Goal: Information Seeking & Learning: Check status

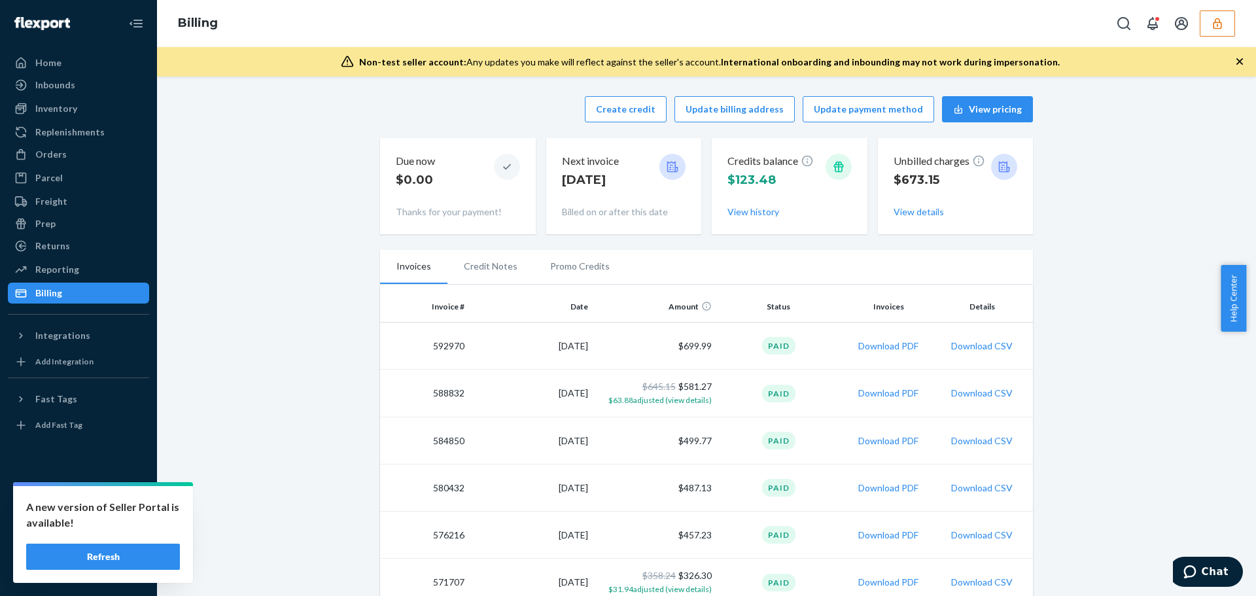
click at [1210, 26] on button "button" at bounding box center [1217, 23] width 35 height 26
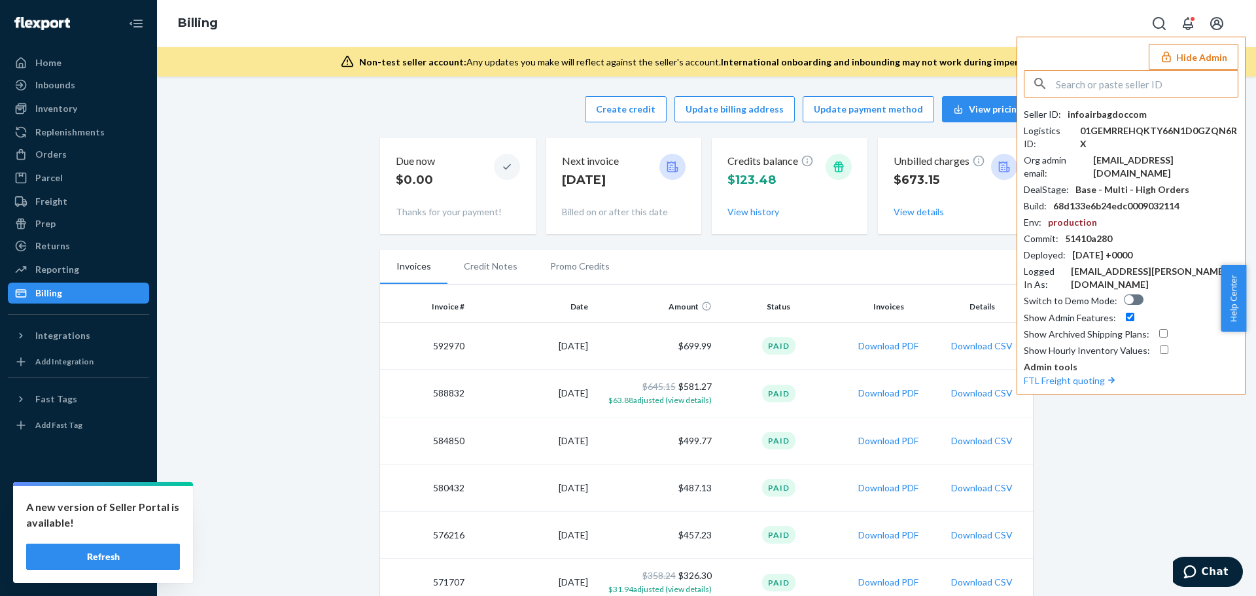
click at [1136, 88] on input "text" at bounding box center [1147, 84] width 182 height 26
type input "sfnonboardinglyftrxflexportcom"
click at [1095, 120] on span "sfnonboardinglyftrxflexportcom" at bounding box center [1135, 114] width 195 height 13
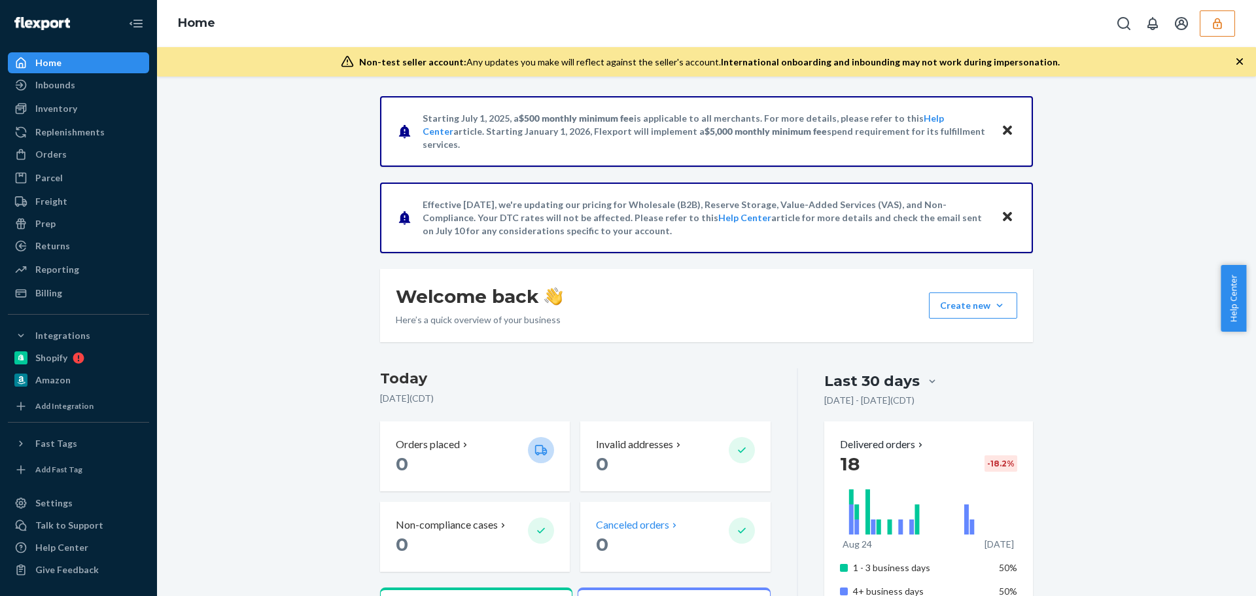
scroll to position [393, 0]
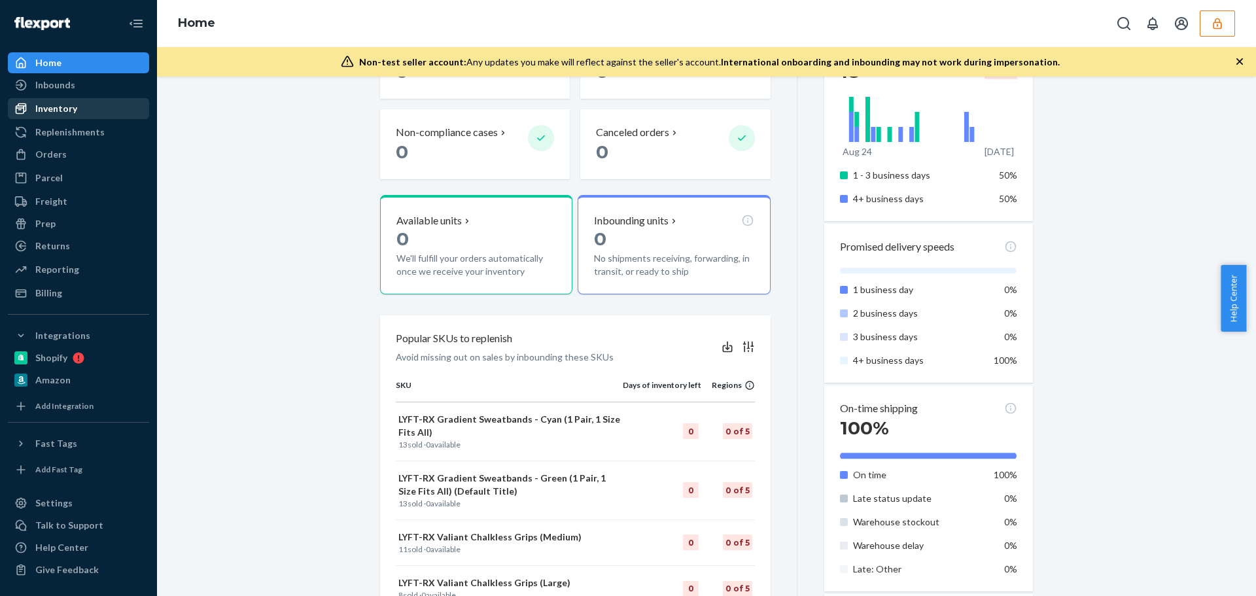
click at [79, 114] on div "Inventory" at bounding box center [78, 108] width 139 height 18
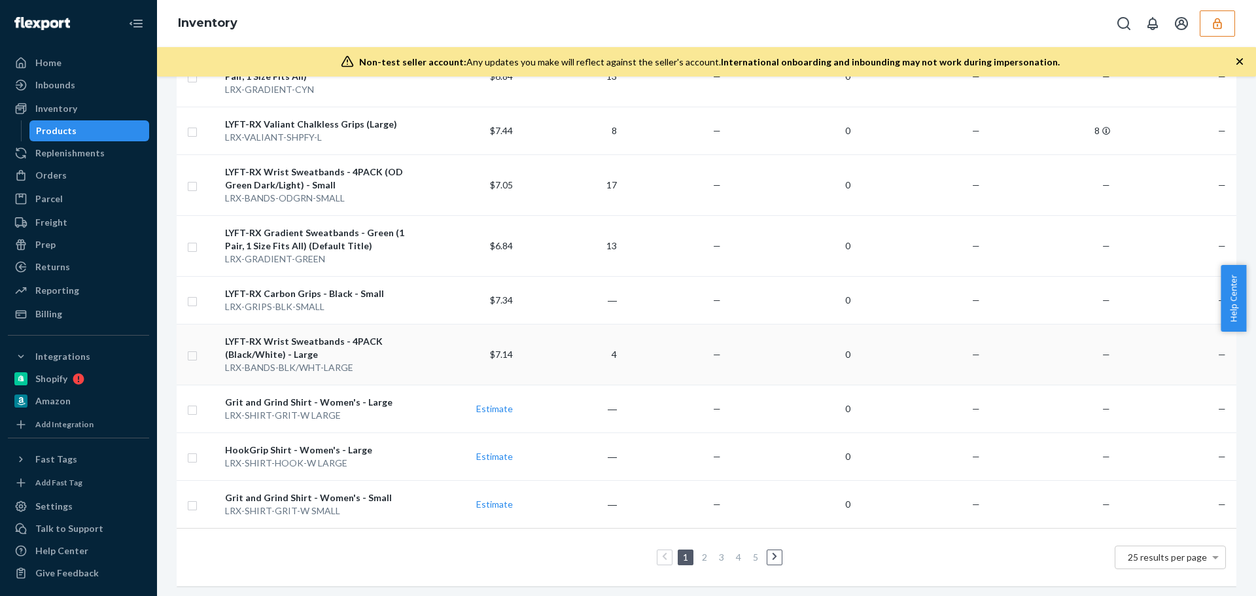
scroll to position [1077, 0]
click at [32, 313] on div at bounding box center [24, 313] width 21 height 13
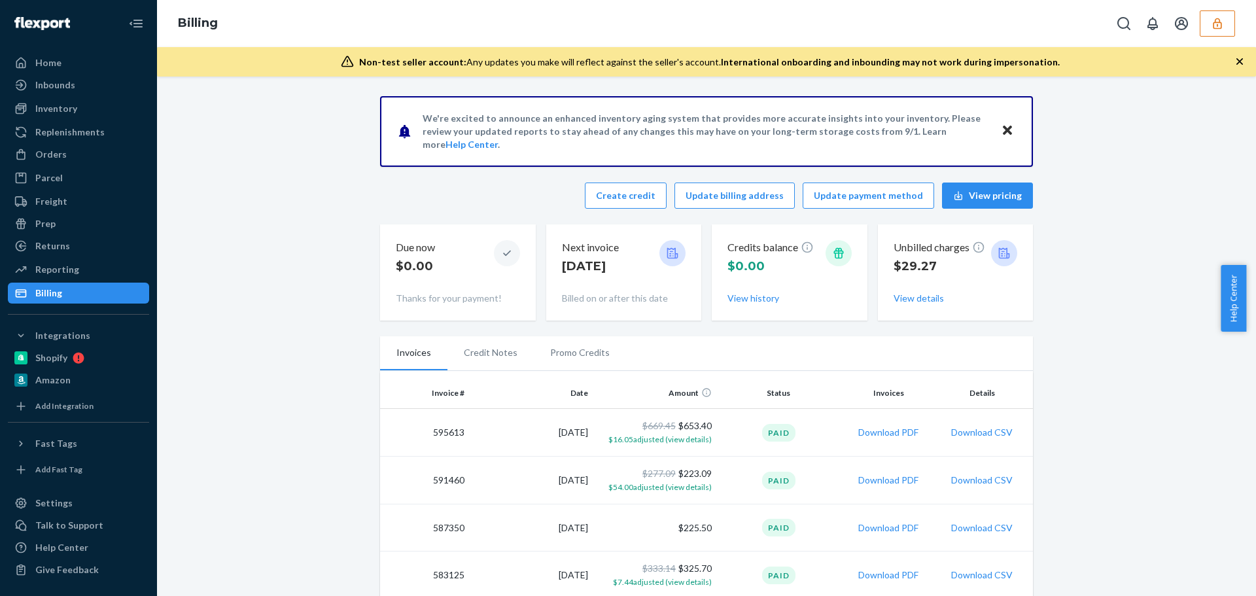
scroll to position [65, 0]
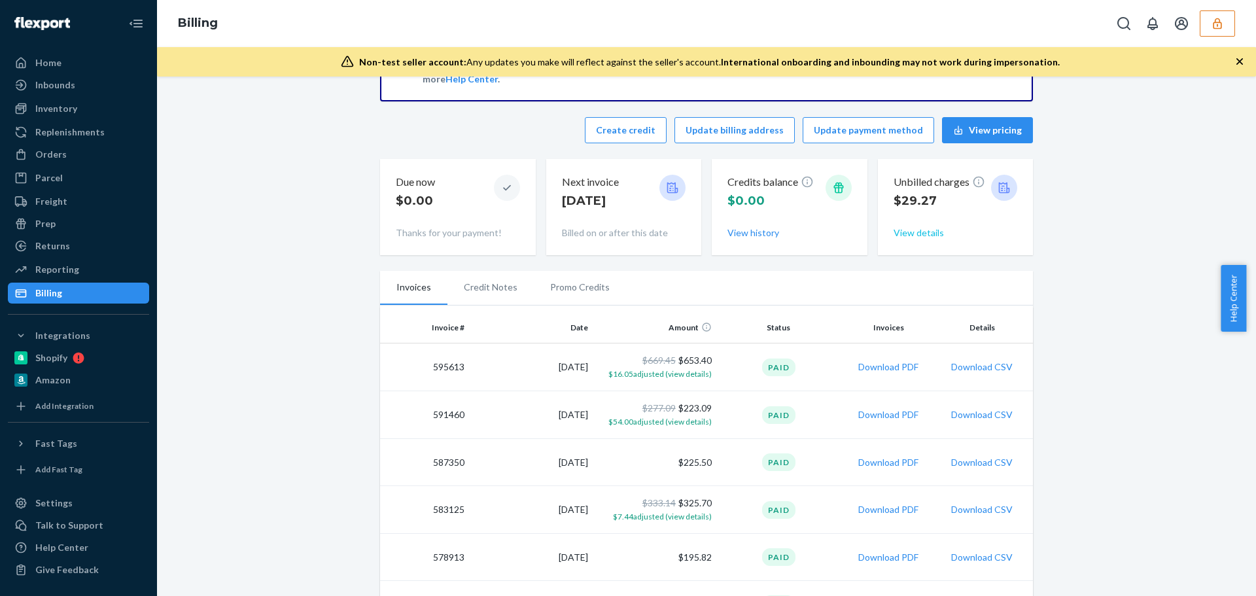
click at [903, 234] on button "View details" at bounding box center [919, 232] width 50 height 13
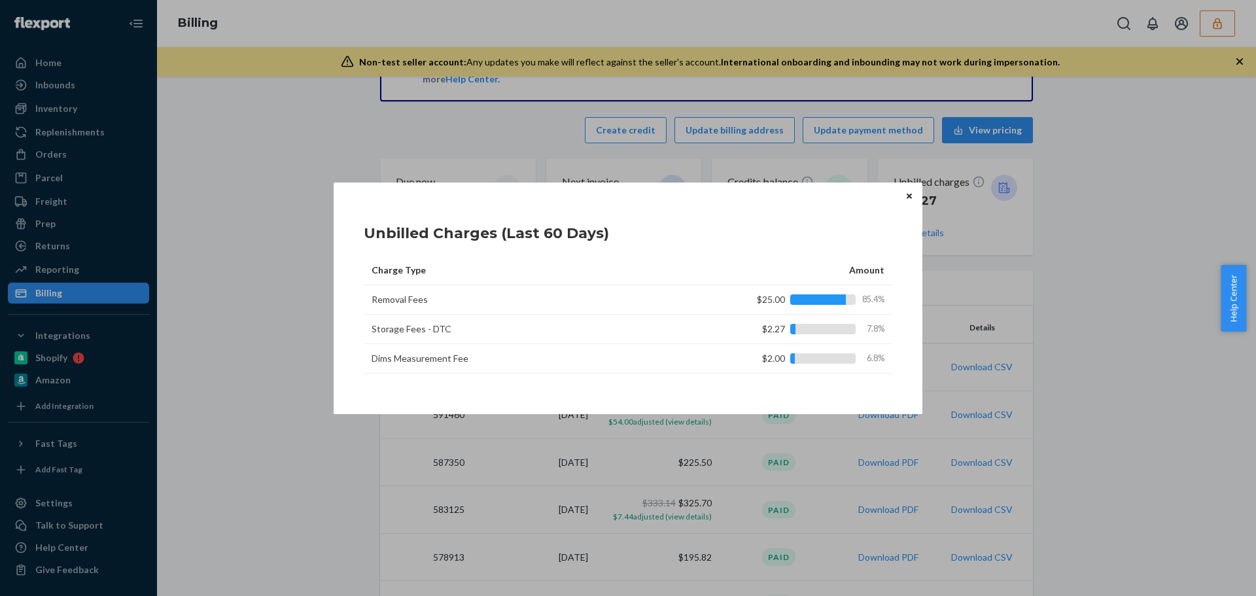
click at [901, 196] on div "Unbilled Charges (Last 60 Days) Charge Type Amount Removal Fees $25.00 85.4% St…" at bounding box center [628, 299] width 589 height 232
click at [907, 192] on icon "Close" at bounding box center [909, 196] width 5 height 8
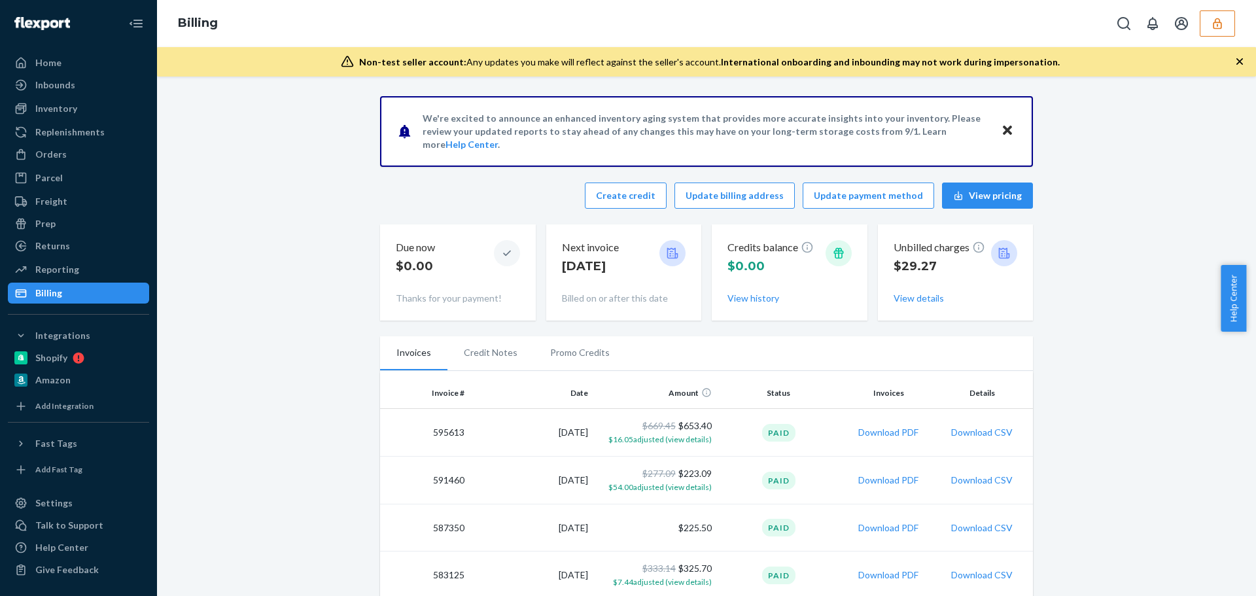
click at [1214, 27] on icon "button" at bounding box center [1217, 23] width 9 height 11
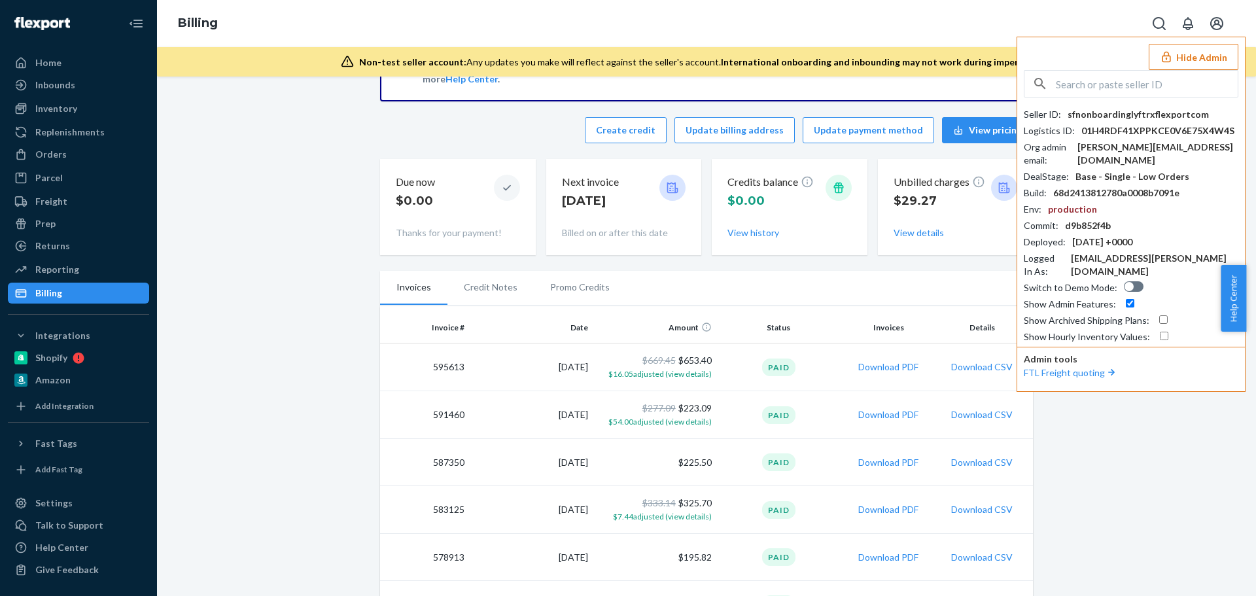
click at [65, 62] on div "Home" at bounding box center [78, 63] width 139 height 18
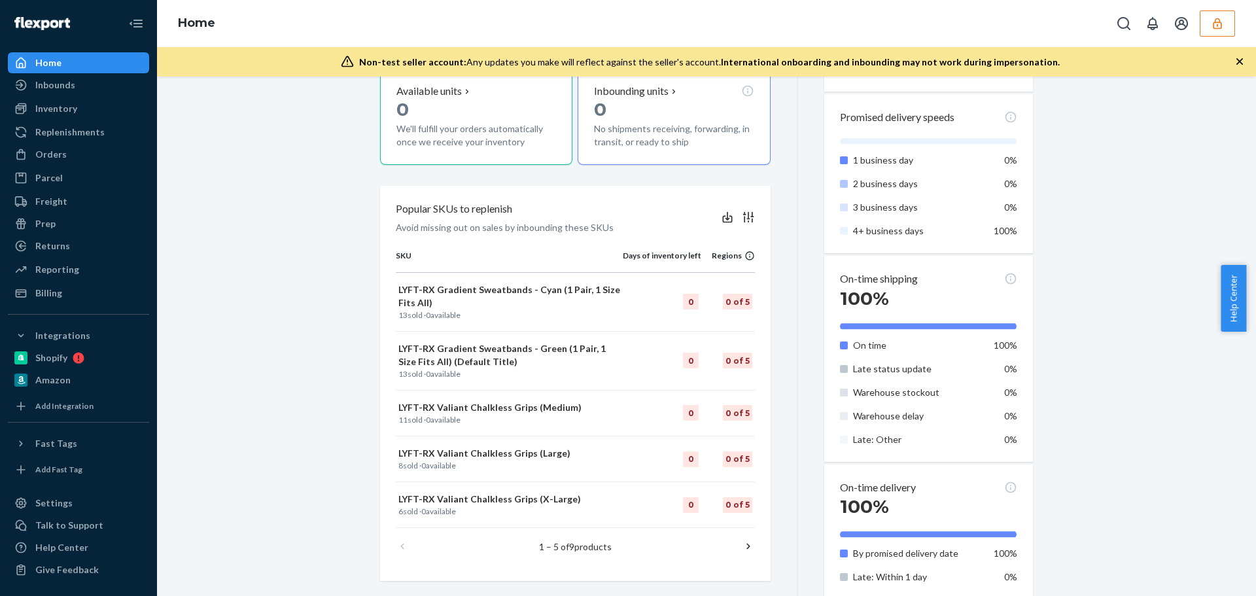
scroll to position [391, 0]
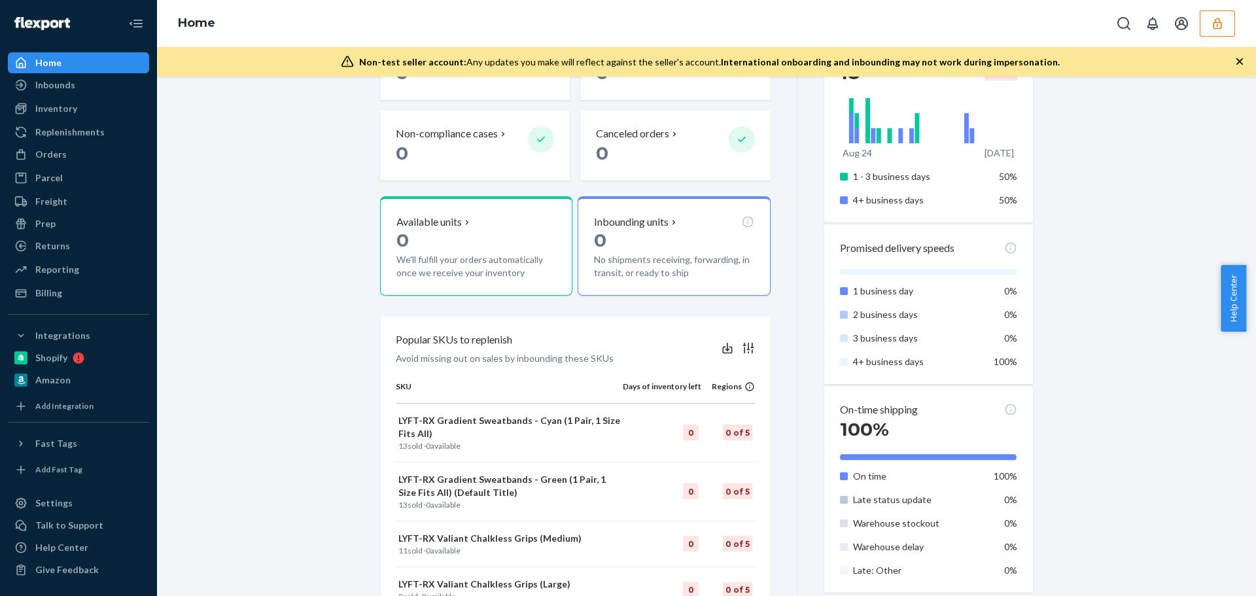
click at [1181, 167] on div "Starting July 1, 2025, a $500 monthly minimum fee is applicable to all merchant…" at bounding box center [706, 292] width 1079 height 1174
click at [1217, 27] on icon "button" at bounding box center [1217, 23] width 13 height 13
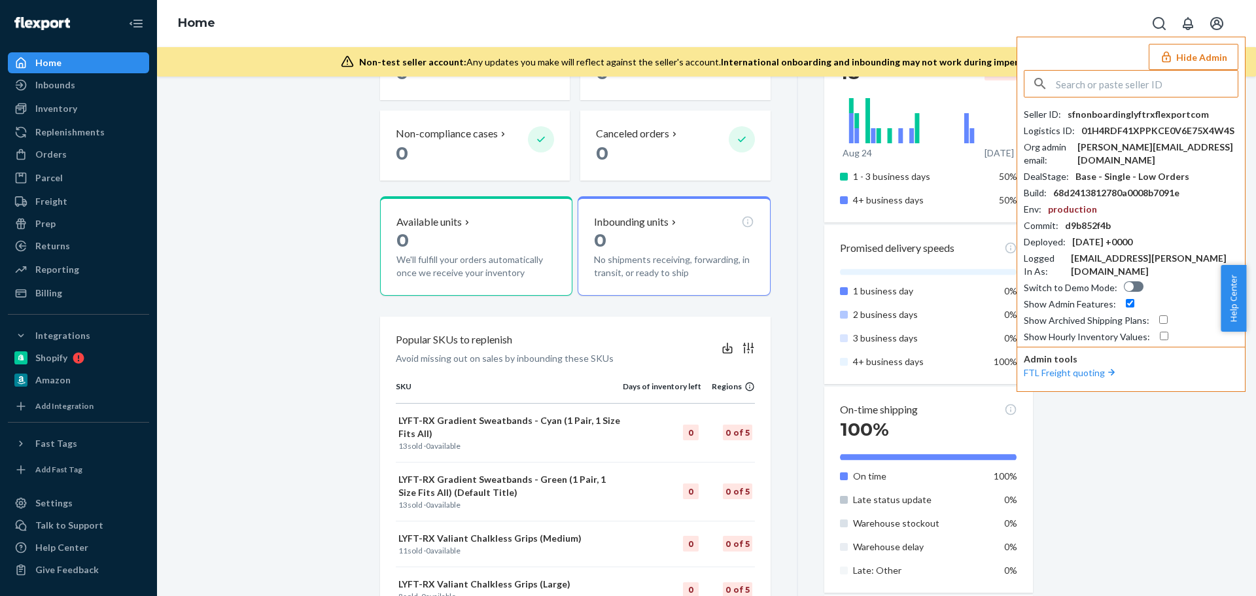
click at [1104, 80] on input "text" at bounding box center [1147, 84] width 182 height 26
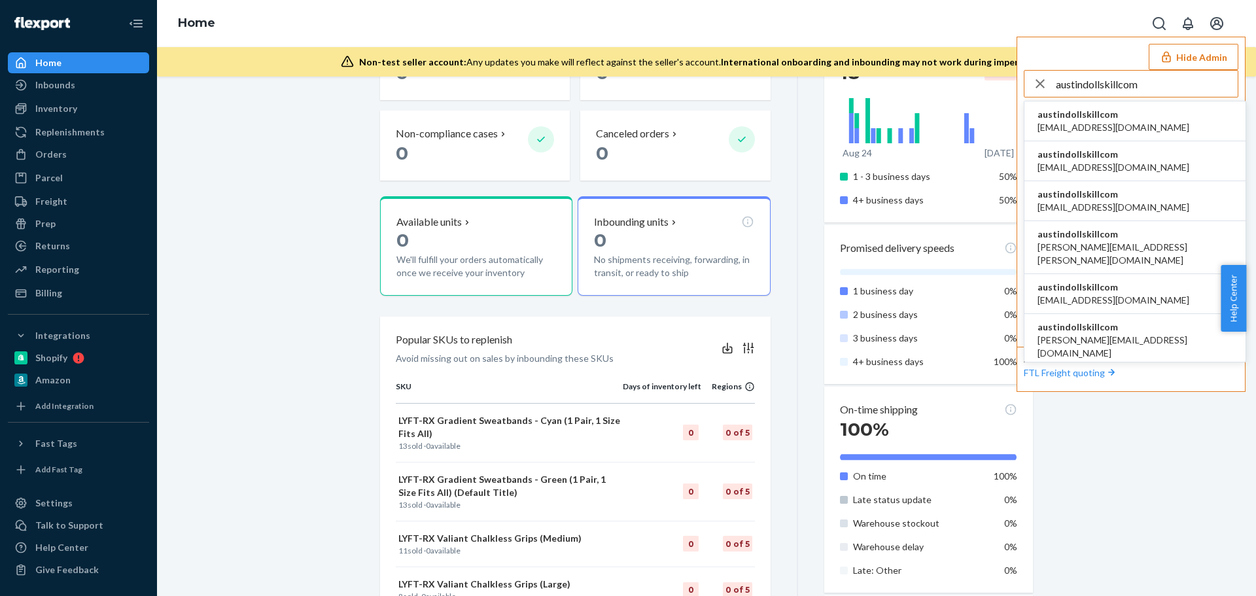
type input "austindollskillcom"
click at [1102, 118] on span "austindollskillcom" at bounding box center [1114, 114] width 152 height 13
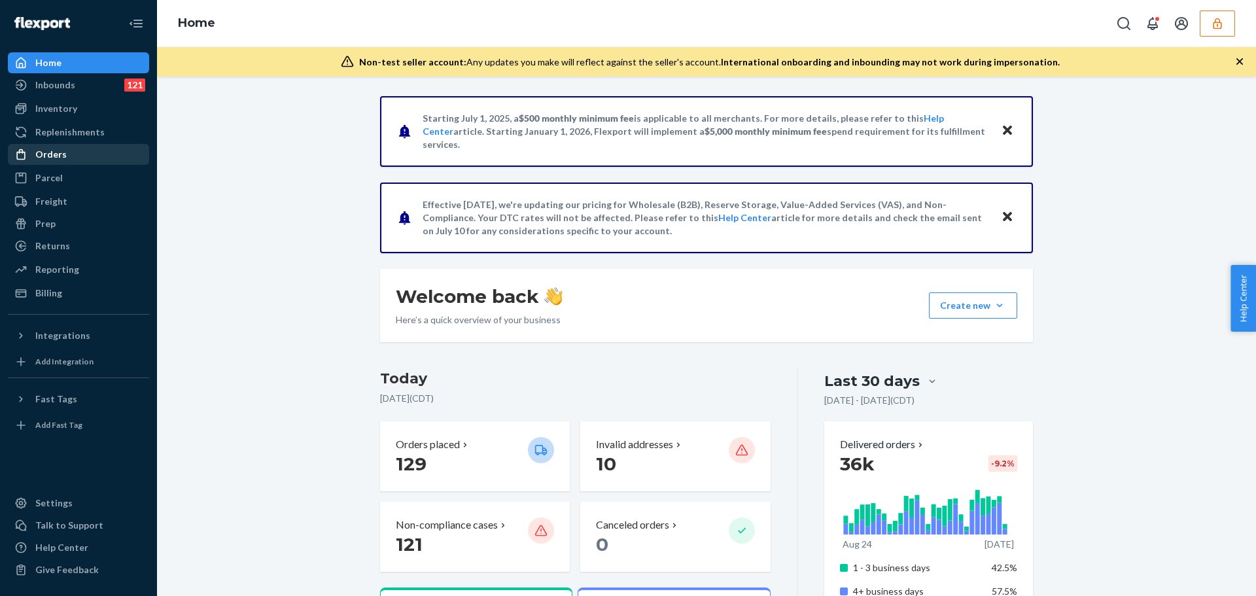
click at [52, 155] on div "Orders" at bounding box center [50, 154] width 31 height 13
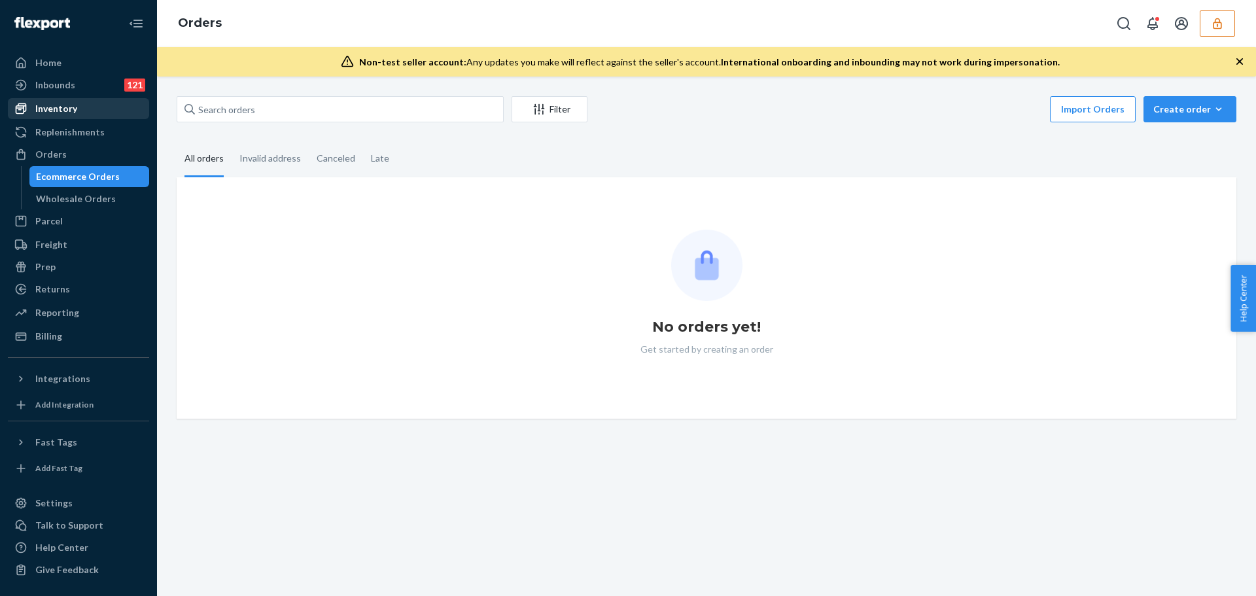
click at [72, 109] on div "Inventory" at bounding box center [56, 108] width 42 height 13
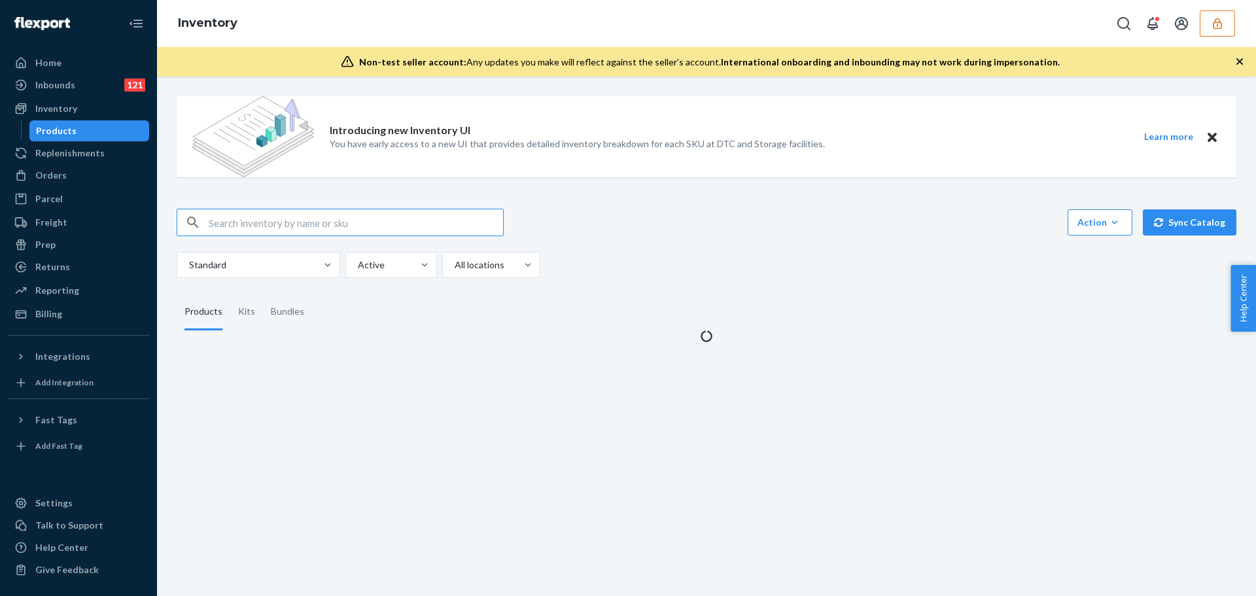
click at [262, 223] on input "text" at bounding box center [356, 222] width 294 height 26
type input "DDTPJXG33YG"
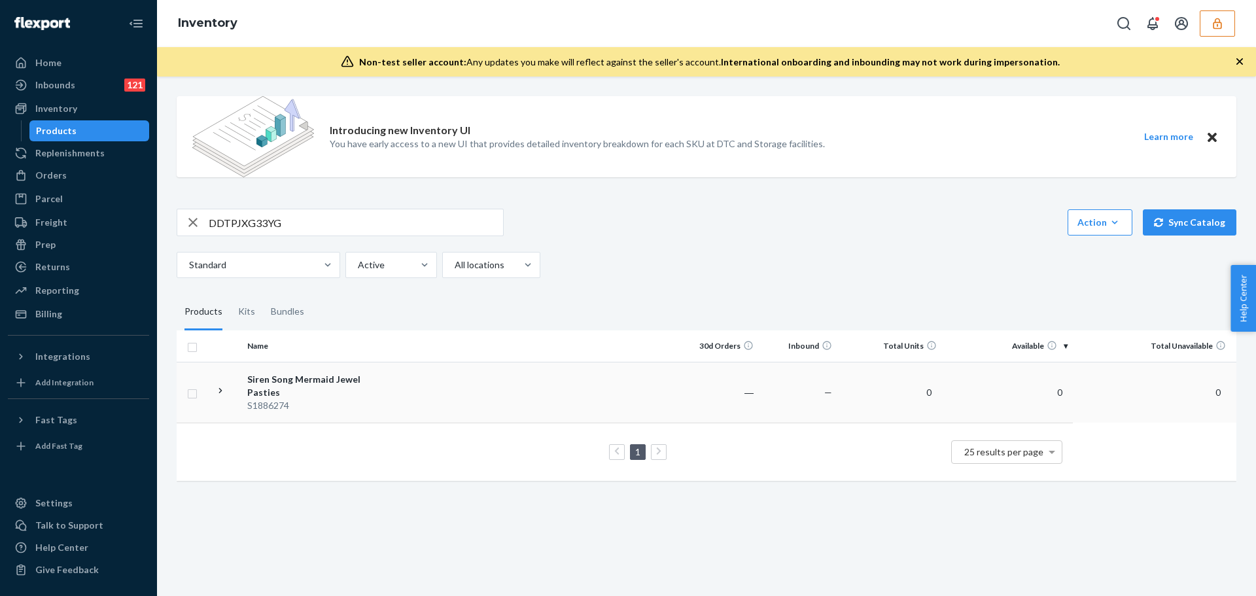
click at [398, 380] on td at bounding box center [534, 392] width 291 height 61
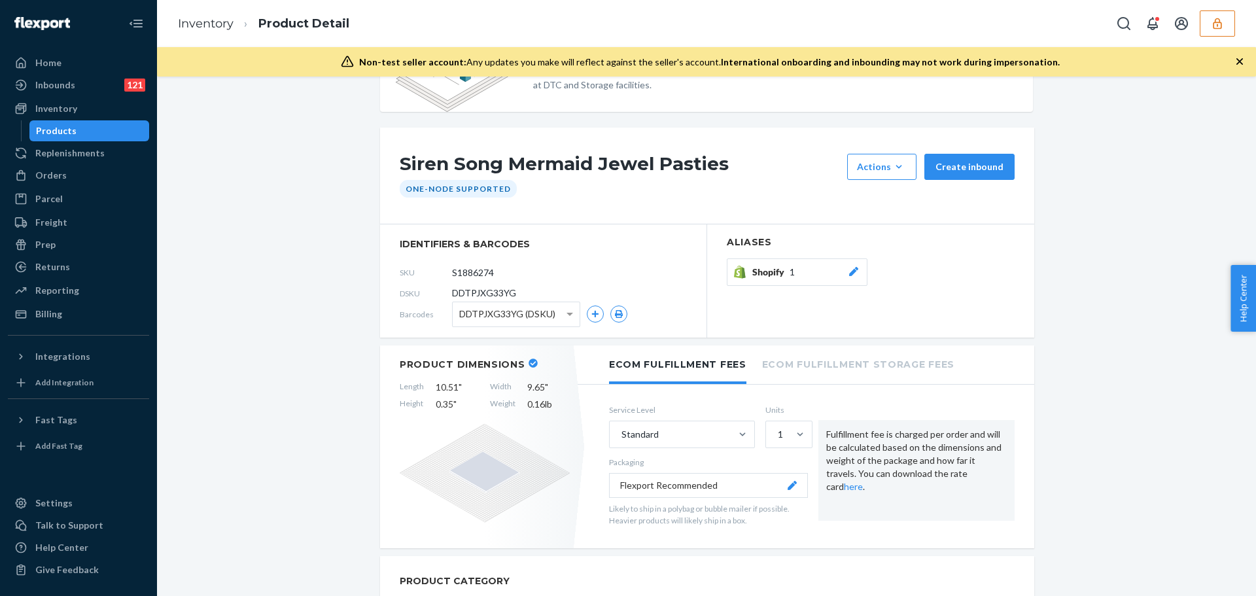
scroll to position [131, 0]
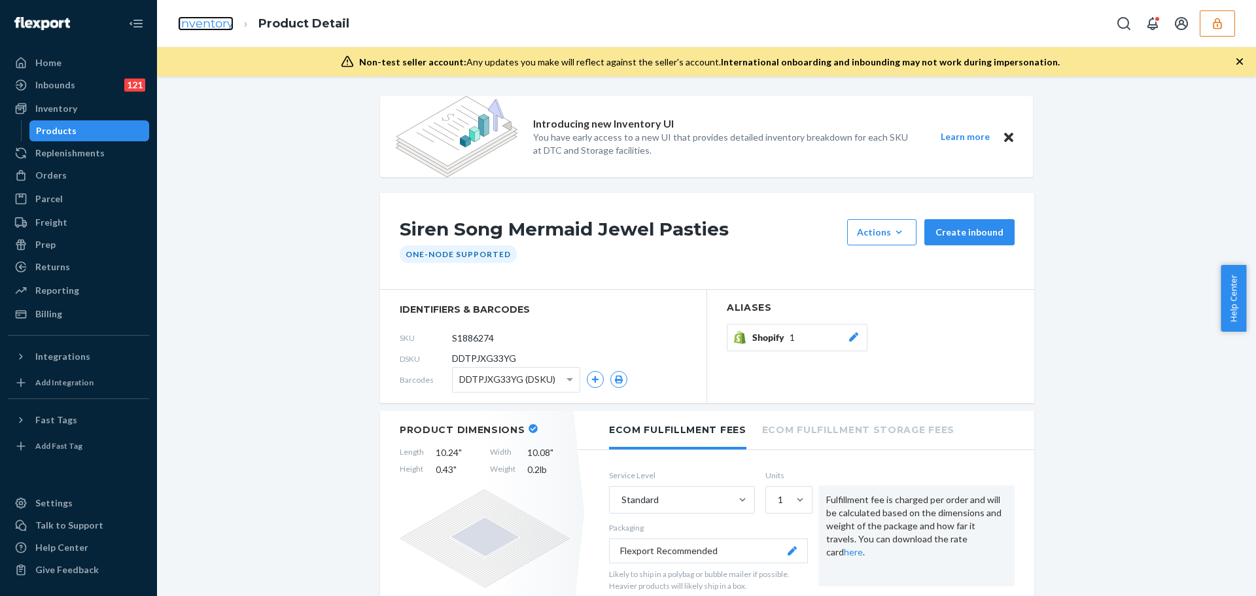
click at [205, 24] on link "Inventory" at bounding box center [206, 23] width 56 height 14
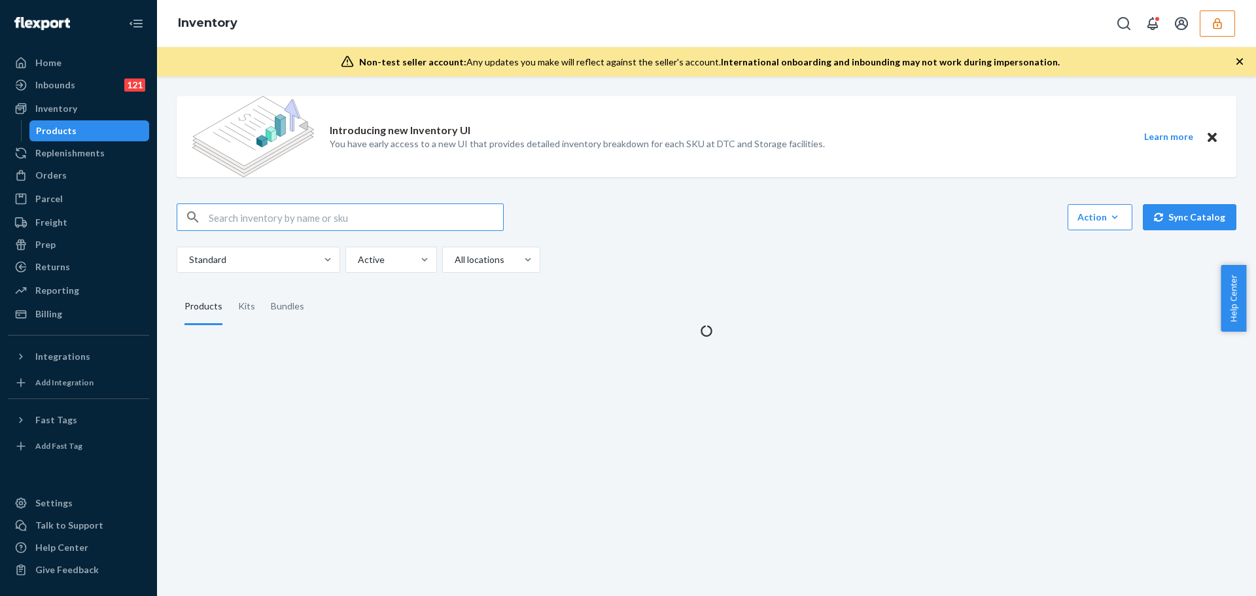
click at [245, 222] on input "text" at bounding box center [356, 217] width 294 height 26
type input "DUYHQRK5N69"
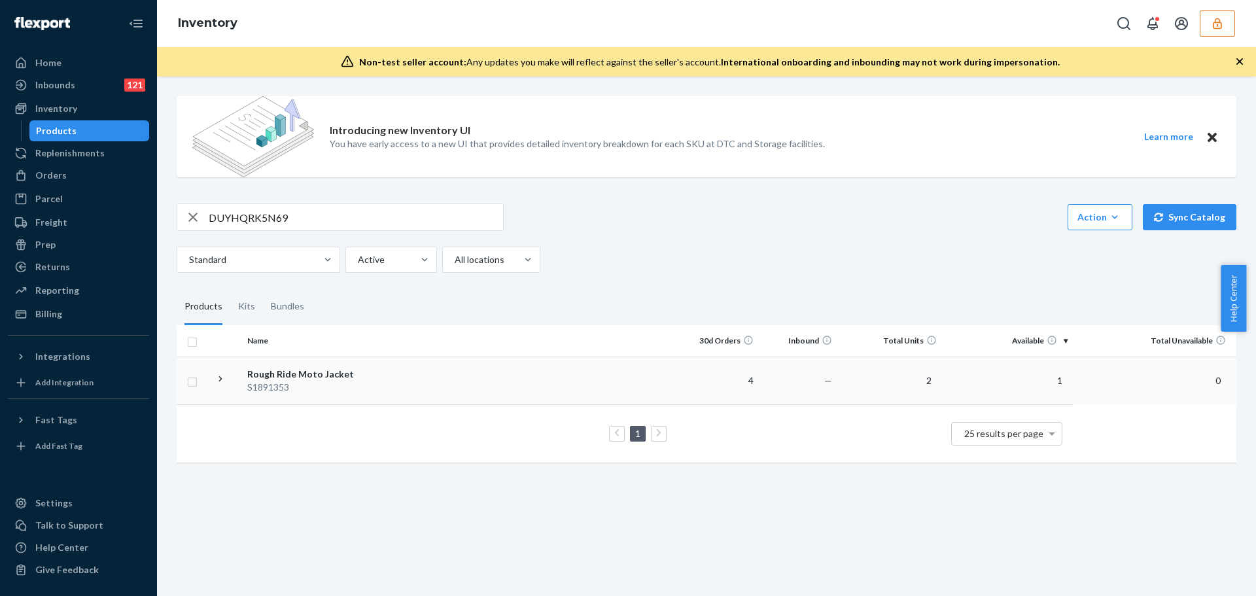
click at [474, 377] on td at bounding box center [534, 381] width 291 height 48
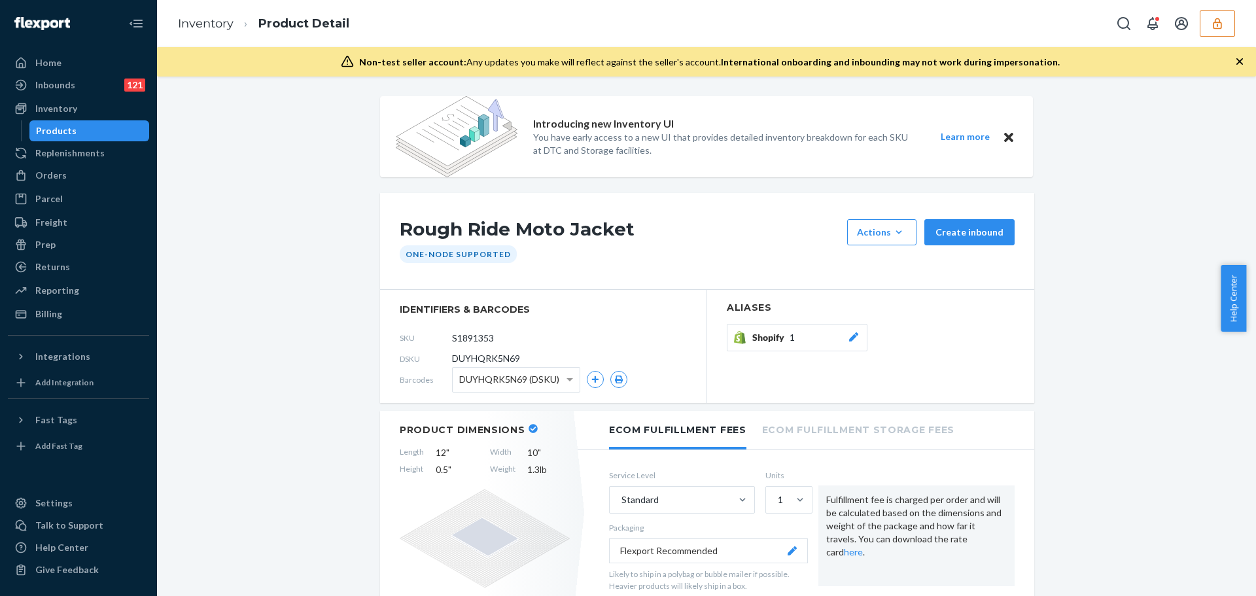
scroll to position [131, 0]
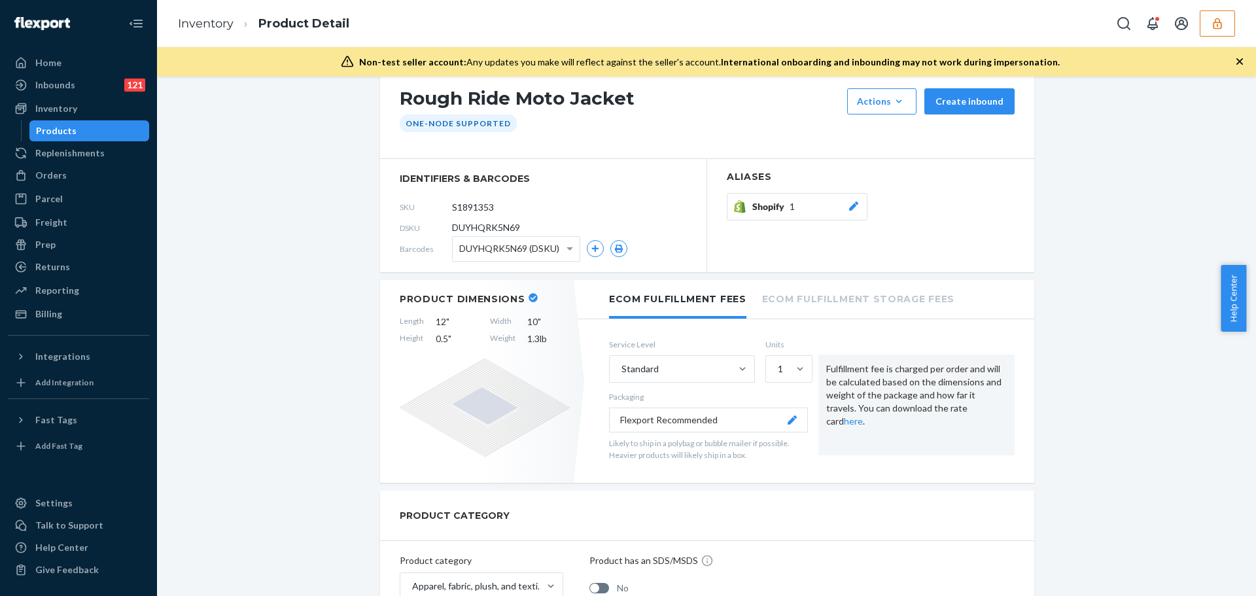
click at [215, 23] on link "Inventory" at bounding box center [206, 23] width 56 height 14
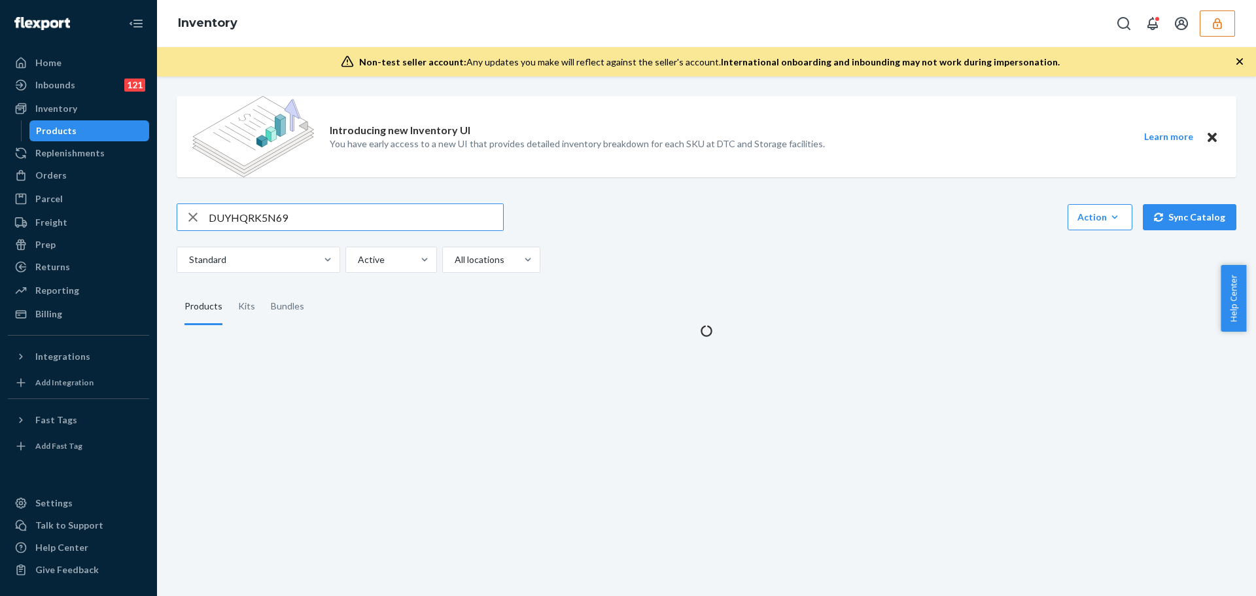
click at [275, 214] on input "DUYHQRK5N69" at bounding box center [356, 217] width 294 height 26
type input "D5XLZ2345N7"
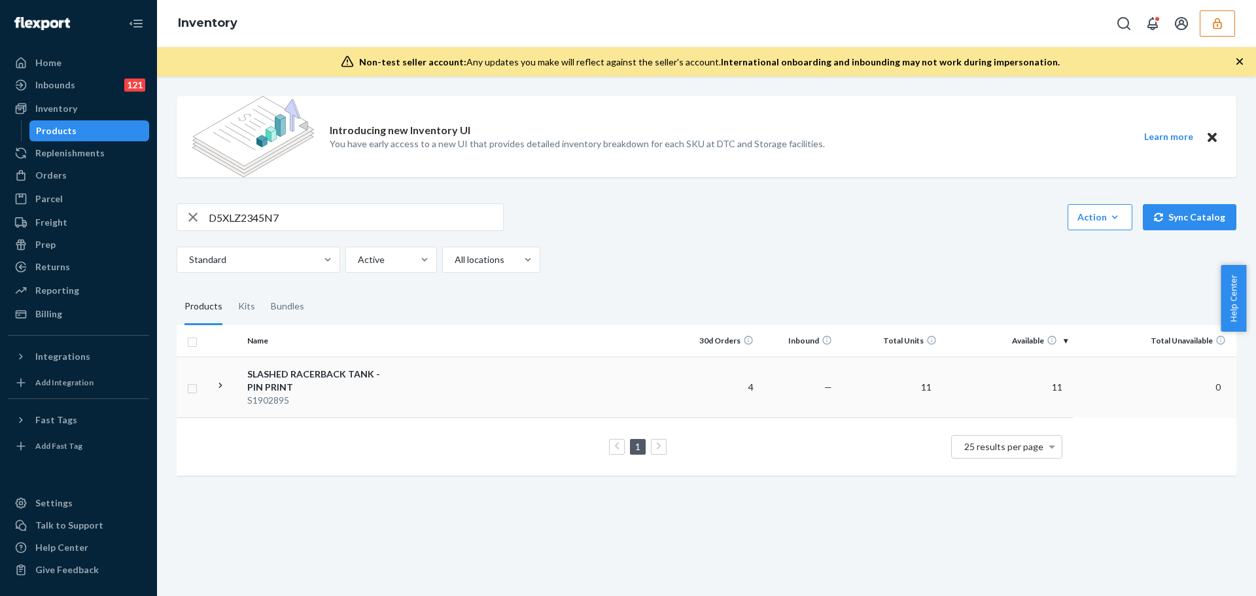
click at [454, 402] on td at bounding box center [534, 387] width 291 height 61
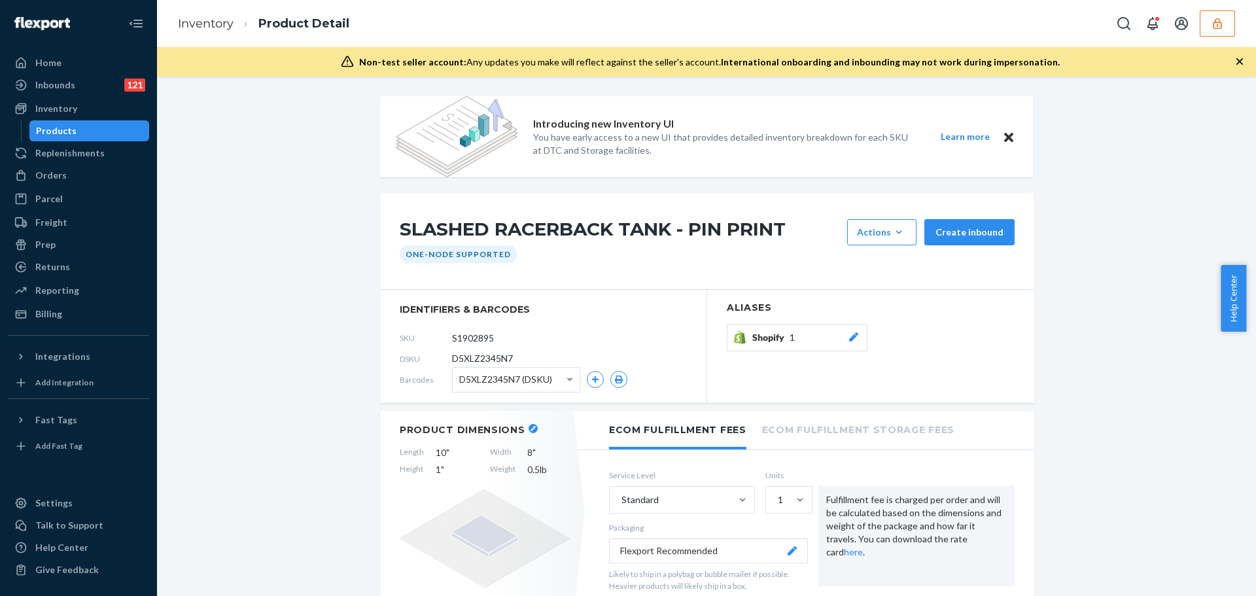
click at [1213, 27] on icon "button" at bounding box center [1217, 23] width 13 height 13
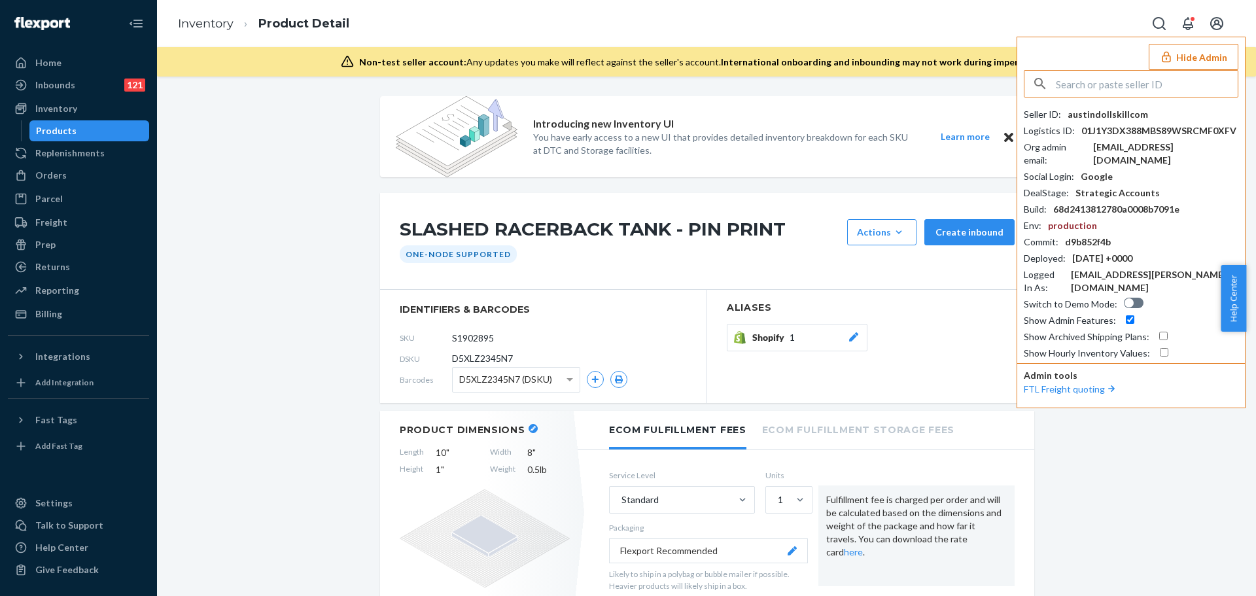
click at [1155, 82] on input "text" at bounding box center [1147, 84] width 182 height 26
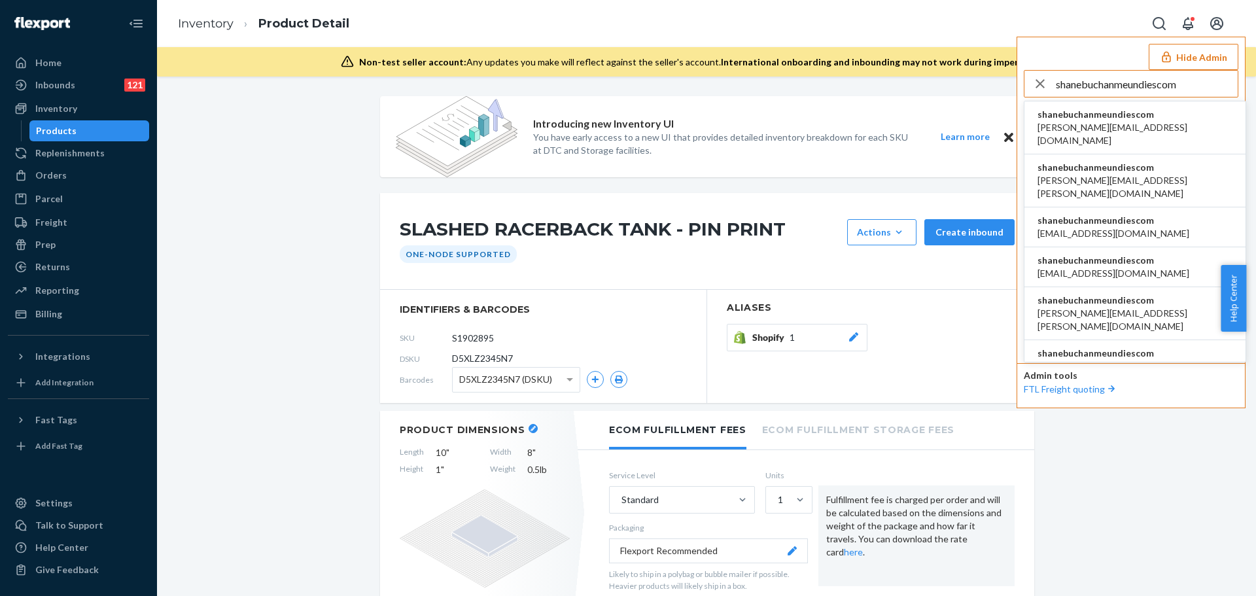
type input "shanebuchanmeundiescom"
click at [1125, 122] on span "aaronjhon.ygay@awesomecx.com" at bounding box center [1135, 134] width 195 height 26
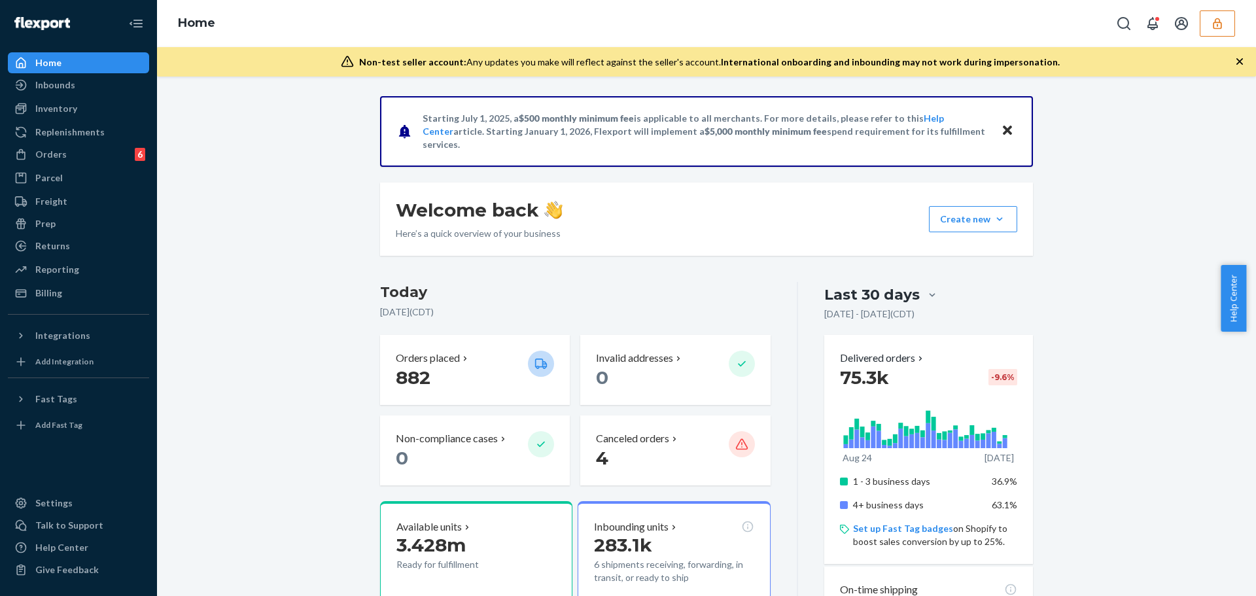
click at [1212, 22] on icon "button" at bounding box center [1217, 23] width 13 height 13
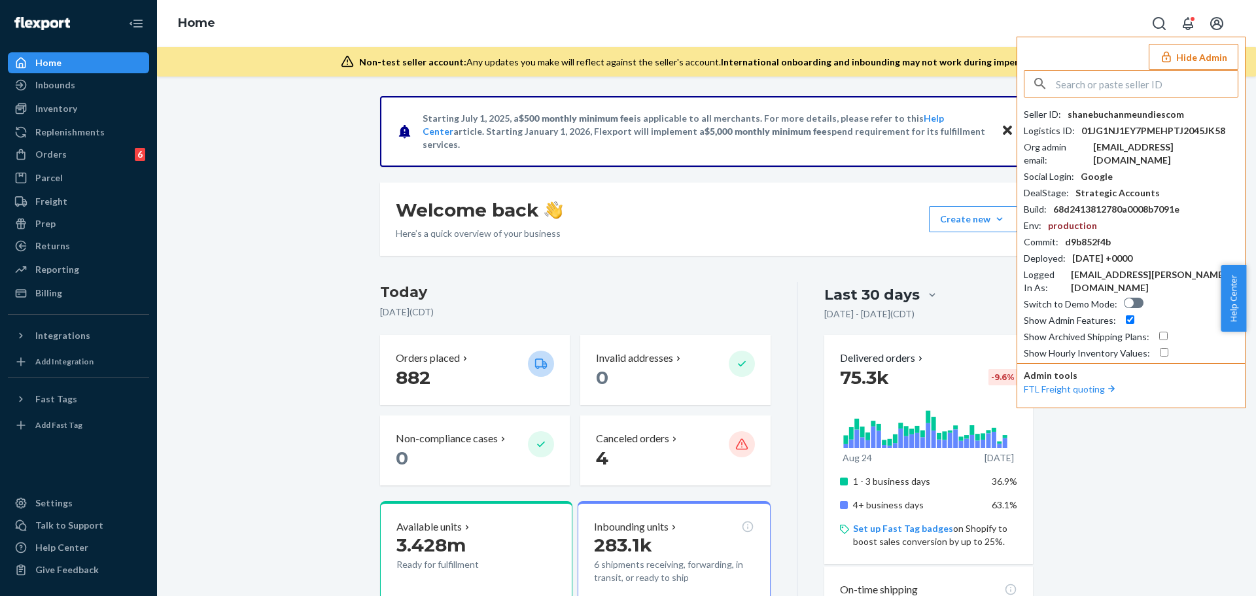
click at [79, 110] on div "Inventory" at bounding box center [78, 108] width 139 height 18
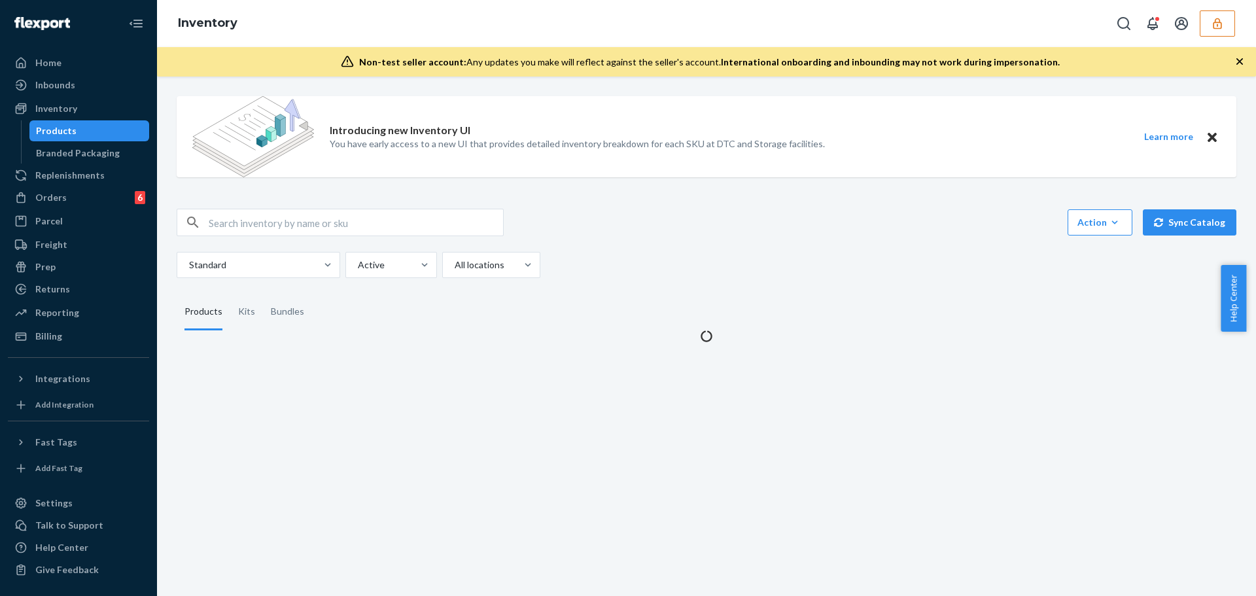
click at [283, 227] on input "text" at bounding box center [356, 222] width 294 height 26
paste input "DE45APJ4YQR"
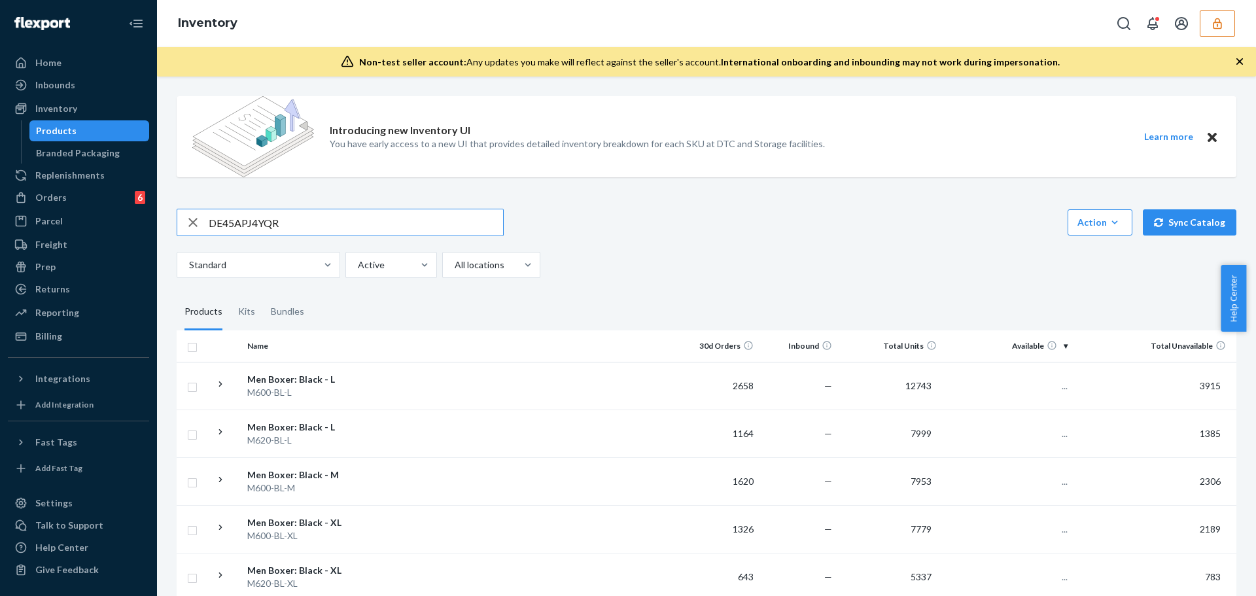
type input "DE45APJ4YQR"
click at [428, 211] on input "DE45APJ4YQR" at bounding box center [356, 222] width 294 height 26
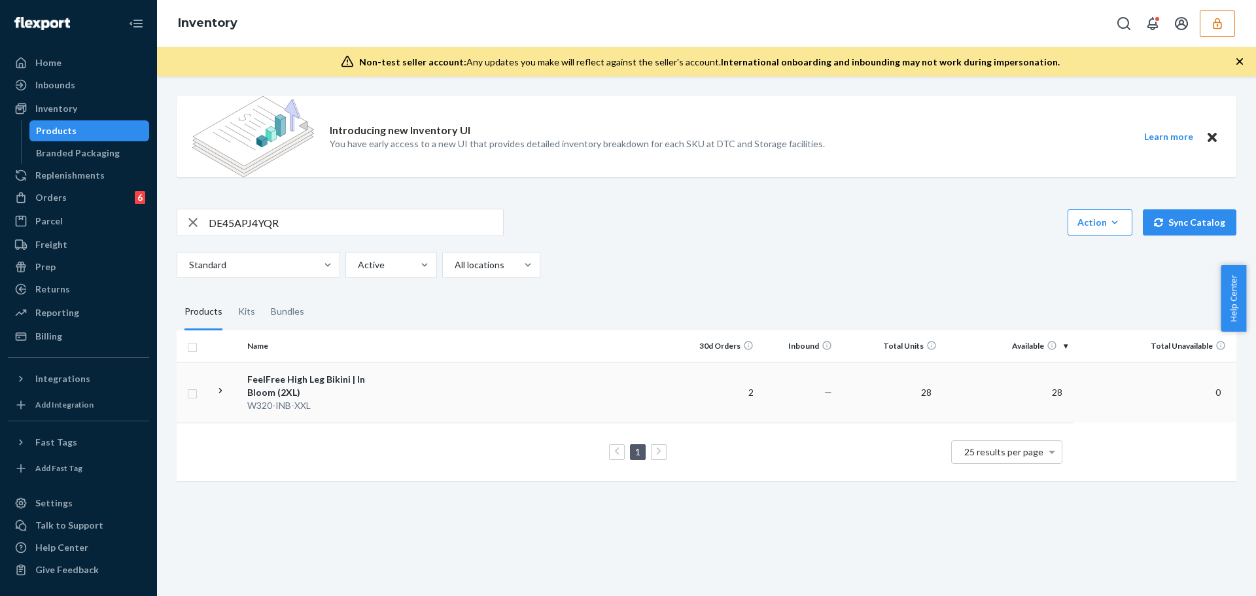
click at [499, 401] on td at bounding box center [534, 392] width 291 height 61
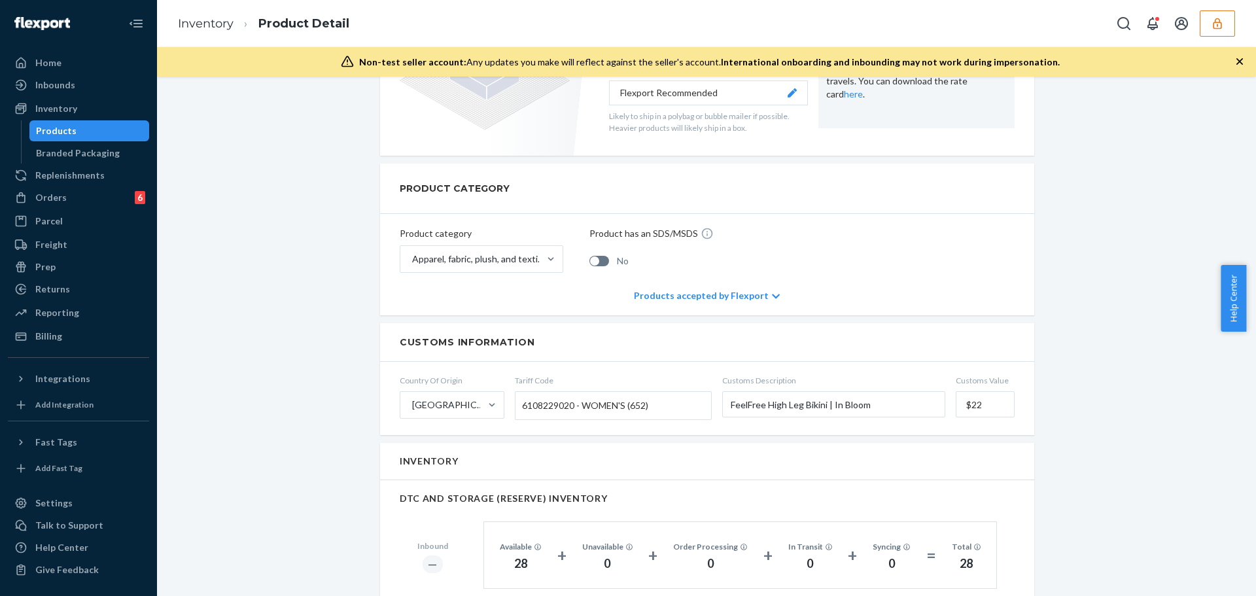
scroll to position [65, 0]
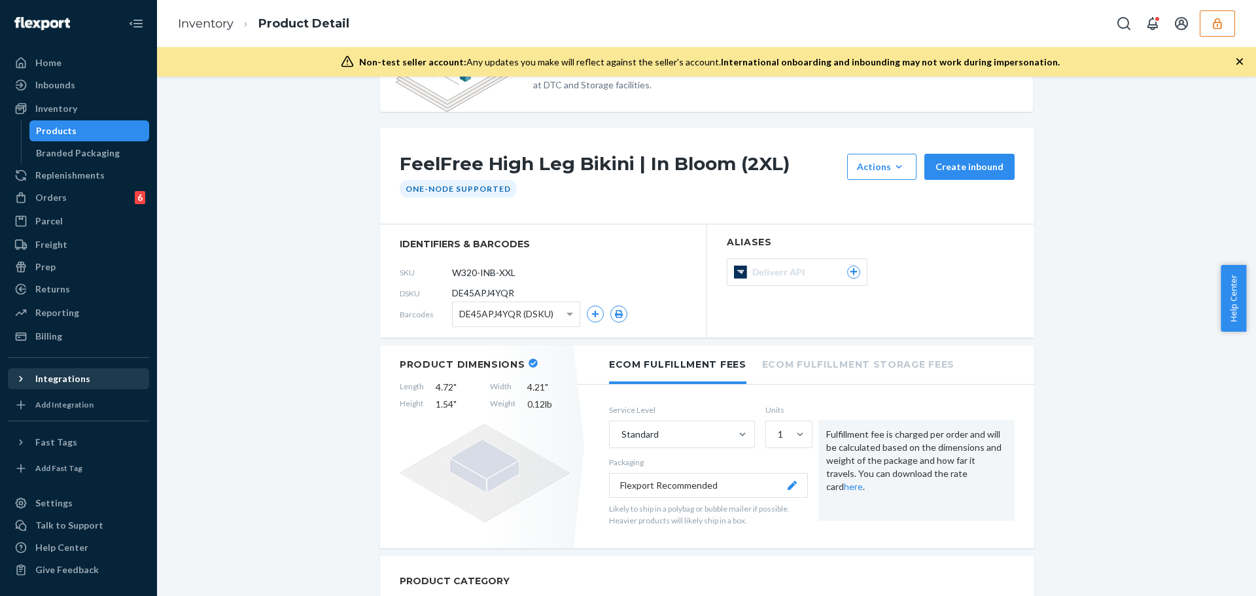
click at [84, 378] on div "Integrations" at bounding box center [62, 378] width 55 height 13
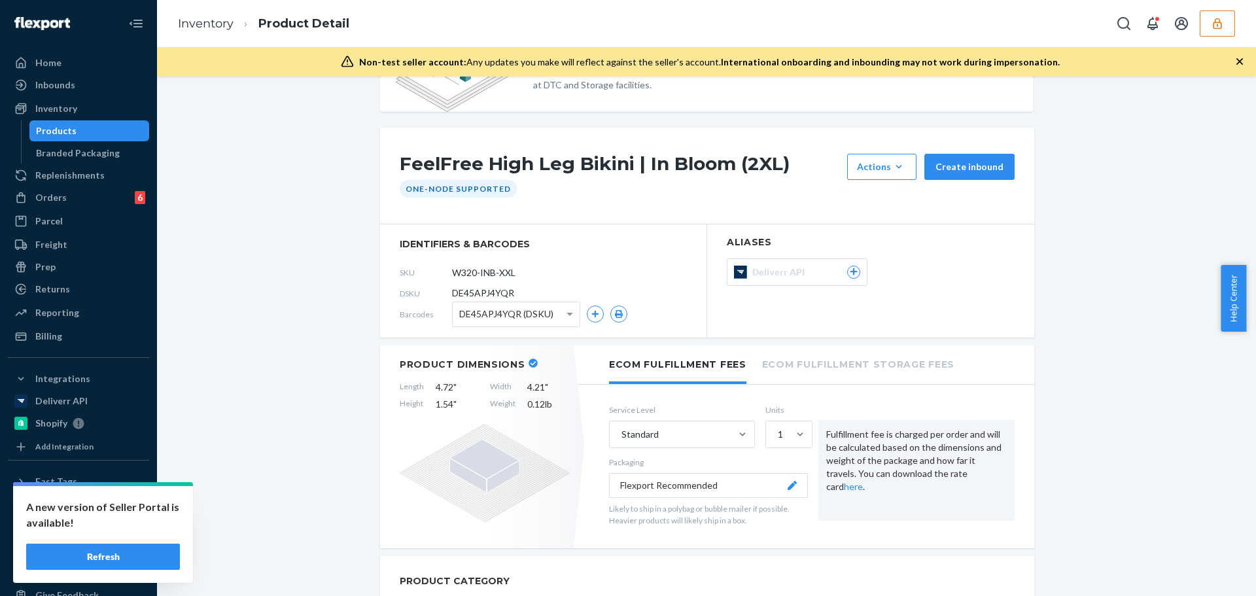
click at [1223, 22] on icon "button" at bounding box center [1217, 23] width 13 height 13
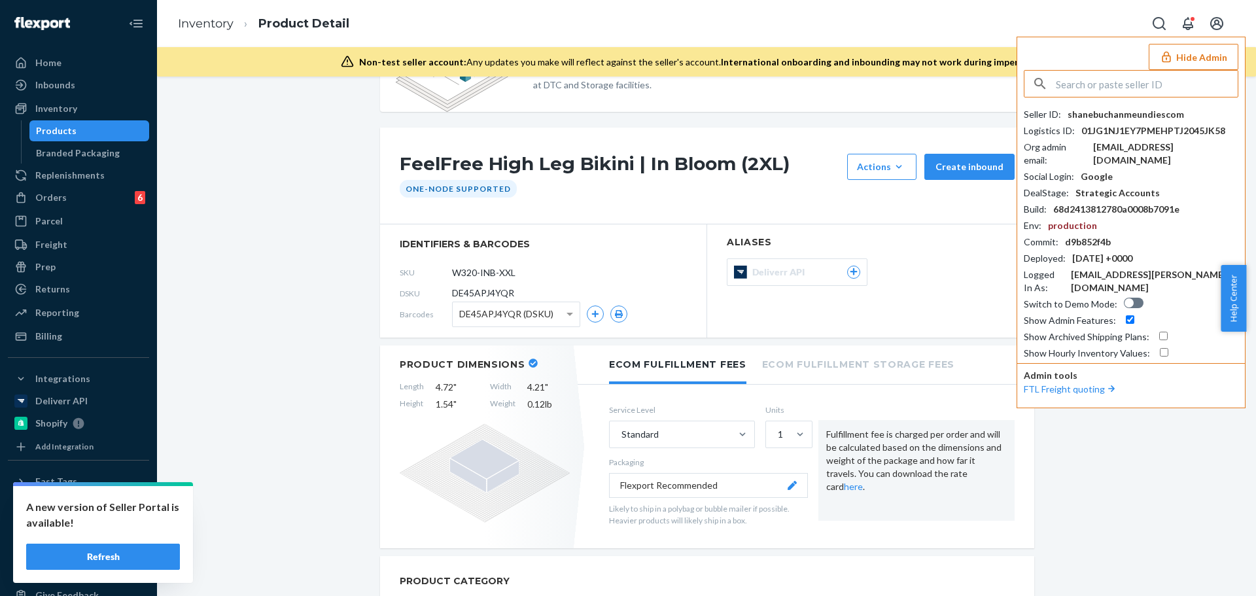
click at [1080, 82] on input "text" at bounding box center [1147, 84] width 182 height 26
type input "telynne@fjorden.co"
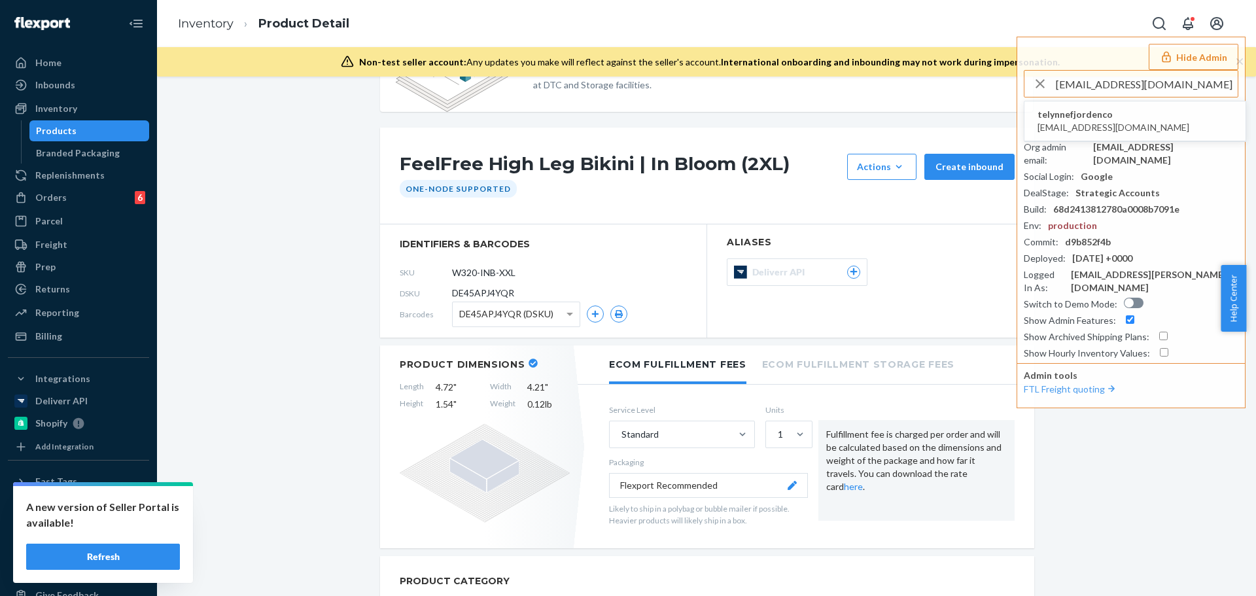
click at [142, 559] on button "Refresh" at bounding box center [103, 557] width 154 height 26
click at [1146, 113] on li "telynnefjordenco telynne@fjorden.co" at bounding box center [1134, 121] width 221 height 40
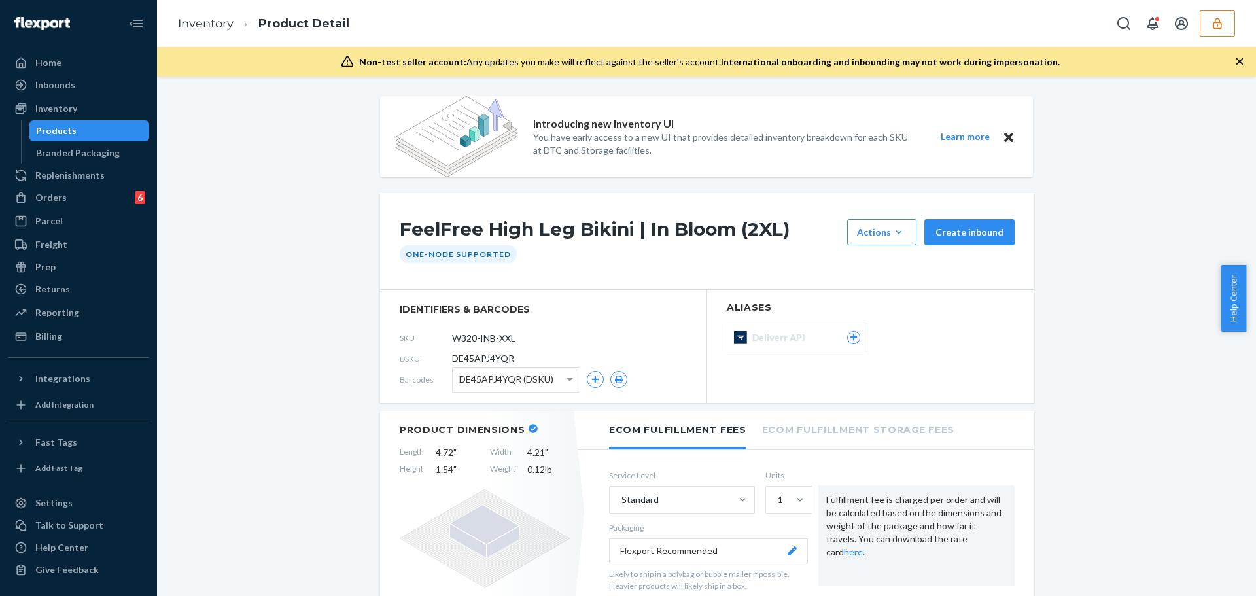
click at [1236, 26] on div "Inventory Product Detail" at bounding box center [706, 23] width 1099 height 47
click at [1231, 26] on button "button" at bounding box center [1217, 23] width 35 height 26
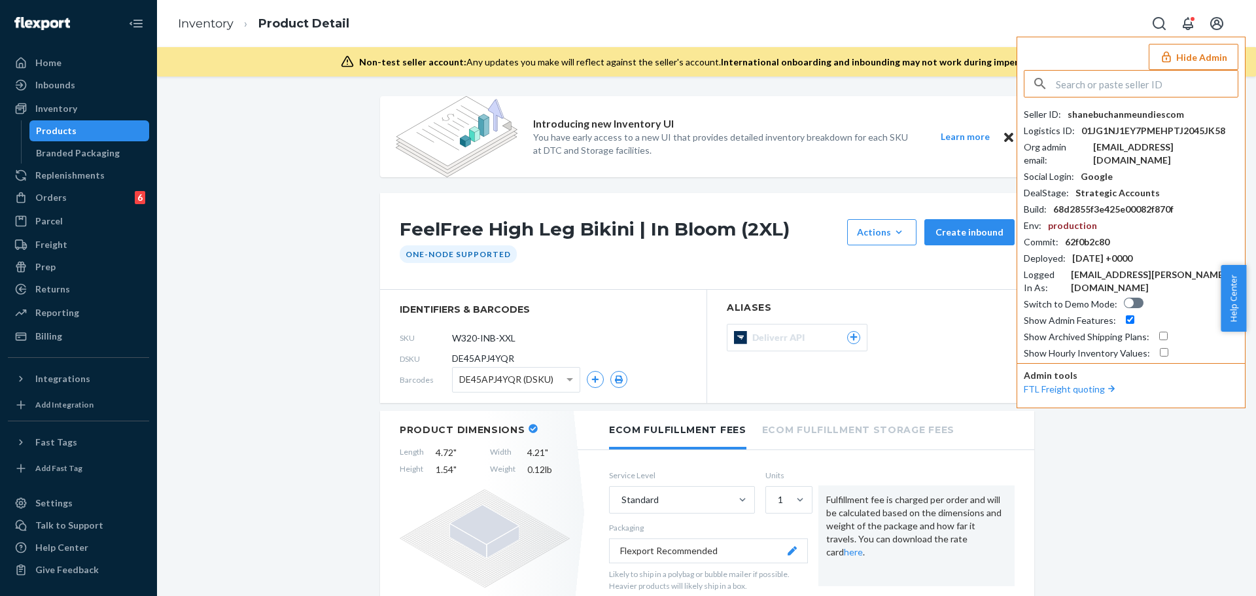
click at [1159, 88] on input "text" at bounding box center [1147, 84] width 182 height 26
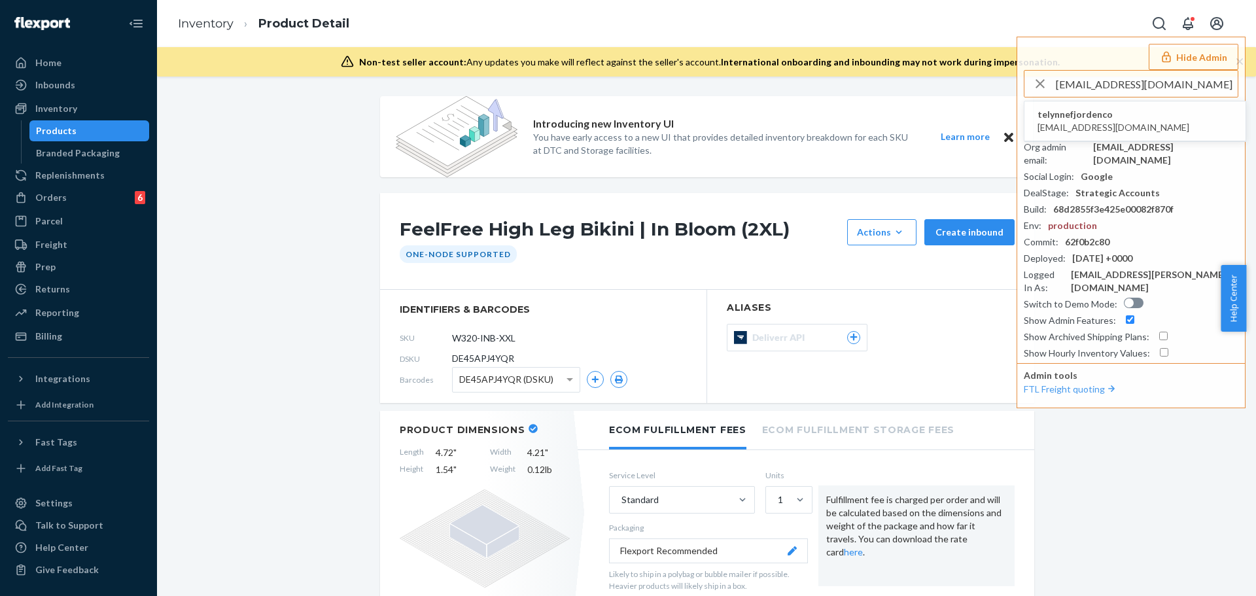
type input "telynne@fjorden.co"
click at [1130, 116] on li "telynnefjordenco telynne@fjorden.co" at bounding box center [1134, 121] width 221 height 40
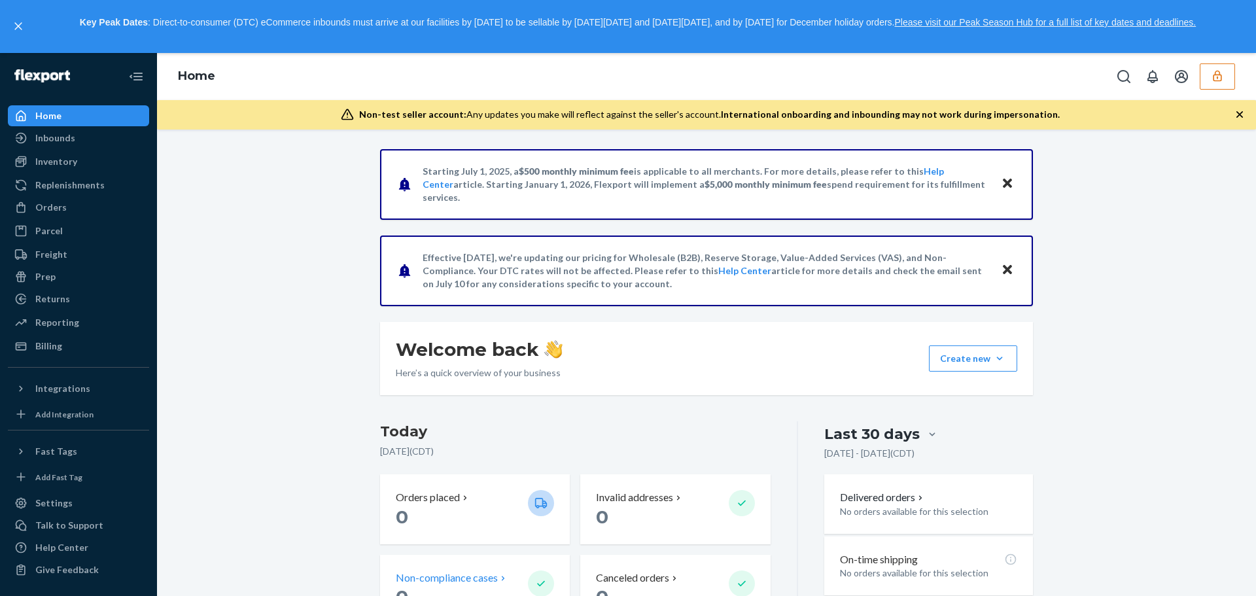
scroll to position [262, 0]
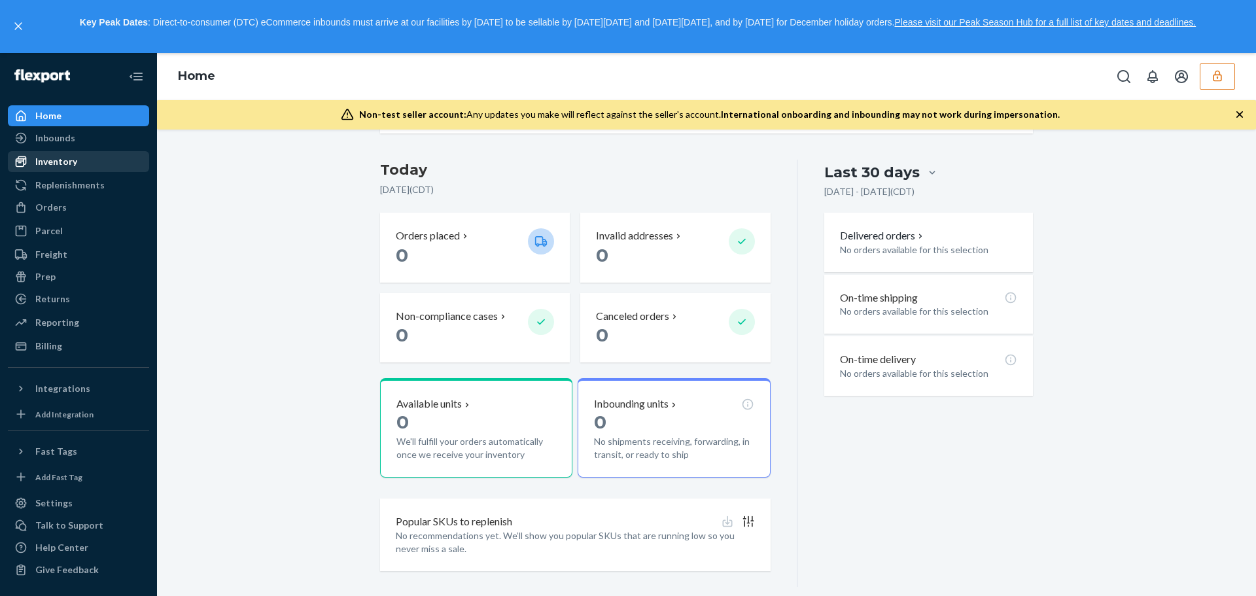
click at [69, 164] on div "Inventory" at bounding box center [56, 161] width 42 height 13
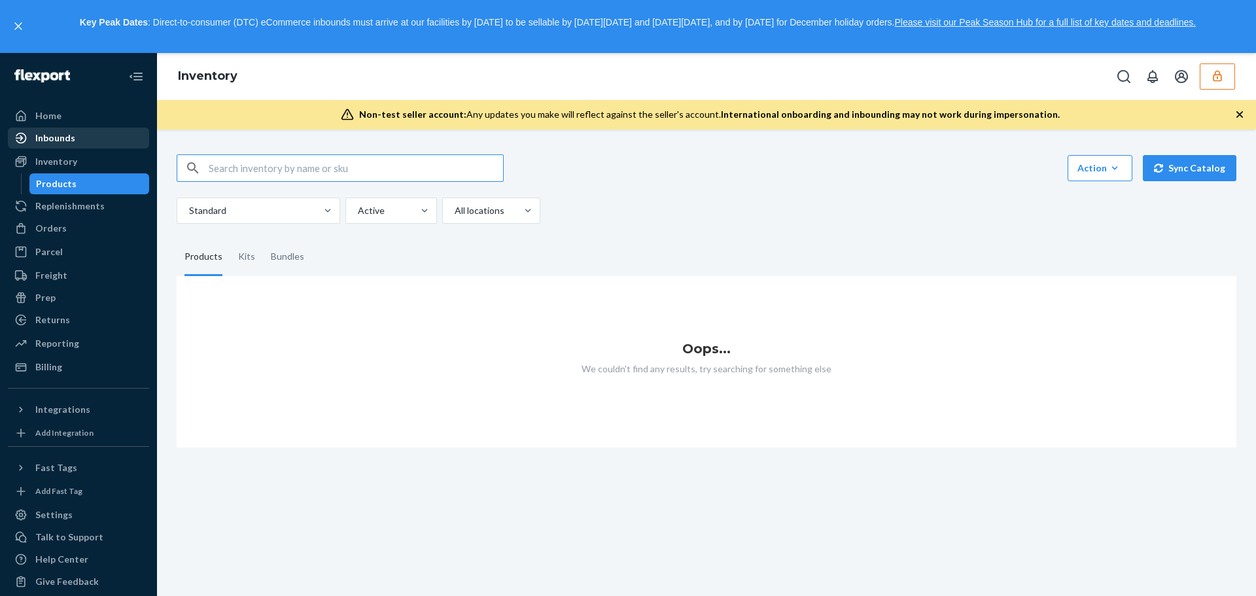
click at [73, 137] on div "Inbounds" at bounding box center [55, 137] width 40 height 13
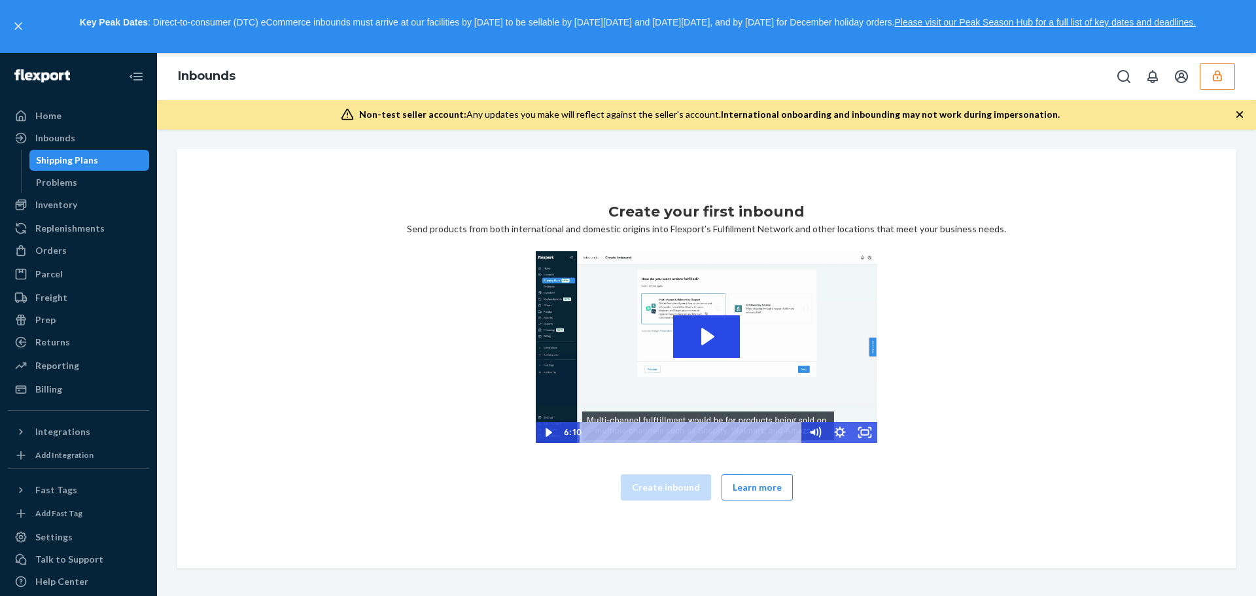
click at [1219, 75] on icon "button" at bounding box center [1217, 76] width 9 height 11
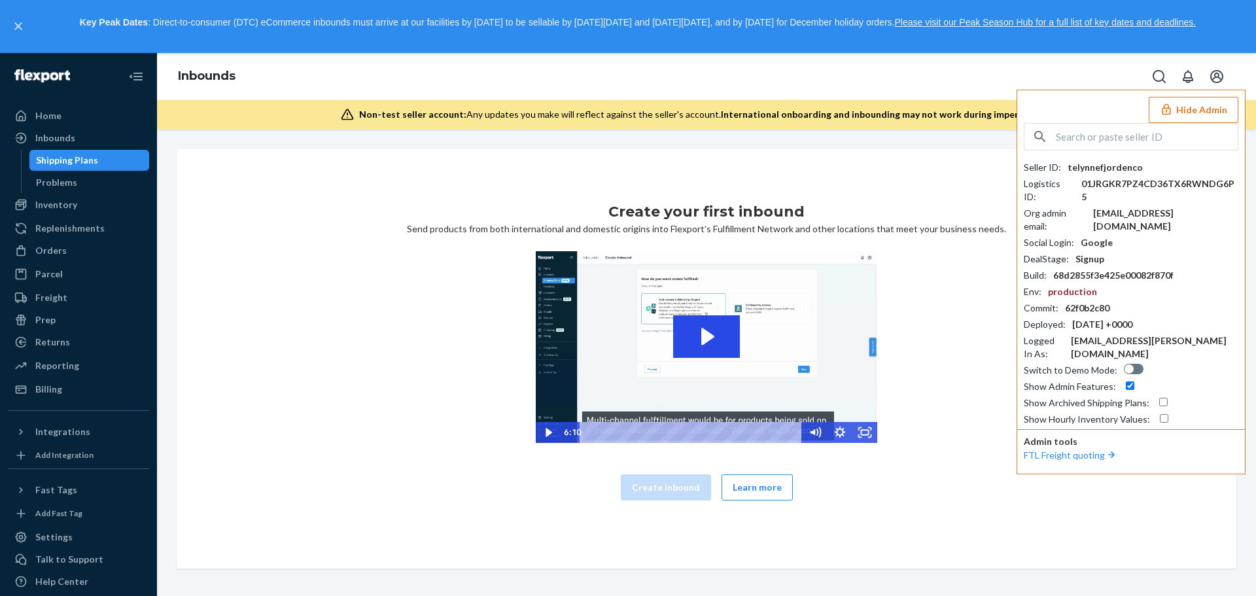
click at [1212, 111] on button "Hide Admin" at bounding box center [1194, 110] width 90 height 26
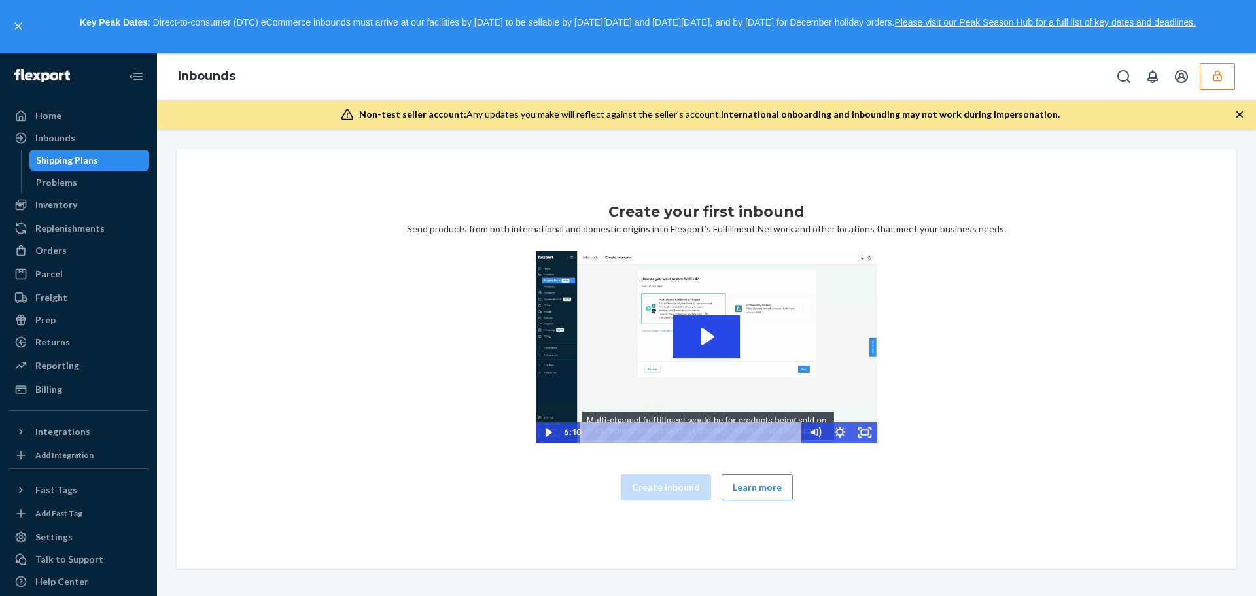
click at [1220, 77] on icon "button" at bounding box center [1217, 75] width 13 height 13
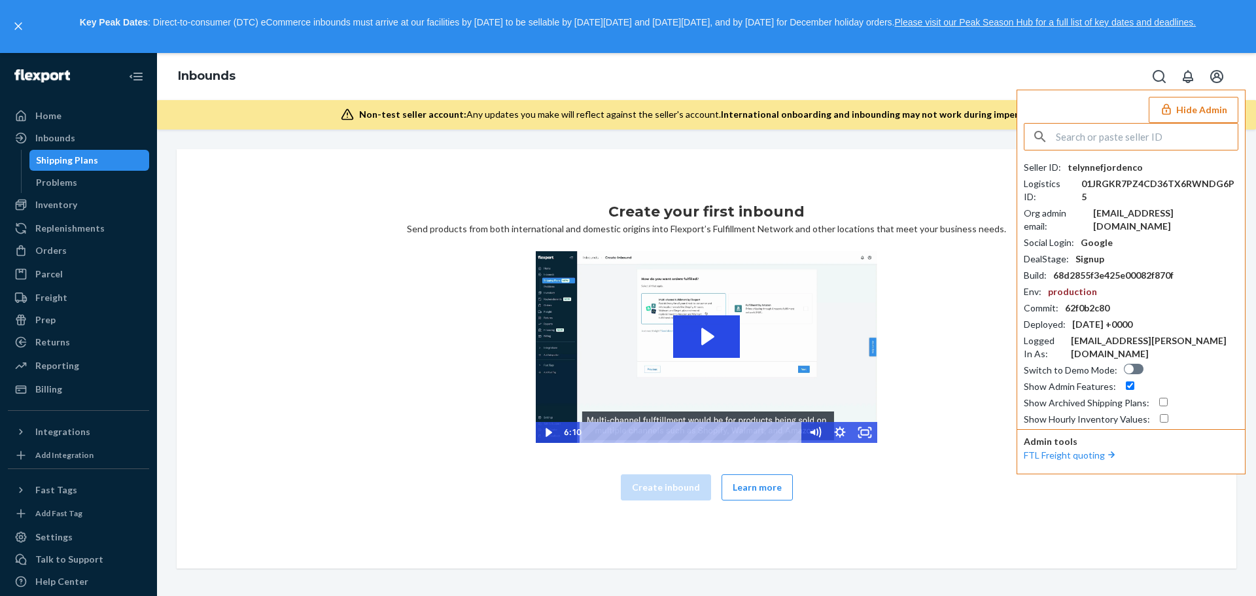
click at [1180, 137] on input "text" at bounding box center [1147, 137] width 182 height 26
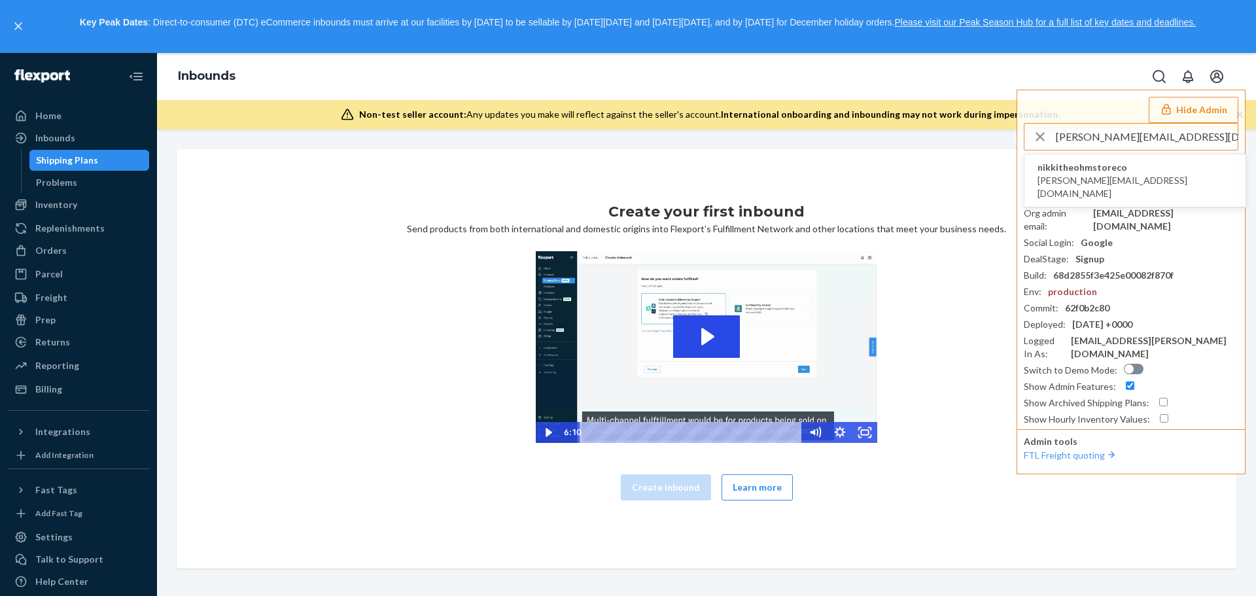
type input "frank@theohmstore.co"
click at [1117, 170] on span "nikkitheohmstoreco" at bounding box center [1135, 167] width 195 height 13
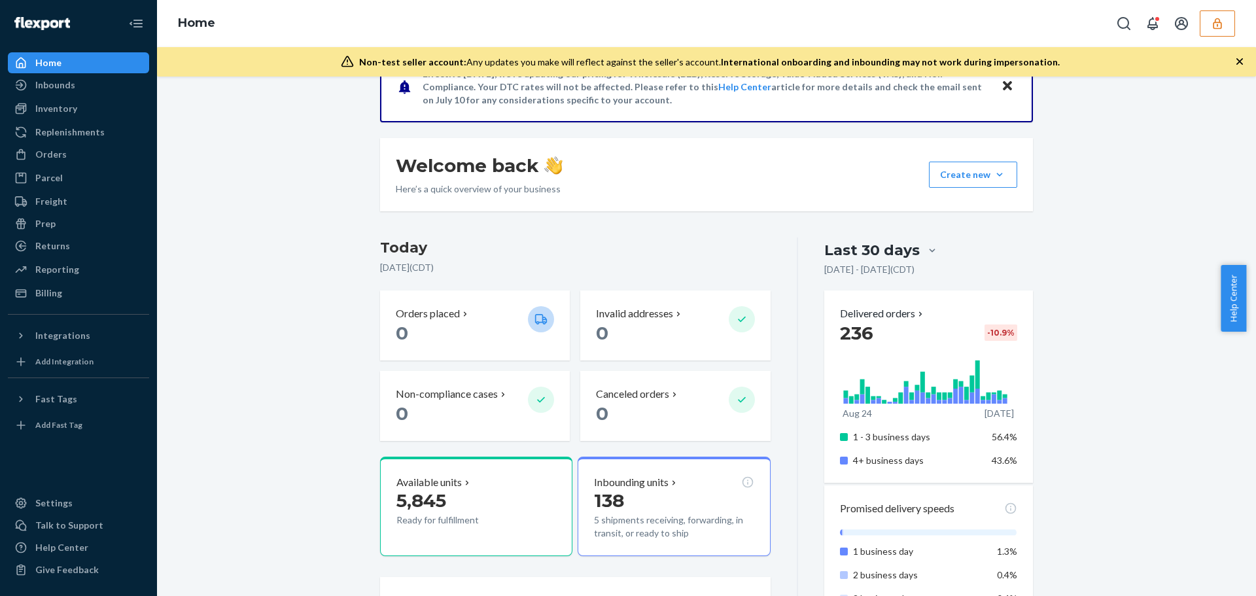
scroll to position [65, 0]
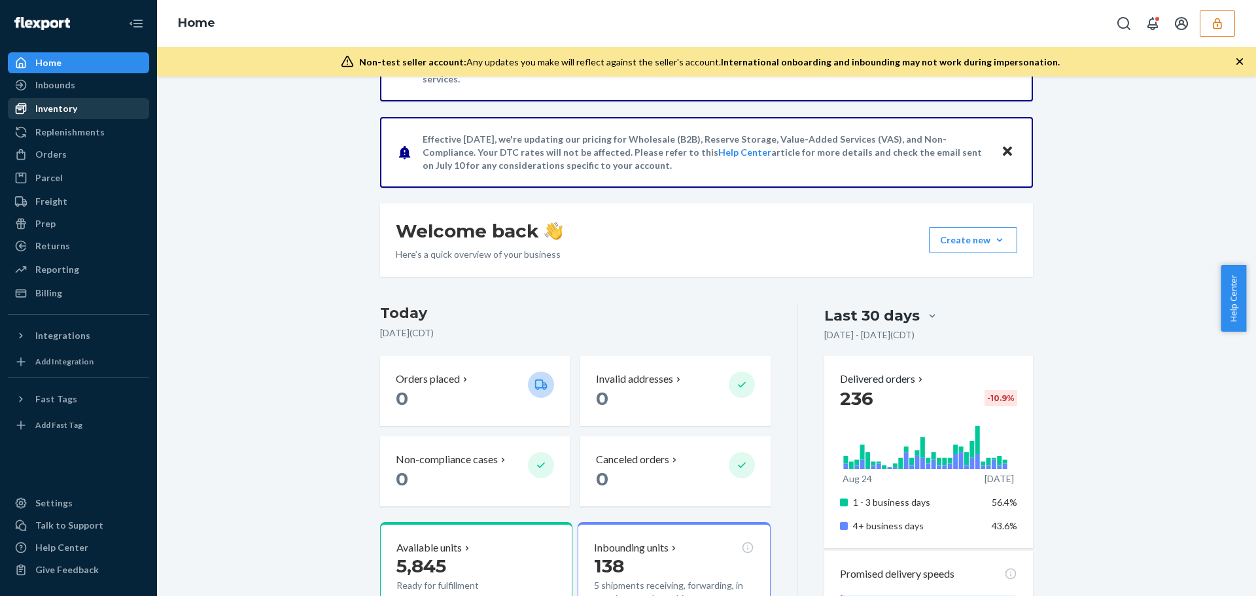
click at [71, 105] on div "Inventory" at bounding box center [56, 108] width 42 height 13
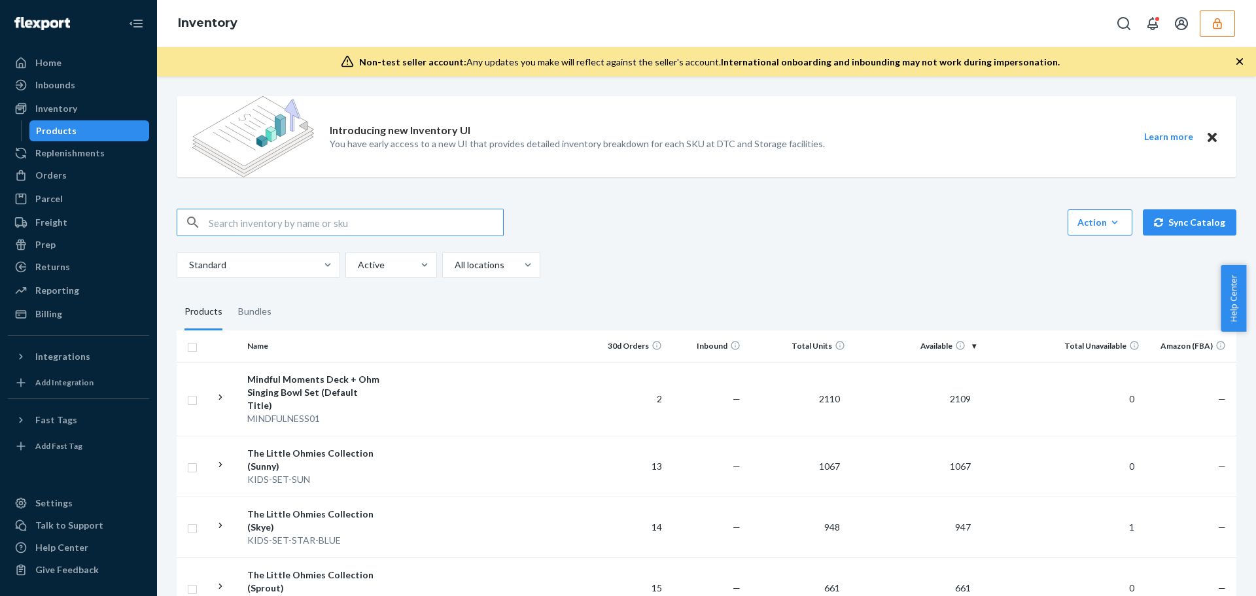
click at [311, 217] on input "text" at bounding box center [356, 222] width 294 height 26
paste input "FlagShip-GiftBox"
type input "FlagShip-GiftBox"
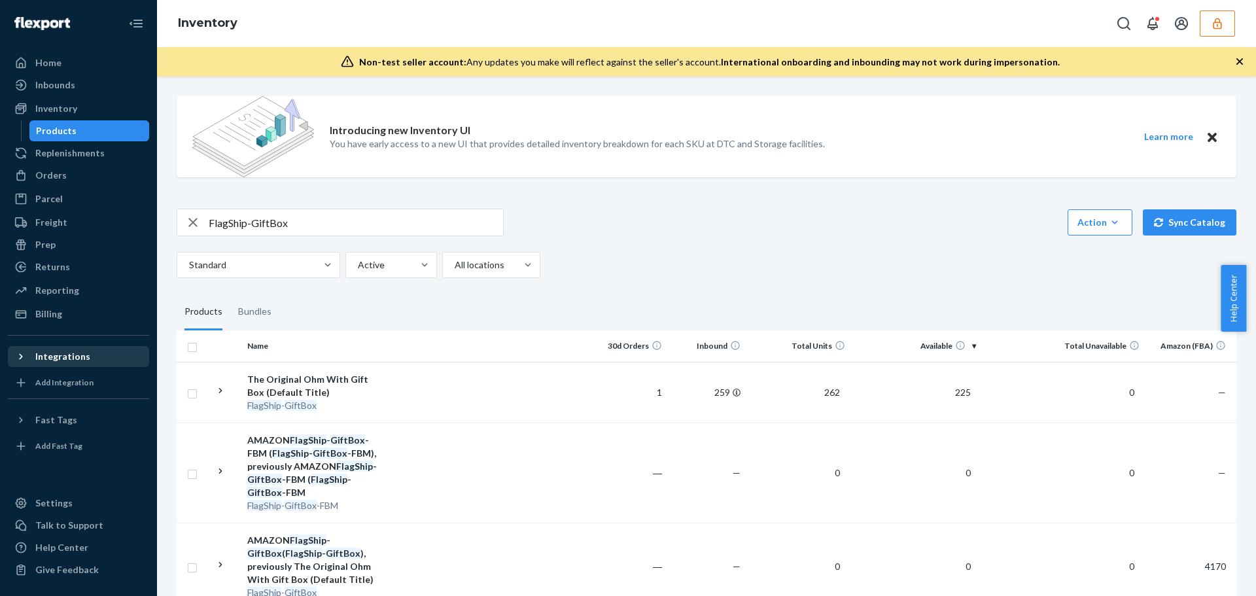
click at [105, 359] on div "Integrations" at bounding box center [78, 356] width 139 height 18
click at [474, 405] on td at bounding box center [489, 392] width 200 height 61
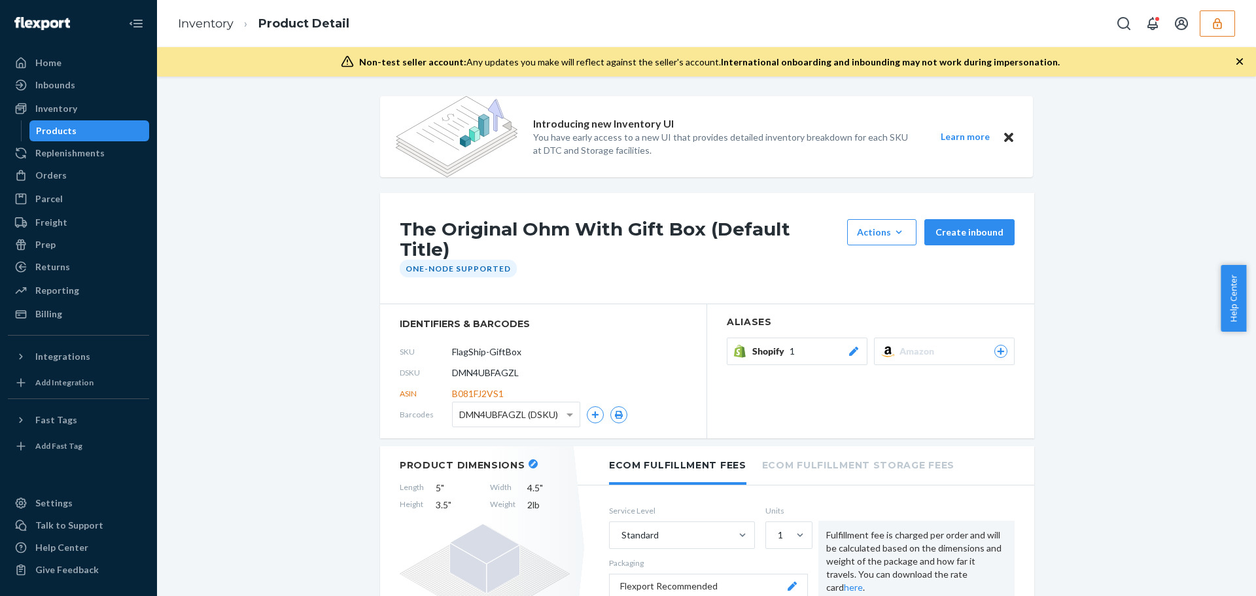
click at [489, 366] on span "DMN4UBFAGZL" at bounding box center [485, 372] width 67 height 13
copy span "DMN4UBFAGZL"
click at [52, 175] on div "Orders" at bounding box center [50, 175] width 31 height 13
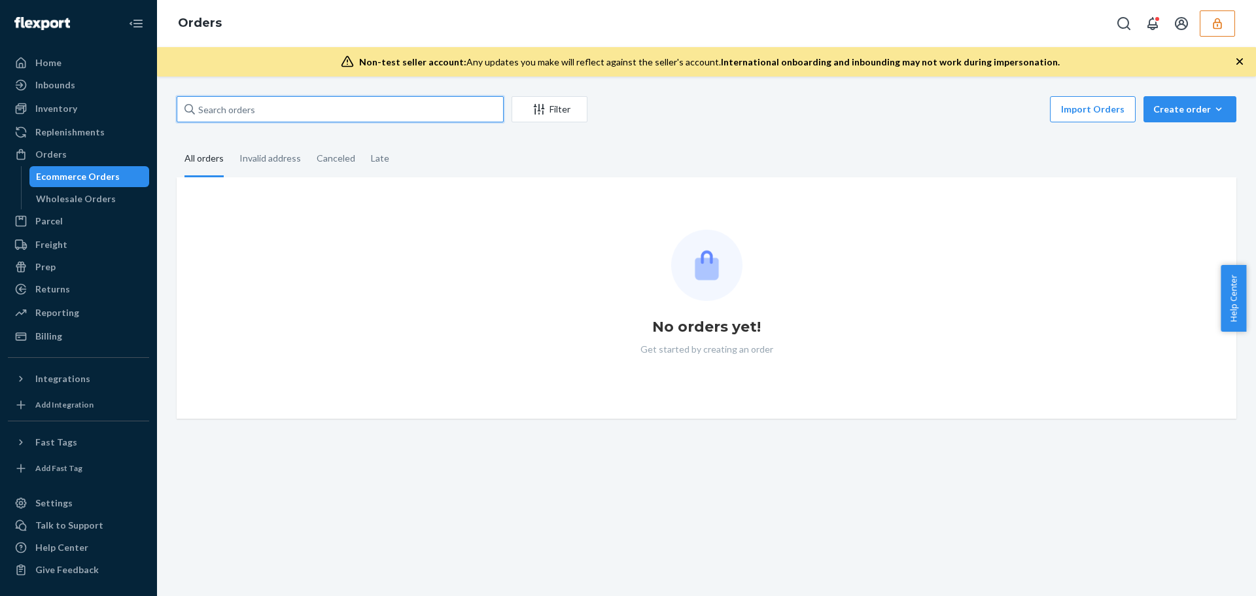
click at [309, 108] on input "text" at bounding box center [340, 109] width 327 height 26
paste input "DMN4UBFAGZL"
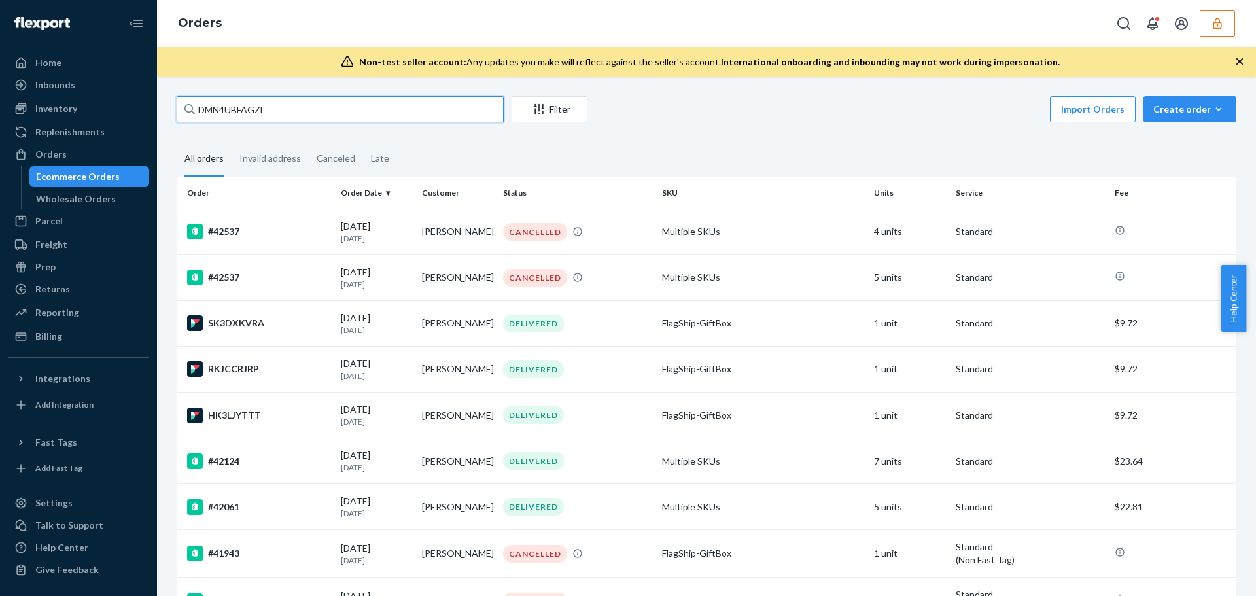
click at [315, 111] on input "DMN4UBFAGZL" at bounding box center [340, 109] width 327 height 26
type input "DMN4UBFAGZL"
click at [1220, 35] on button "button" at bounding box center [1217, 23] width 35 height 26
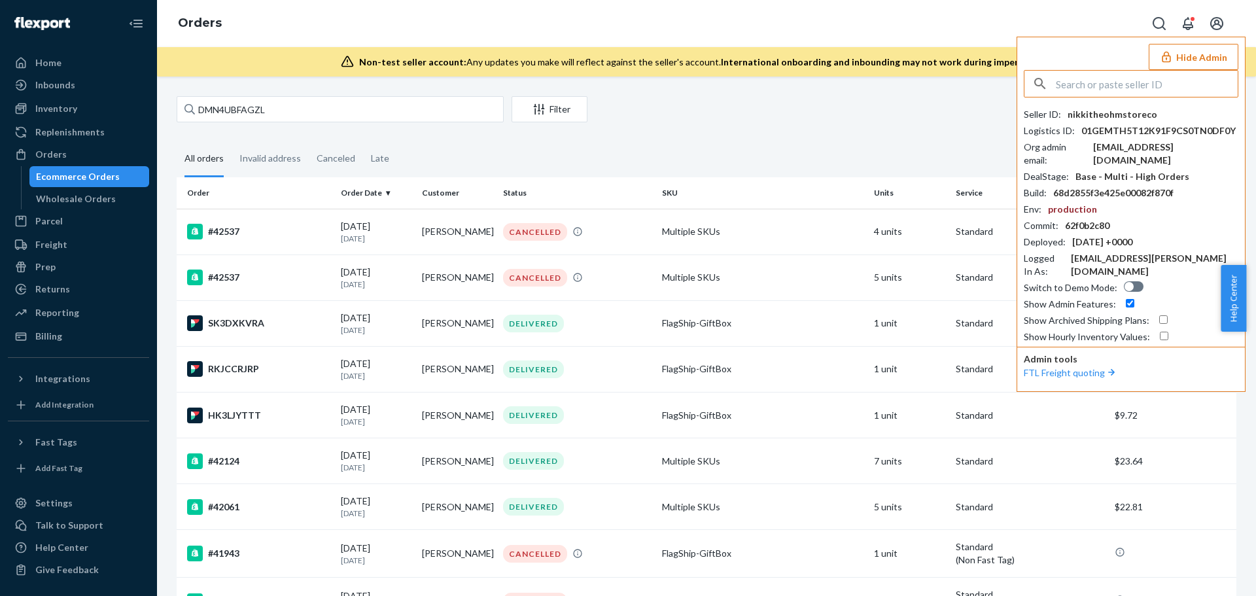
click at [1148, 82] on input "text" at bounding box center [1147, 84] width 182 height 26
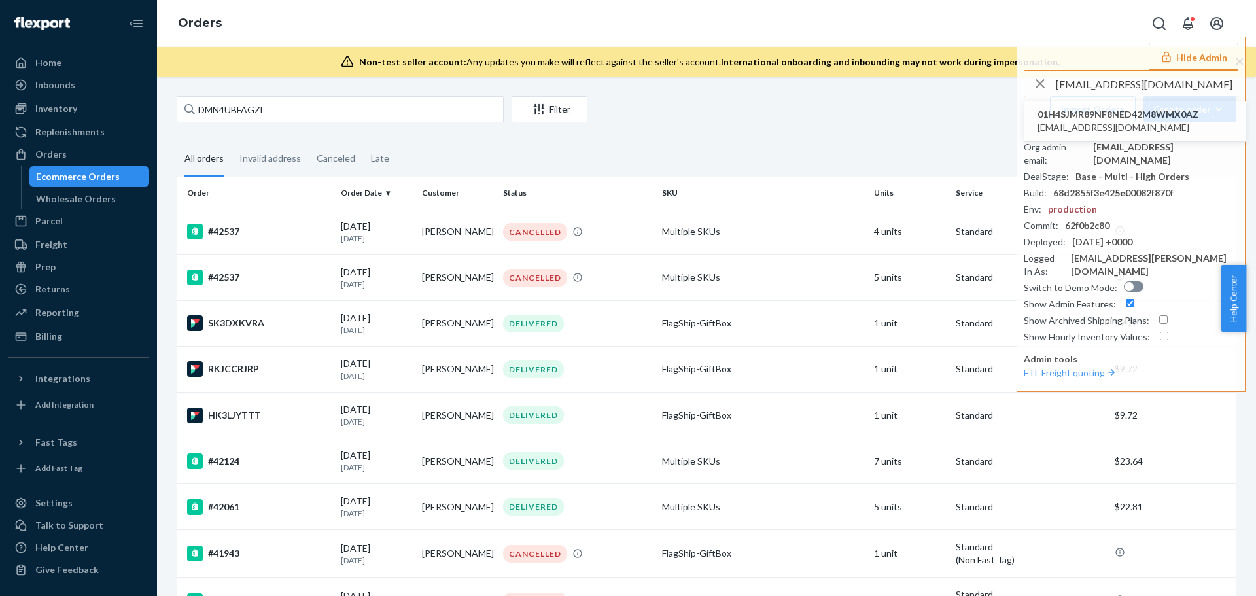
type input "c.chang000@gmail.com"
click at [1143, 114] on span "01H4SJMR89NF8NED42M8WMX0AZ" at bounding box center [1118, 114] width 161 height 13
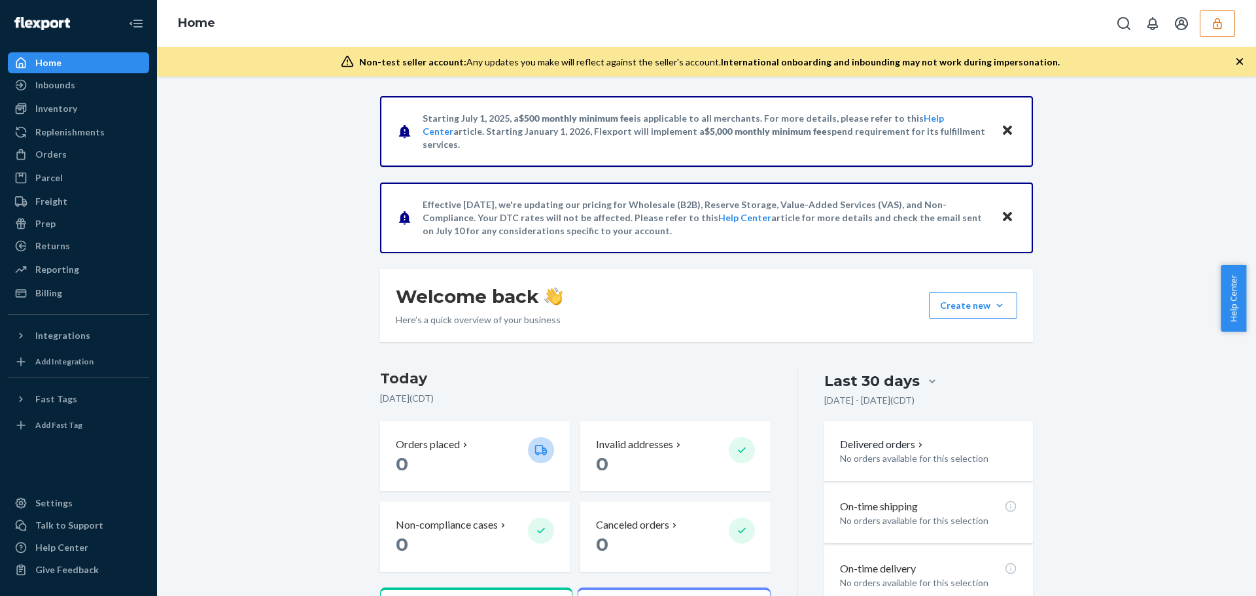
click at [1224, 27] on button "button" at bounding box center [1217, 23] width 35 height 26
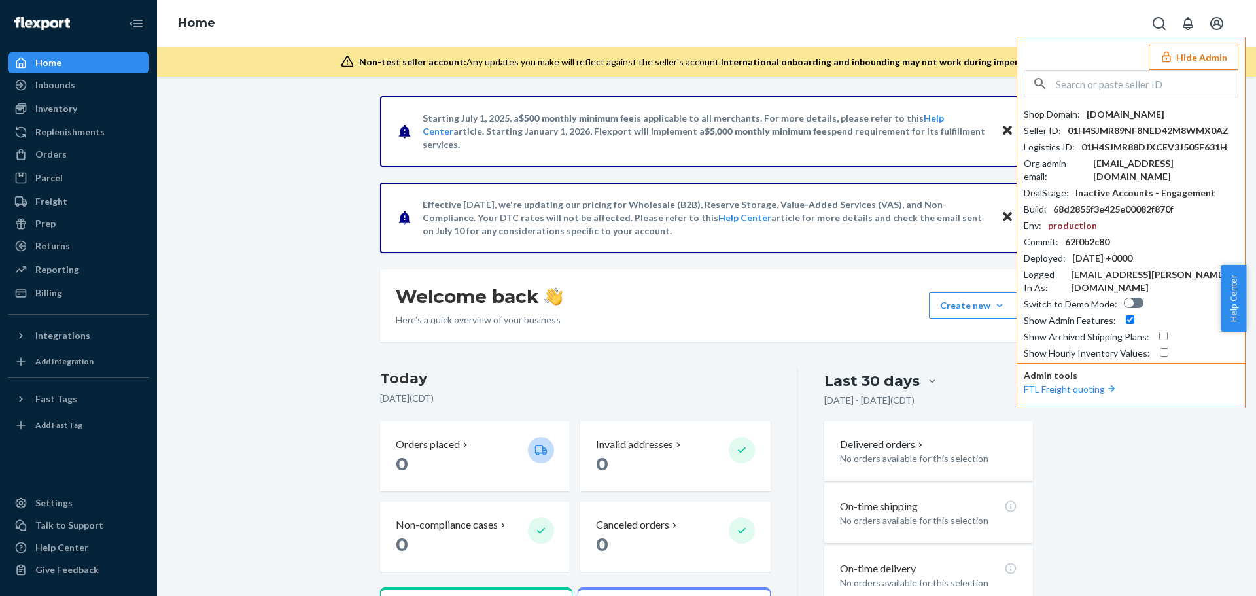
click at [1216, 59] on button "Hide Admin" at bounding box center [1194, 57] width 90 height 26
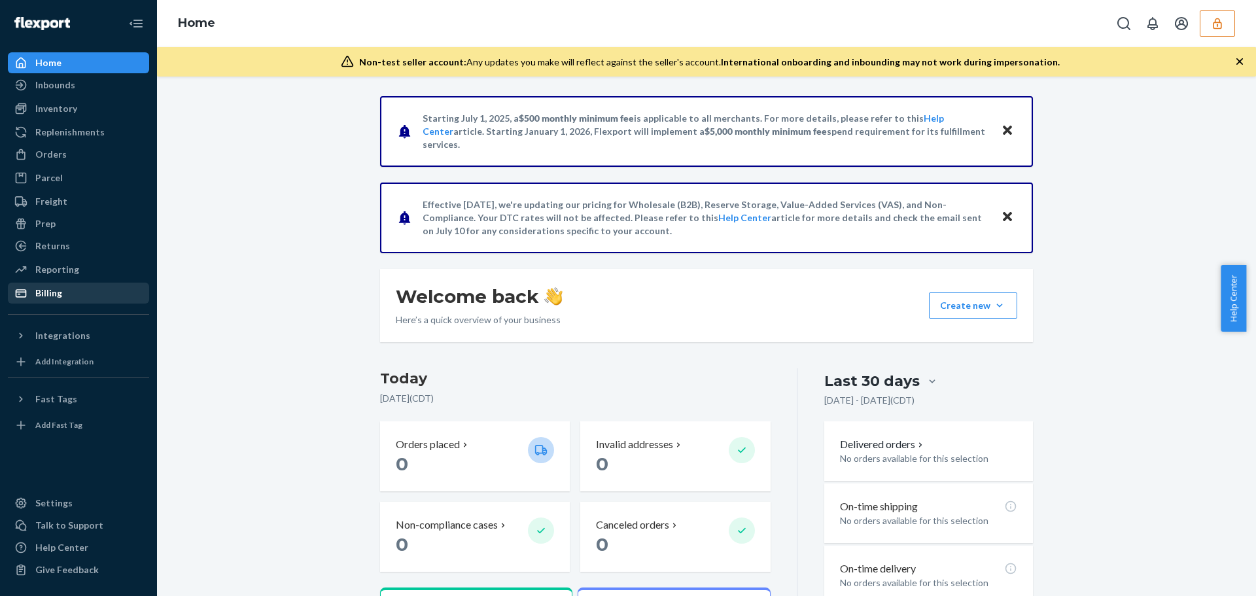
click at [96, 294] on div "Billing" at bounding box center [78, 293] width 139 height 18
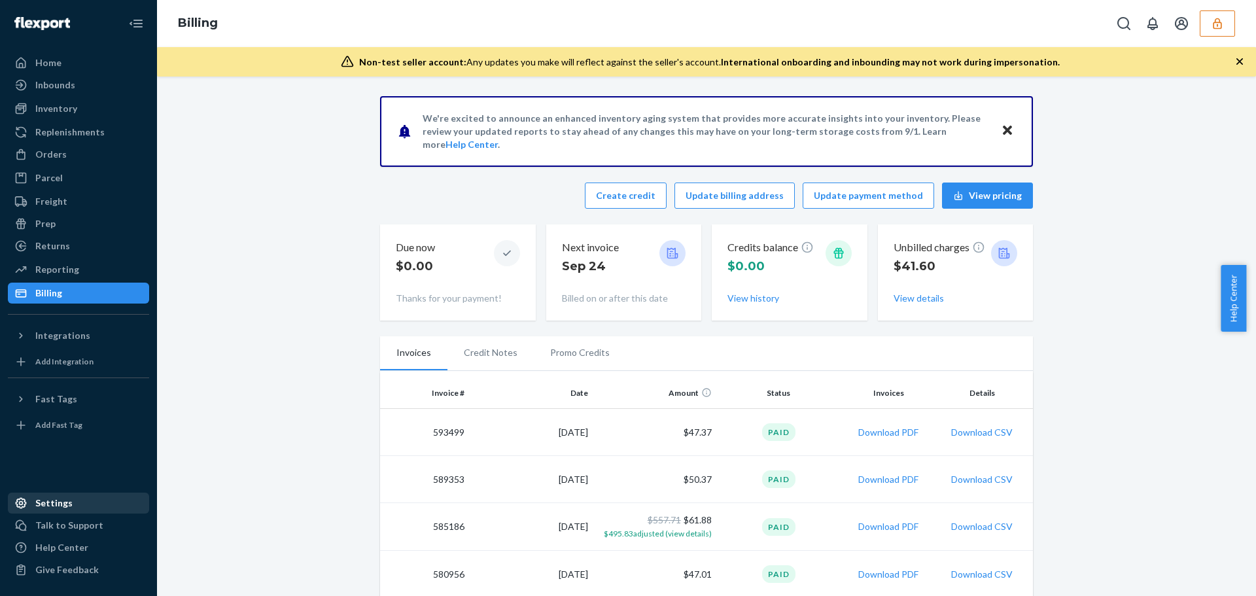
click at [84, 506] on div "Settings" at bounding box center [78, 503] width 139 height 18
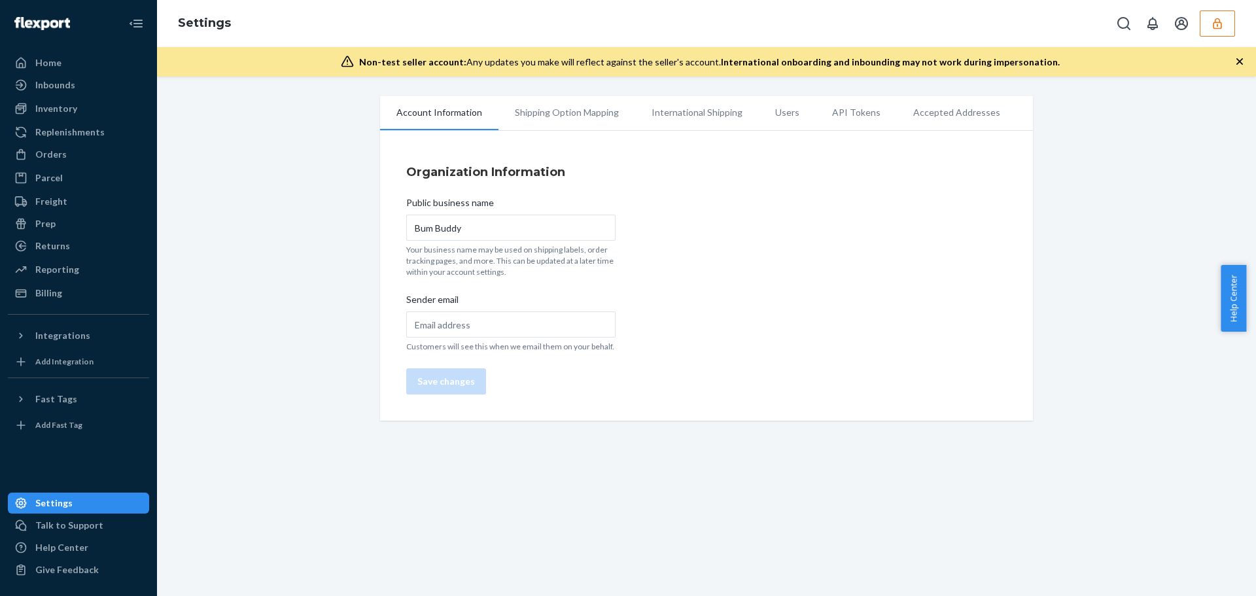
click at [85, 505] on div "Settings" at bounding box center [78, 503] width 139 height 18
click at [91, 109] on div "Inventory" at bounding box center [78, 108] width 139 height 18
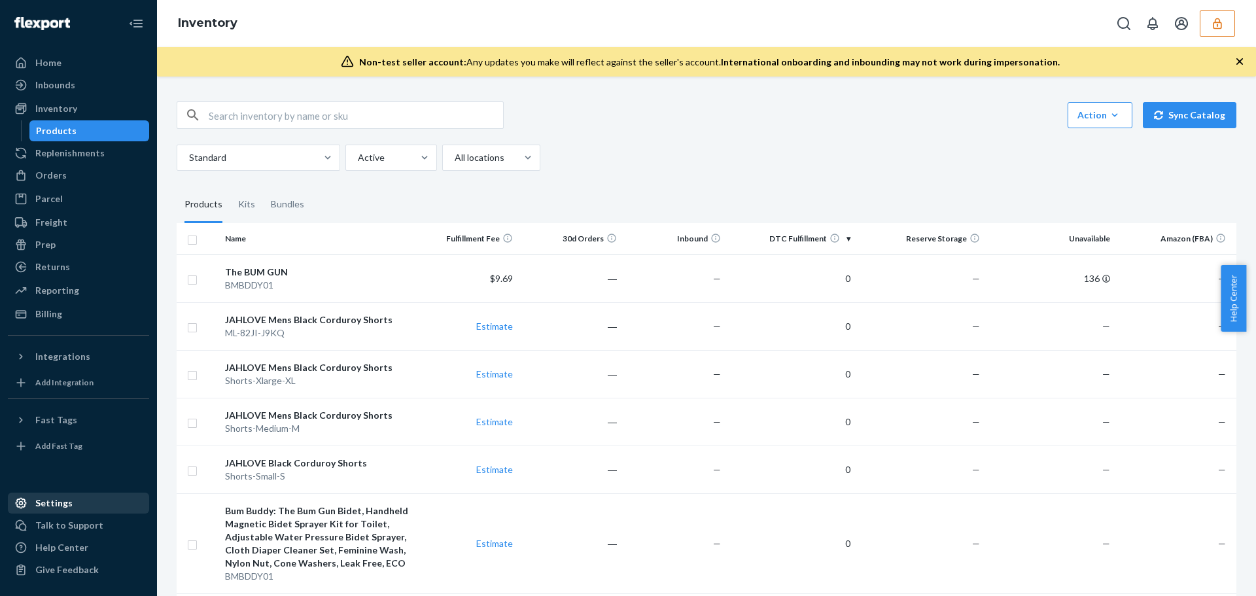
click at [60, 498] on div "Settings" at bounding box center [53, 503] width 37 height 13
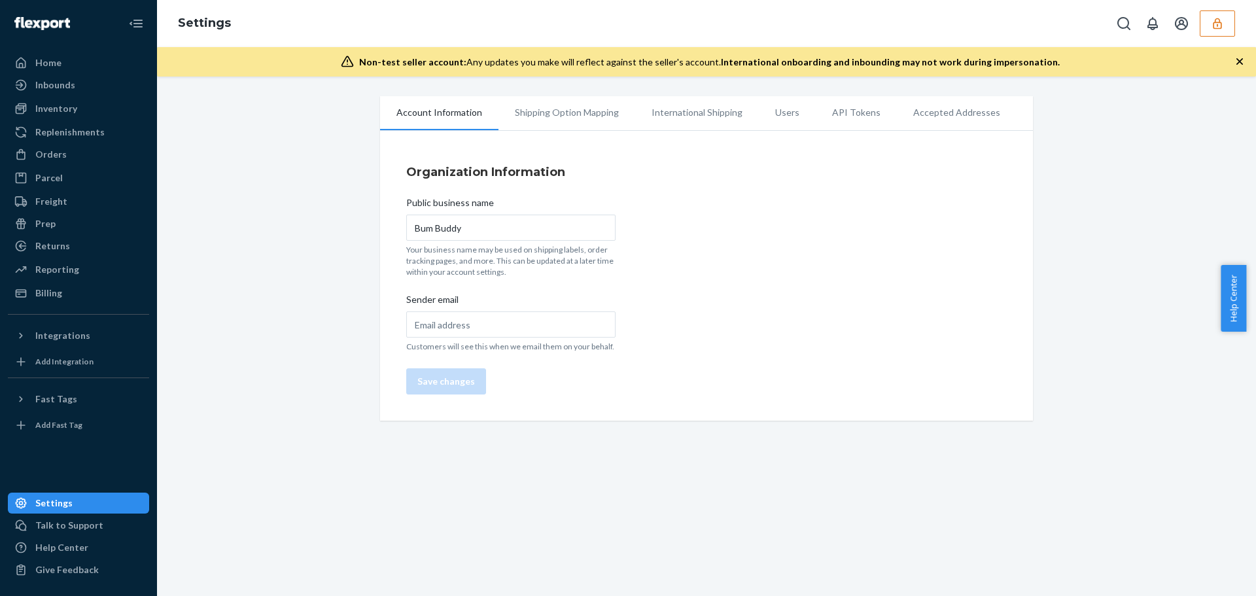
click at [783, 111] on li "Users" at bounding box center [787, 112] width 57 height 33
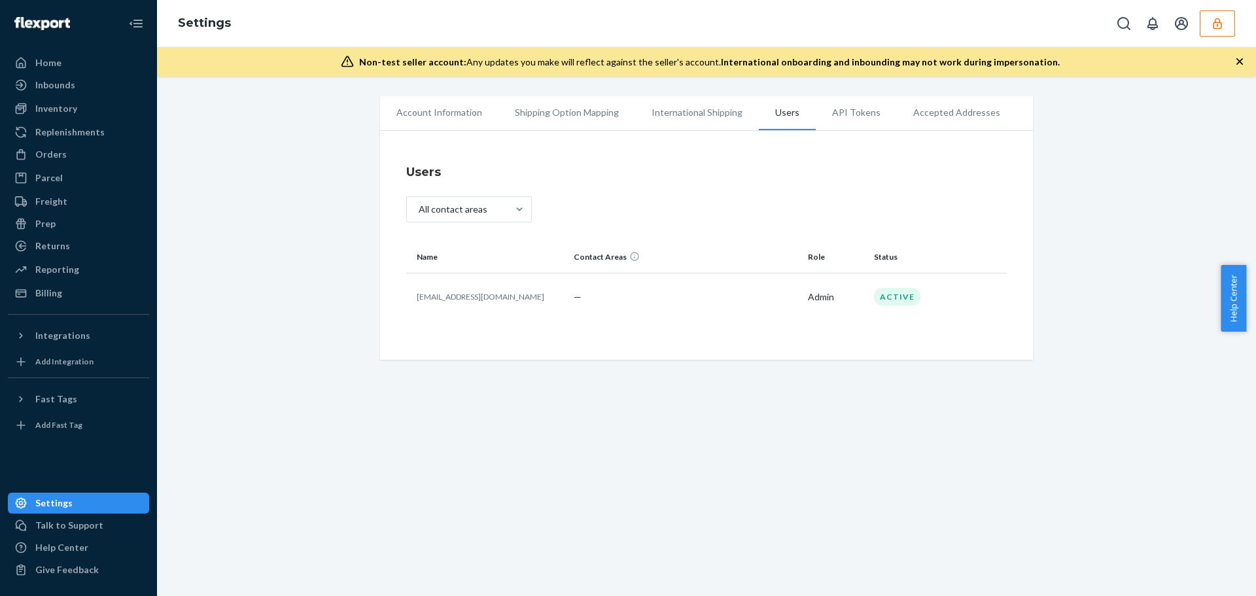
click at [1213, 23] on icon "button" at bounding box center [1217, 23] width 13 height 13
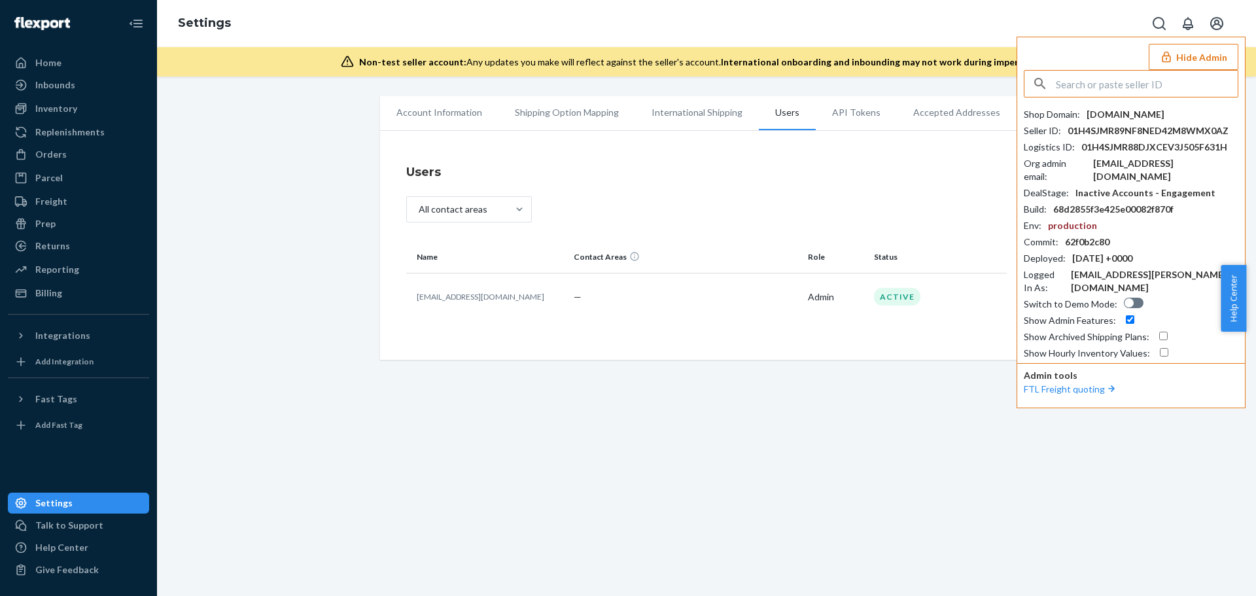
click at [1093, 89] on input "text" at bounding box center [1147, 84] width 182 height 26
click at [1110, 88] on input "text" at bounding box center [1147, 84] width 182 height 26
type input "[EMAIL_ADDRESS][DOMAIN_NAME]"
click at [1177, 86] on input "[EMAIL_ADDRESS][DOMAIN_NAME]" at bounding box center [1147, 84] width 182 height 26
drag, startPoint x: 1062, startPoint y: 88, endPoint x: 997, endPoint y: 88, distance: 65.4
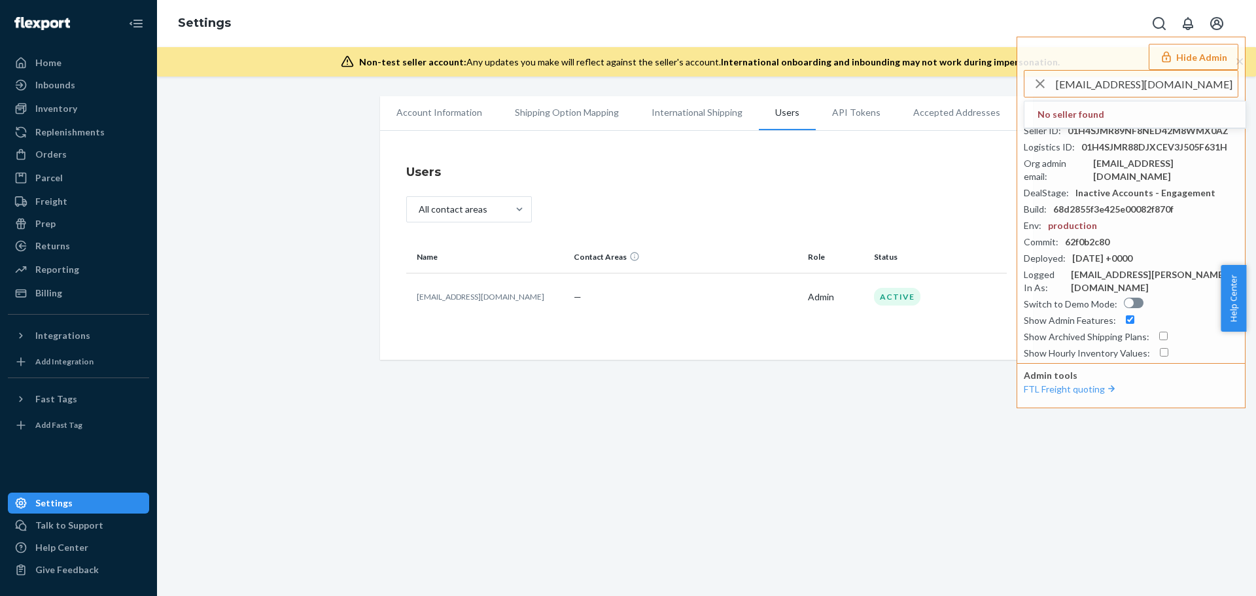
click at [997, 88] on div "Settings Hide Admin [EMAIL_ADDRESS][DOMAIN_NAME] No seller found Shop Domain : …" at bounding box center [706, 298] width 1099 height 596
click at [290, 263] on div "Account Information Shipping Option Mapping International Shipping Users API To…" at bounding box center [706, 228] width 1079 height 264
click at [1210, 61] on button "Hide Admin" at bounding box center [1194, 57] width 90 height 26
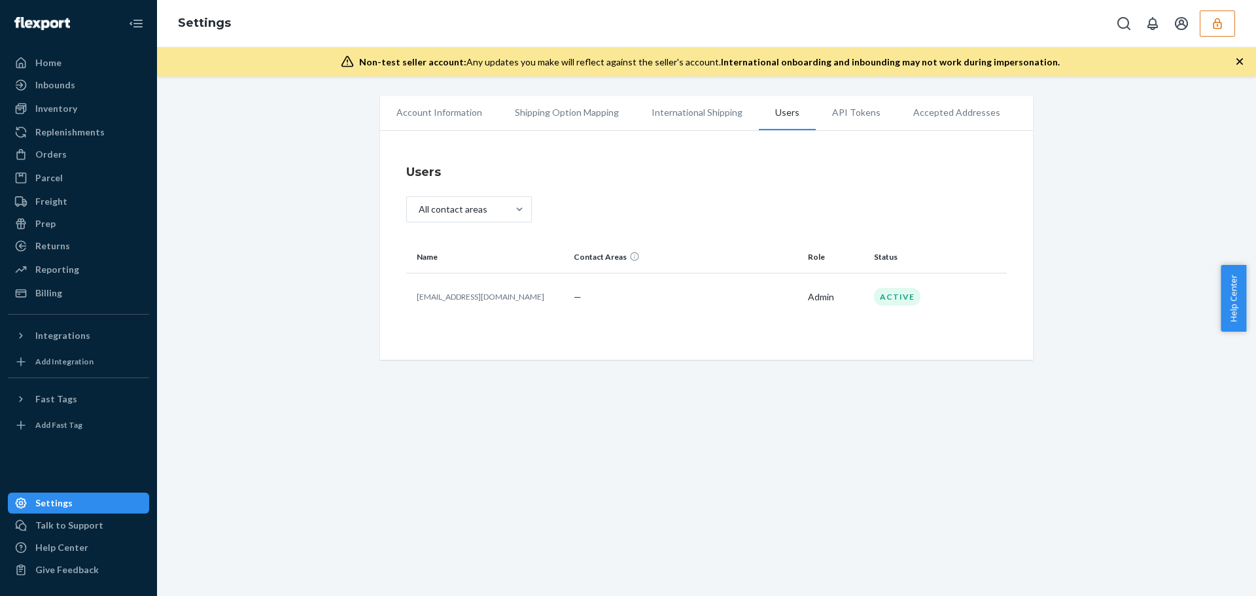
click at [228, 297] on div "Account Information Shipping Option Mapping International Shipping Users API To…" at bounding box center [706, 228] width 1079 height 264
click at [82, 156] on div "Orders" at bounding box center [78, 154] width 139 height 18
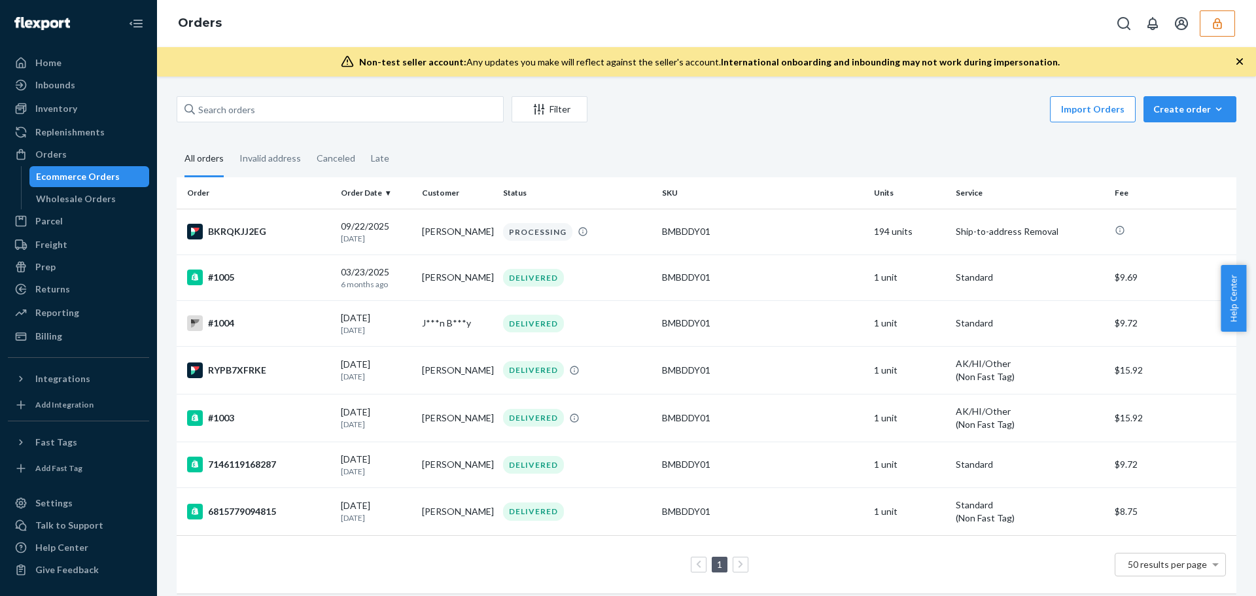
click at [1214, 17] on icon "button" at bounding box center [1217, 23] width 13 height 13
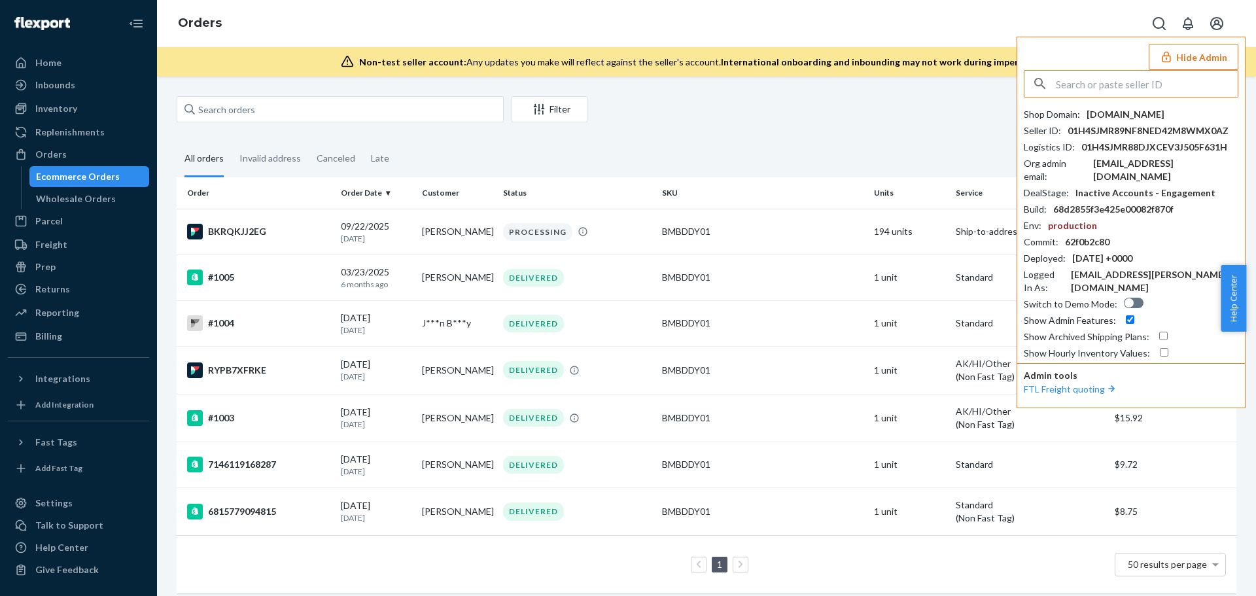
click at [1137, 86] on input "text" at bounding box center [1147, 84] width 182 height 26
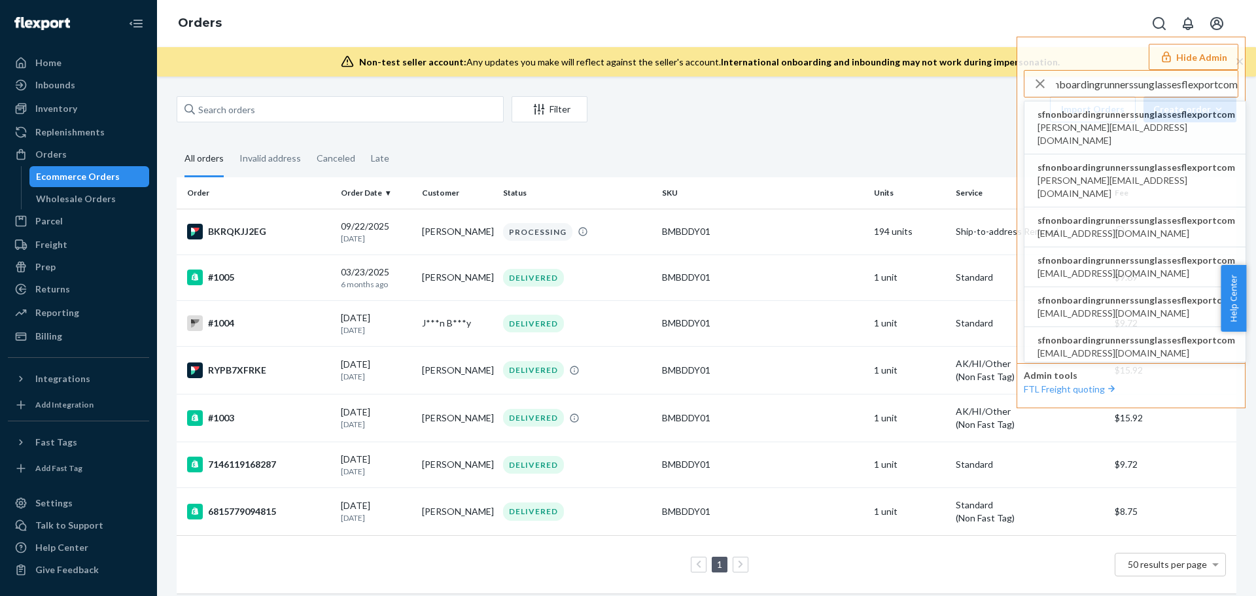
type input "sfnonboardingrunnerssunglassesflexportcom"
click at [1111, 114] on span "sfnonboardingrunnerssunglassesflexportcom" at bounding box center [1137, 114] width 198 height 13
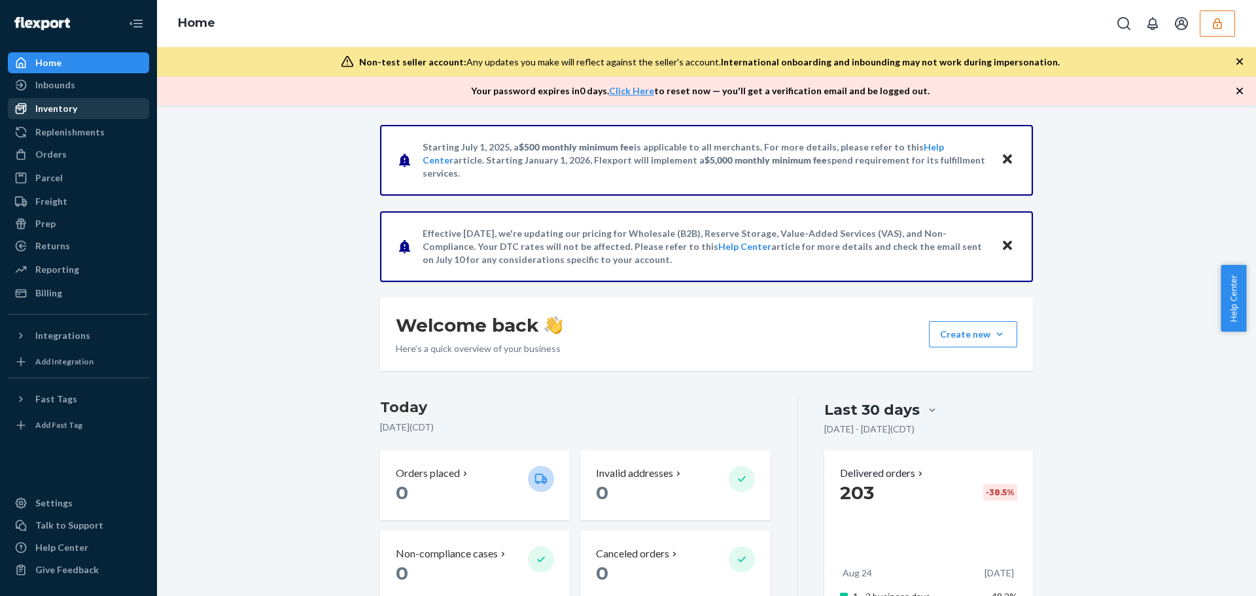
click at [65, 113] on div "Inventory" at bounding box center [56, 108] width 42 height 13
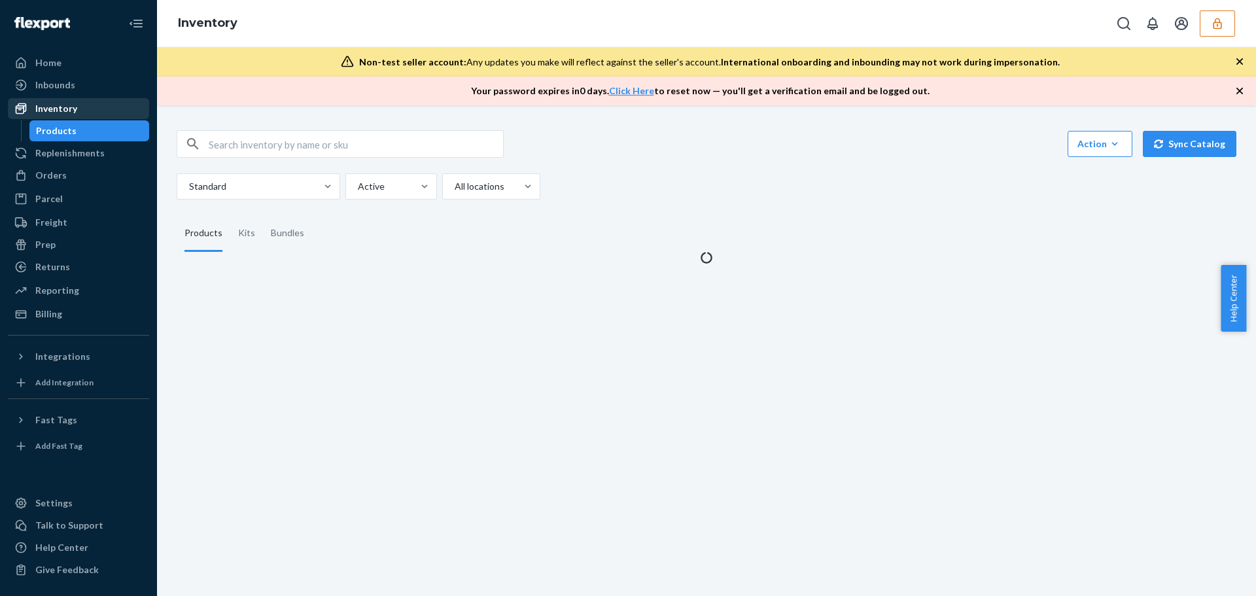
click at [79, 109] on div "Inventory" at bounding box center [78, 108] width 139 height 18
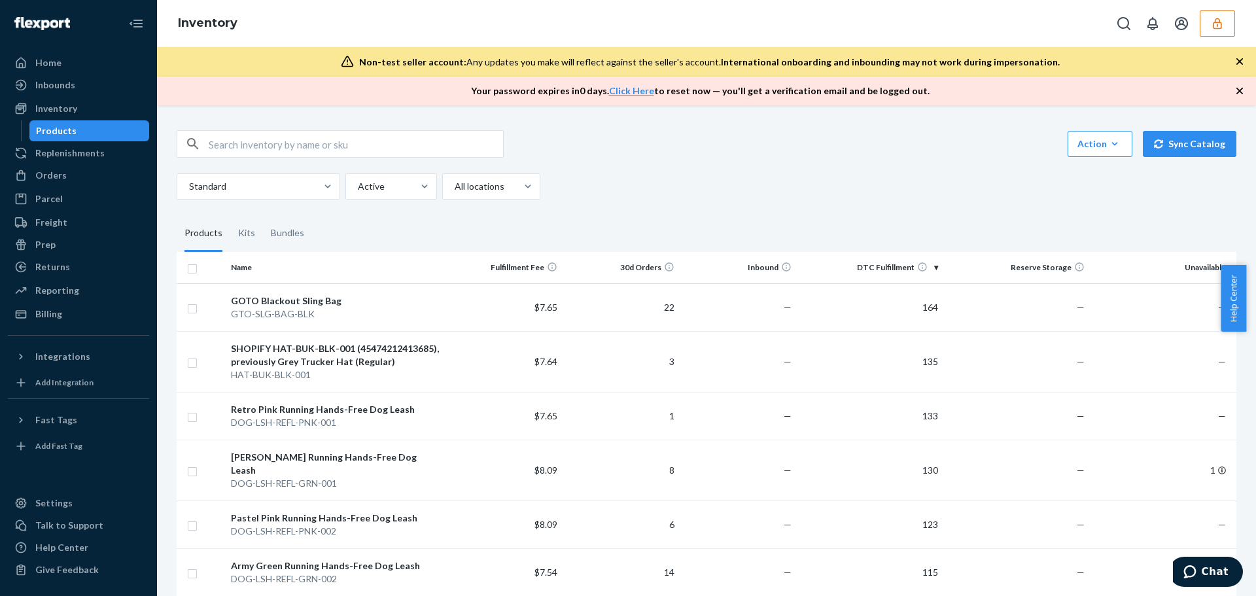
click at [185, 152] on icon "button" at bounding box center [193, 144] width 16 height 26
click at [273, 136] on input "text" at bounding box center [356, 144] width 294 height 26
paste input "DTSQU3RTC2G"
type input "DTSQU3RTC2G"
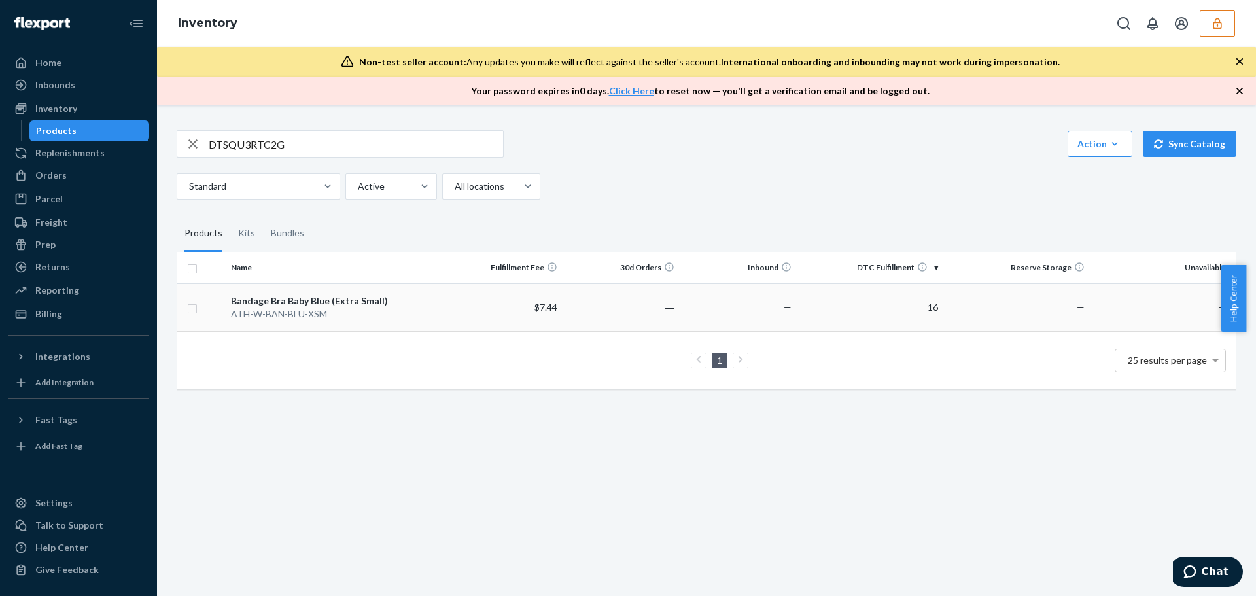
click at [455, 313] on td "$7.44" at bounding box center [504, 307] width 117 height 48
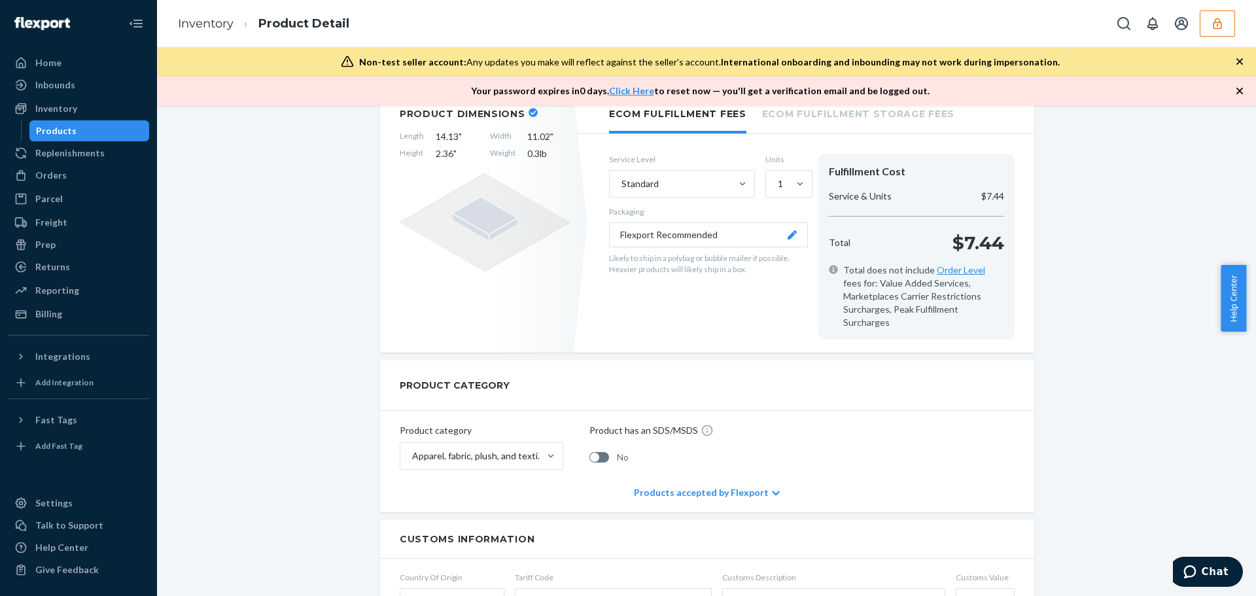
scroll to position [262, 0]
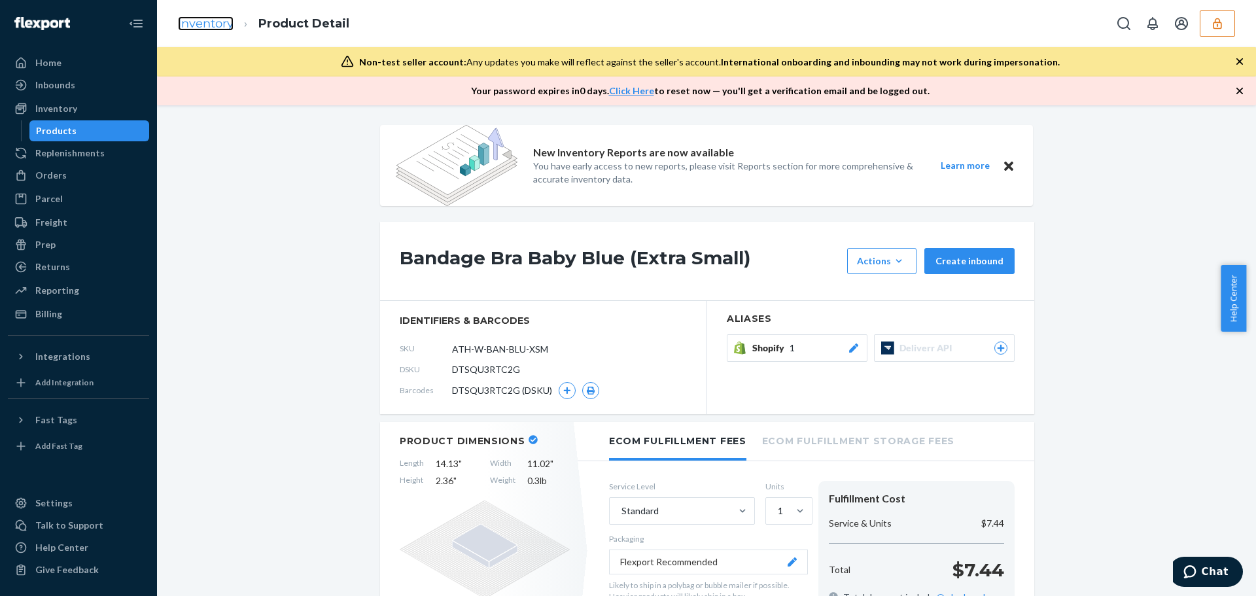
click at [211, 20] on link "Inventory" at bounding box center [206, 23] width 56 height 14
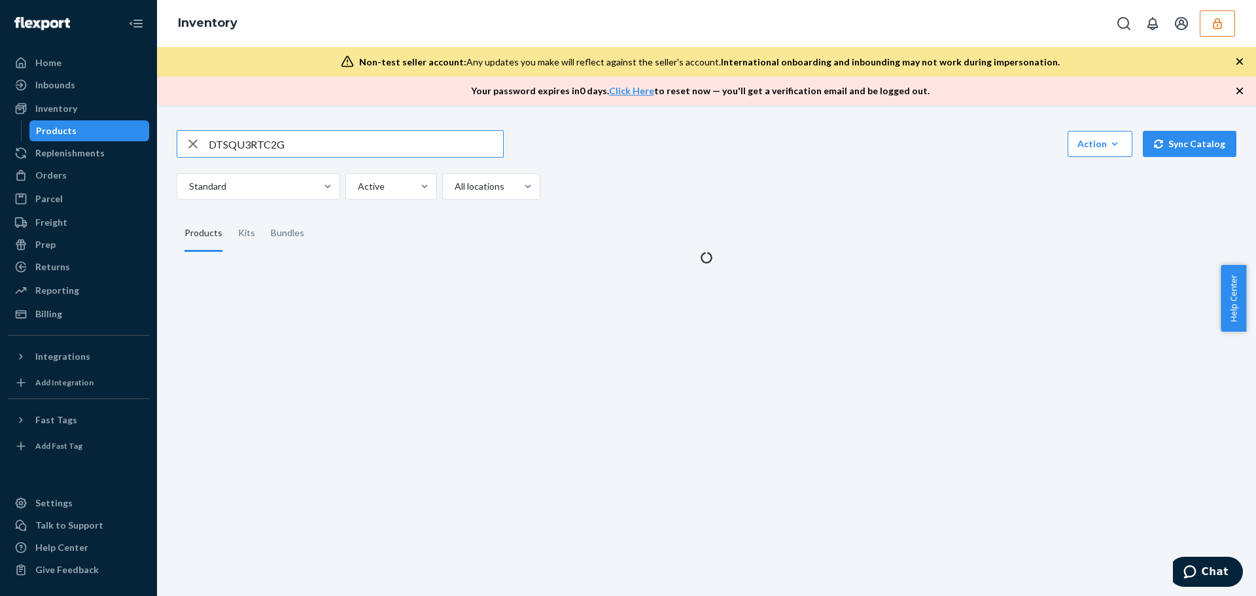
click at [287, 142] on input "DTSQU3RTC2G" at bounding box center [356, 144] width 294 height 26
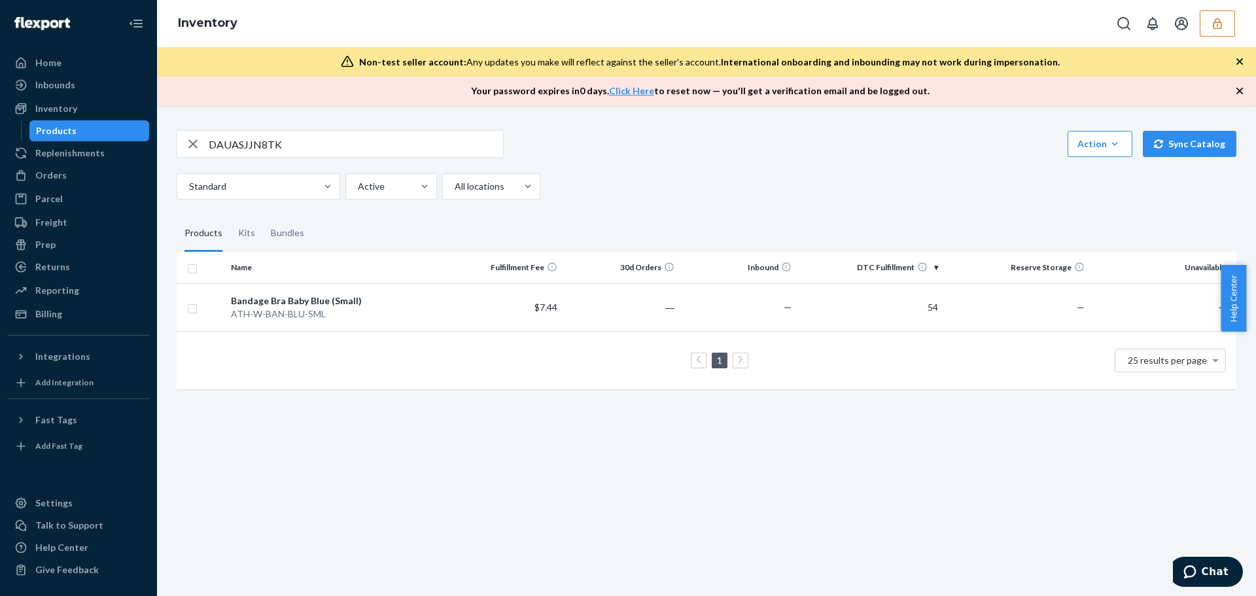
click at [338, 560] on div "DAUASJJN8TK Action Create product Create kit or bundle Bulk create products Bul…" at bounding box center [706, 350] width 1099 height 491
click at [238, 141] on input "DAUASJJN8TK" at bounding box center [356, 144] width 294 height 26
paste input "DJUMCAJNEB"
click at [283, 561] on div "DDJUMCAJNEB Action Create product Create kit or bundle Bulk create products Bul…" at bounding box center [706, 350] width 1099 height 491
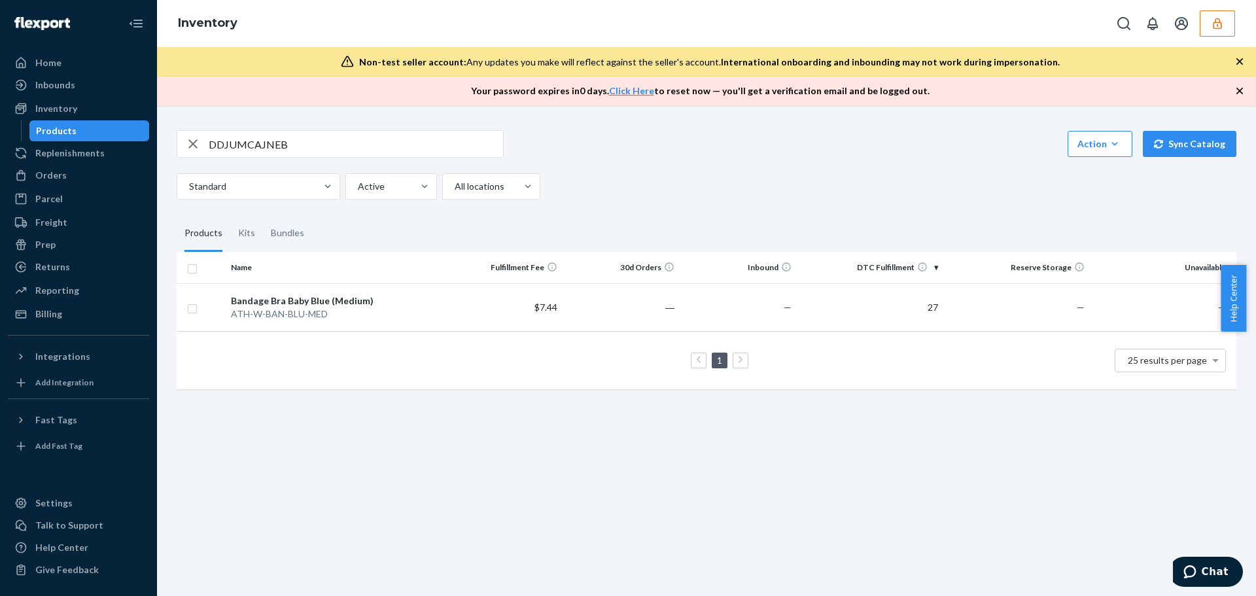
click at [322, 147] on input "DDJUMCAJNEB" at bounding box center [356, 144] width 294 height 26
drag, startPoint x: 265, startPoint y: 143, endPoint x: 31, endPoint y: 137, distance: 234.3
click at [45, 138] on div "Home Inbounds Shipping Plans Problems Inventory Products Replenishments Orders …" at bounding box center [628, 298] width 1256 height 596
paste input "Bandage Bra Baby Blue"
type input "Bandage Bra Baby Blue"
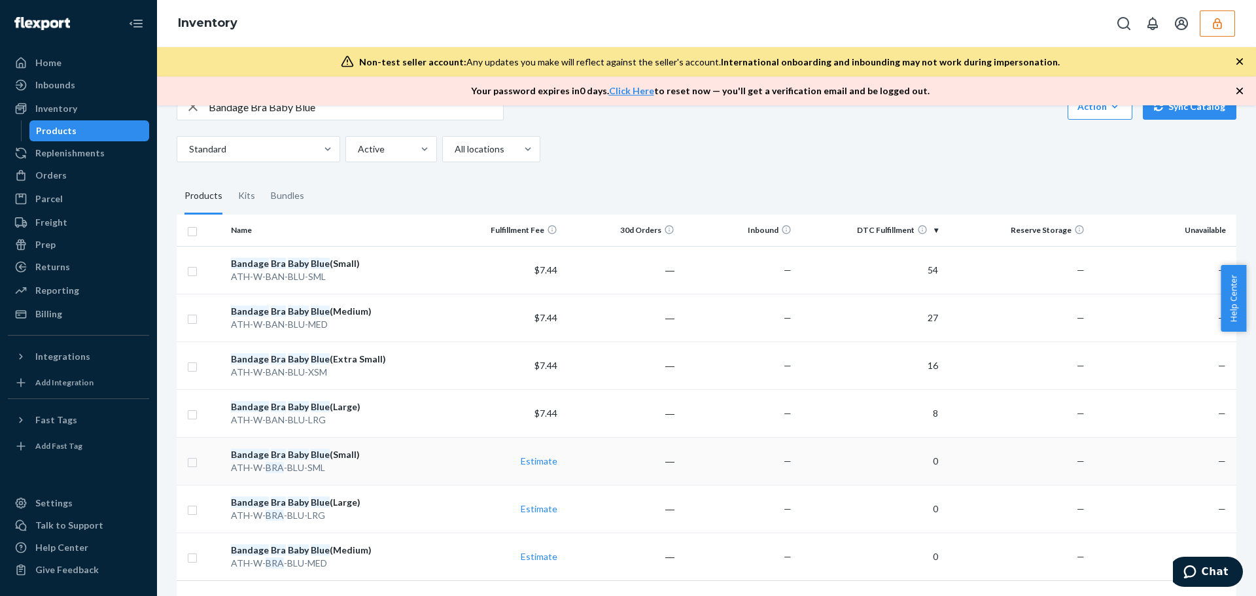
scroll to position [103, 0]
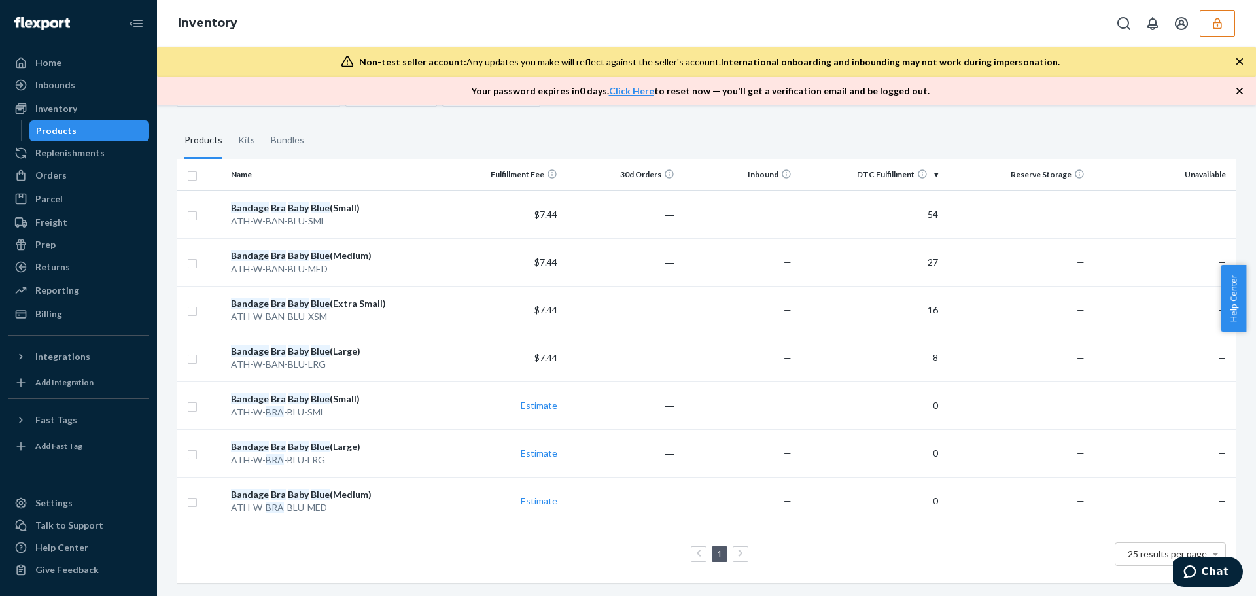
click at [162, 481] on div "Bandage Bra Baby Blue Action Create product Create kit or bundle Bulk create pr…" at bounding box center [706, 350] width 1099 height 491
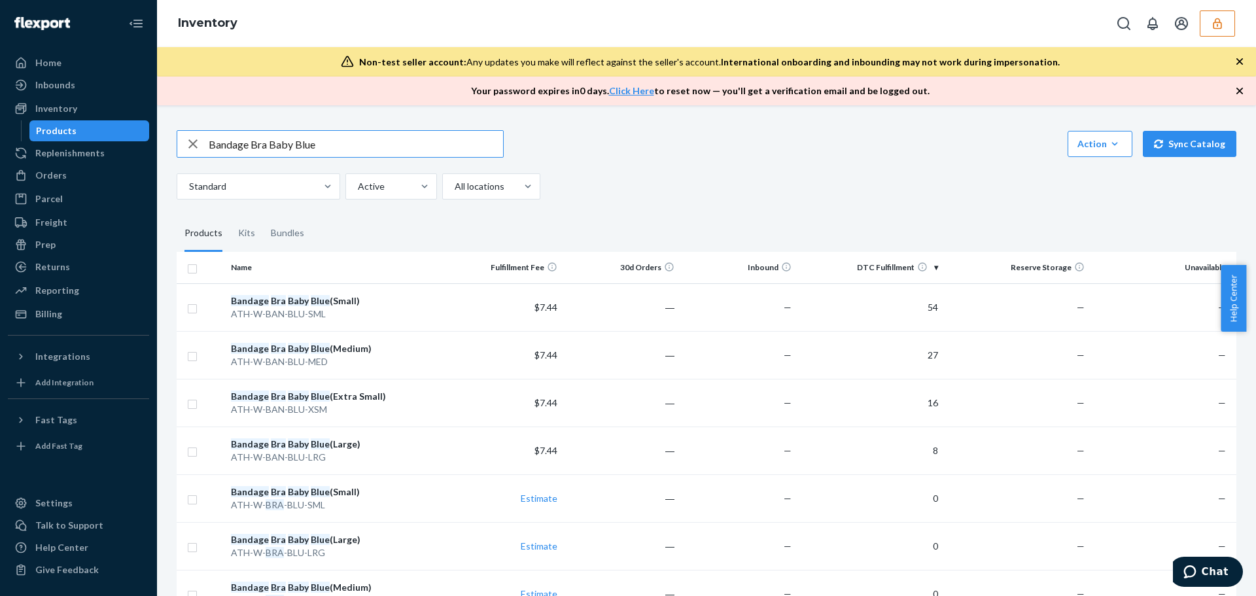
click at [359, 148] on input "Bandage Bra Baby Blue" at bounding box center [356, 144] width 294 height 26
drag, startPoint x: 355, startPoint y: 148, endPoint x: 122, endPoint y: 143, distance: 232.3
click at [122, 143] on div "Home Inbounds Shipping Plans Problems Inventory Products Replenishments Orders …" at bounding box center [628, 298] width 1256 height 596
click at [184, 144] on div "button" at bounding box center [192, 144] width 31 height 26
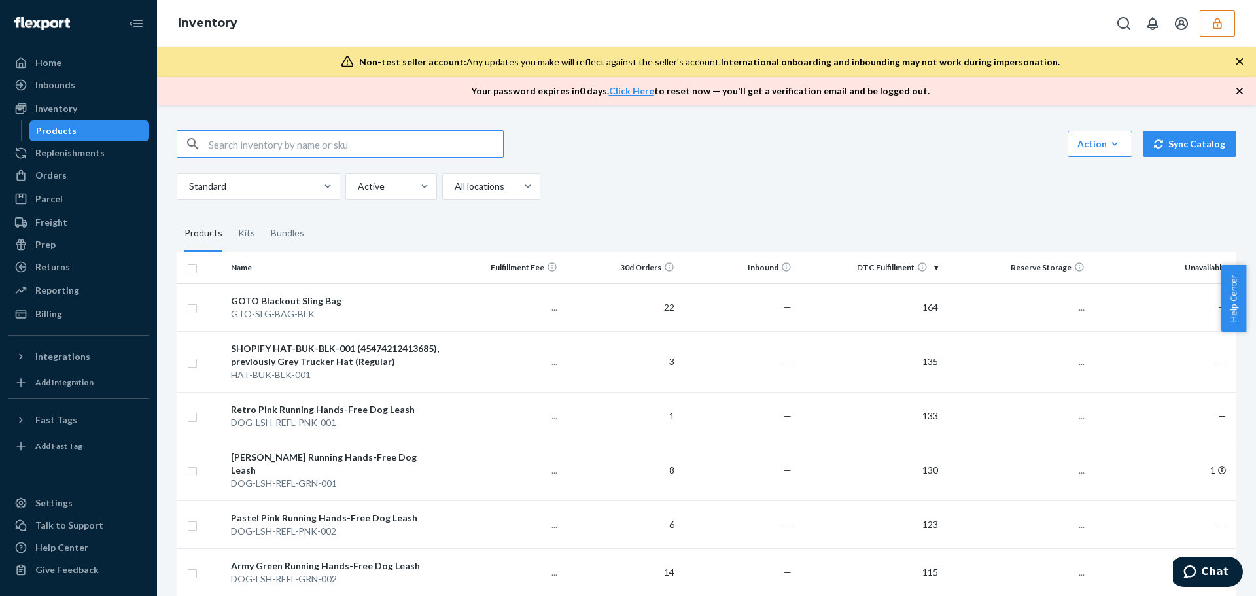
click at [268, 141] on input "text" at bounding box center [356, 144] width 294 height 26
type input "D2QUBCZVJHH"
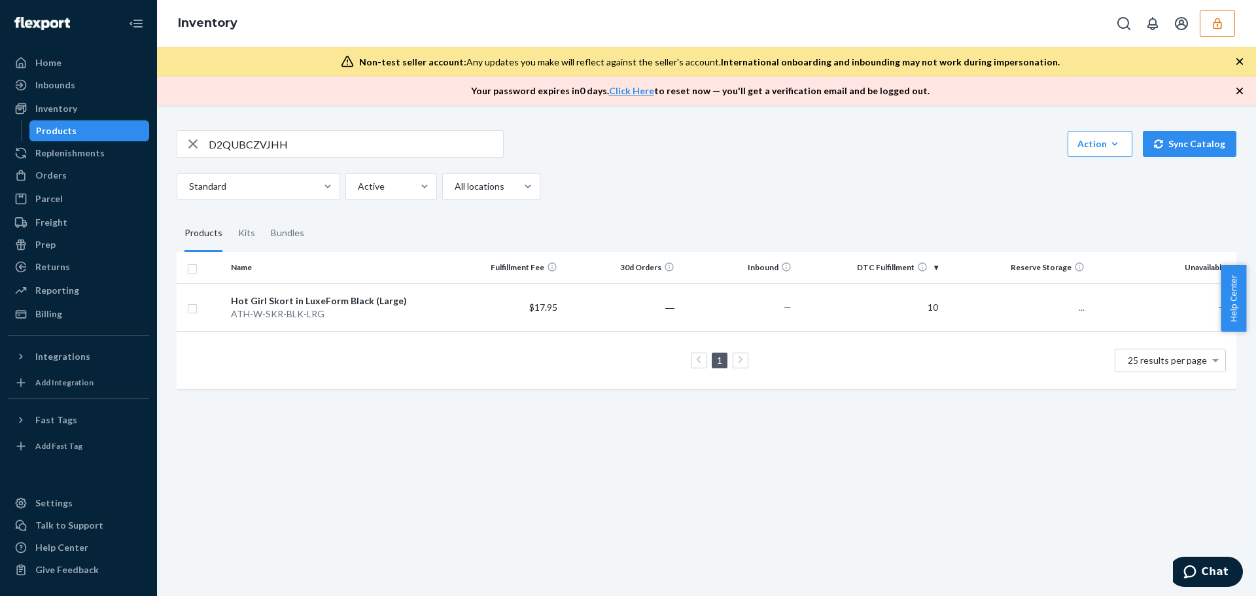
click at [268, 144] on input "D2QUBCZVJHH" at bounding box center [356, 144] width 294 height 26
click at [749, 17] on div "Inventory" at bounding box center [706, 23] width 1099 height 47
click at [482, 313] on td "$17.95" at bounding box center [504, 307] width 117 height 48
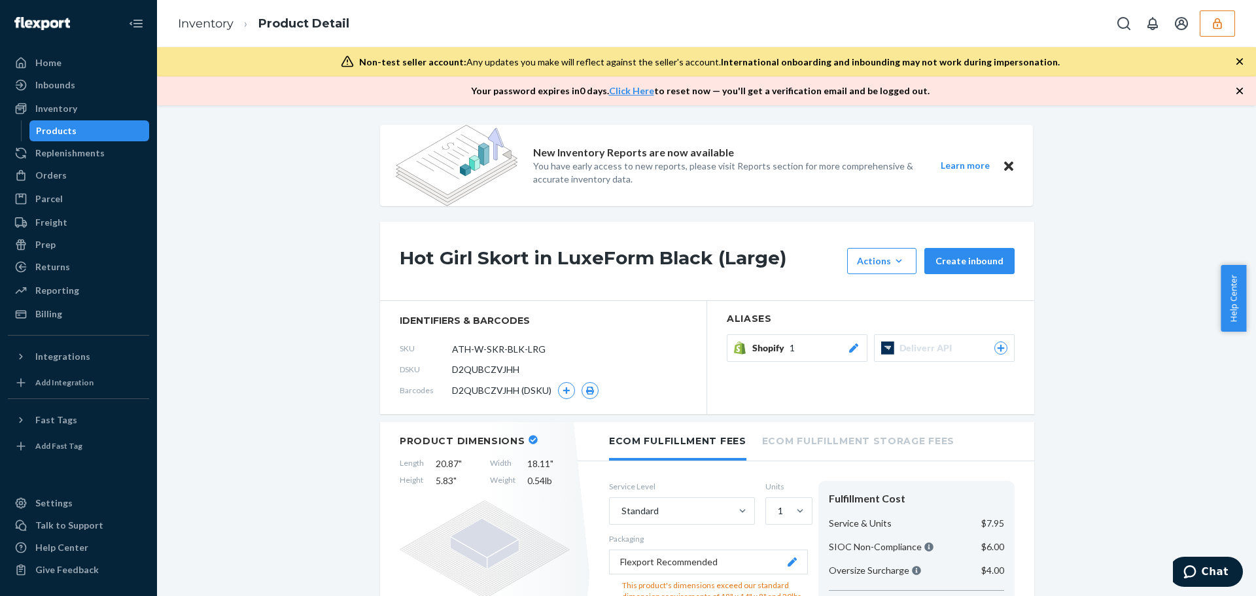
scroll to position [65, 0]
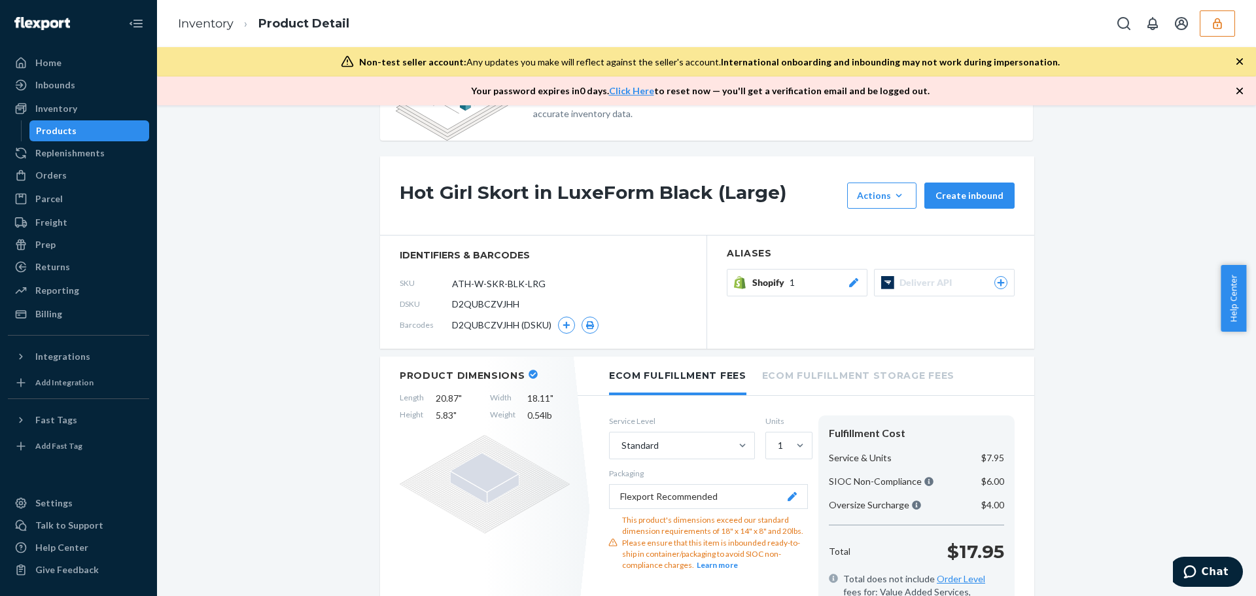
click at [491, 304] on span "D2QUBCZVJHH" at bounding box center [485, 304] width 67 height 13
copy span "D2QUBCZVJHH"
click at [480, 304] on span "D2QUBCZVJHH" at bounding box center [485, 304] width 67 height 13
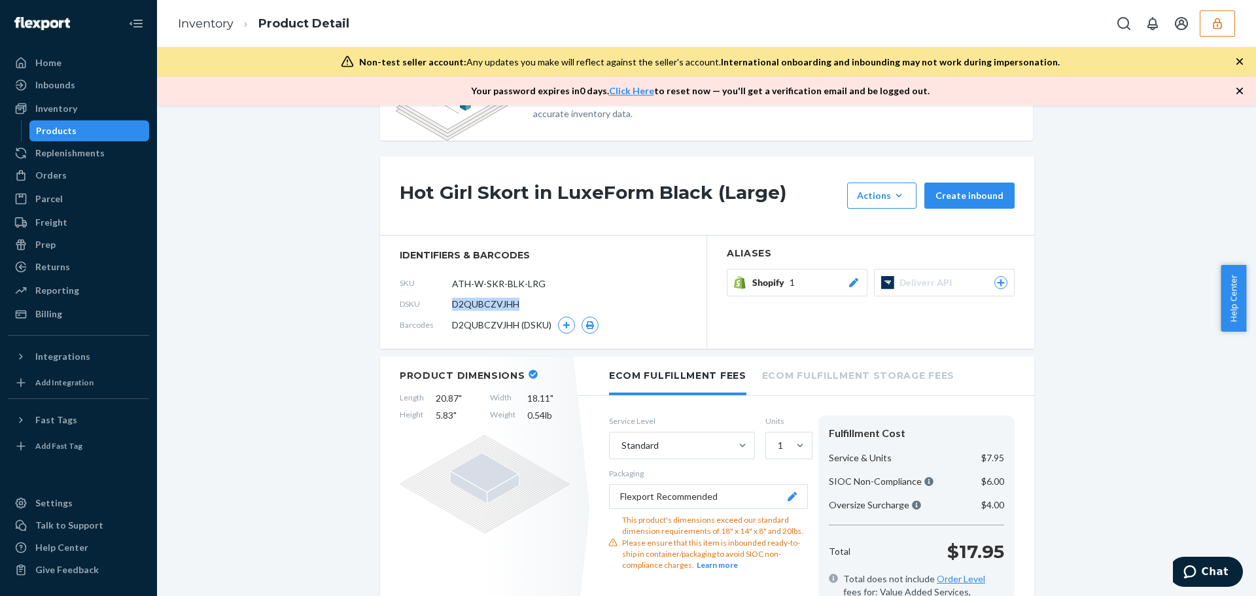
click at [1209, 26] on button "button" at bounding box center [1217, 23] width 35 height 26
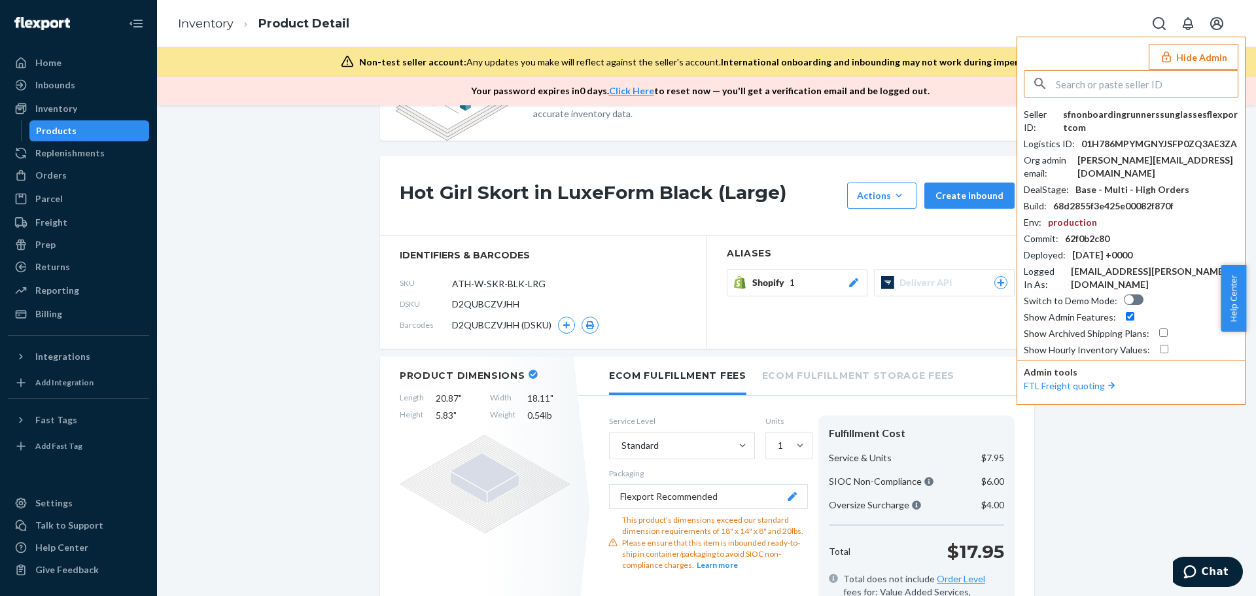
click at [1115, 87] on input "text" at bounding box center [1147, 84] width 182 height 26
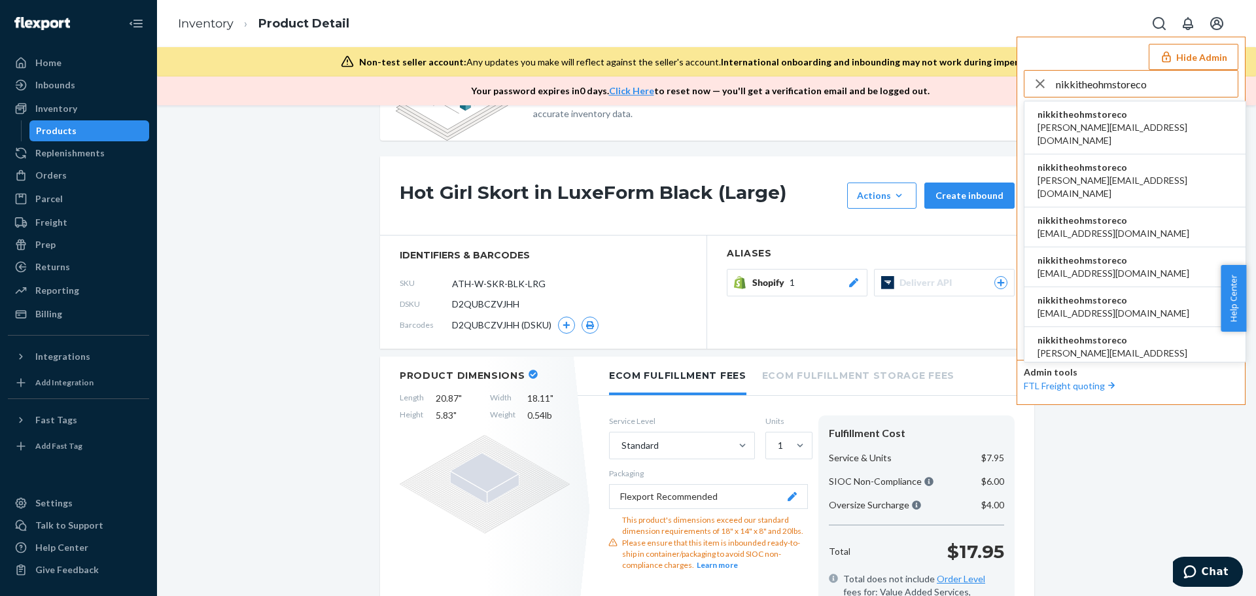
type input "nikkitheohmstoreco"
click at [1108, 114] on span "nikkitheohmstoreco" at bounding box center [1135, 114] width 195 height 13
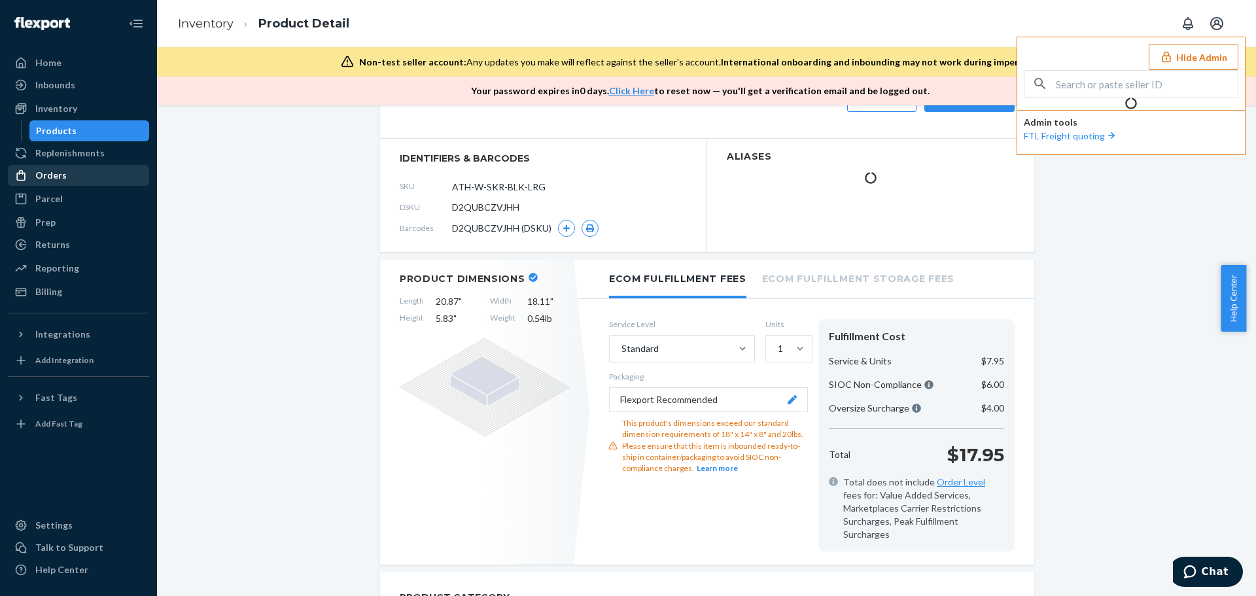
scroll to position [0, 0]
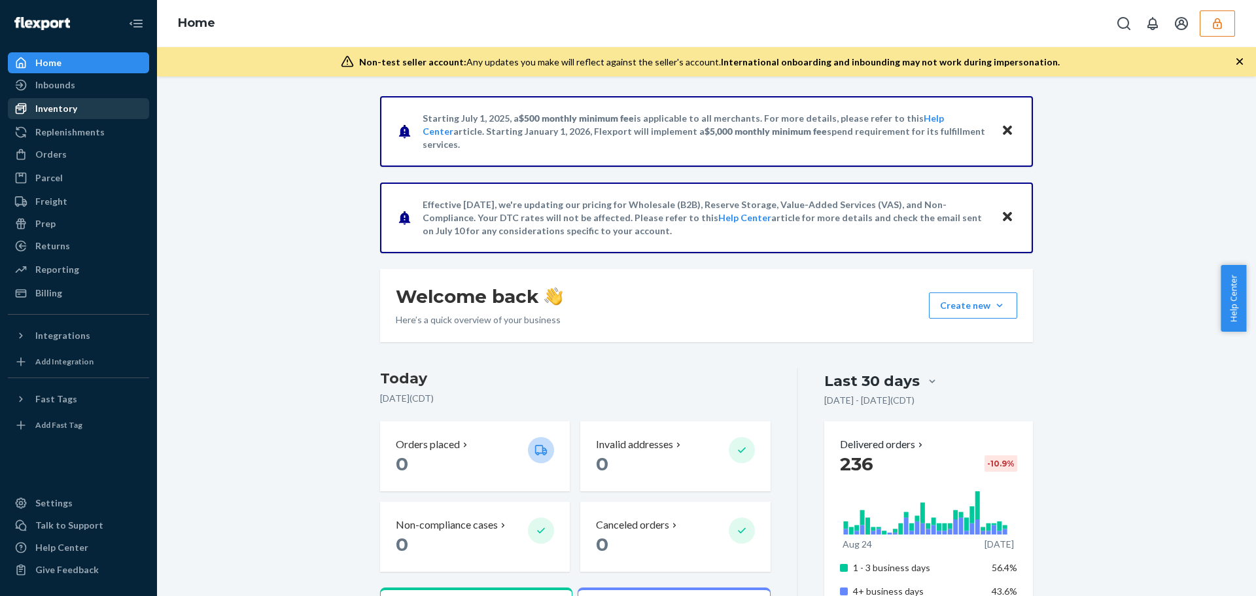
click at [75, 114] on div "Inventory" at bounding box center [56, 108] width 42 height 13
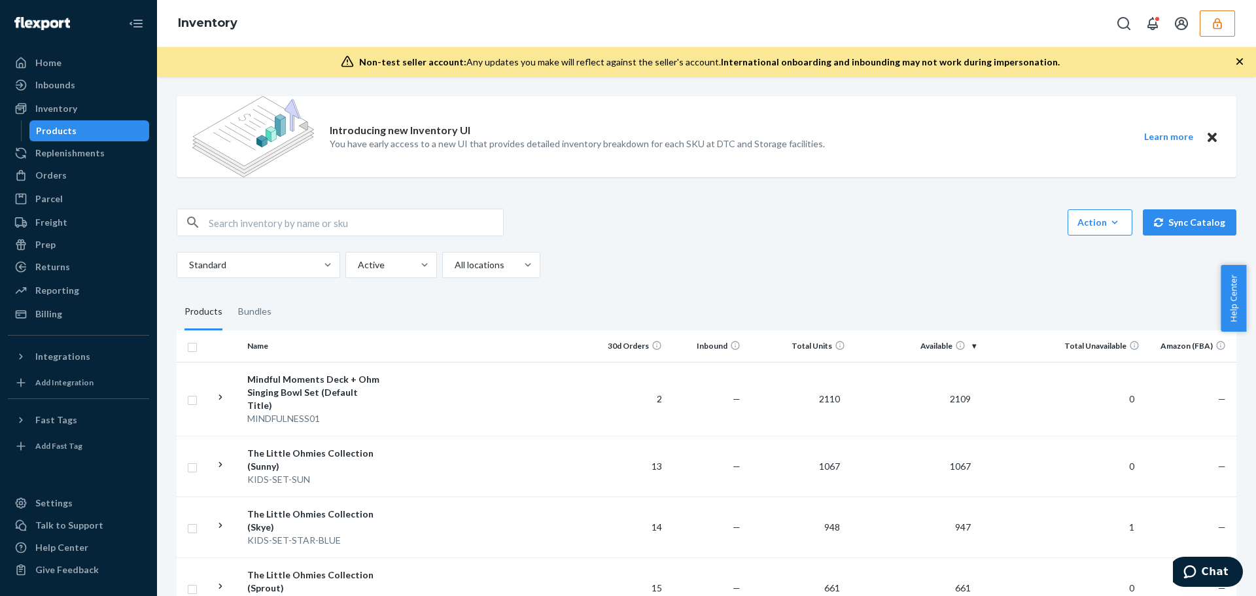
click at [239, 229] on input "text" at bounding box center [356, 222] width 294 height 26
paste input "FlagShip-GiftBox"
type input "FlagShip-GiftBox"
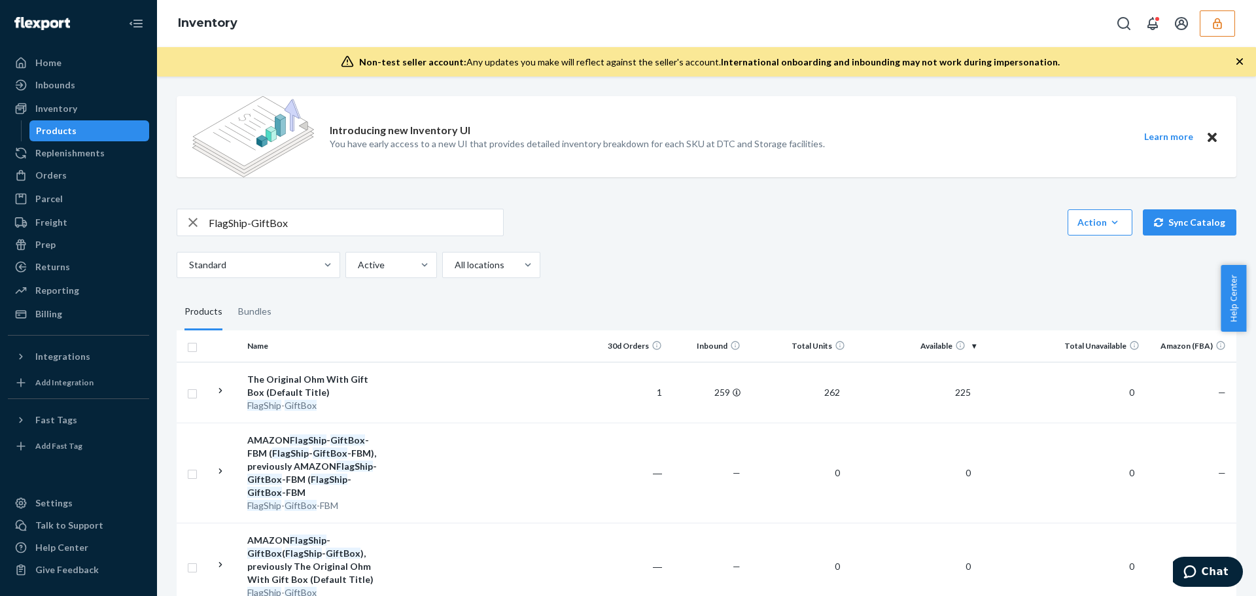
click at [757, 251] on div "FlagShip-GiftBox Action Create product Create bundle Bulk create products Bulk …" at bounding box center [707, 243] width 1060 height 69
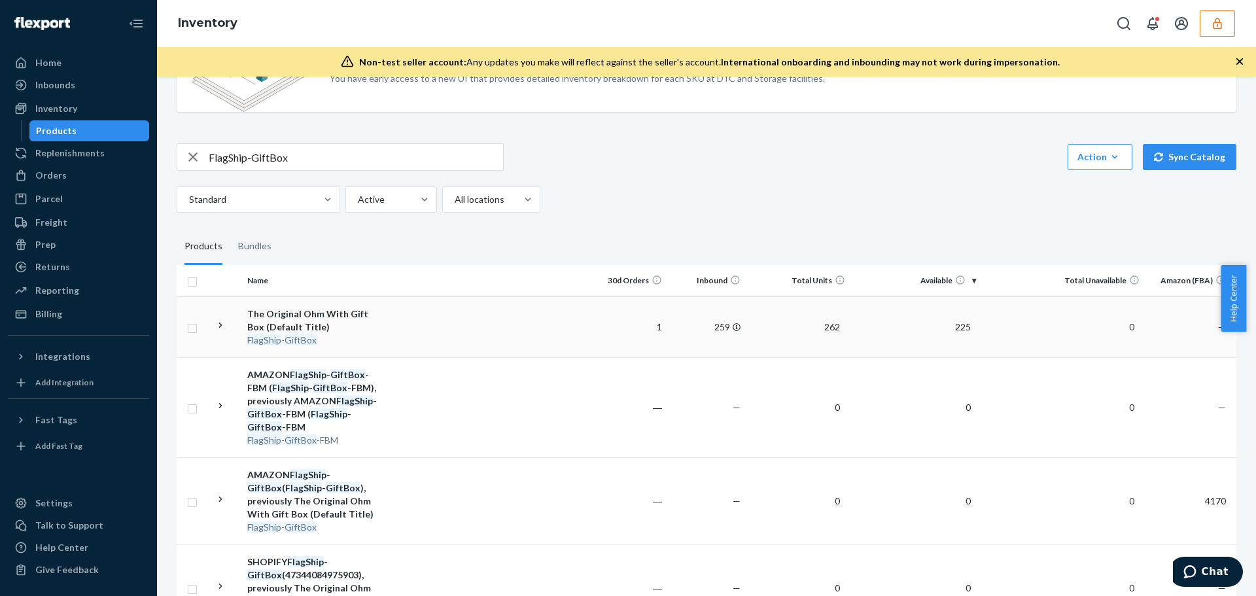
click at [542, 334] on td at bounding box center [489, 326] width 200 height 61
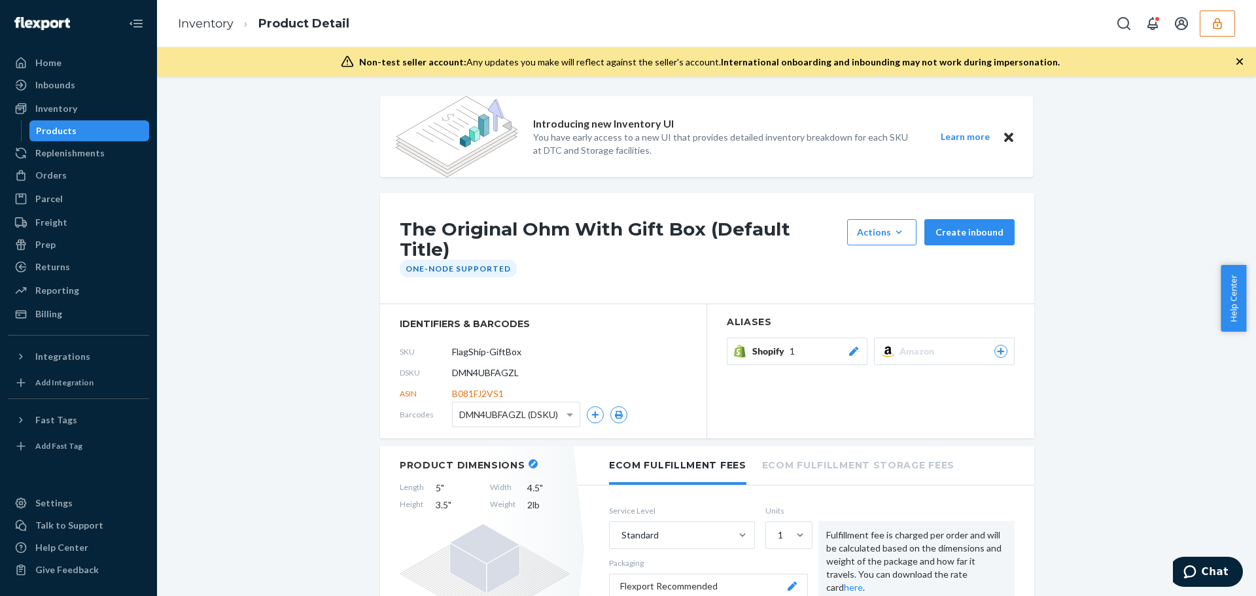
click at [764, 344] on button "Shopify 1" at bounding box center [797, 351] width 141 height 27
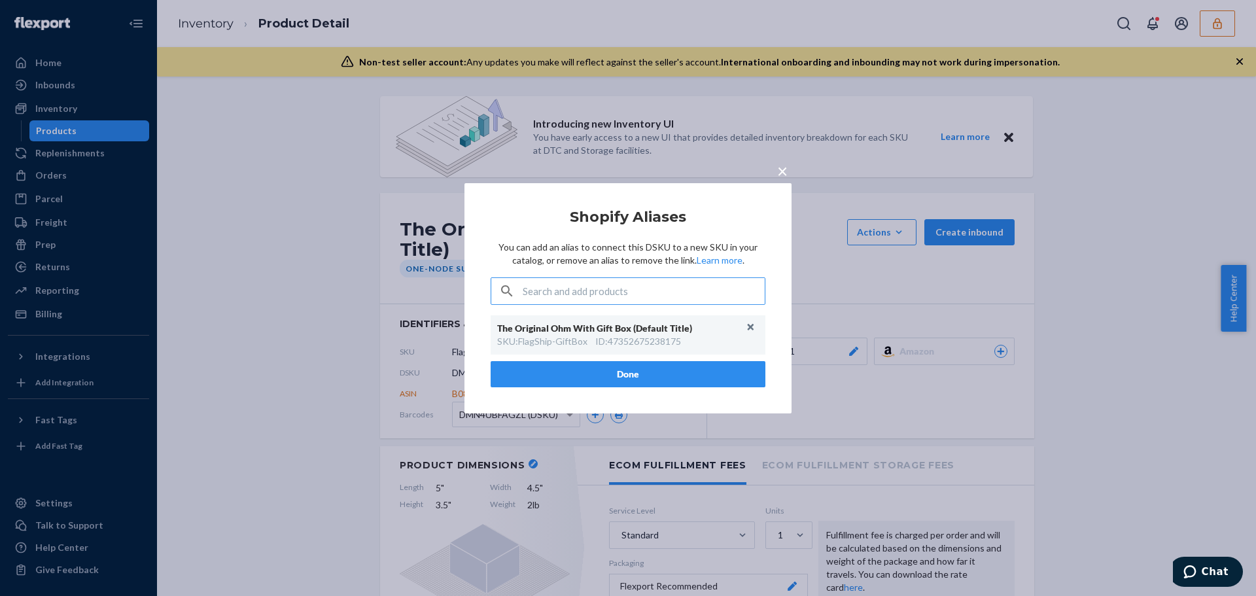
click at [664, 342] on div "ID : 47352675238175" at bounding box center [638, 341] width 86 height 13
drag, startPoint x: 290, startPoint y: 269, endPoint x: 279, endPoint y: 284, distance: 18.3
click at [290, 269] on div "× Shopify Aliases You can add an alias to connect this DSKU to a new SKU in you…" at bounding box center [628, 298] width 1256 height 596
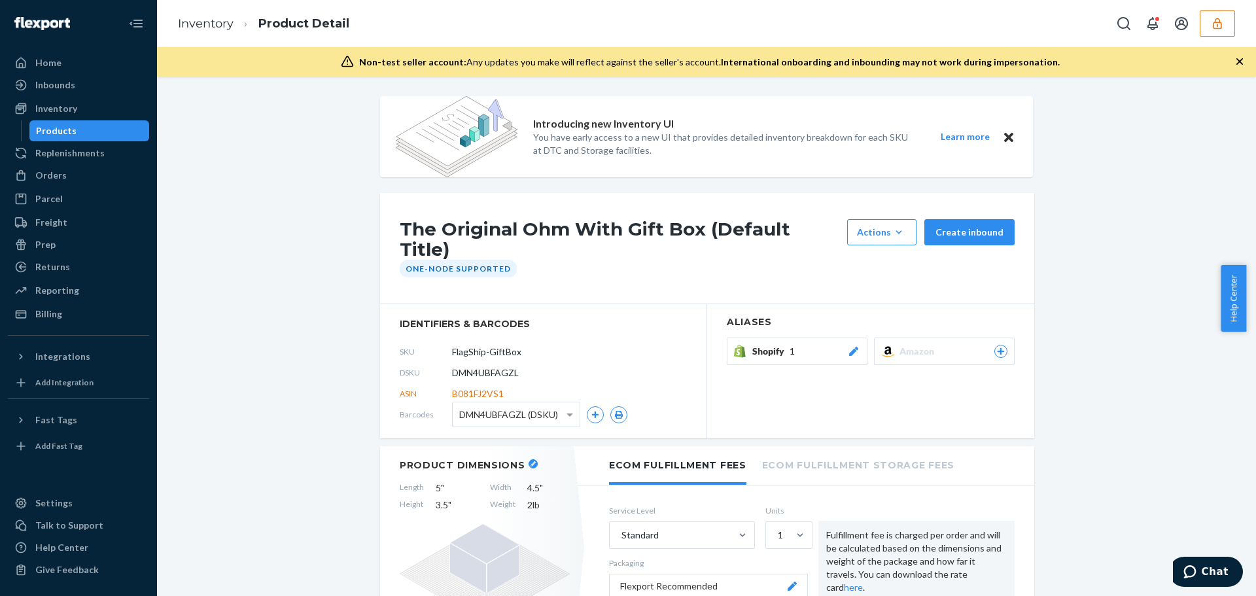
click at [490, 366] on span "DMN4UBFAGZL" at bounding box center [485, 372] width 67 height 13
copy span "DMN4UBFAGZL"
click at [790, 345] on span "1" at bounding box center [792, 351] width 5 height 13
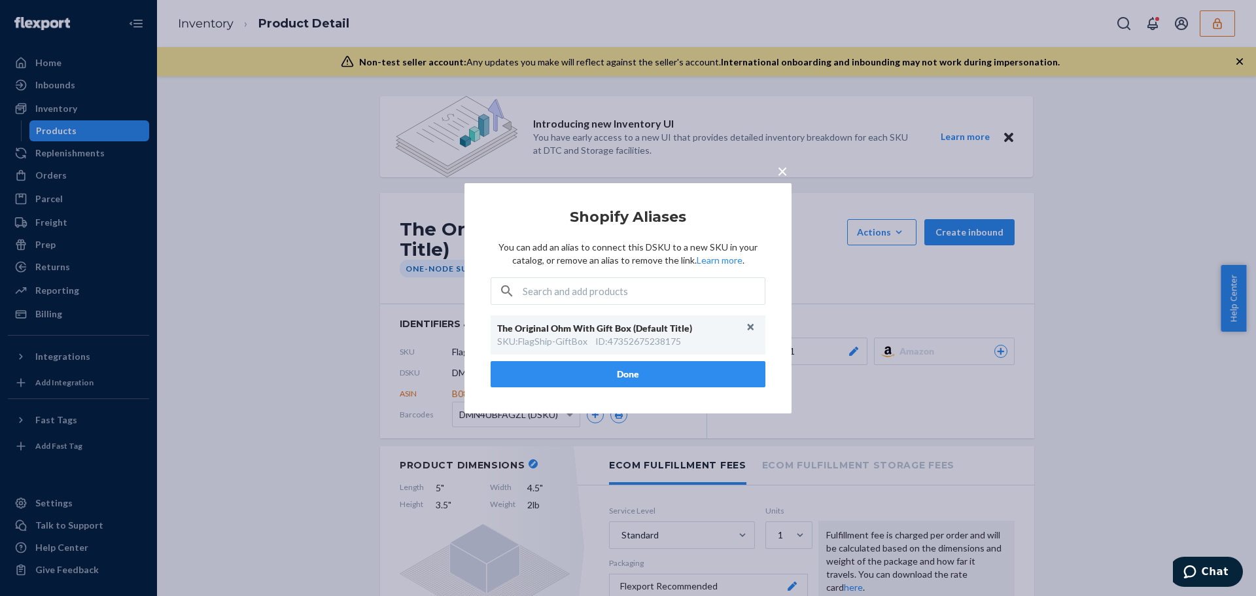
click at [785, 170] on span "×" at bounding box center [782, 170] width 10 height 22
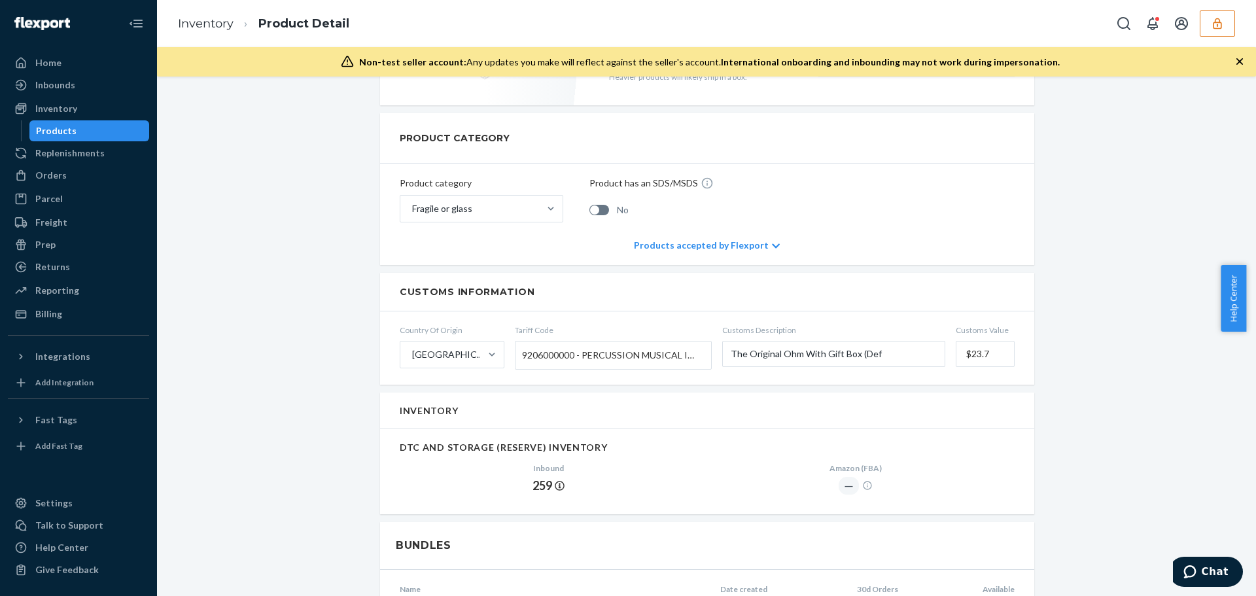
scroll to position [740, 0]
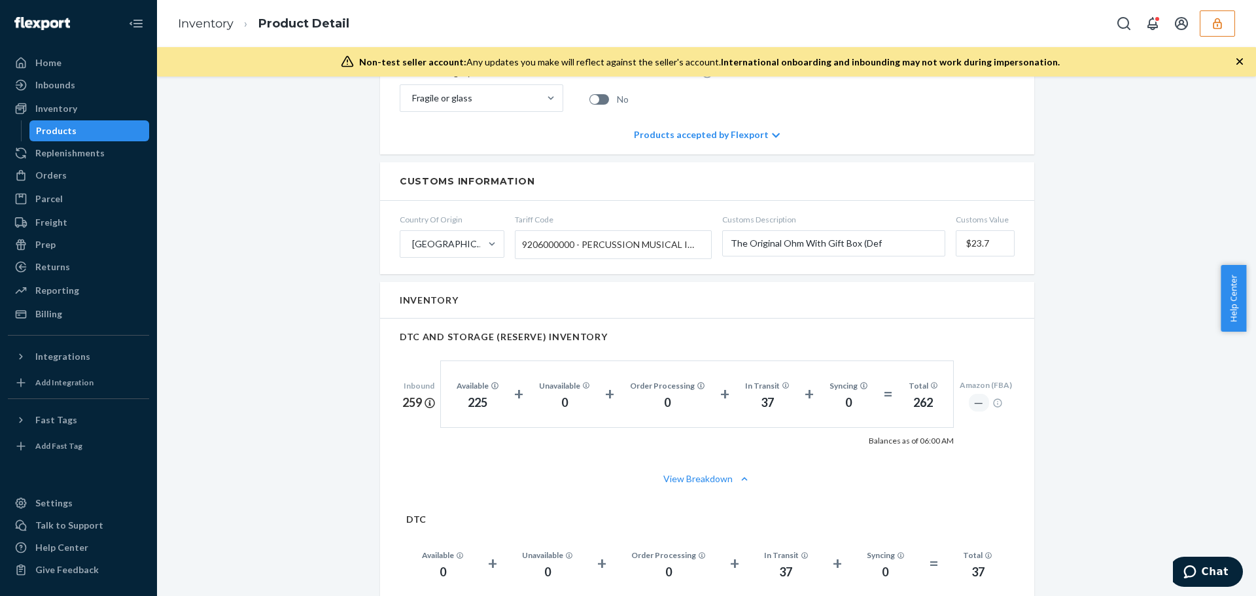
scroll to position [720, 0]
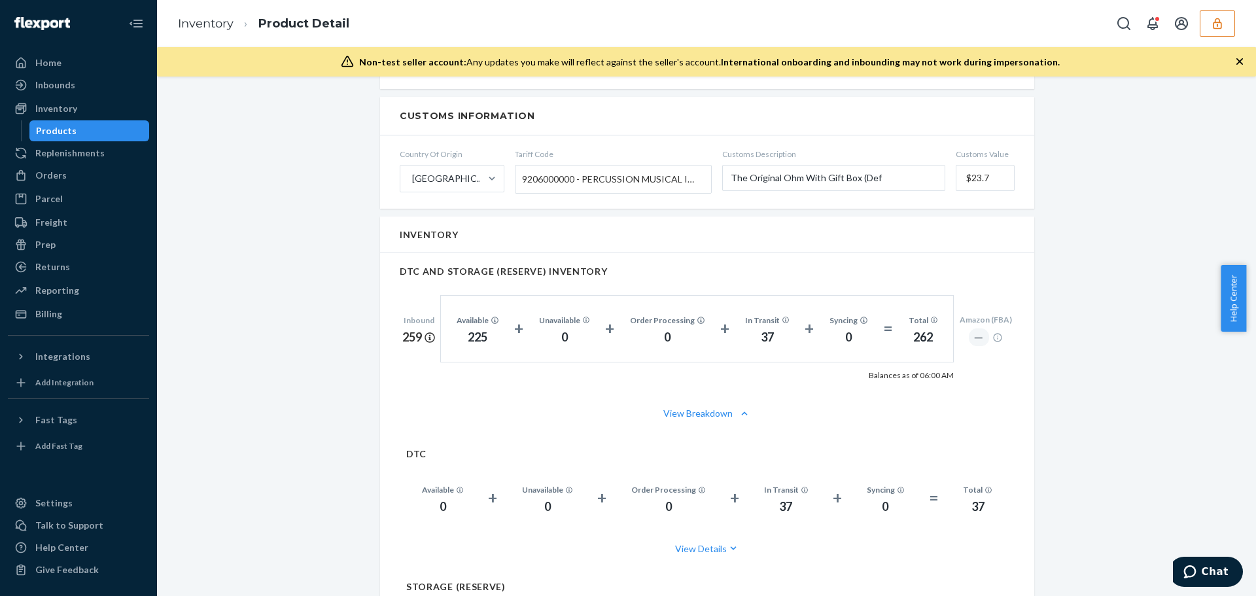
click at [1217, 15] on button "button" at bounding box center [1217, 23] width 35 height 26
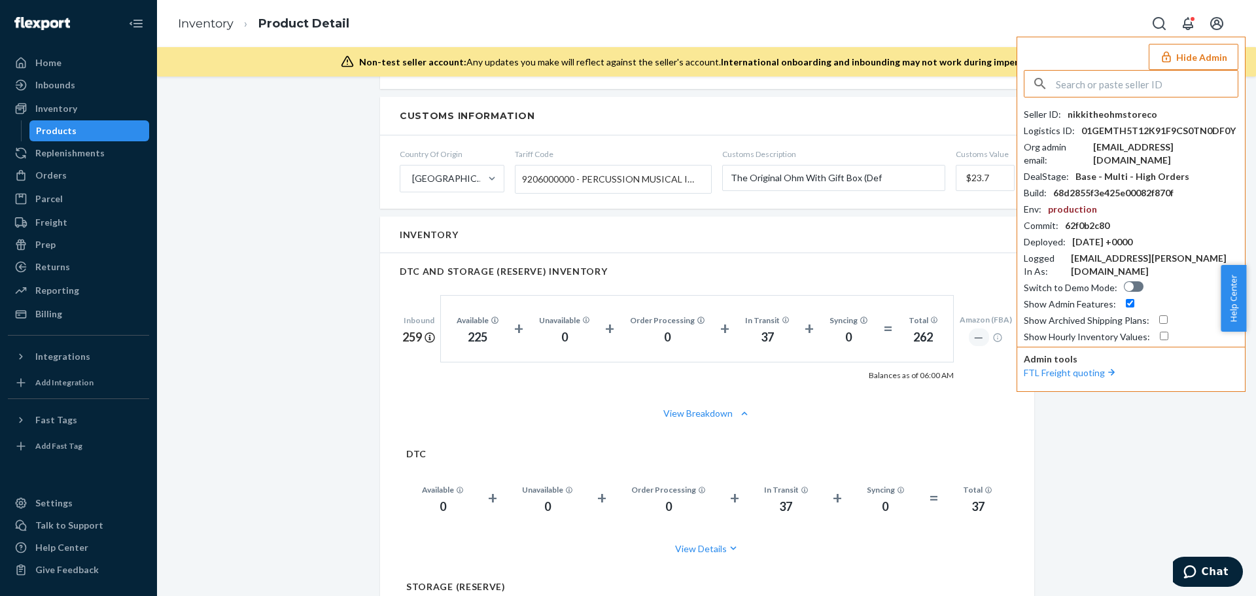
click at [1108, 85] on input "text" at bounding box center [1147, 84] width 182 height 26
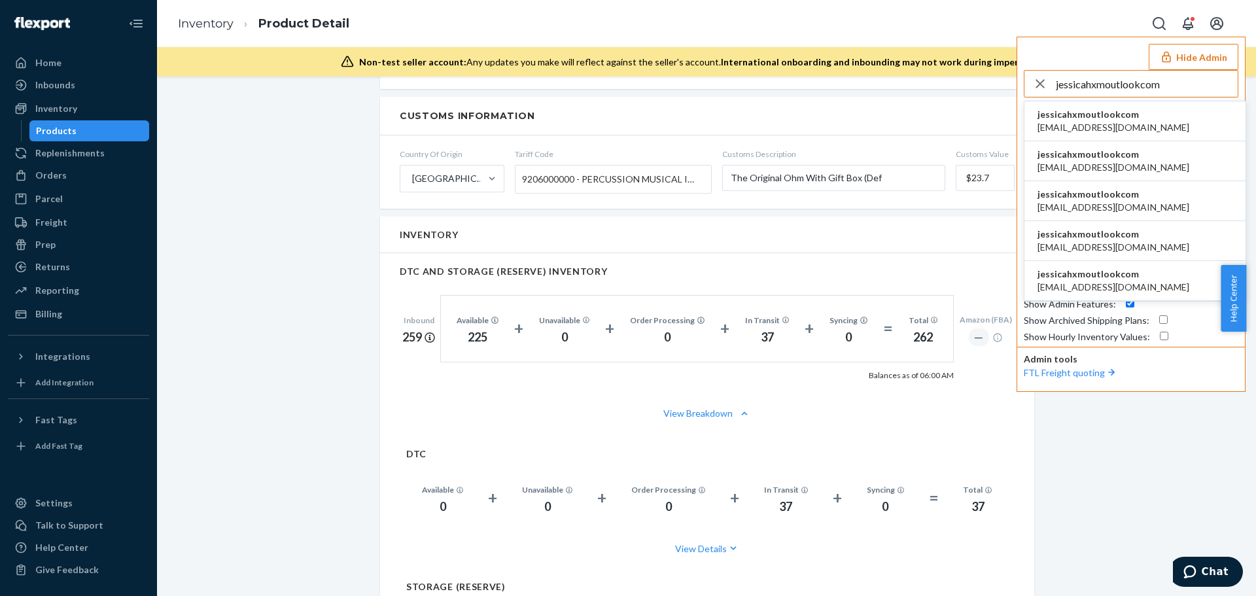
type input "jessicahxmoutlookcom"
click at [1094, 114] on span "jessicahxmoutlookcom" at bounding box center [1114, 114] width 152 height 13
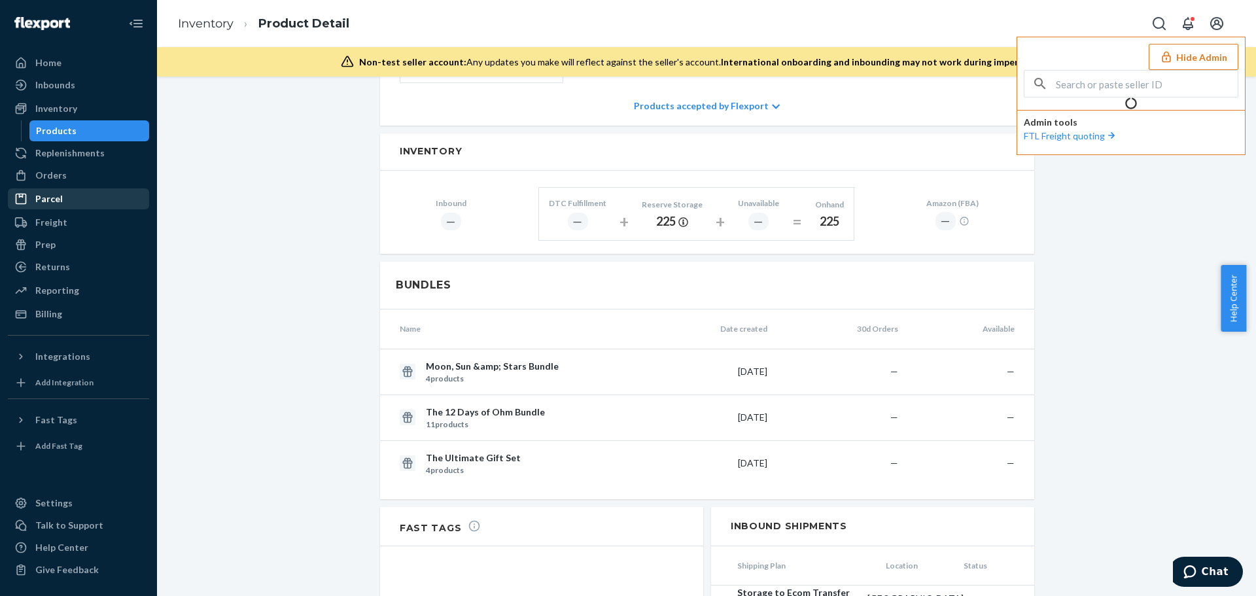
scroll to position [624, 0]
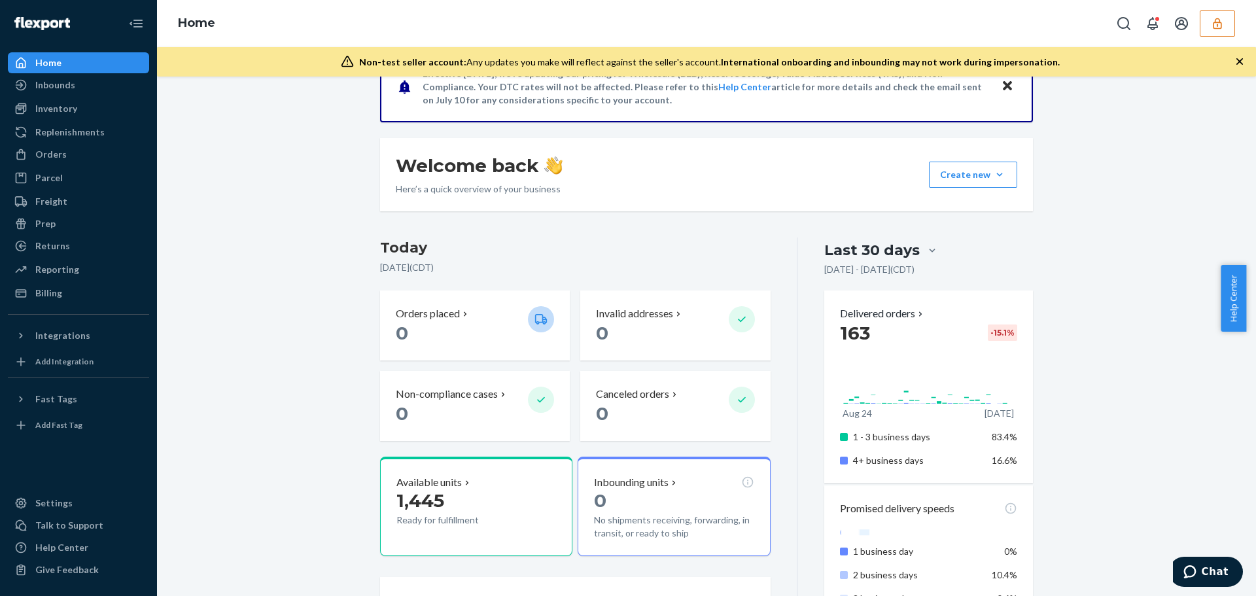
scroll to position [65, 0]
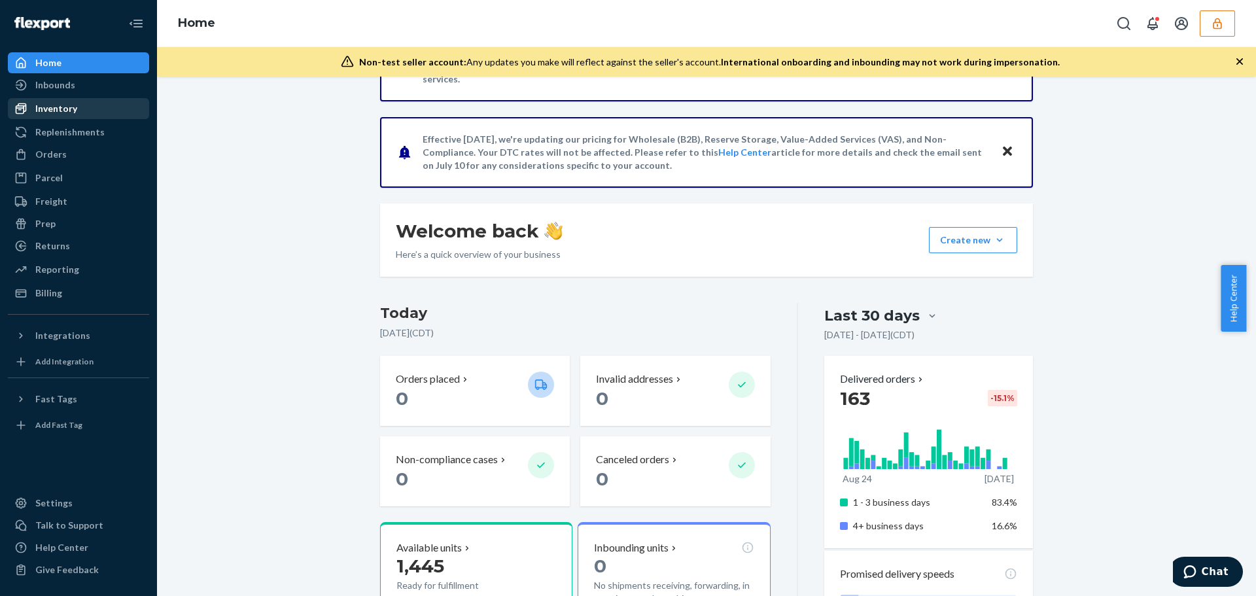
click at [80, 112] on div "Inventory" at bounding box center [78, 108] width 139 height 18
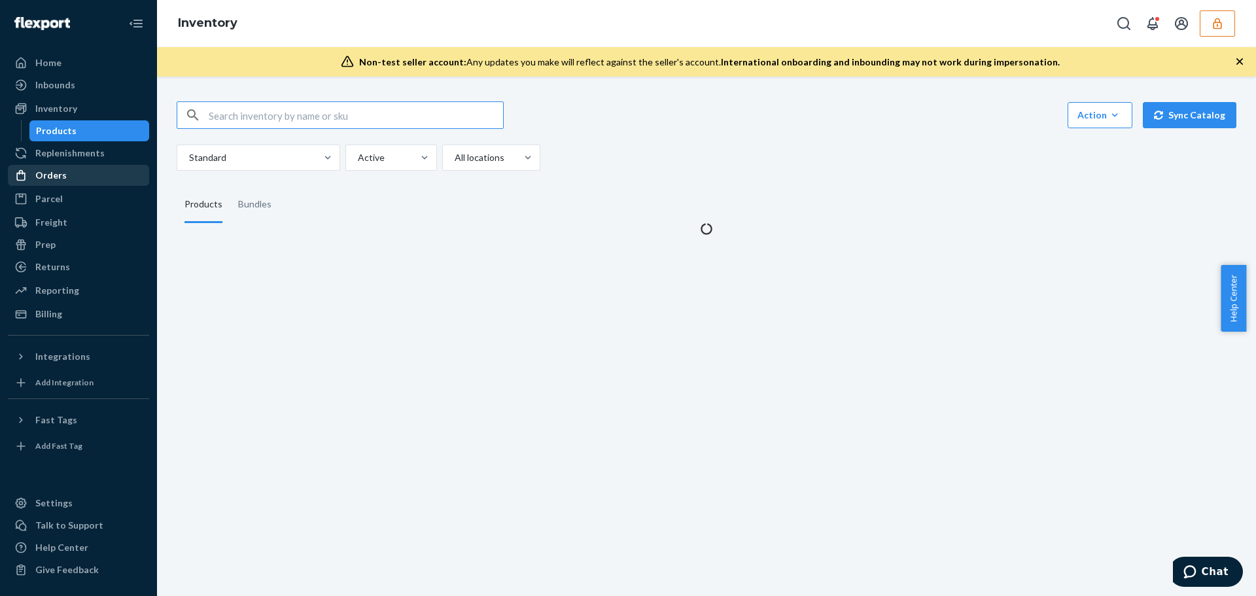
click at [74, 165] on link "Orders" at bounding box center [78, 175] width 141 height 21
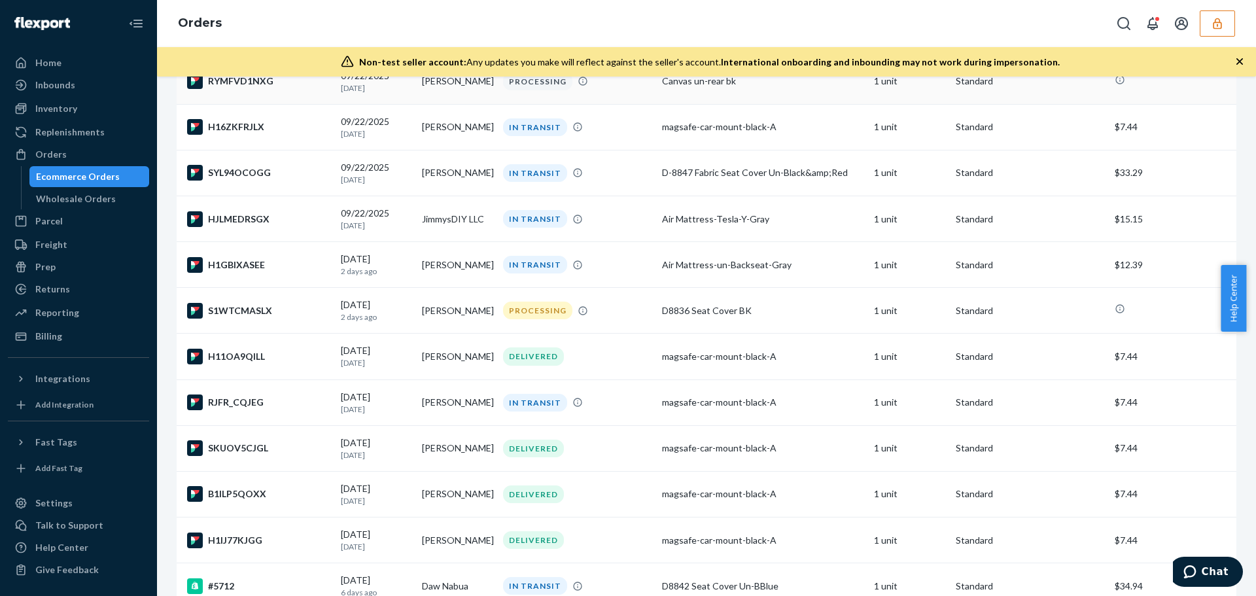
scroll to position [327, 0]
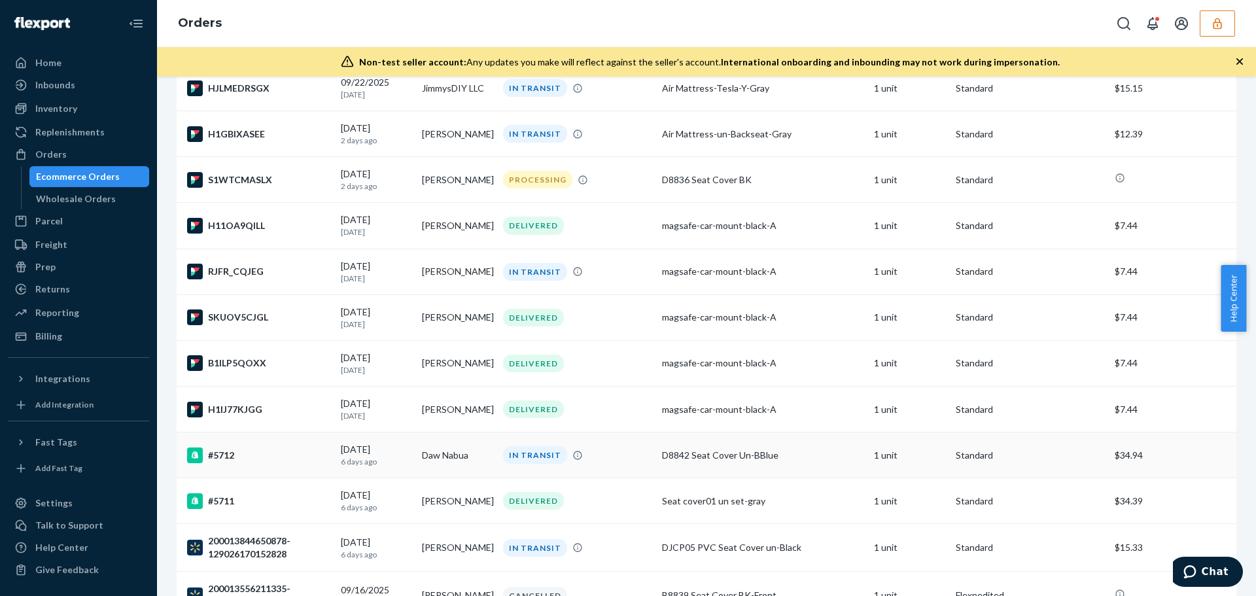
click at [306, 463] on div "#5712" at bounding box center [258, 455] width 143 height 16
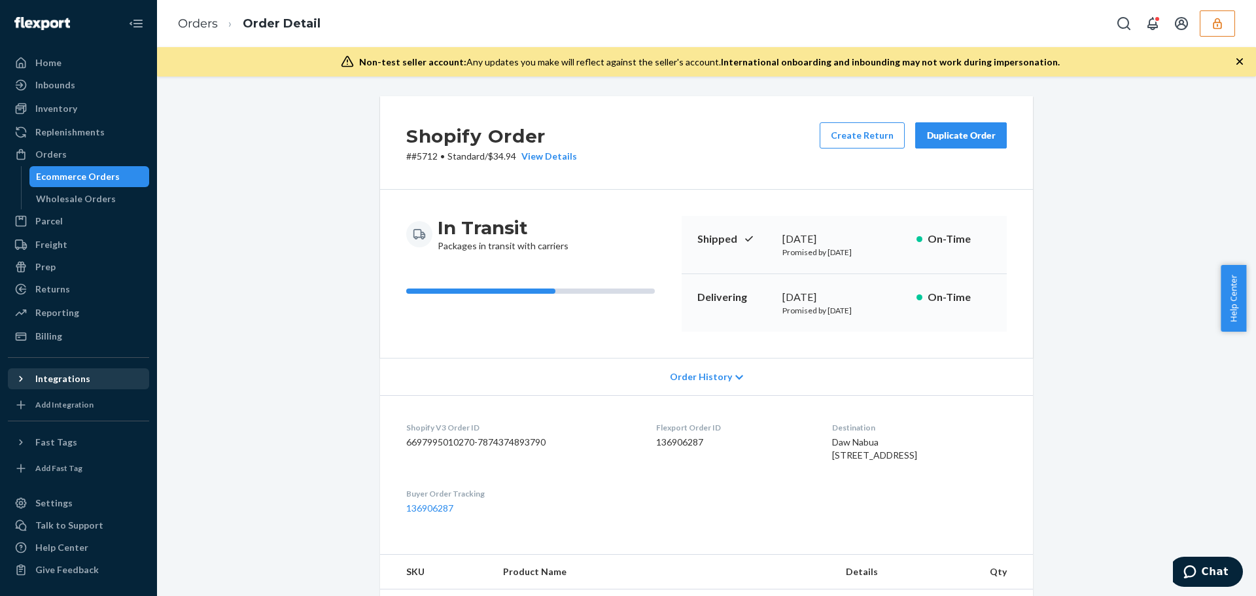
click at [74, 377] on div "Integrations" at bounding box center [62, 378] width 55 height 13
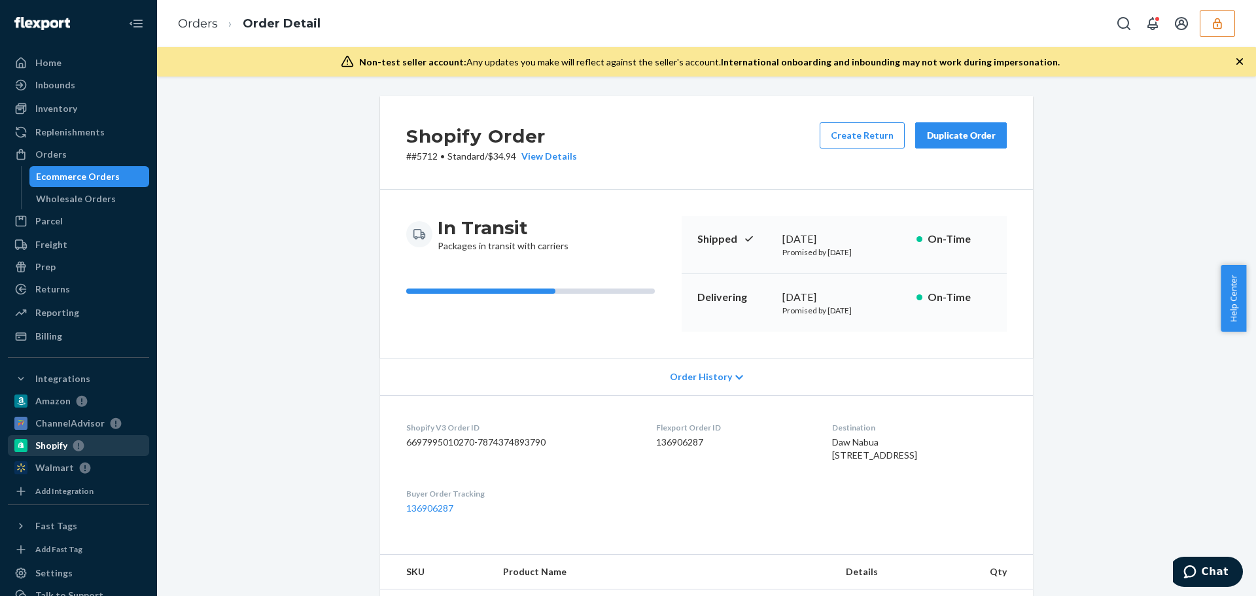
click at [72, 448] on icon at bounding box center [75, 446] width 17 height 12
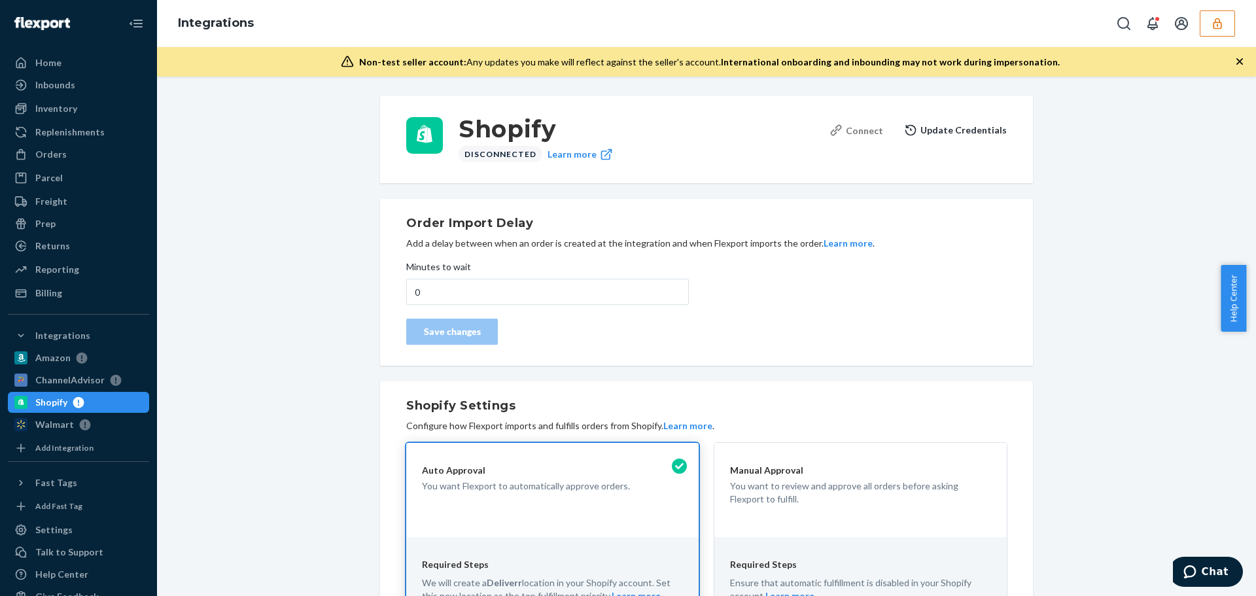
click at [854, 125] on div "Connect" at bounding box center [857, 131] width 54 height 14
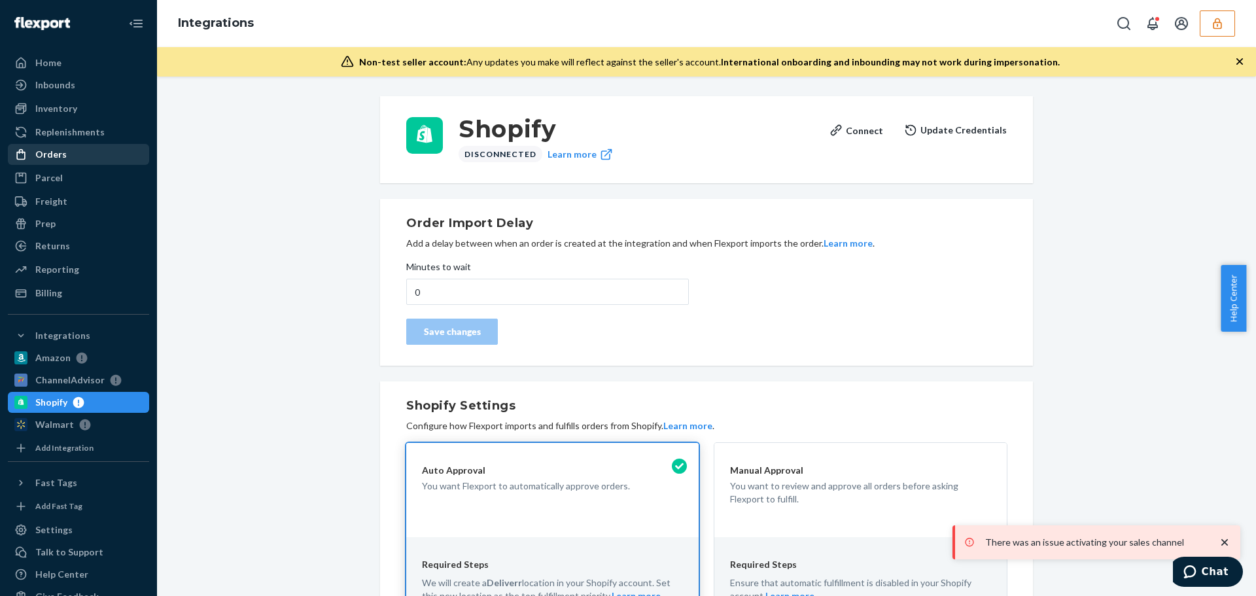
click at [84, 152] on div "Orders" at bounding box center [78, 154] width 139 height 18
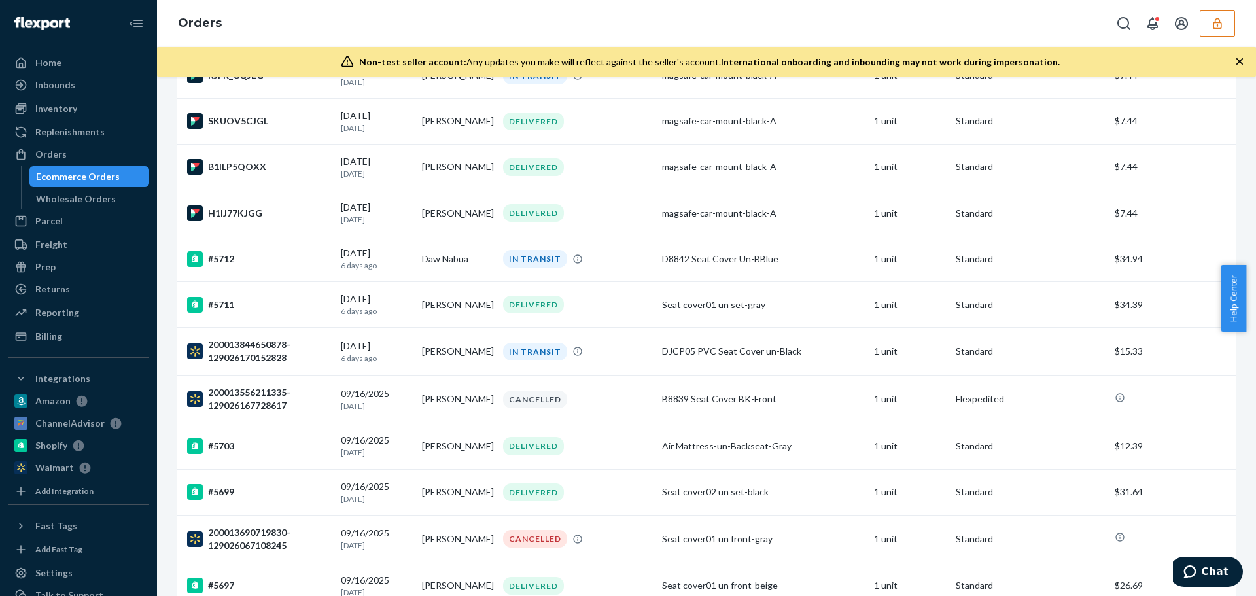
scroll to position [589, 0]
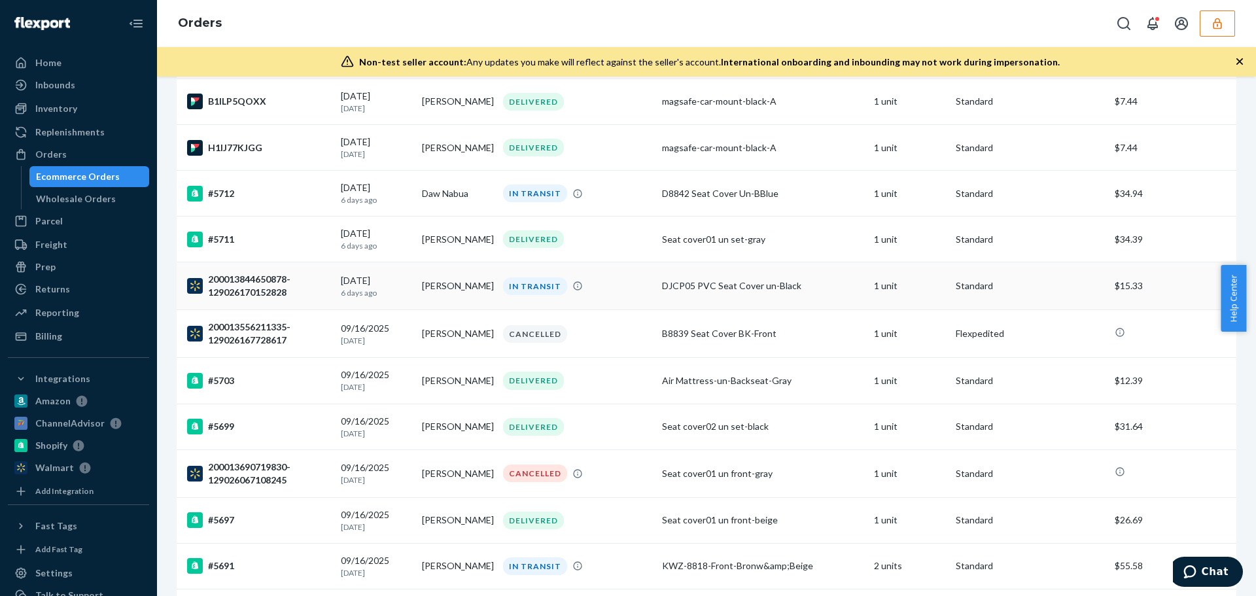
click at [302, 299] on div "200013844650878-129026170152828" at bounding box center [258, 286] width 143 height 26
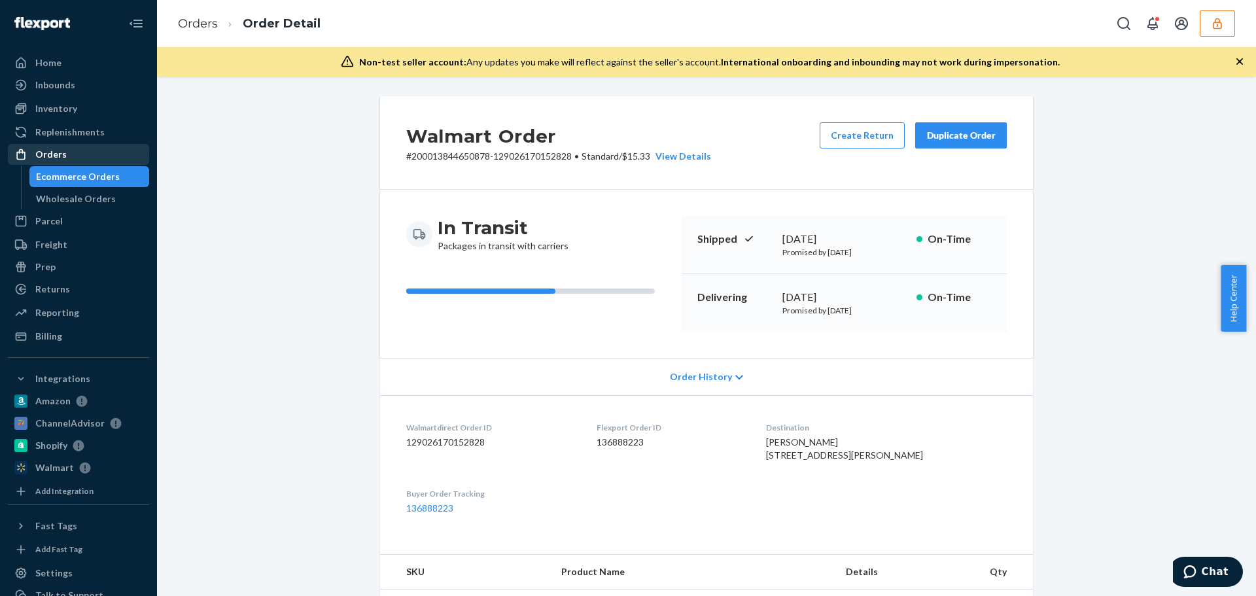
click at [89, 154] on div "Orders" at bounding box center [78, 154] width 139 height 18
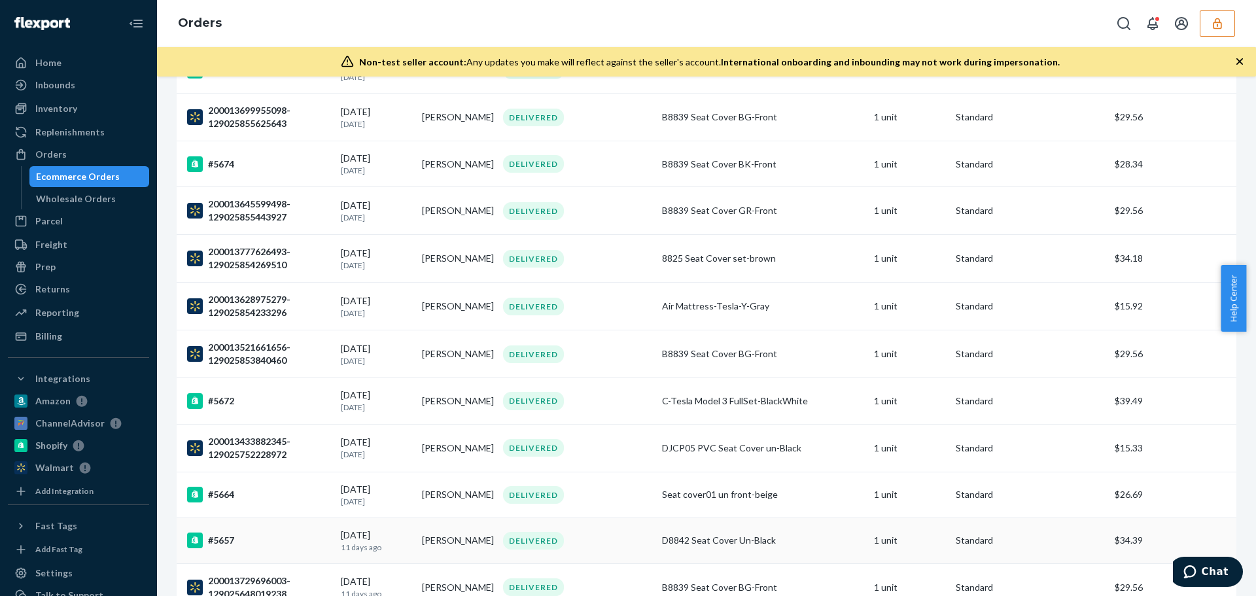
scroll to position [2031, 0]
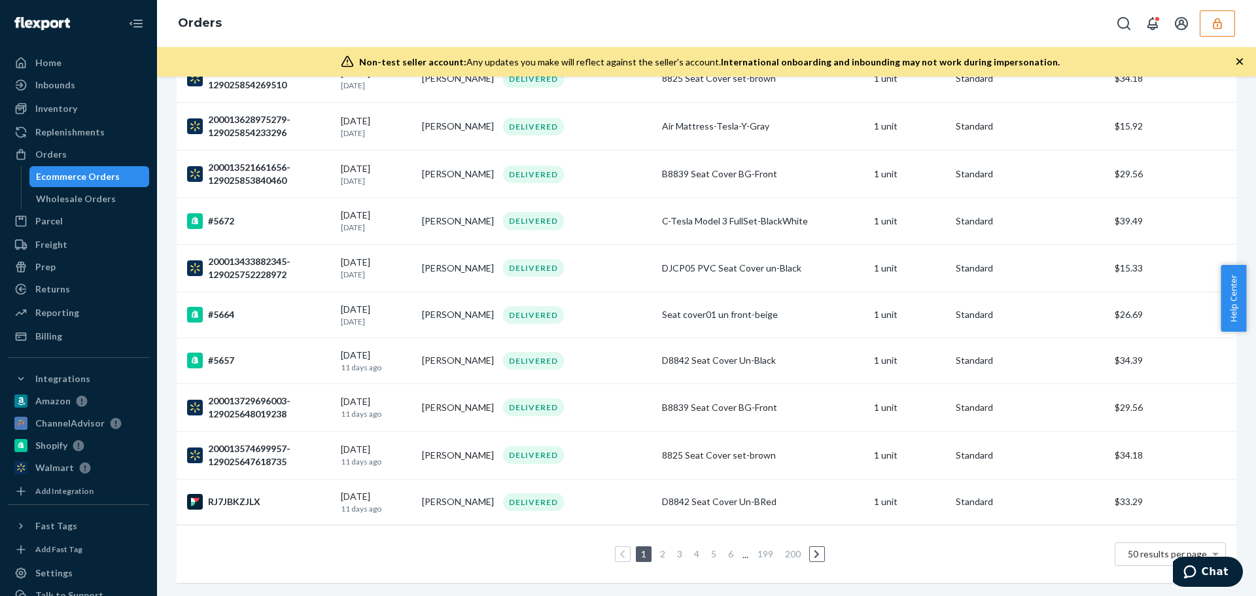
click at [1224, 28] on button "button" at bounding box center [1217, 23] width 35 height 26
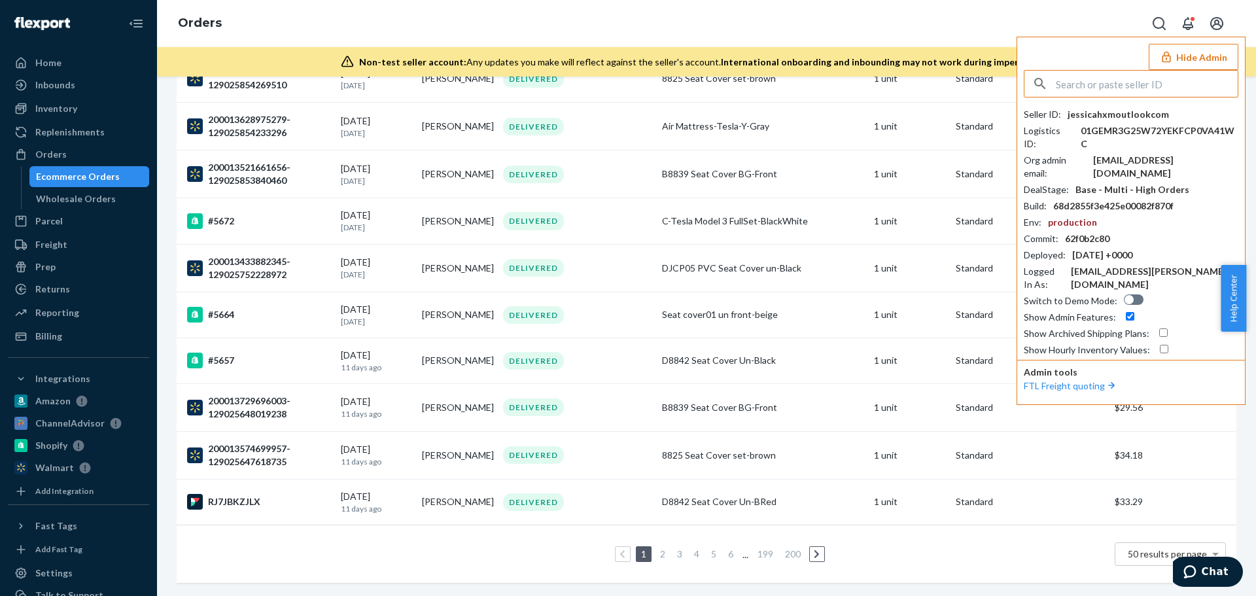
click at [1216, 47] on button "Hide Admin" at bounding box center [1194, 57] width 90 height 26
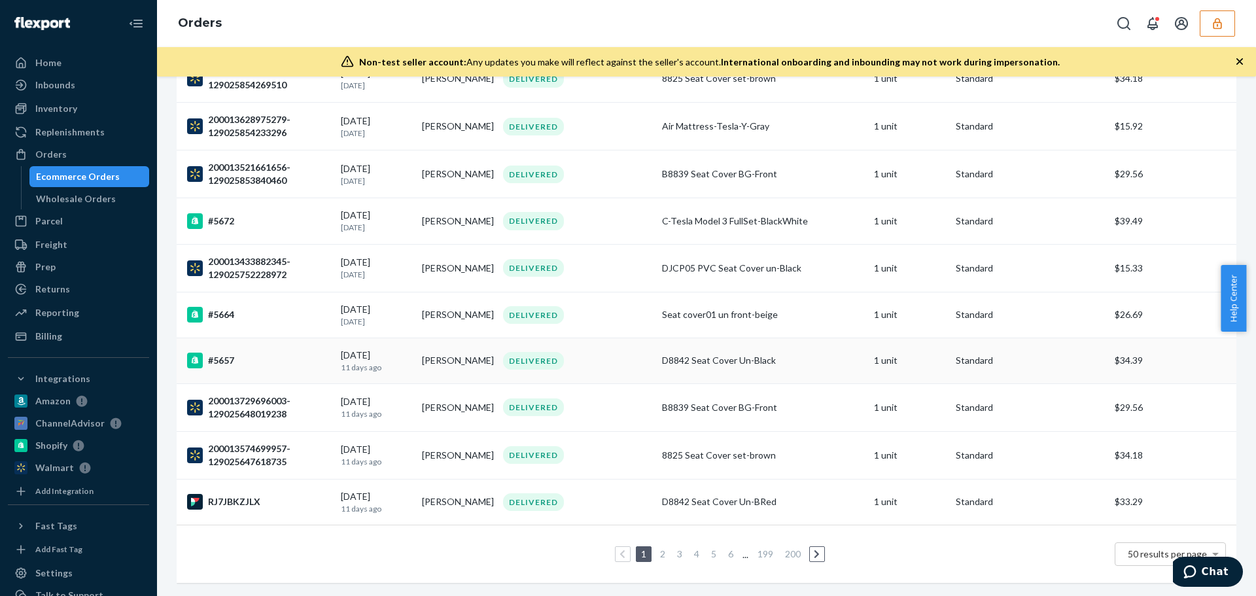
click at [260, 342] on td "#5657" at bounding box center [256, 361] width 159 height 46
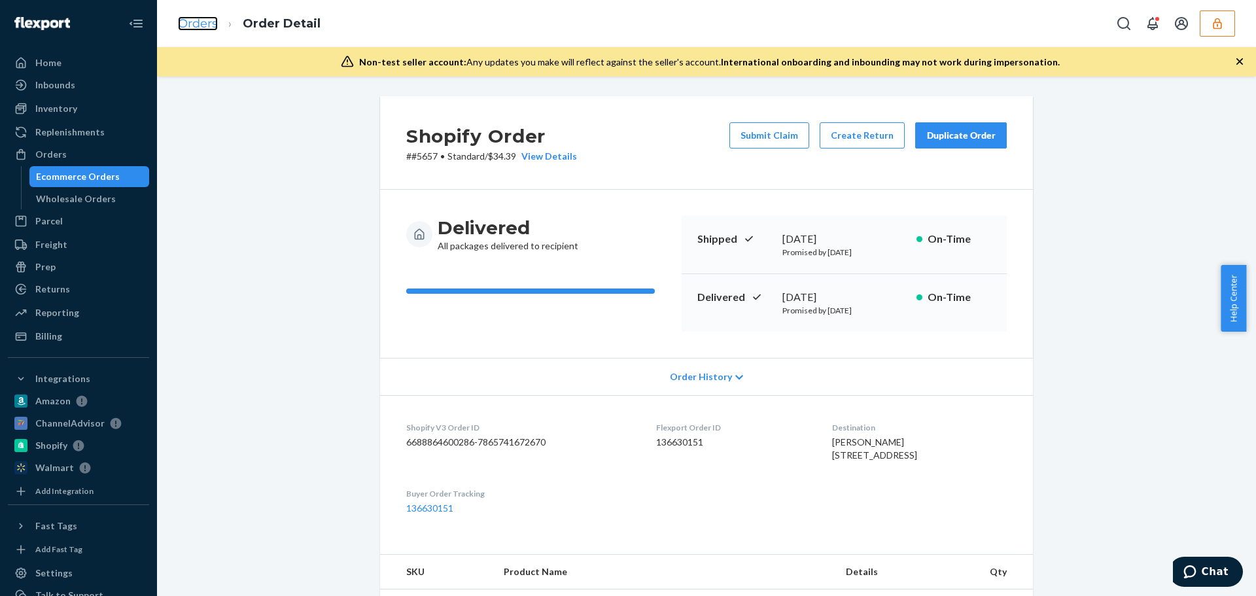
click at [201, 25] on link "Orders" at bounding box center [198, 23] width 40 height 14
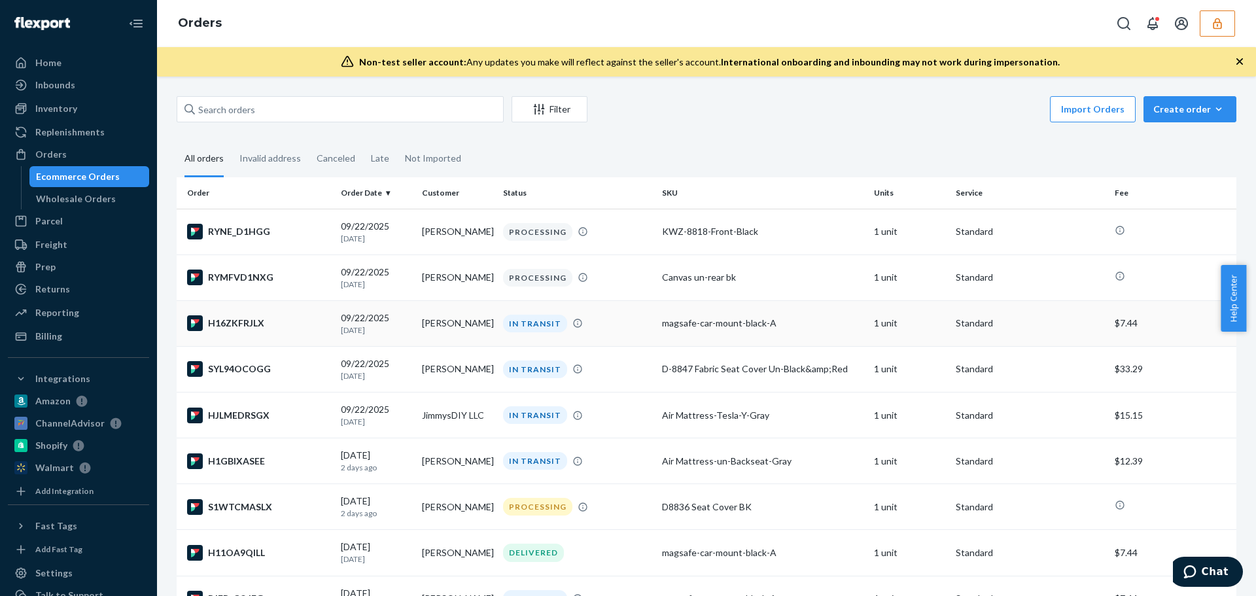
click at [302, 317] on div "H16ZKFRJLX" at bounding box center [258, 323] width 143 height 16
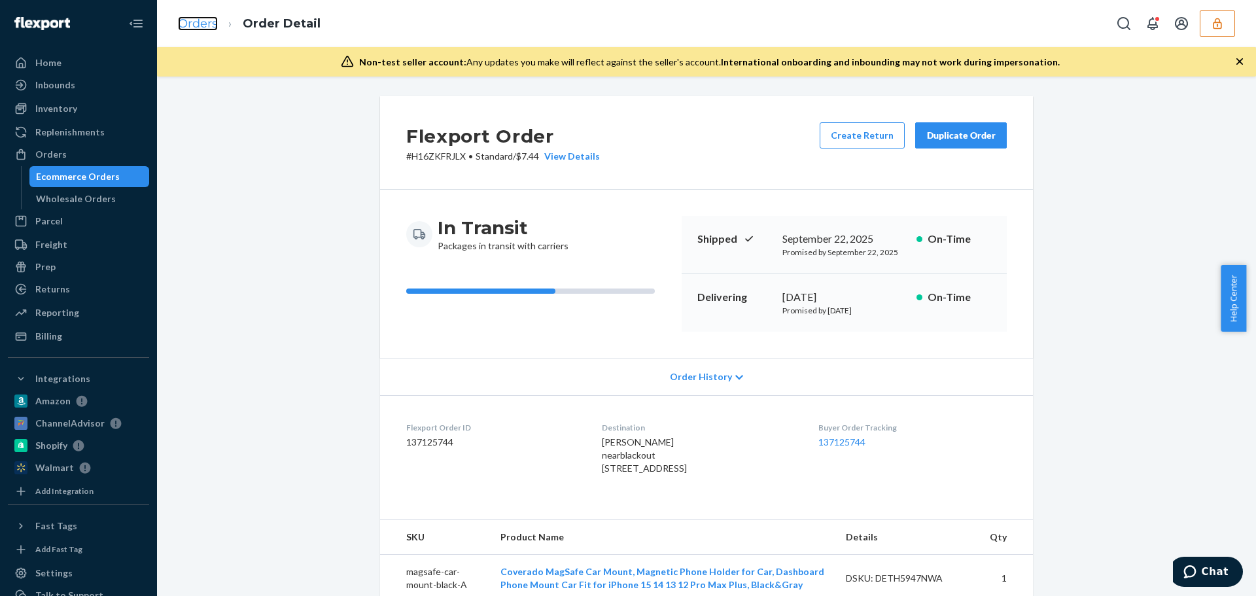
click at [212, 26] on link "Orders" at bounding box center [198, 23] width 40 height 14
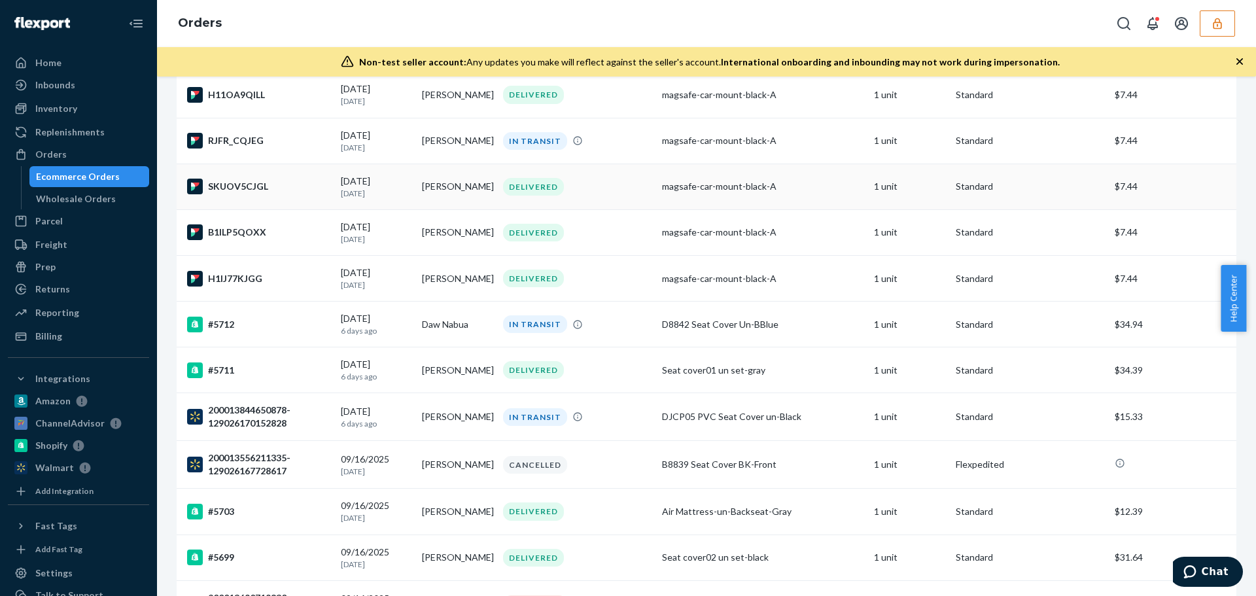
scroll to position [523, 0]
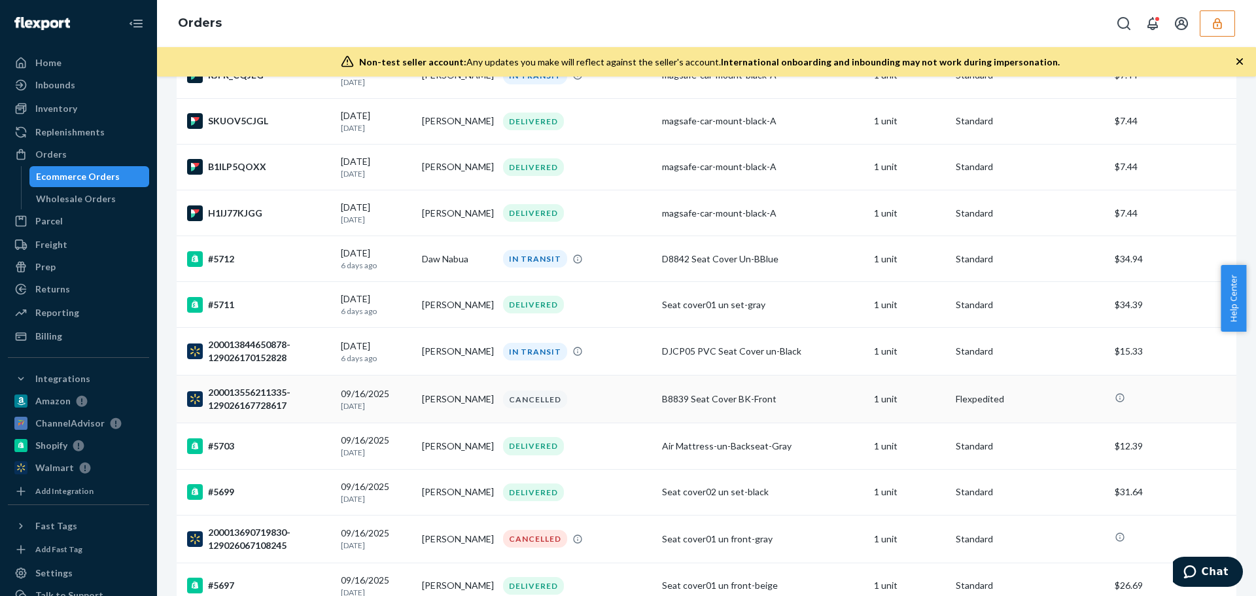
click at [313, 408] on div "200013556211335-129026167728617" at bounding box center [258, 399] width 143 height 26
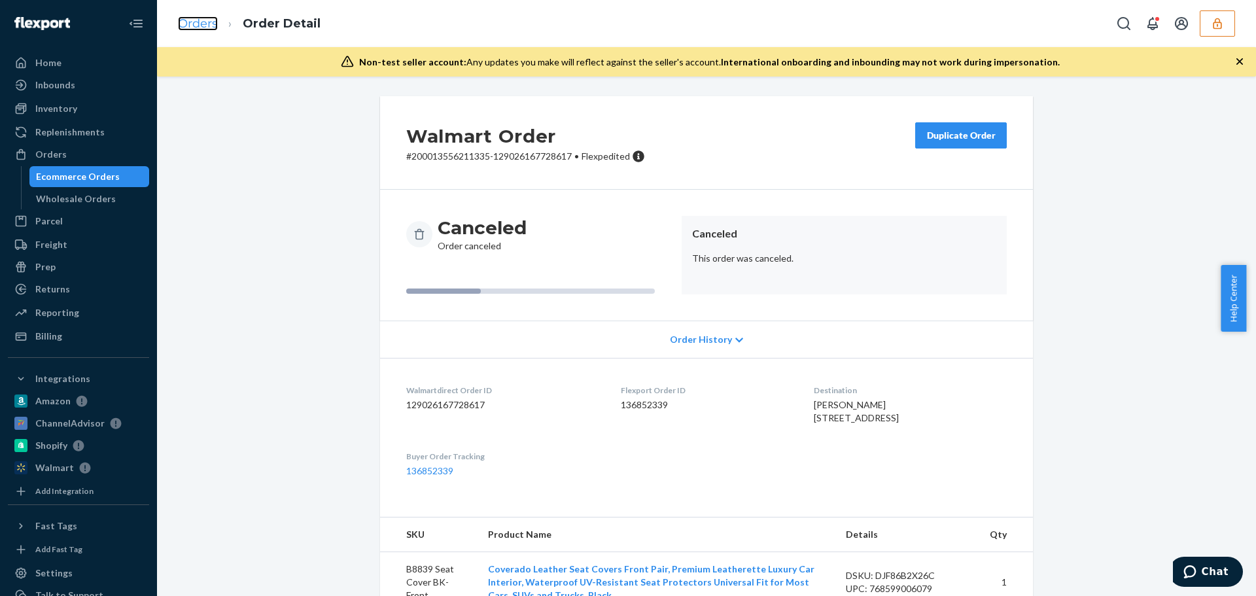
click at [196, 18] on link "Orders" at bounding box center [198, 23] width 40 height 14
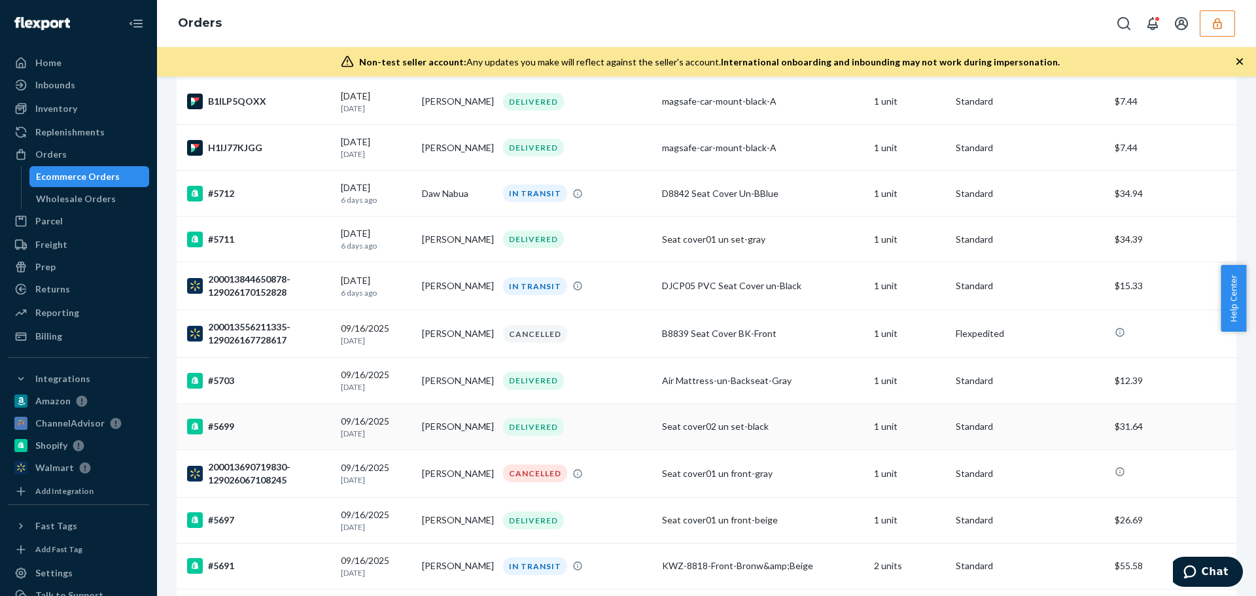
scroll to position [458, 0]
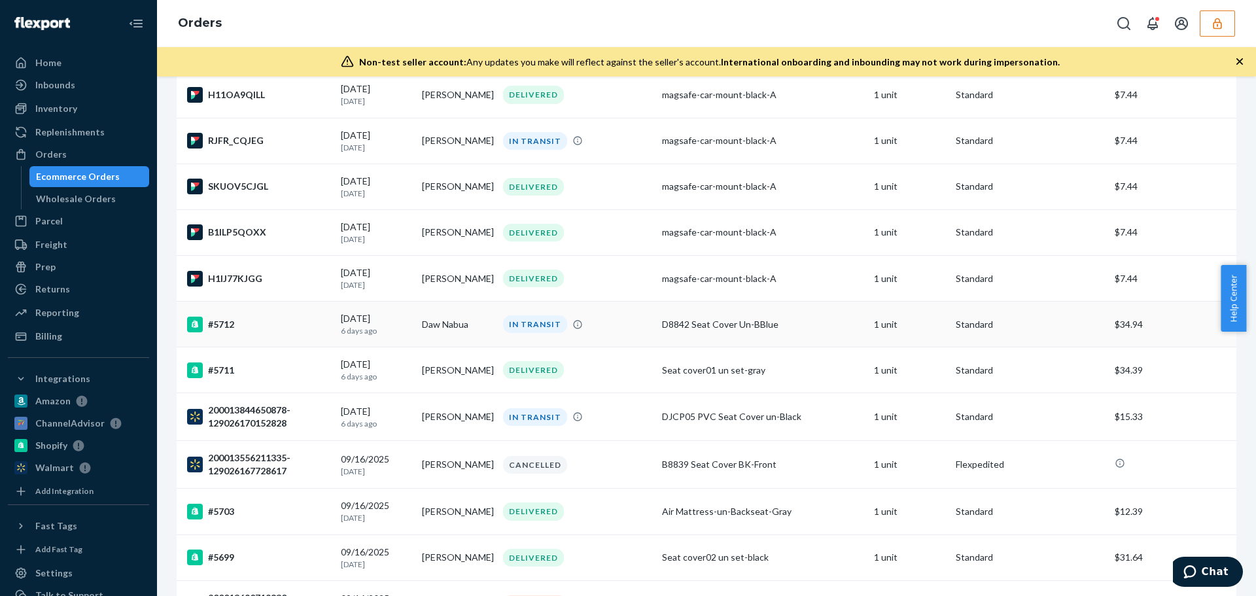
click at [239, 332] on div "#5712" at bounding box center [258, 325] width 143 height 16
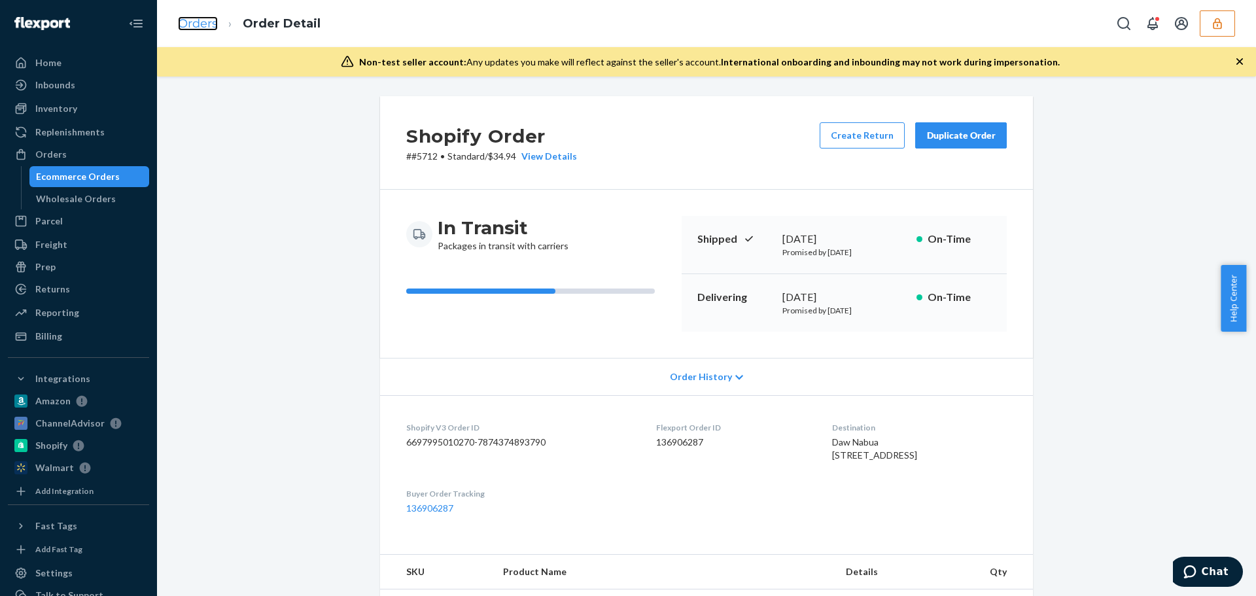
click at [188, 26] on link "Orders" at bounding box center [198, 23] width 40 height 14
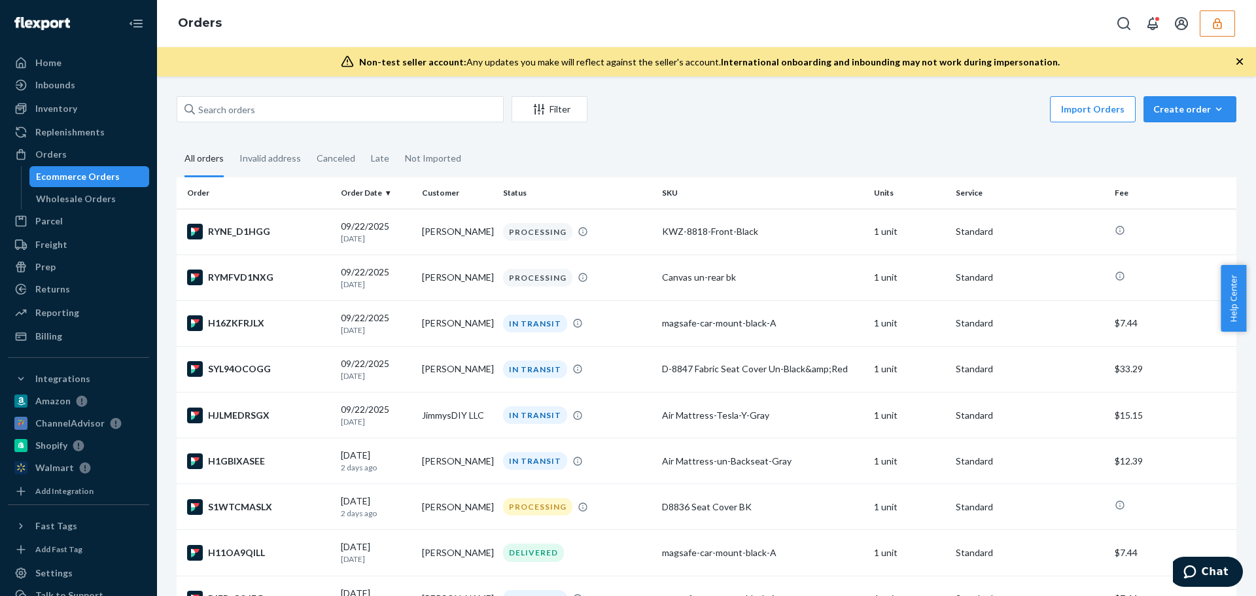
click at [1217, 27] on icon "button" at bounding box center [1217, 23] width 13 height 13
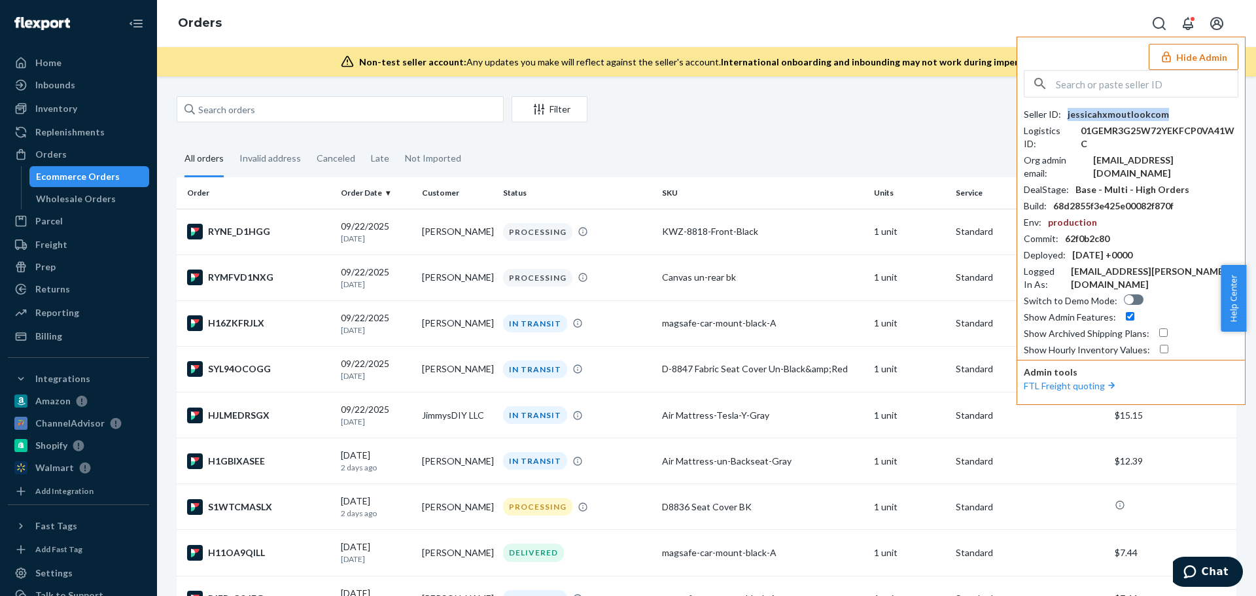
click at [1133, 110] on div "jessicahxmoutlookcom" at bounding box center [1118, 114] width 101 height 13
click at [1125, 86] on input "text" at bounding box center [1147, 84] width 182 height 26
paste input "[PERSON_NAME][EMAIL_ADDRESS][DOMAIN_NAME]"
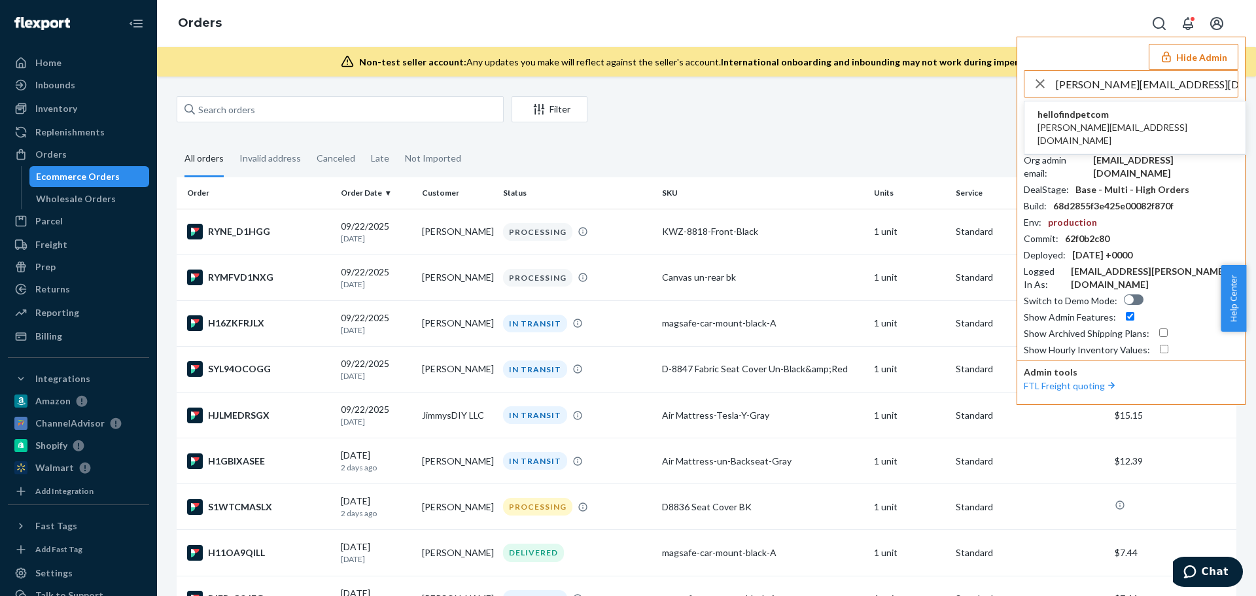
type input "[PERSON_NAME][EMAIL_ADDRESS][DOMAIN_NAME]"
click at [1102, 116] on span "hellofindpetcom" at bounding box center [1135, 114] width 195 height 13
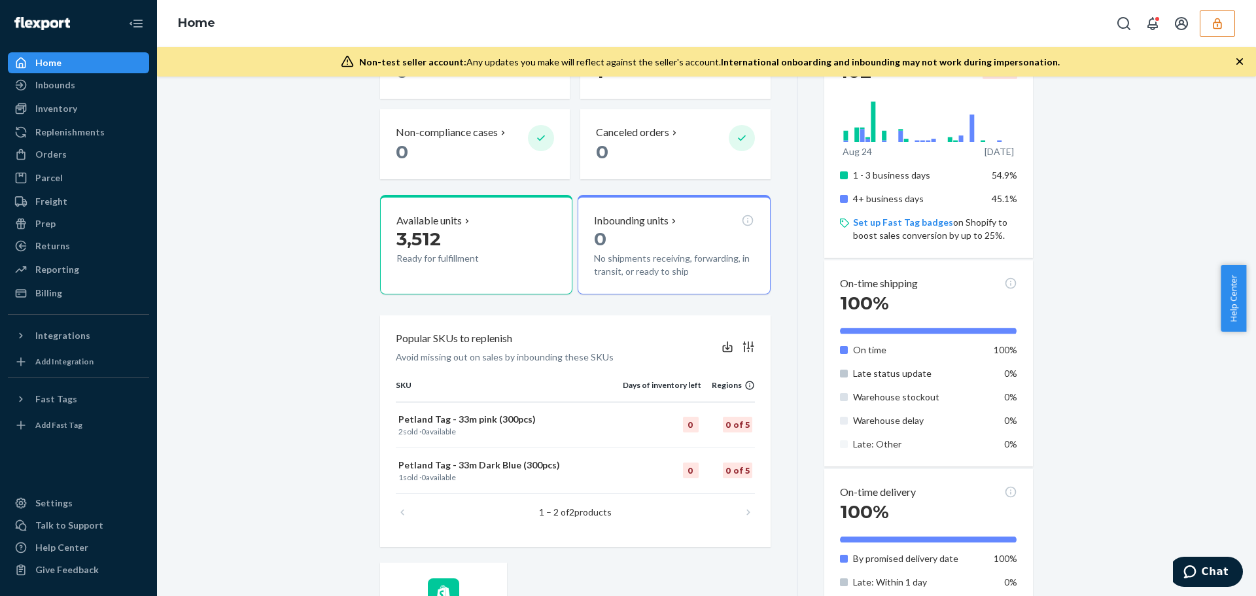
scroll to position [65, 0]
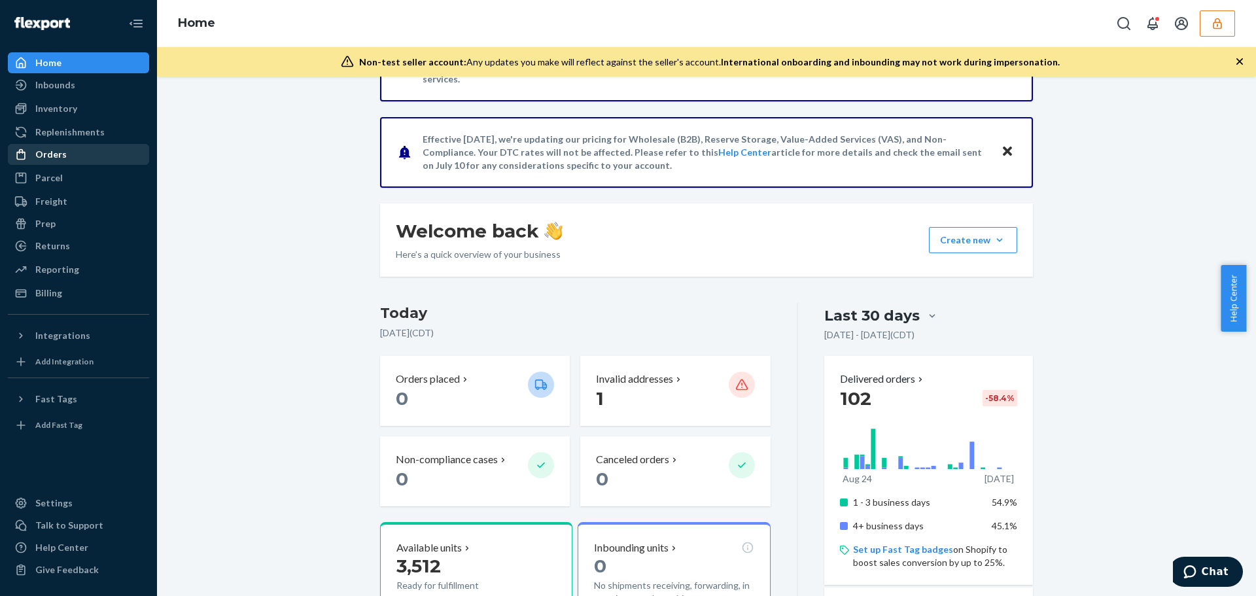
click at [50, 159] on div "Orders" at bounding box center [50, 154] width 31 height 13
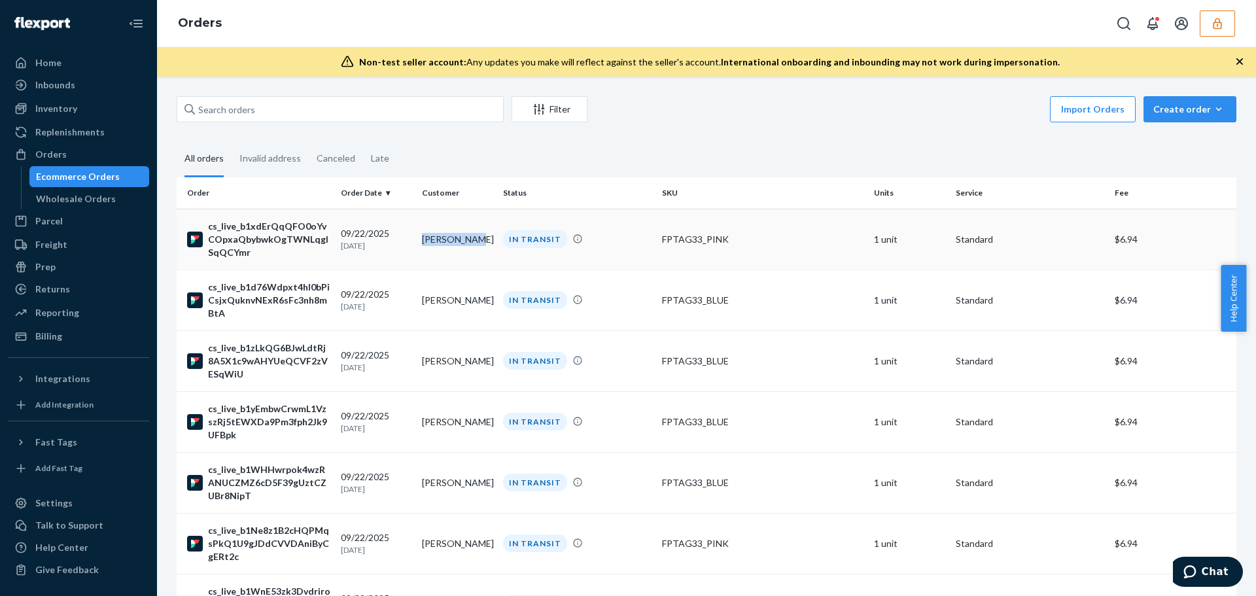
drag, startPoint x: 417, startPoint y: 239, endPoint x: 466, endPoint y: 239, distance: 49.1
click at [466, 239] on td "[PERSON_NAME]" at bounding box center [457, 239] width 81 height 61
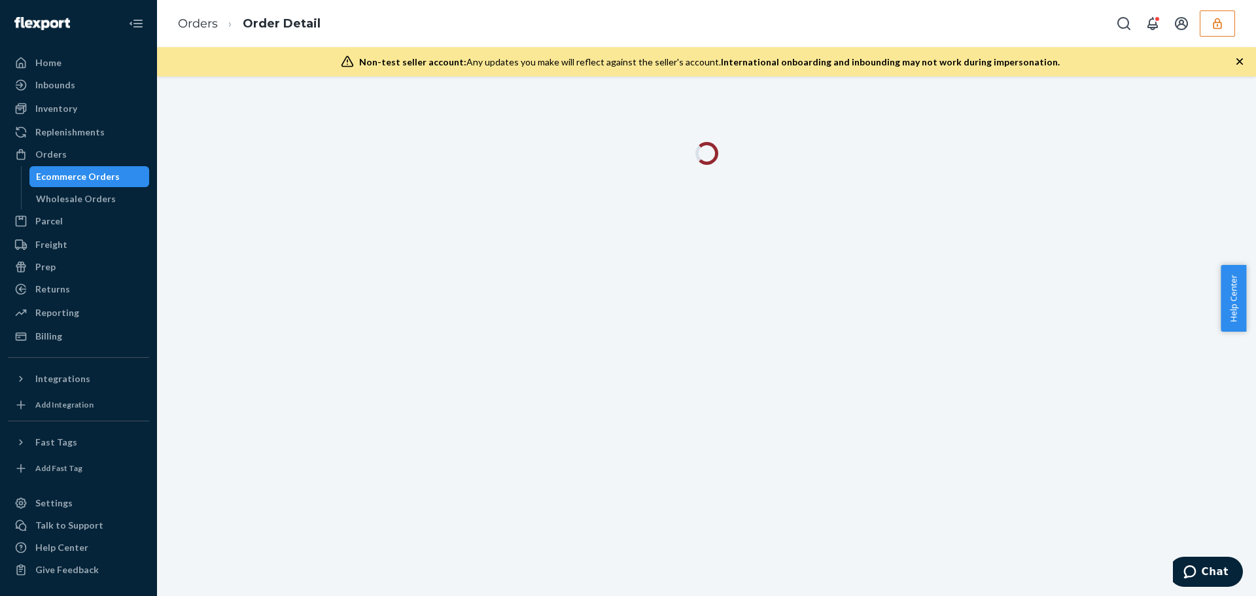
click at [365, 110] on div at bounding box center [706, 336] width 1099 height 519
click at [217, 18] on link "Orders" at bounding box center [198, 23] width 40 height 14
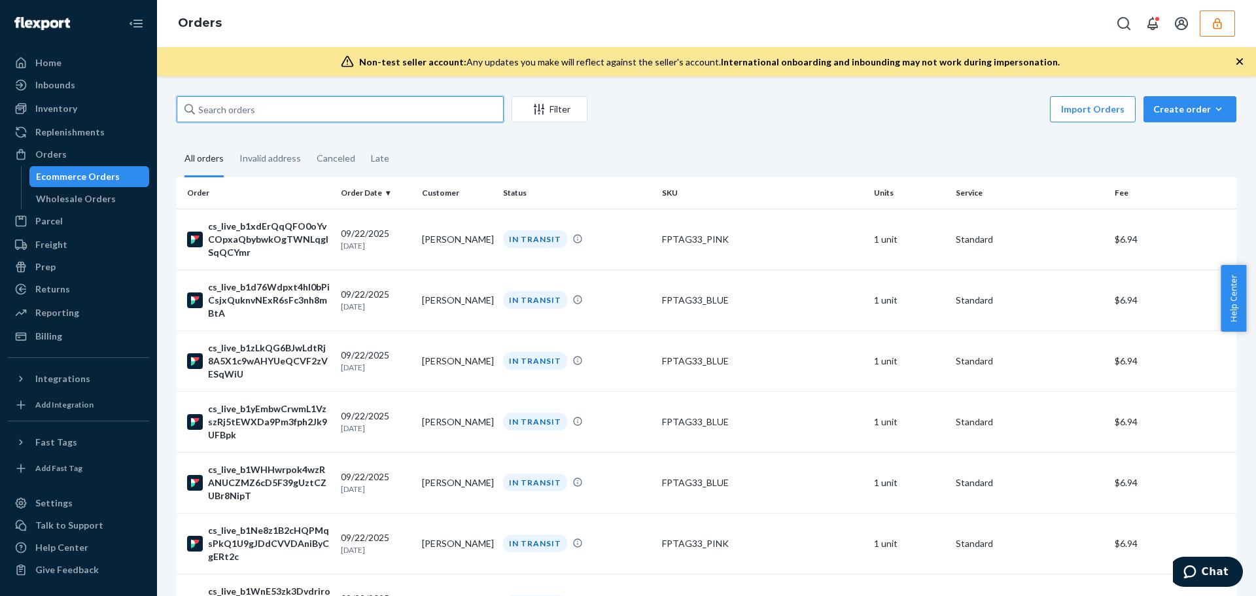
click at [355, 120] on input "text" at bounding box center [340, 109] width 327 height 26
paste input "[PERSON_NAME][EMAIL_ADDRESS][DOMAIN_NAME]"
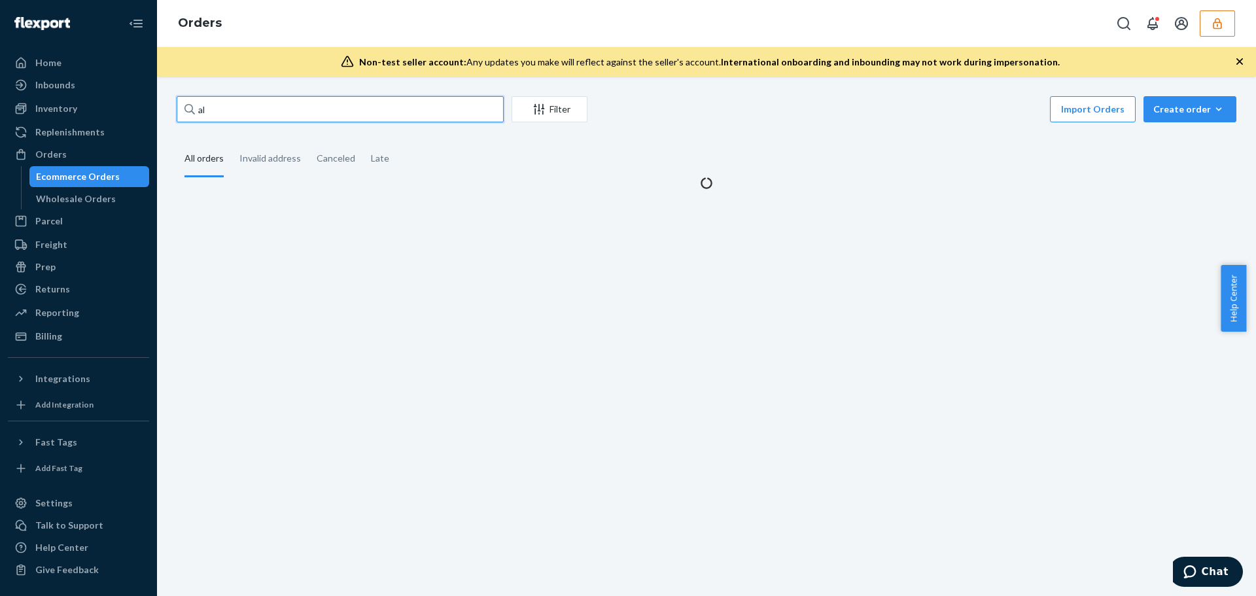
type input "a"
type input "[PERSON_NAME]"
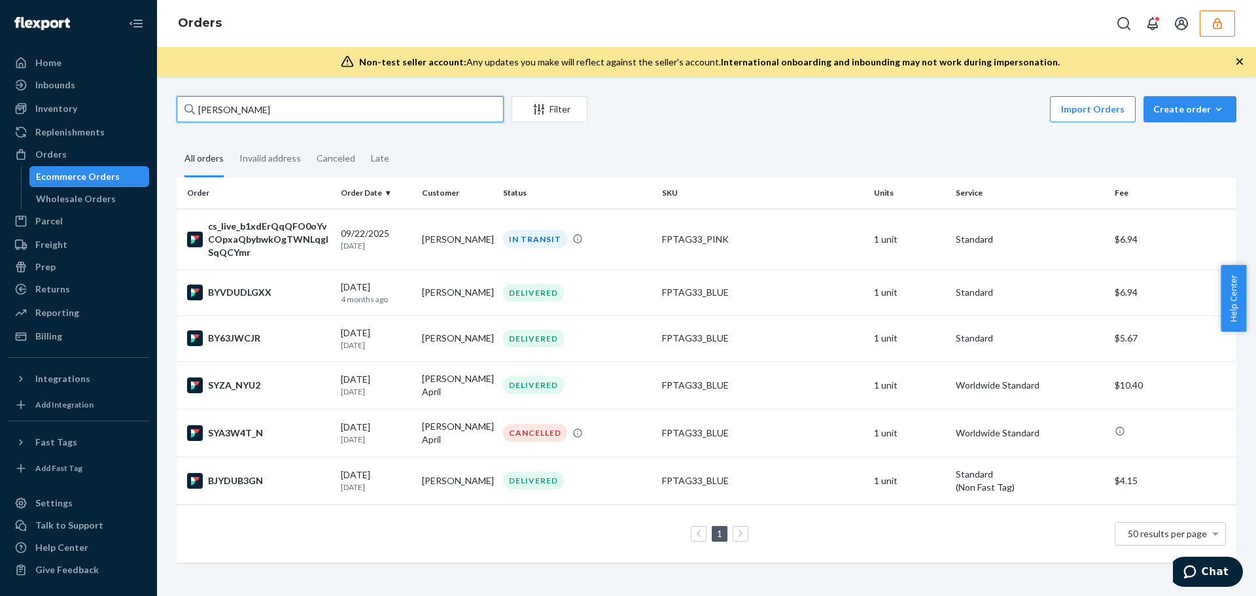
click at [450, 115] on input "[PERSON_NAME]" at bounding box center [340, 109] width 327 height 26
drag, startPoint x: 251, startPoint y: 107, endPoint x: 154, endPoint y: 104, distance: 96.2
click at [154, 104] on div "Home Inbounds Shipping Plans Problems Inventory Products Replenishments Orders …" at bounding box center [628, 298] width 1256 height 596
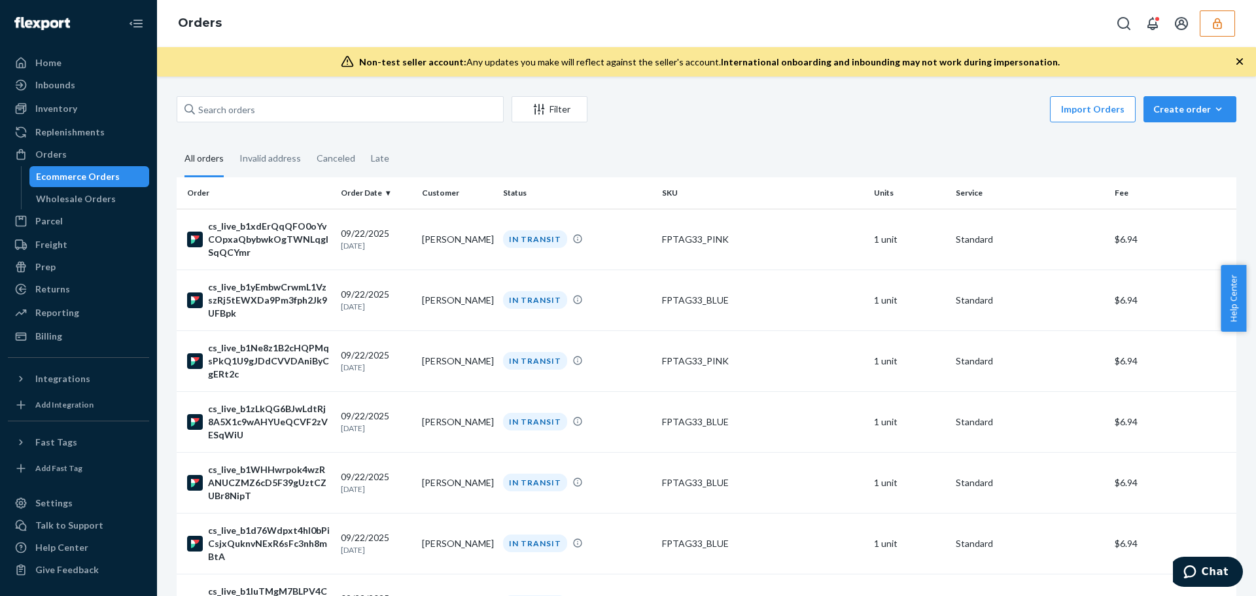
click at [1214, 28] on icon "button" at bounding box center [1217, 23] width 9 height 11
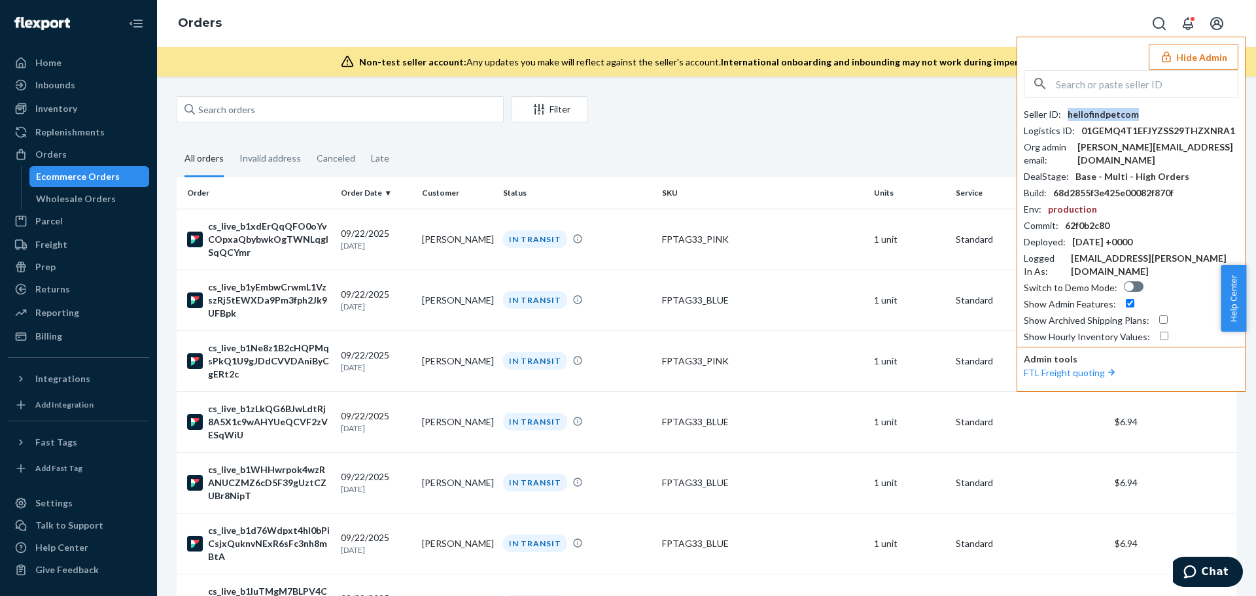
click at [1096, 119] on div "hellofindpetcom" at bounding box center [1103, 114] width 71 height 13
click at [1126, 82] on input "text" at bounding box center [1147, 84] width 182 height 26
paste input "jessicahxmoutlookcom"
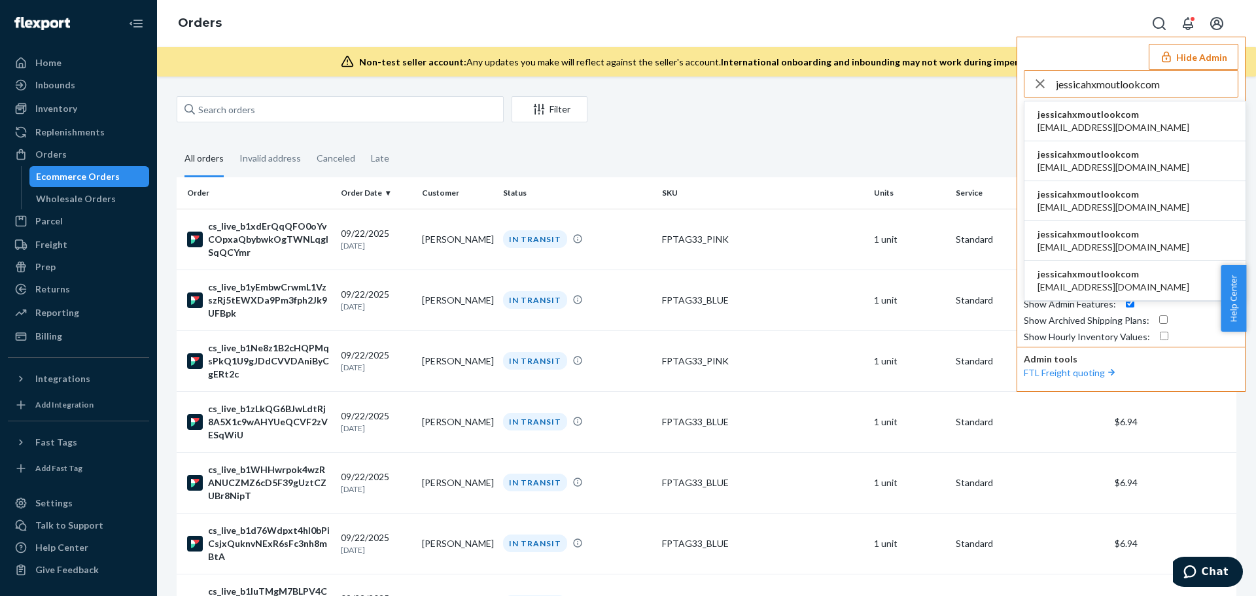
type input "jessicahxmoutlookcom"
click at [1099, 120] on span "jessicahxmoutlookcom" at bounding box center [1114, 114] width 152 height 13
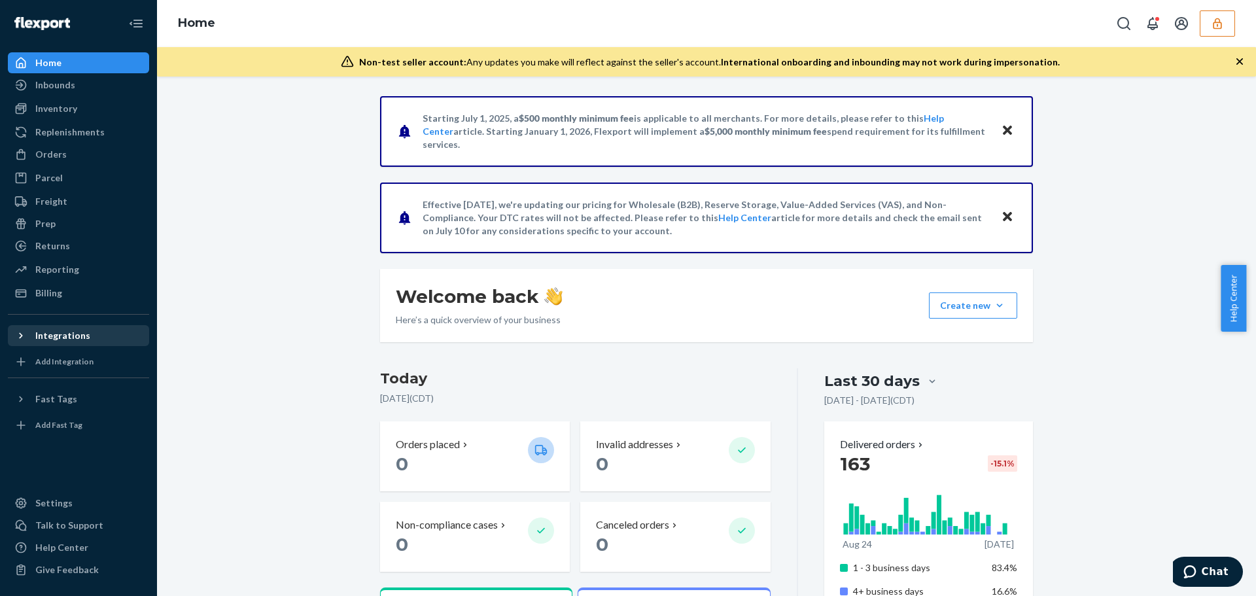
click at [77, 334] on div "Integrations" at bounding box center [62, 335] width 55 height 13
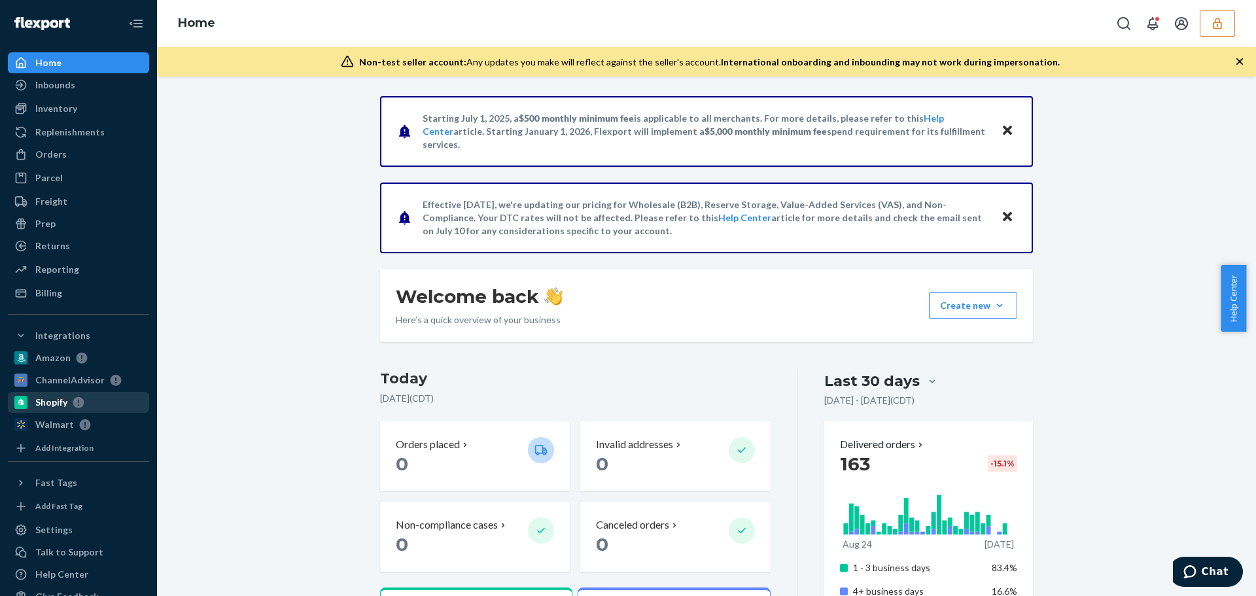
drag, startPoint x: 56, startPoint y: 404, endPoint x: 83, endPoint y: 400, distance: 27.1
click at [56, 404] on div "Shopify" at bounding box center [51, 402] width 32 height 13
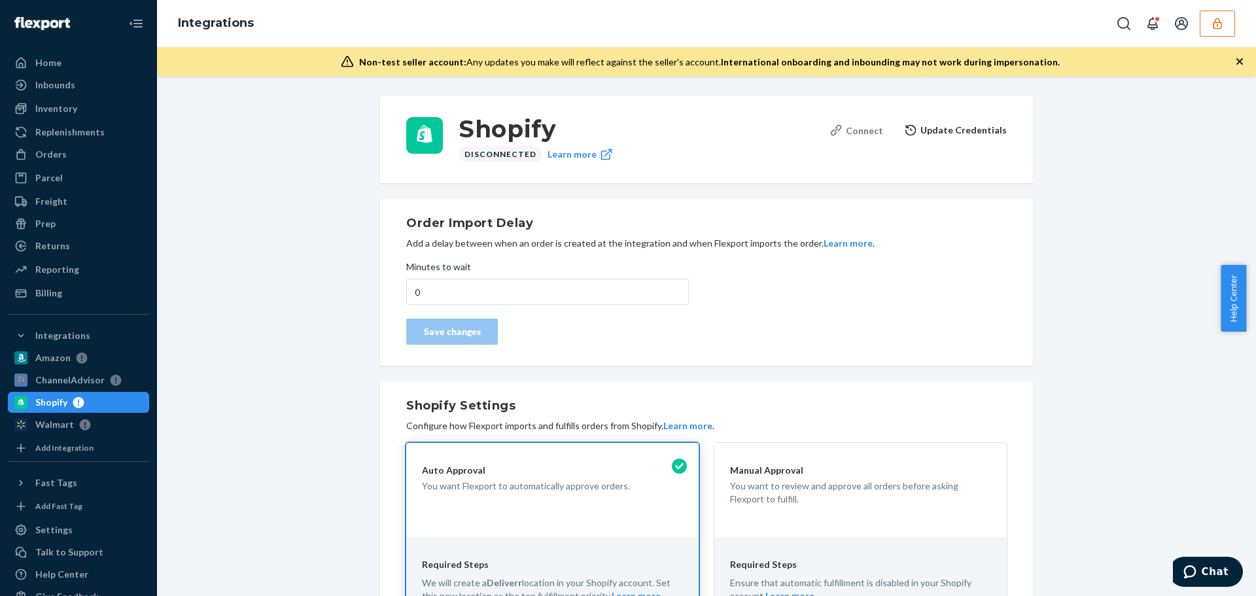
click at [859, 132] on div "Connect" at bounding box center [857, 131] width 54 height 14
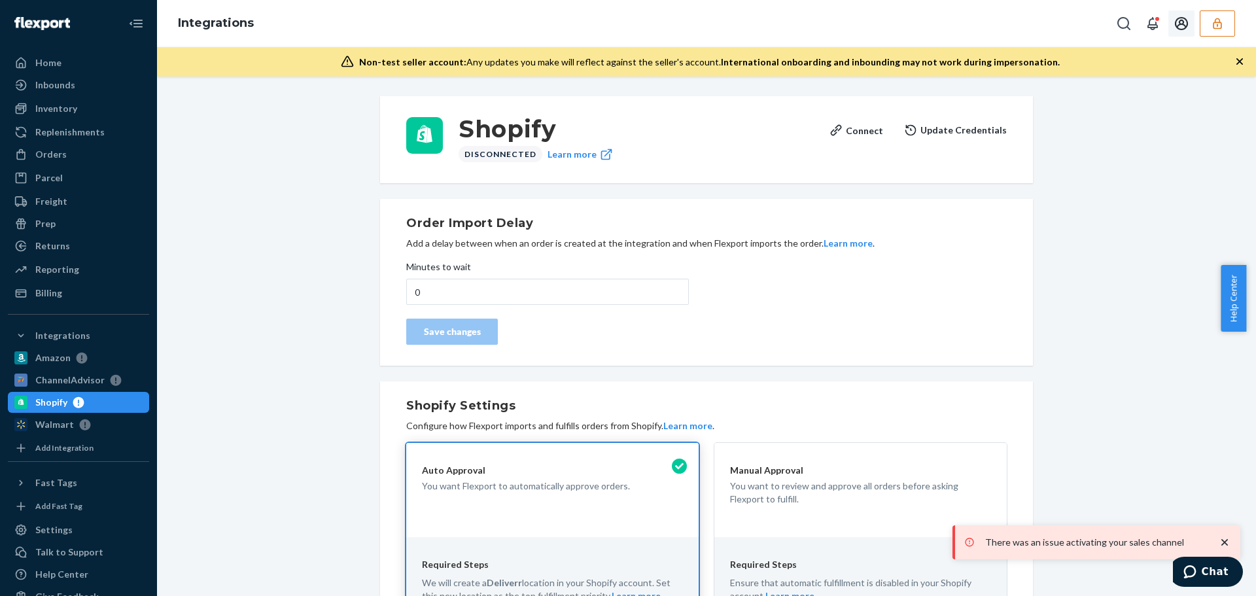
click at [1227, 26] on button "button" at bounding box center [1217, 23] width 35 height 26
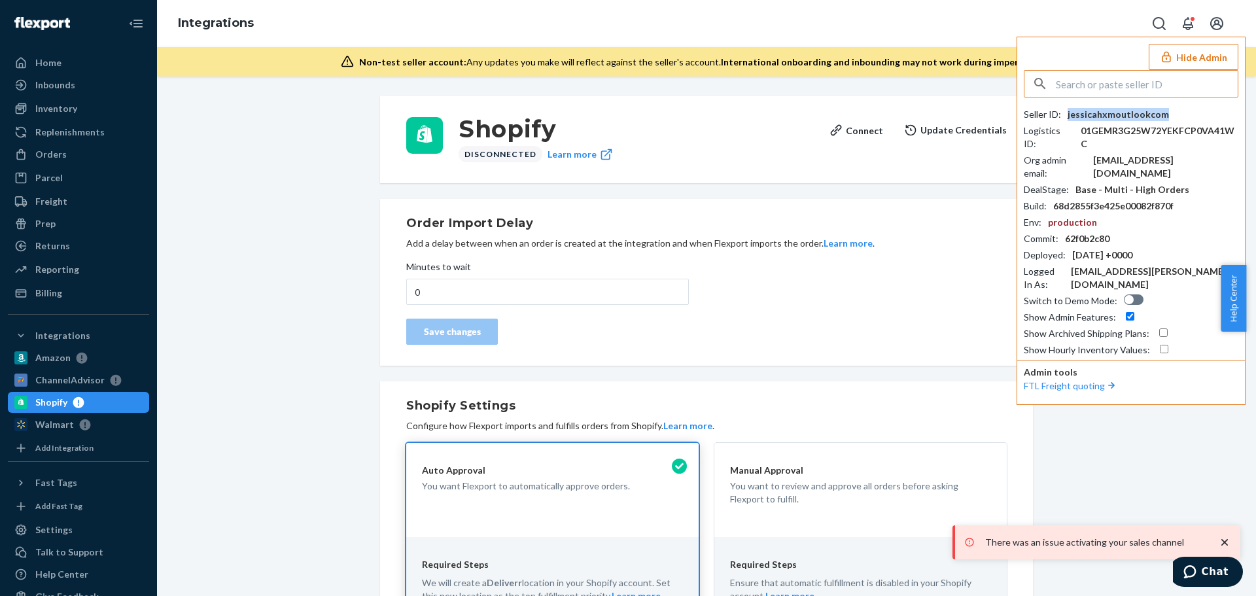
click at [1123, 120] on div "jessicahxmoutlookcom" at bounding box center [1118, 114] width 101 height 13
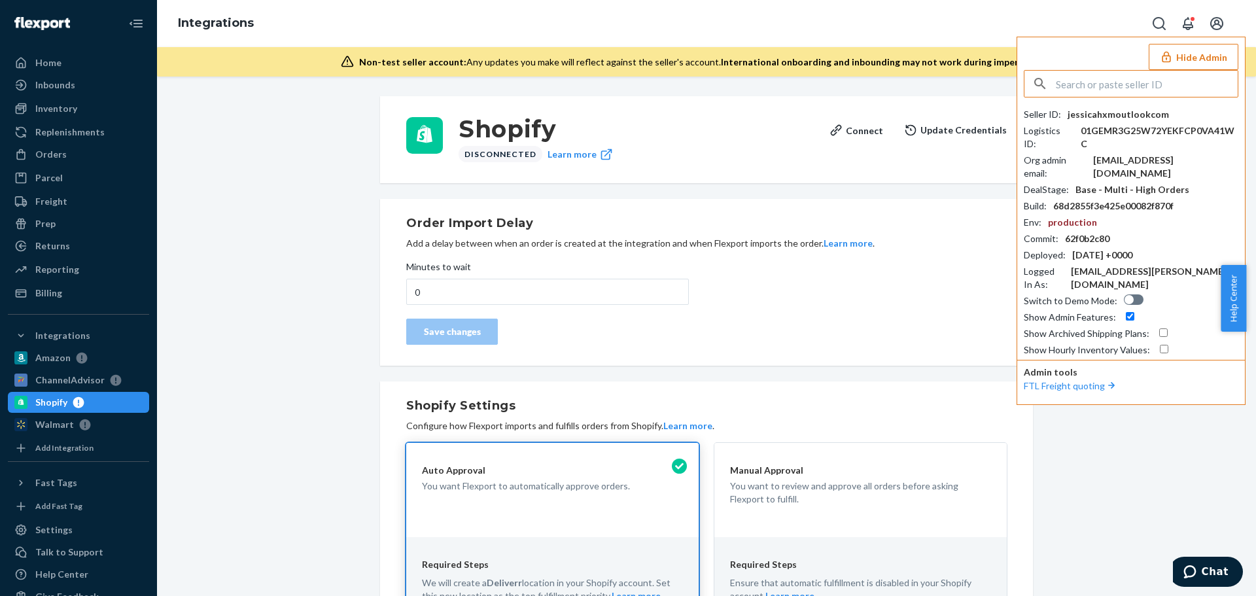
click at [1132, 82] on input "text" at bounding box center [1147, 84] width 182 height 26
paste input "jeffhcaperobbincom"
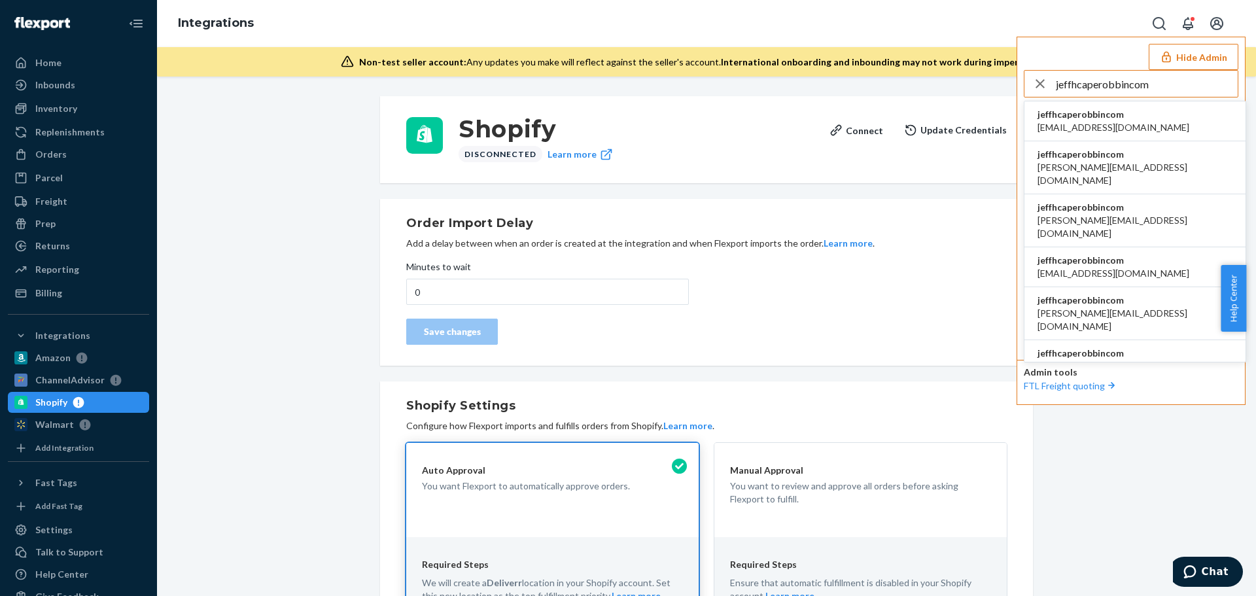
type input "jeffhcaperobbincom"
click at [1127, 115] on span "jeffhcaperobbincom" at bounding box center [1114, 114] width 152 height 13
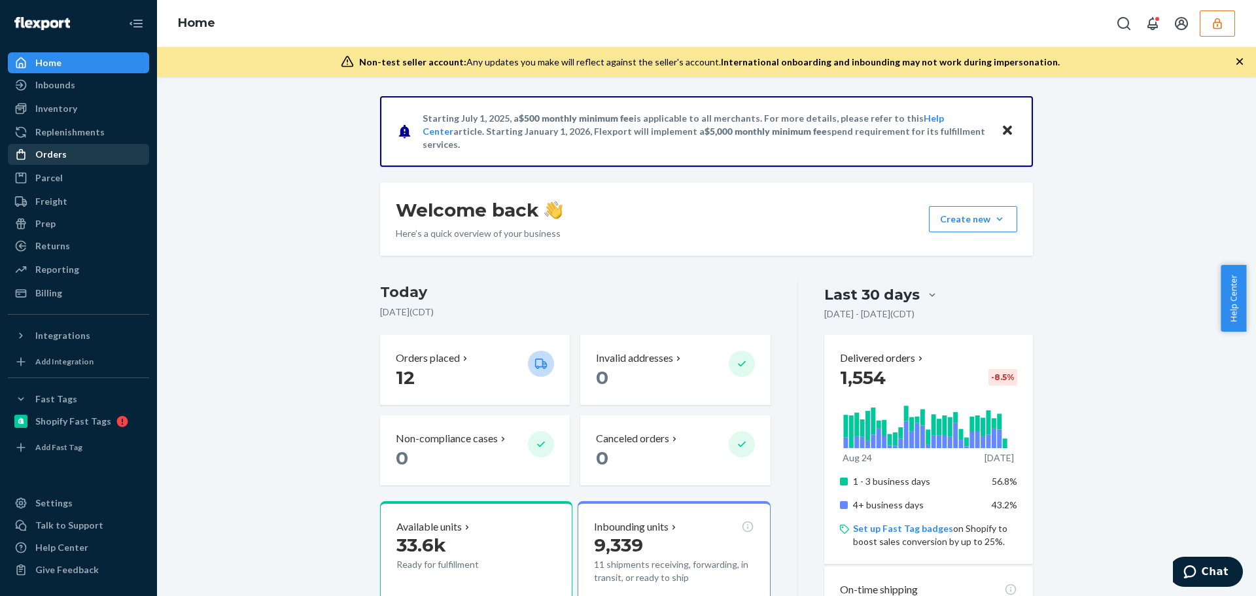
drag, startPoint x: 56, startPoint y: 147, endPoint x: 45, endPoint y: 154, distance: 12.7
click at [56, 147] on div "Orders" at bounding box center [78, 154] width 139 height 18
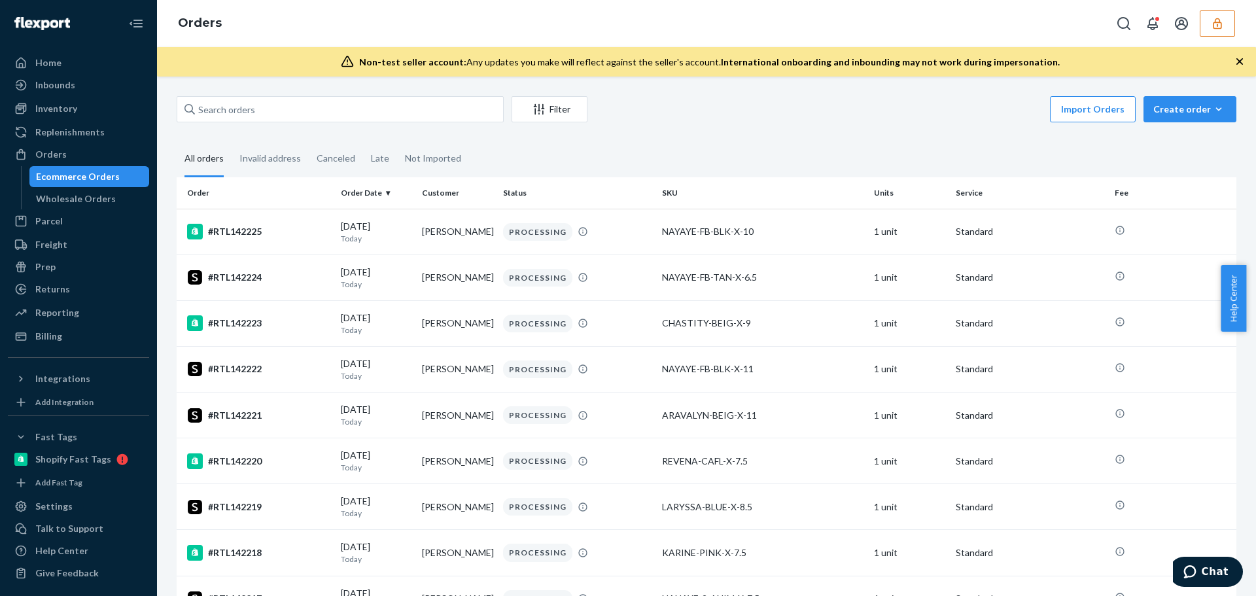
click at [253, 96] on div "Filter Import Orders Create order Ecommerce order Removal order All orders Inva…" at bounding box center [706, 336] width 1099 height 519
click at [251, 105] on input "text" at bounding box center [340, 109] width 327 height 26
paste input "RTL142069"
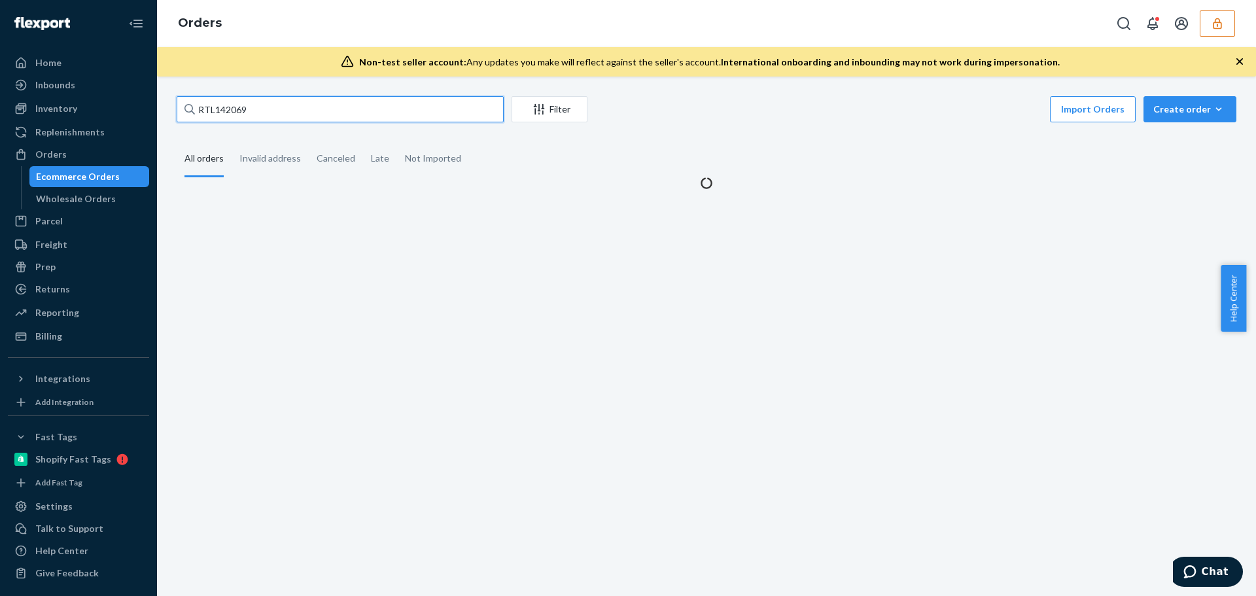
type input "RTL142069"
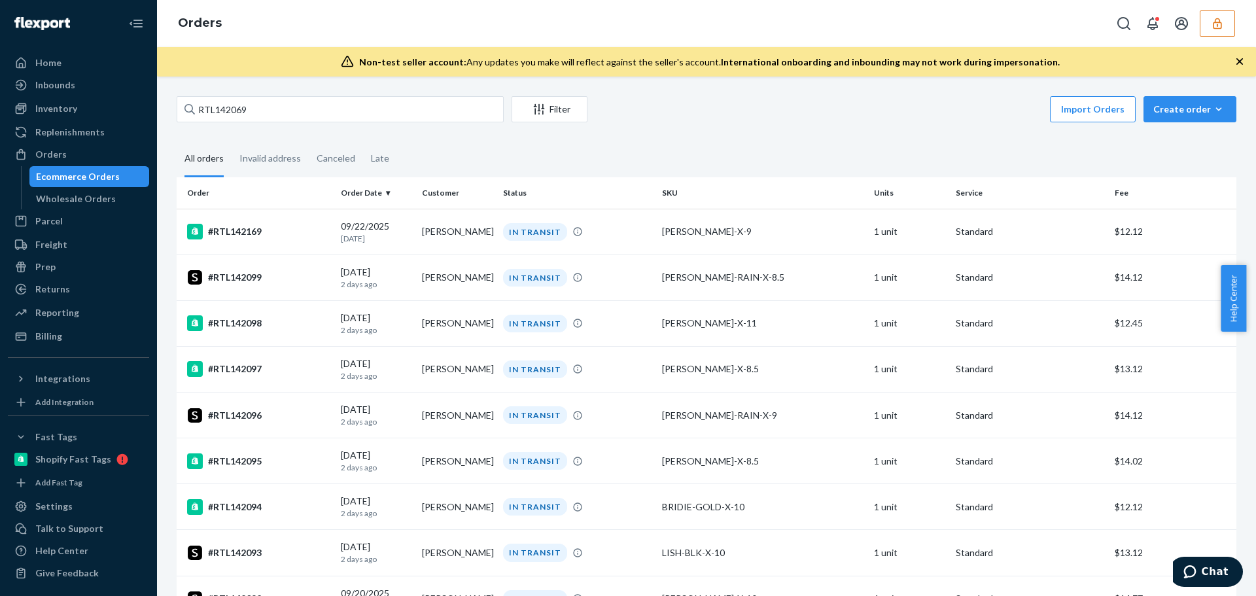
click at [1212, 22] on icon "button" at bounding box center [1217, 23] width 13 height 13
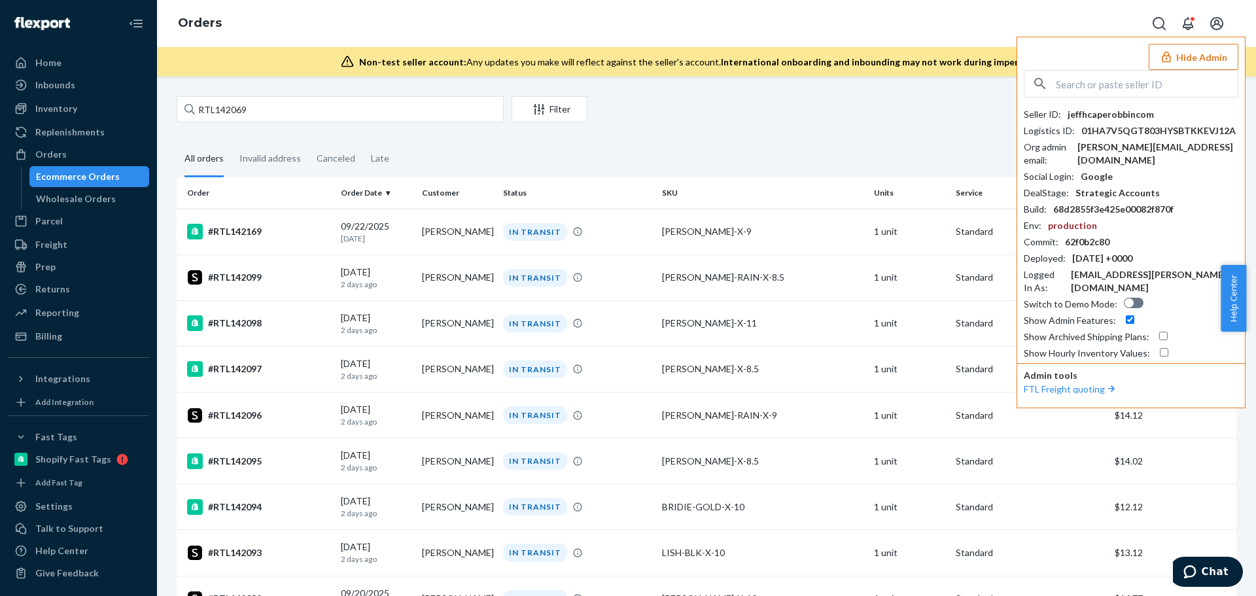
click at [1117, 80] on input "text" at bounding box center [1147, 84] width 182 height 26
paste input "sfnonboardingrunnerssunglassesflexportcom"
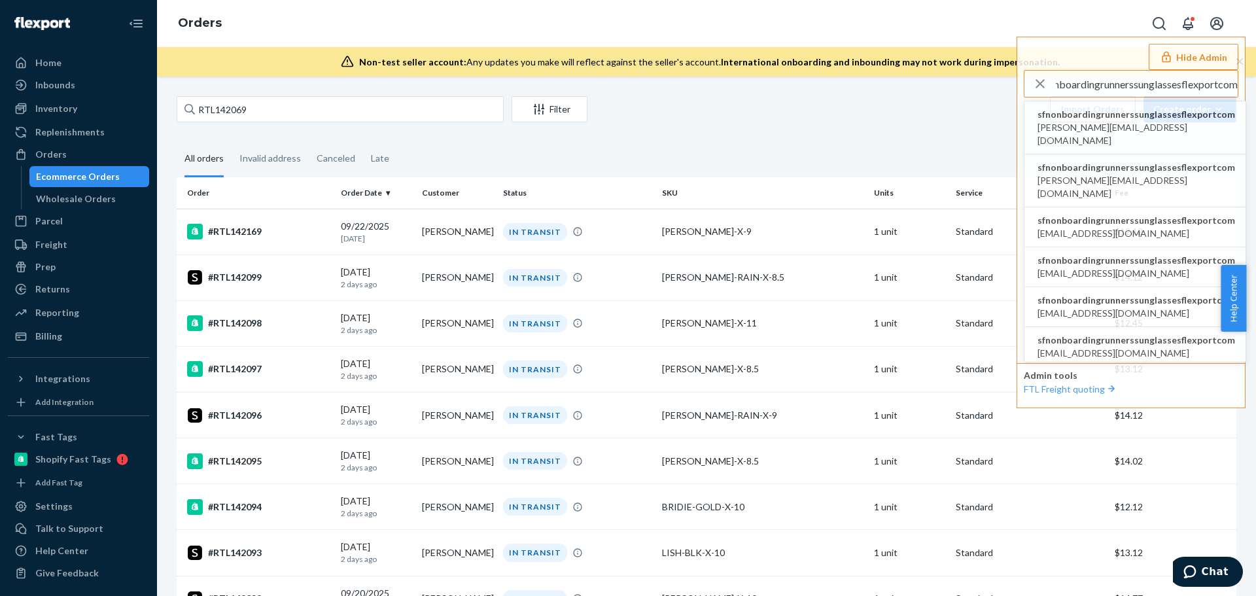
type input "sfnonboardingrunnerssunglassesflexportcom"
click at [1110, 113] on span "sfnonboardingrunnerssunglassesflexportcom" at bounding box center [1137, 114] width 198 height 13
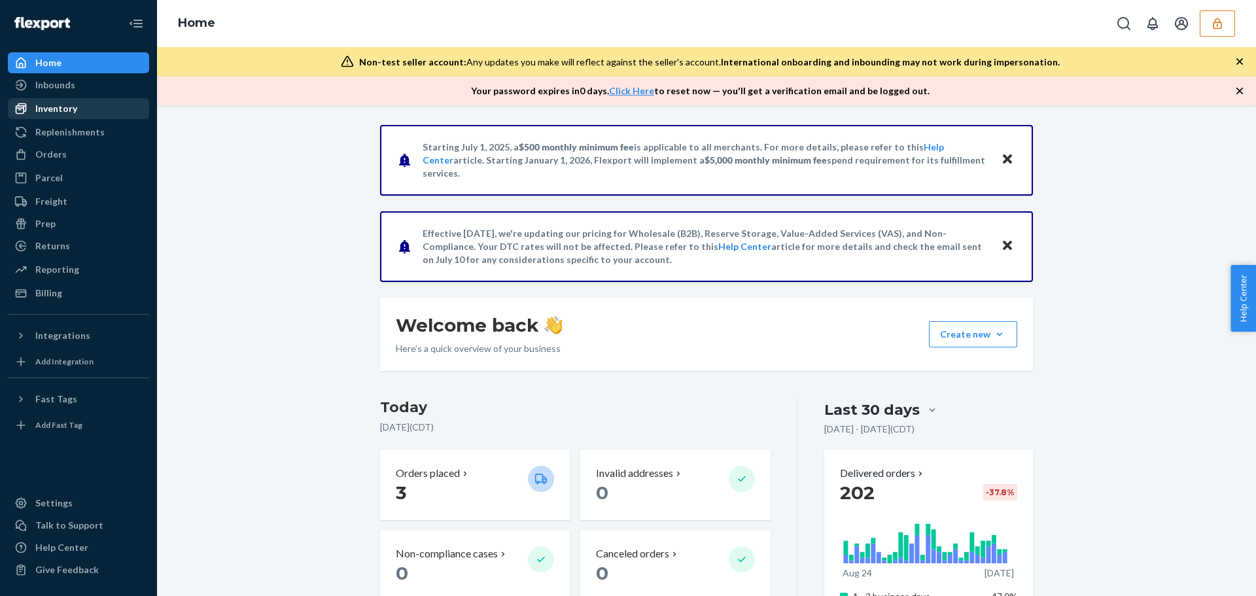
click at [61, 114] on div "Inventory" at bounding box center [56, 108] width 42 height 13
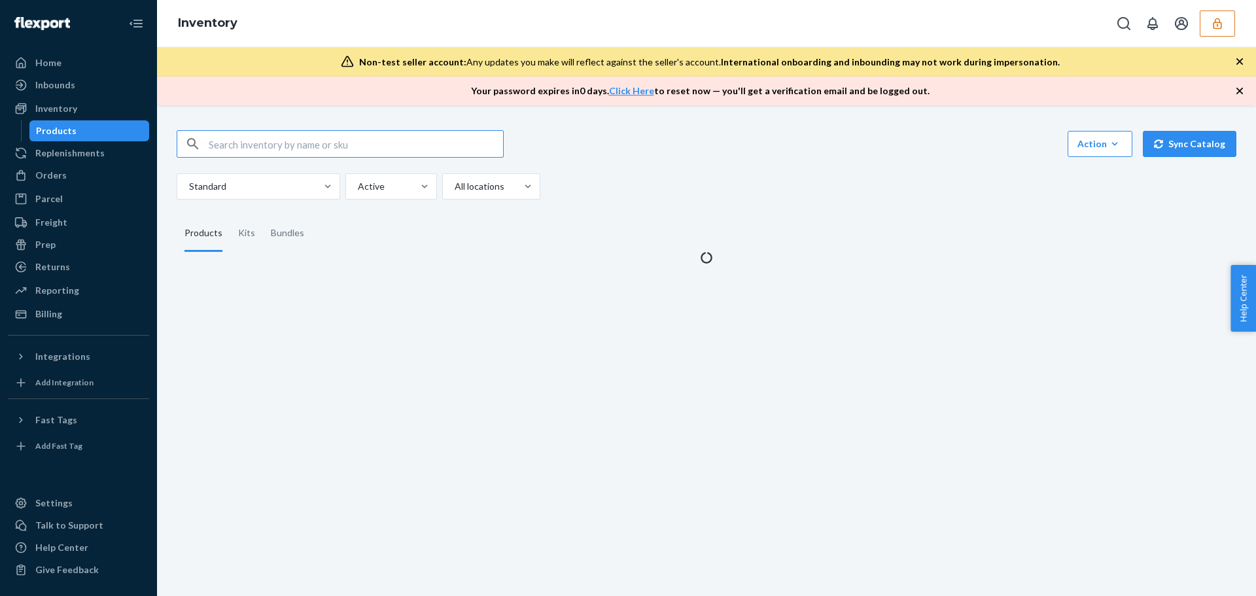
click at [266, 141] on input "text" at bounding box center [356, 144] width 294 height 26
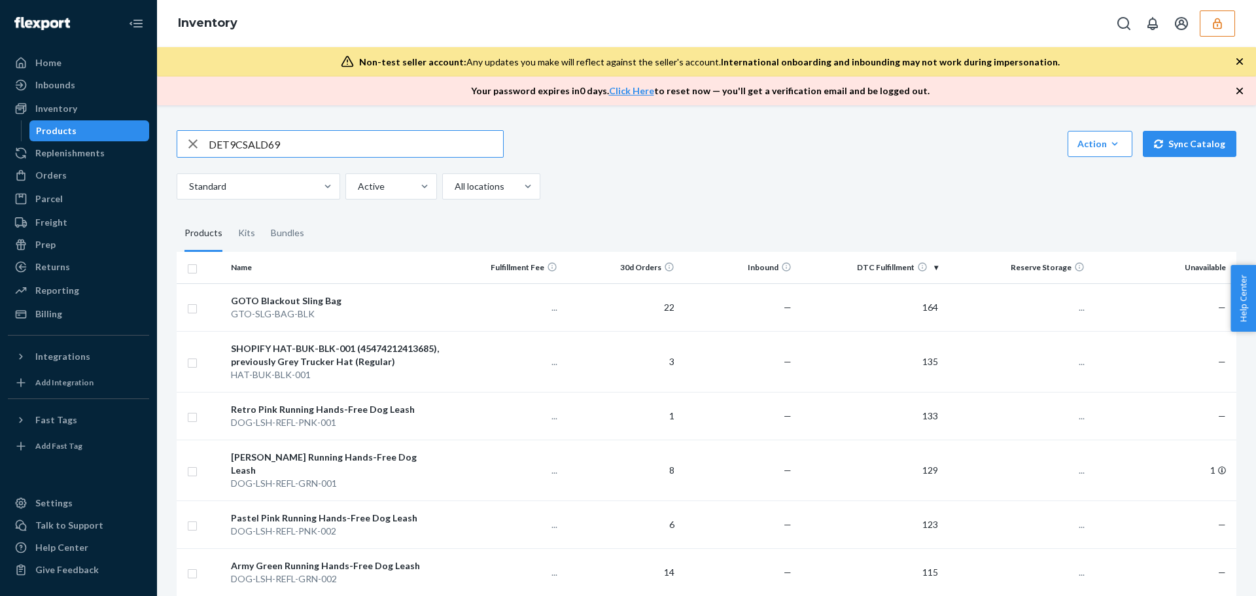
type input "DET9CSALD69"
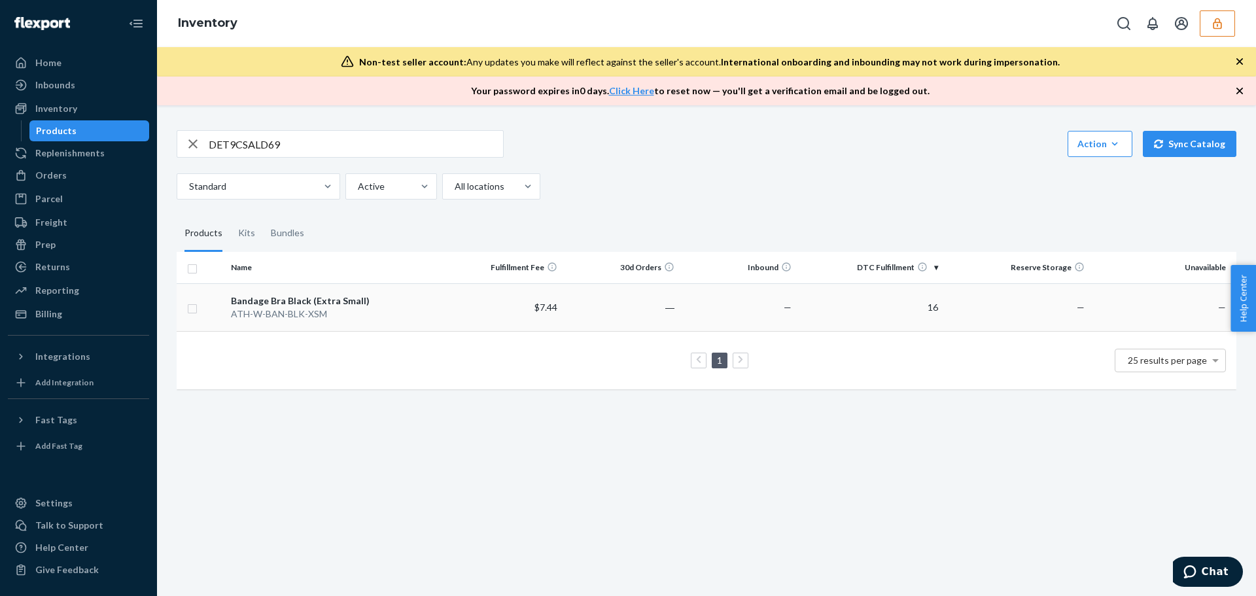
click at [399, 305] on div "Bandage Bra Black (Extra Small)" at bounding box center [335, 300] width 209 height 13
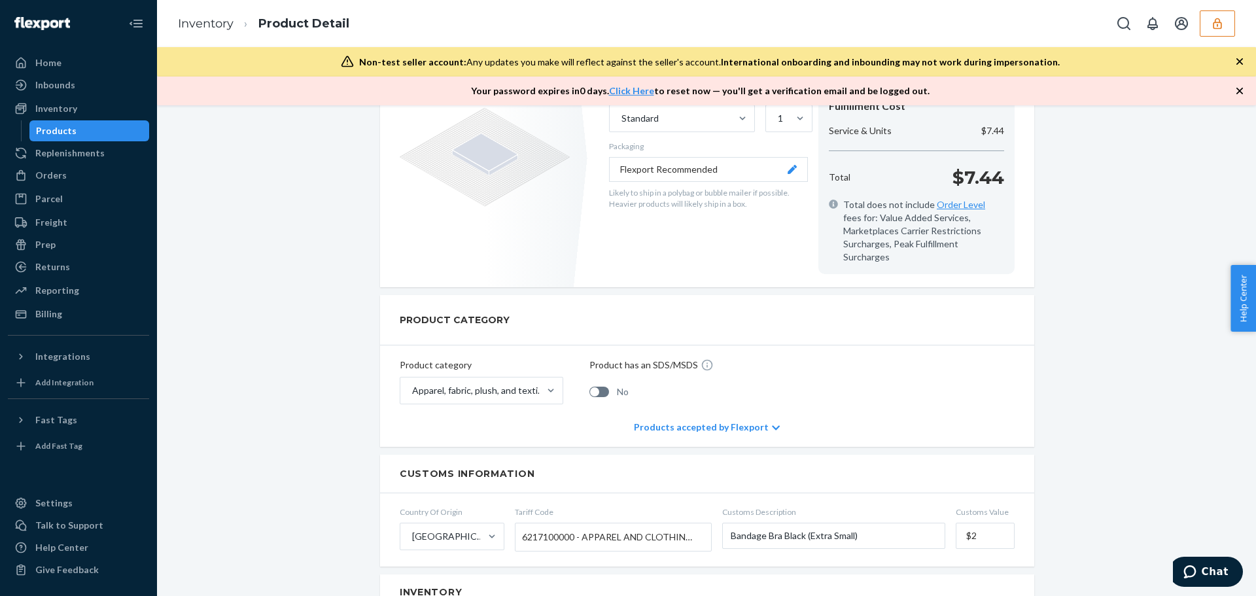
scroll to position [458, 0]
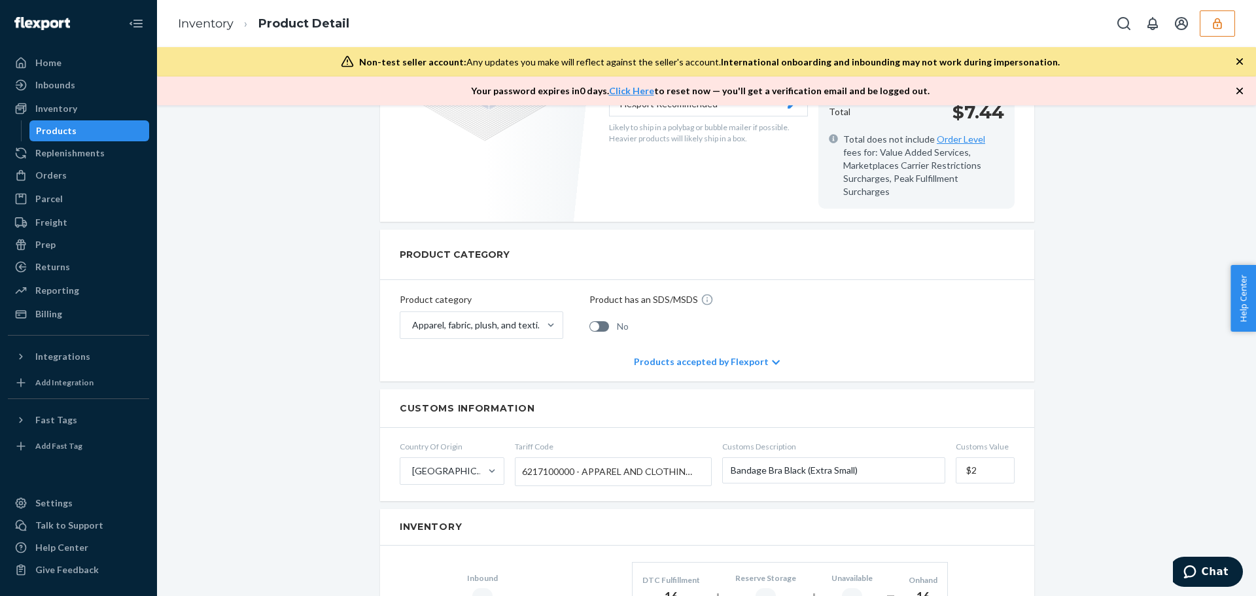
click at [1214, 28] on icon "button" at bounding box center [1217, 23] width 9 height 11
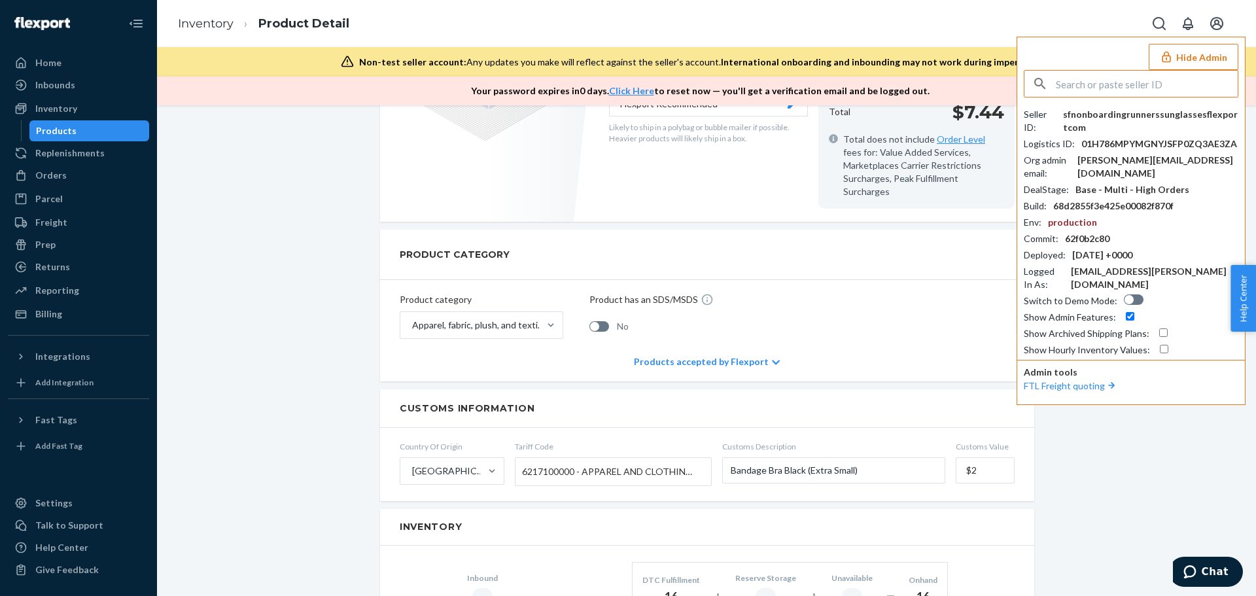
click at [1125, 88] on input "text" at bounding box center [1147, 84] width 182 height 26
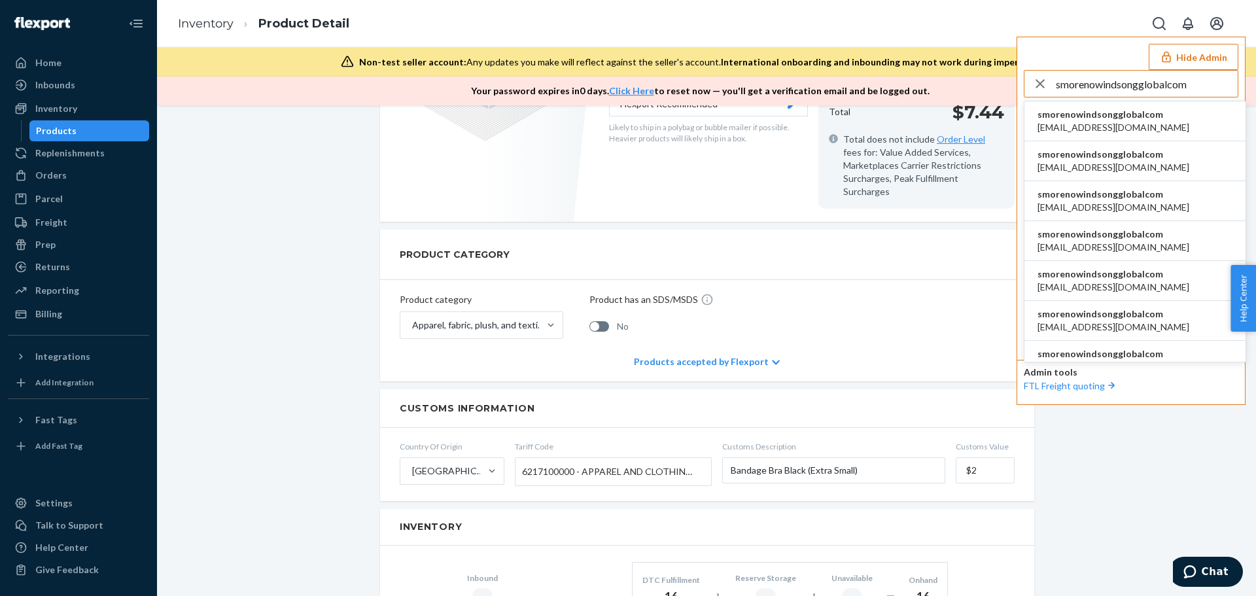
type input "smorenowindsongglobalcom"
click at [1115, 116] on span "smorenowindsongglobalcom" at bounding box center [1114, 114] width 152 height 13
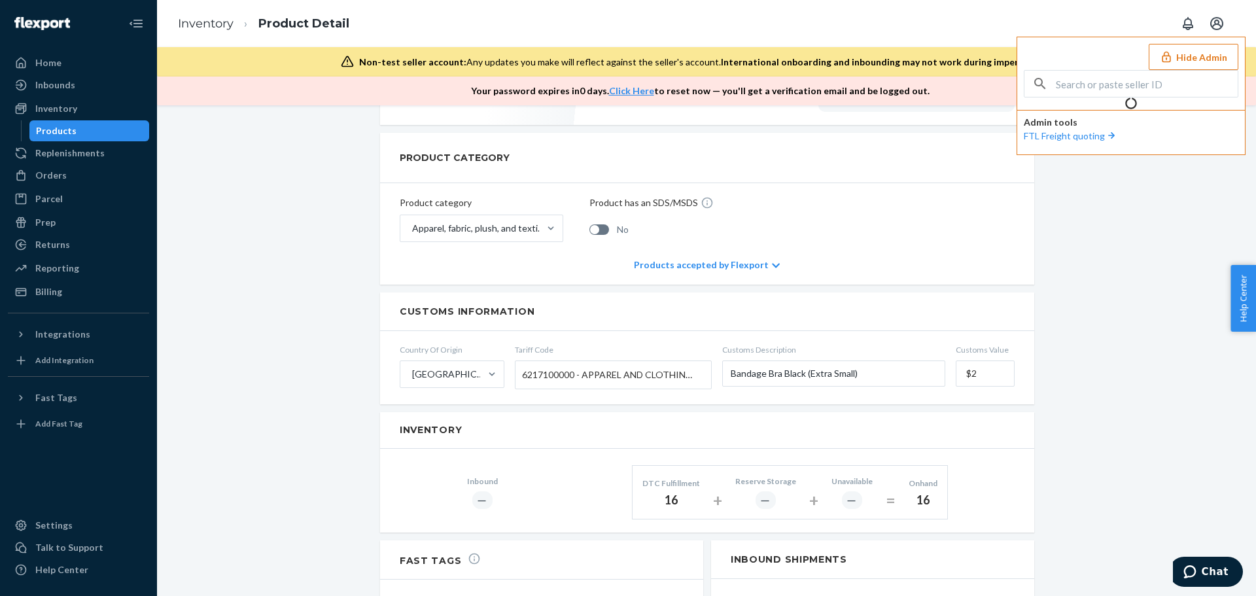
scroll to position [361, 0]
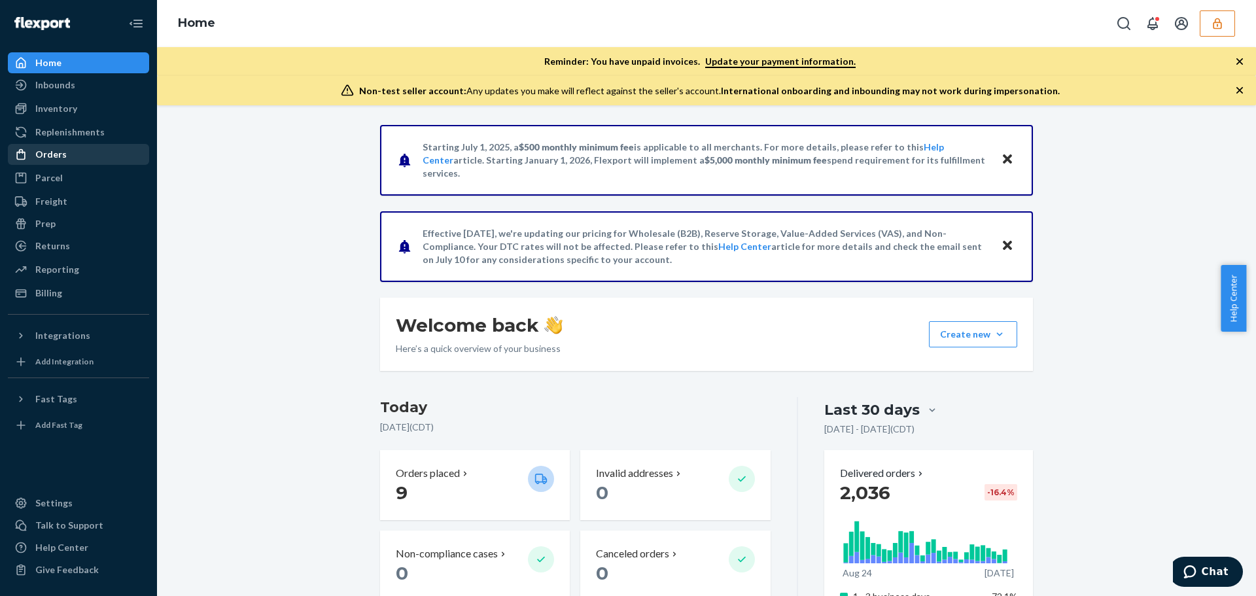
click at [57, 157] on div "Orders" at bounding box center [50, 154] width 31 height 13
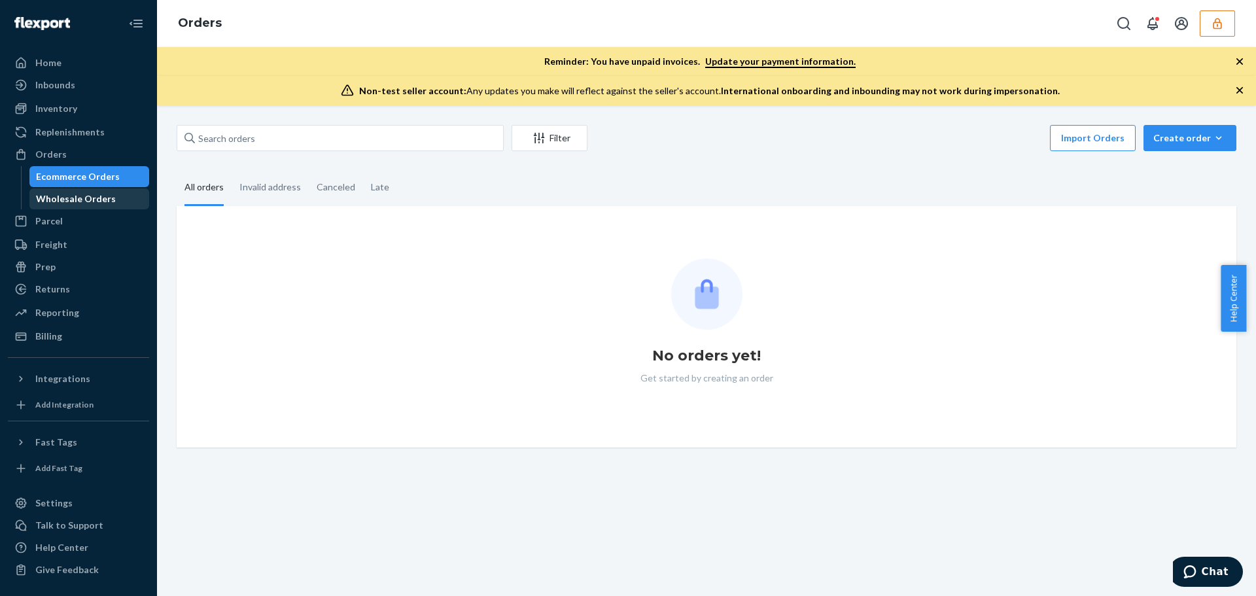
click at [63, 198] on div "Wholesale Orders" at bounding box center [76, 198] width 80 height 13
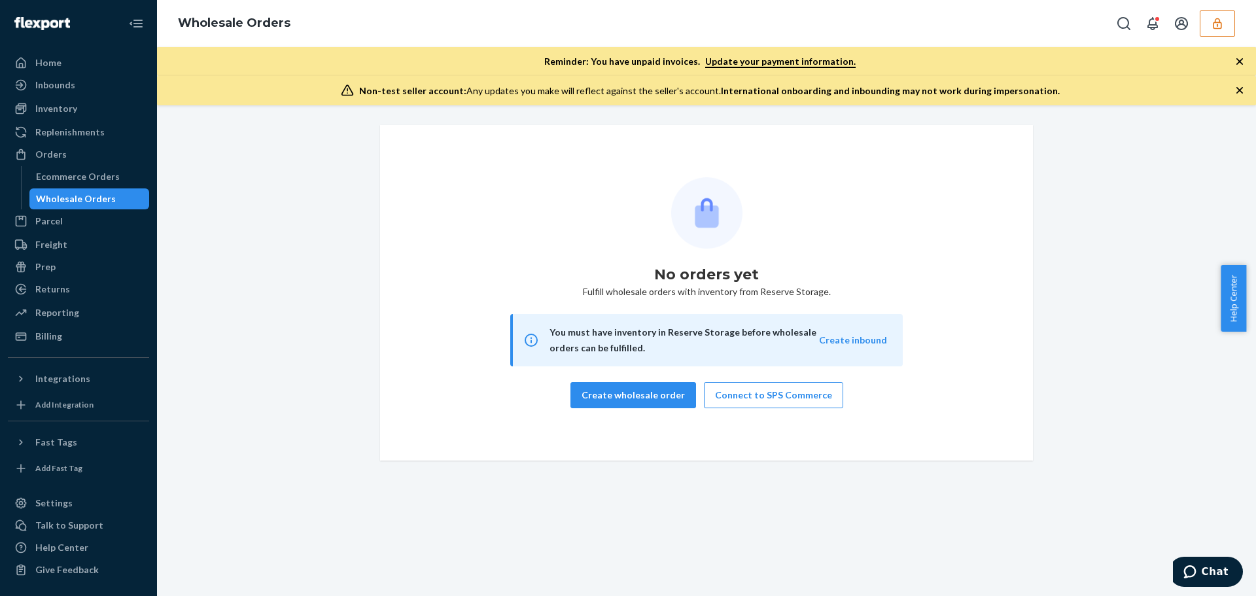
click at [217, 510] on div "No orders yet Fulfill wholesale orders with inventory from Reserve Storage. You…" at bounding box center [706, 350] width 1099 height 491
click at [1214, 26] on icon "button" at bounding box center [1217, 23] width 9 height 11
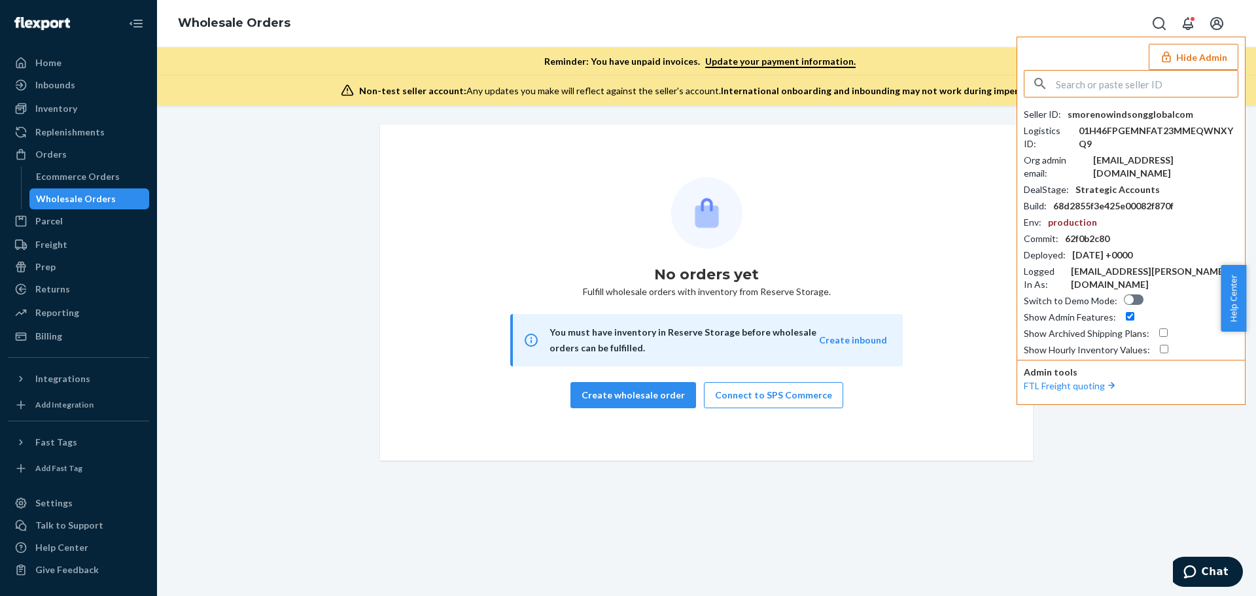
click at [1125, 86] on input "text" at bounding box center [1147, 84] width 182 height 26
type input "aguestecogmailcom"
click at [1113, 120] on span "aguestecogmailcom" at bounding box center [1135, 114] width 195 height 13
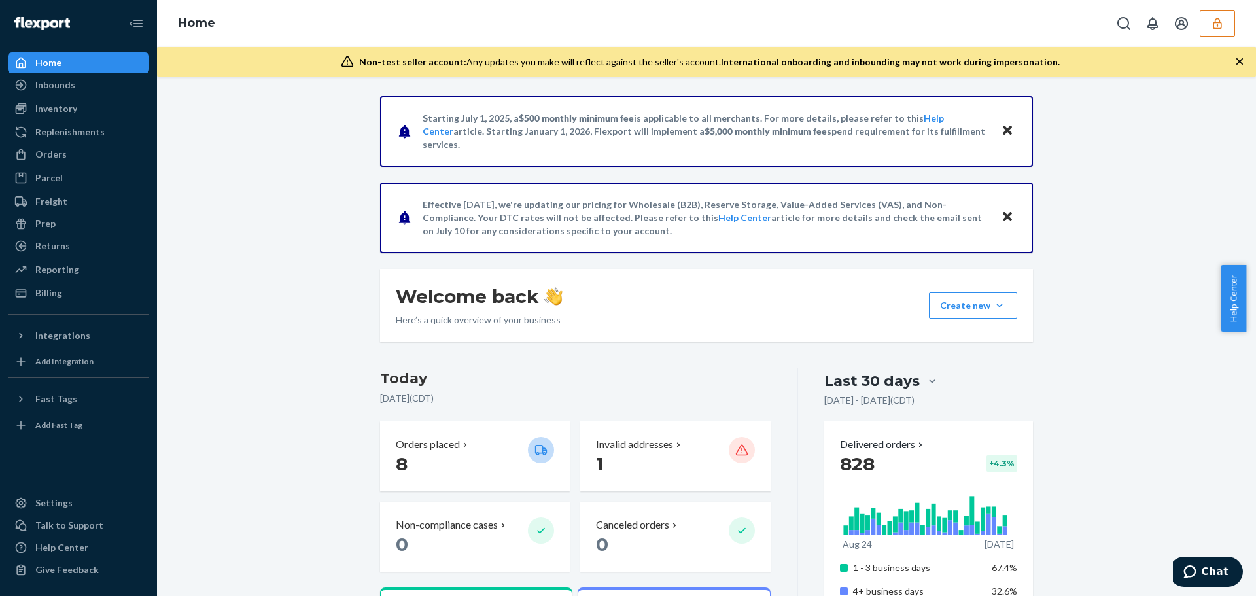
click at [72, 114] on div "Inventory" at bounding box center [56, 108] width 42 height 13
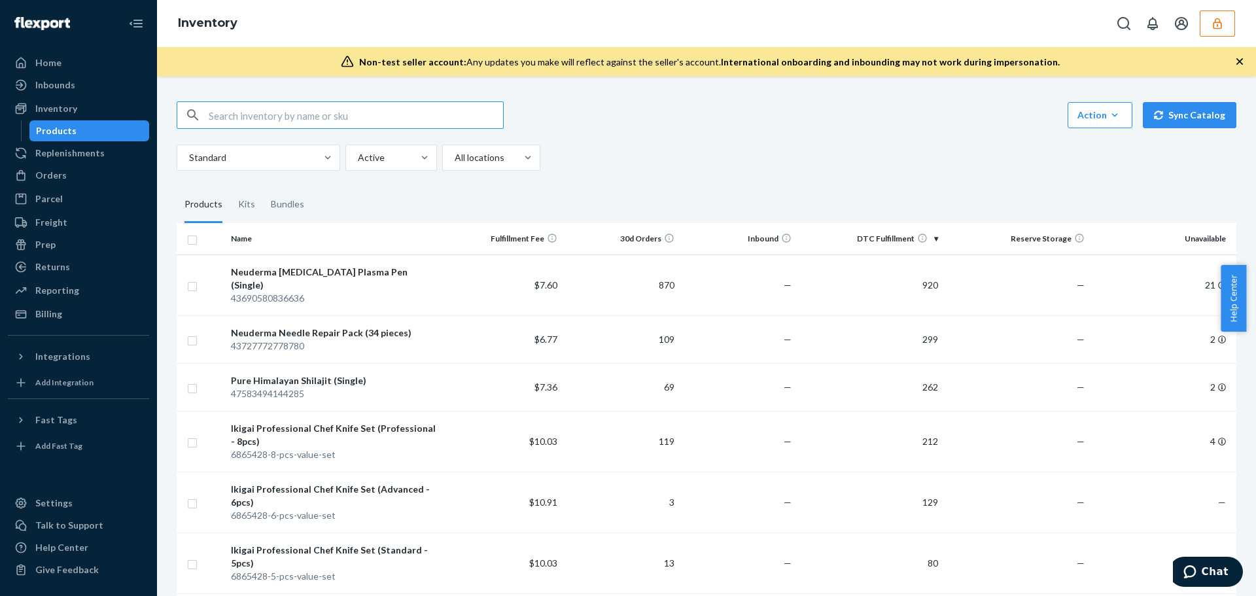
click at [283, 116] on input "text" at bounding box center [356, 115] width 294 height 26
paste input "DYFX373VR5X"
type input "DYFX373VR5X"
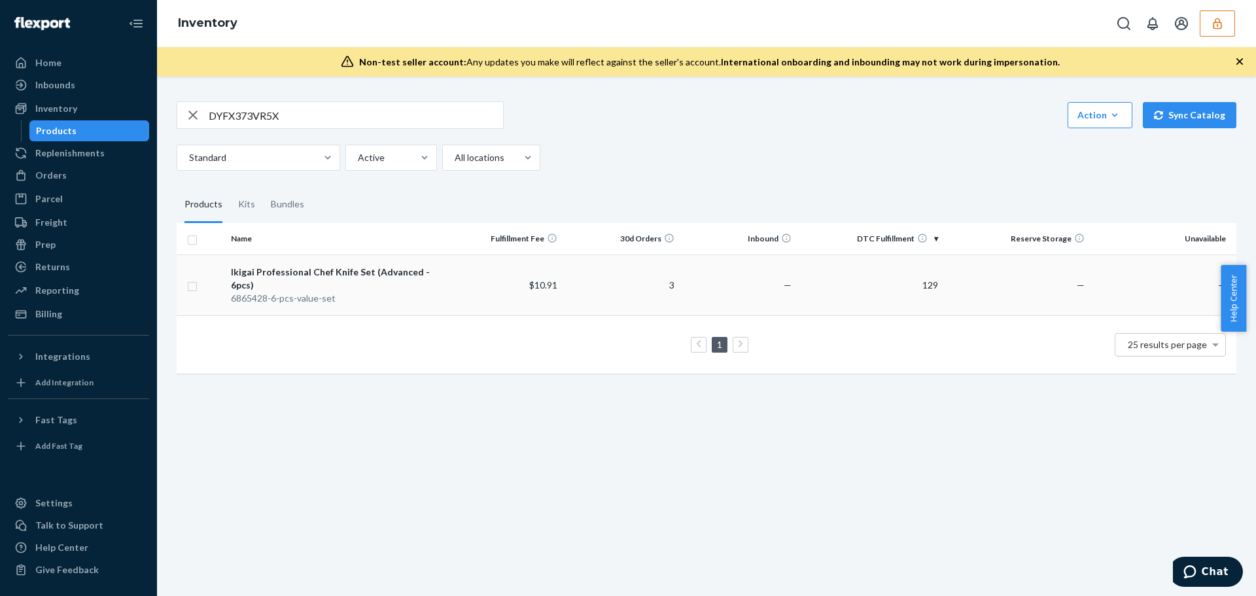
click at [433, 292] on div "6865428-6-pcs-value-set" at bounding box center [335, 298] width 209 height 13
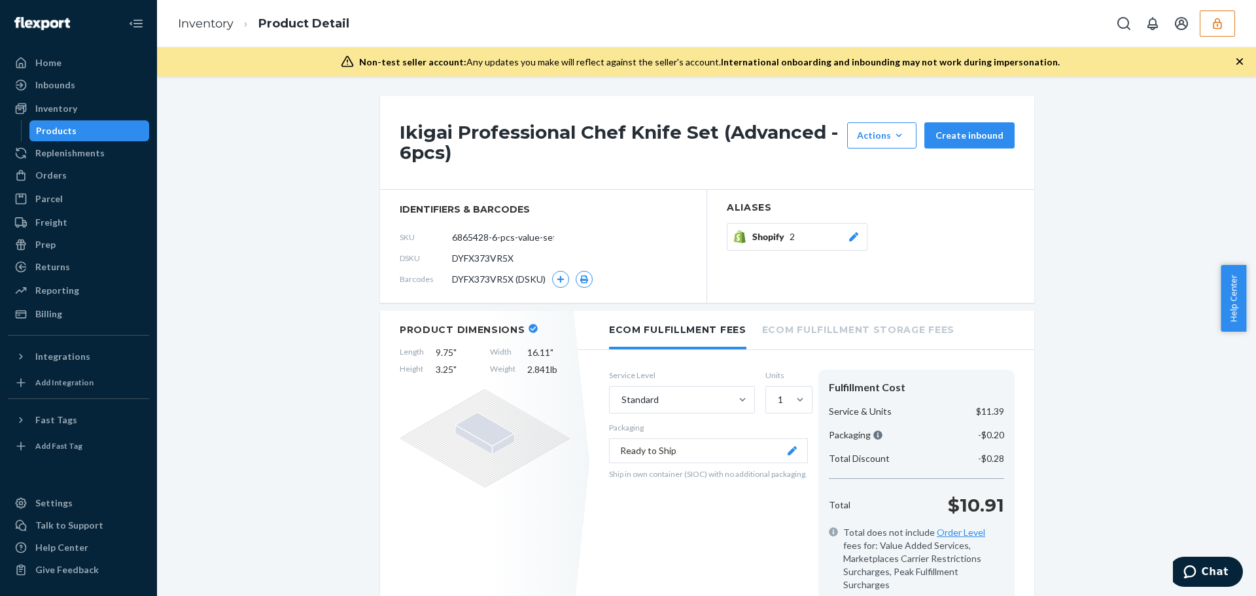
click at [771, 240] on span "Shopify" at bounding box center [770, 236] width 37 height 13
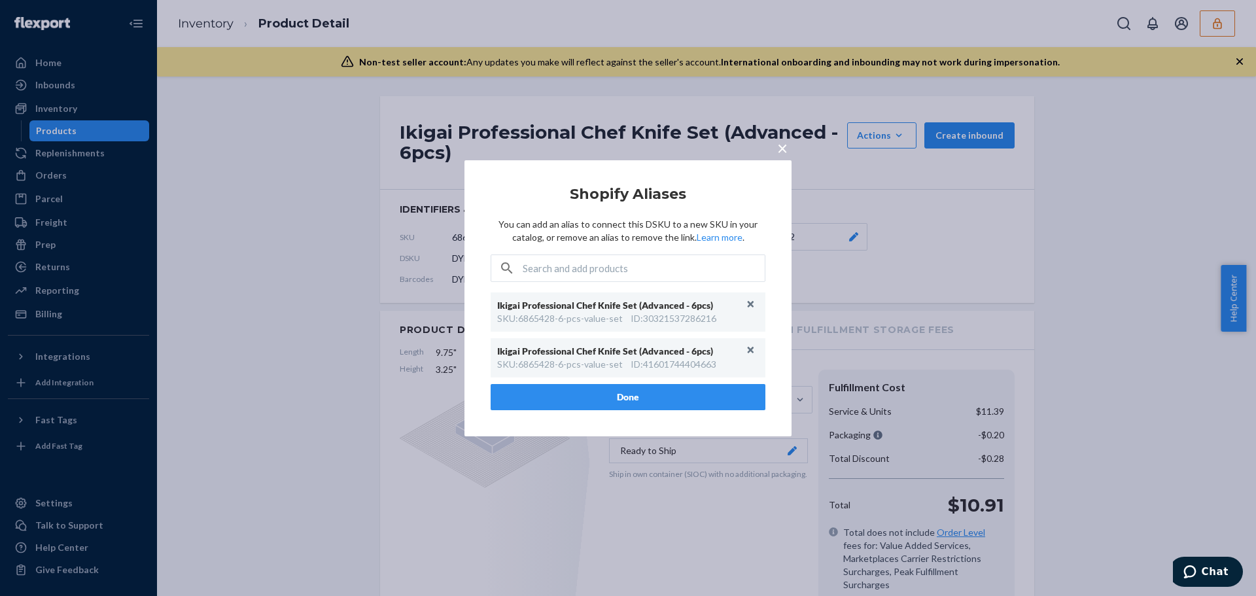
click at [574, 209] on article "Shopify Aliases You can add an alias to connect this DSKU to a new SKU in your …" at bounding box center [628, 298] width 275 height 224
click at [604, 266] on input "text" at bounding box center [644, 268] width 242 height 26
paste input "6865428-5-pcs-value-set"
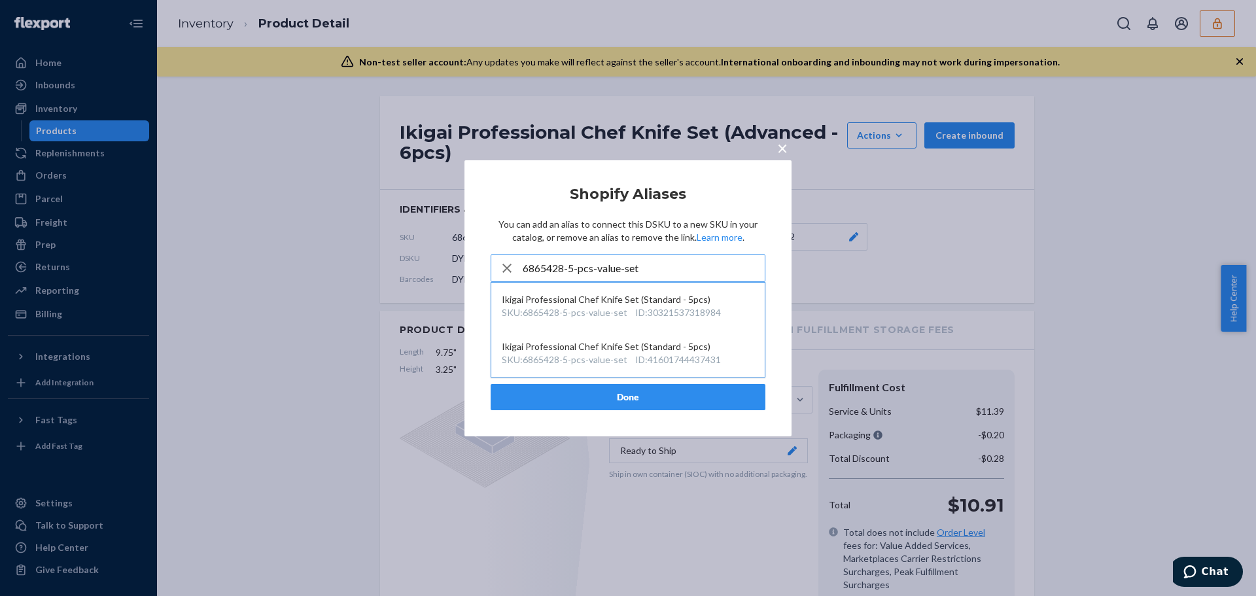
type input "6865428-5-pcs-value-set"
click at [299, 208] on div "× Shopify Aliases You can add an alias to connect this DSKU to a new SKU in you…" at bounding box center [628, 298] width 1256 height 596
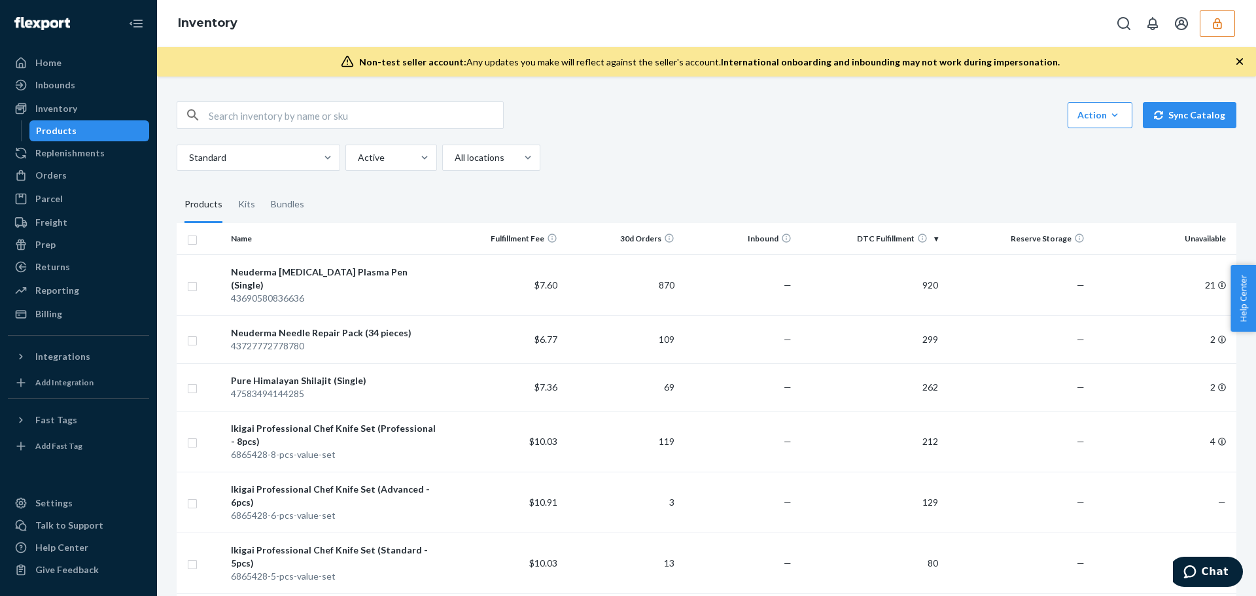
click at [319, 116] on input "text" at bounding box center [356, 115] width 294 height 26
paste input "6865428-5-pcs-value-set"
type input "6865428-5-pcs-value-set"
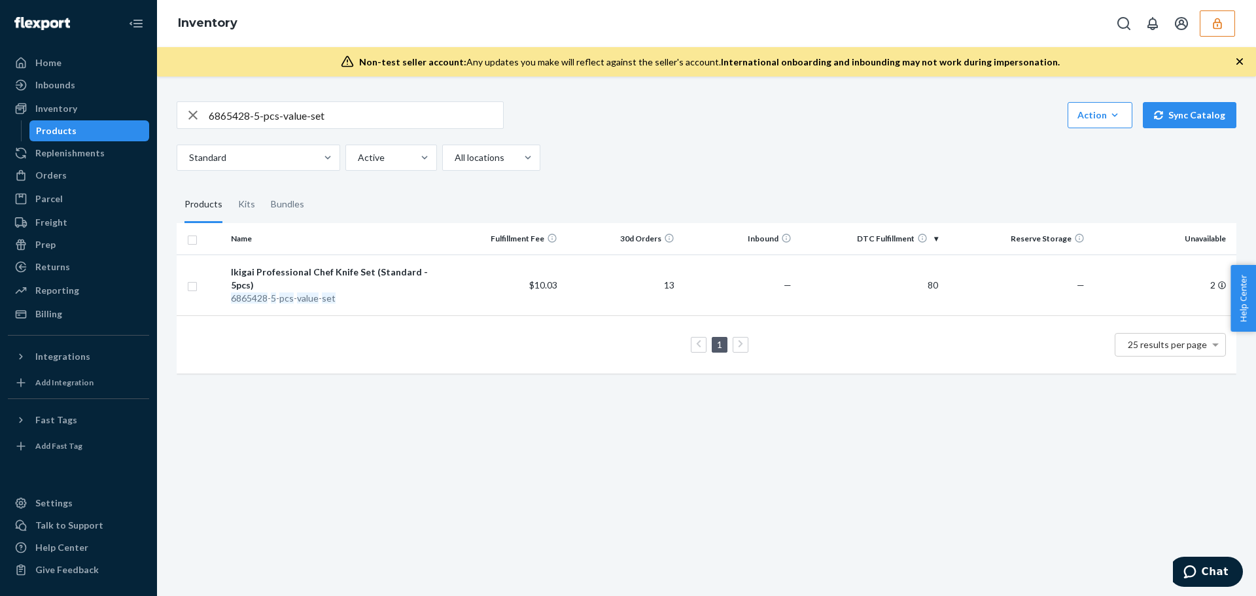
click at [931, 513] on div "6865428-5-pcs-value-set Action Create product Create kit or bundle Bulk create …" at bounding box center [706, 336] width 1099 height 519
drag, startPoint x: 407, startPoint y: 537, endPoint x: 453, endPoint y: 522, distance: 48.8
click at [407, 537] on div "6865428-5-pcs-value-set Action Create product Create kit or bundle Bulk create …" at bounding box center [706, 336] width 1099 height 519
click at [538, 281] on span "$10.03" at bounding box center [543, 284] width 28 height 11
click at [385, 292] on div "6865428 - 5 - pcs - value - set" at bounding box center [335, 298] width 209 height 13
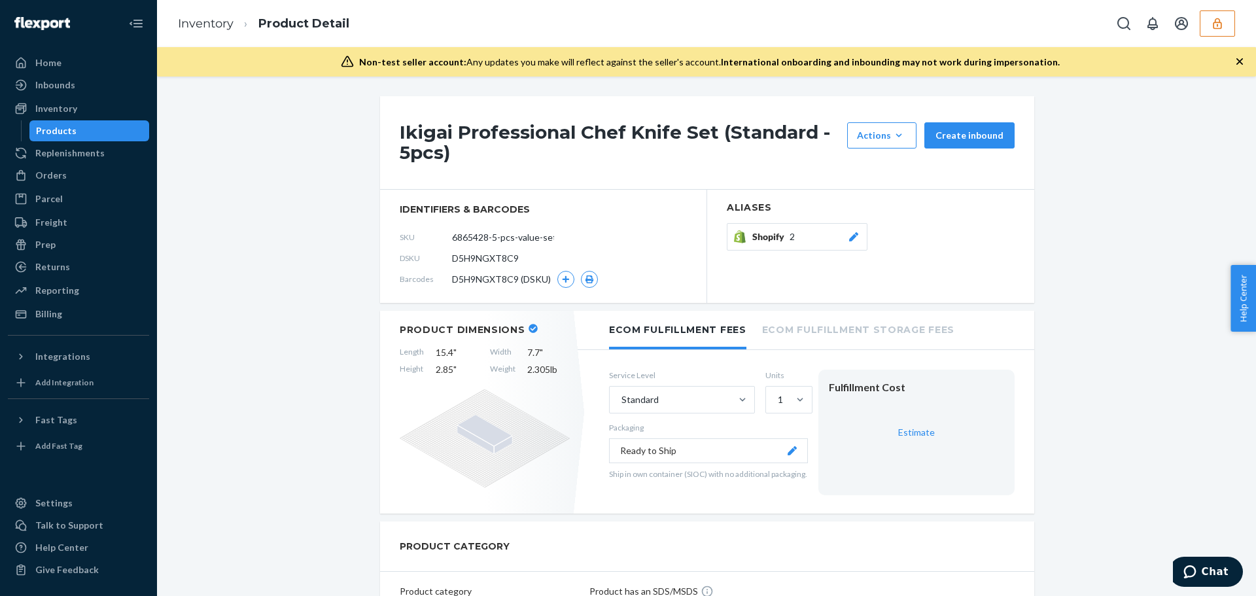
click at [499, 257] on span "D5H9NGXT8C9" at bounding box center [485, 258] width 67 height 13
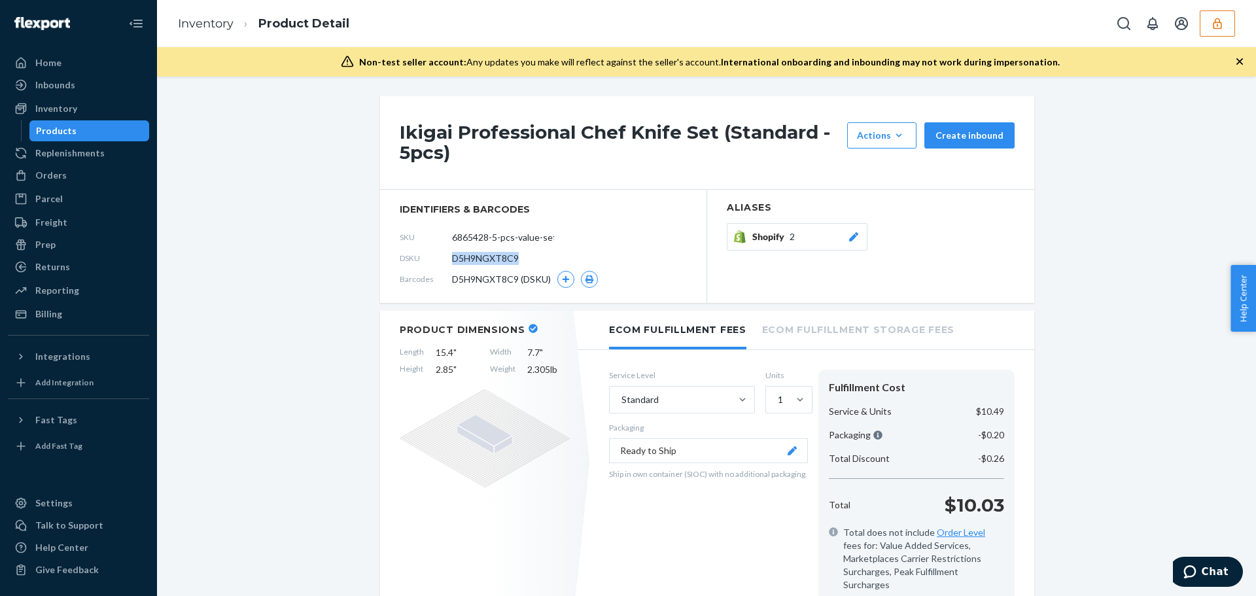
copy span "D5H9NGXT8C9"
click at [1214, 25] on icon "button" at bounding box center [1217, 23] width 9 height 11
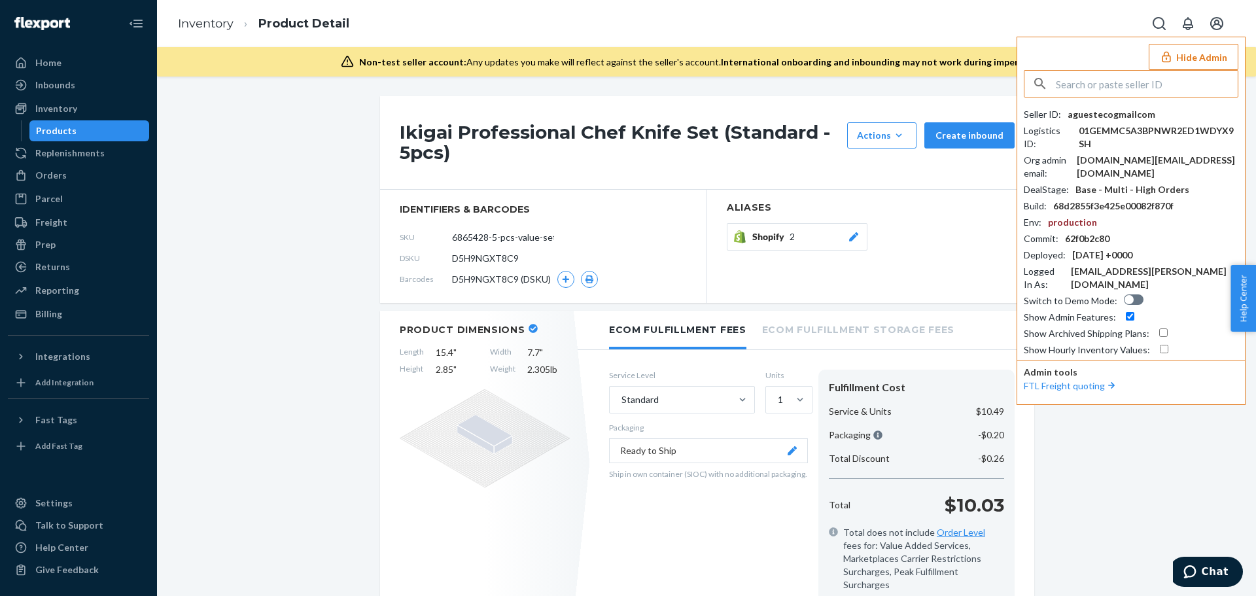
click at [1094, 88] on input "text" at bounding box center [1147, 84] width 182 height 26
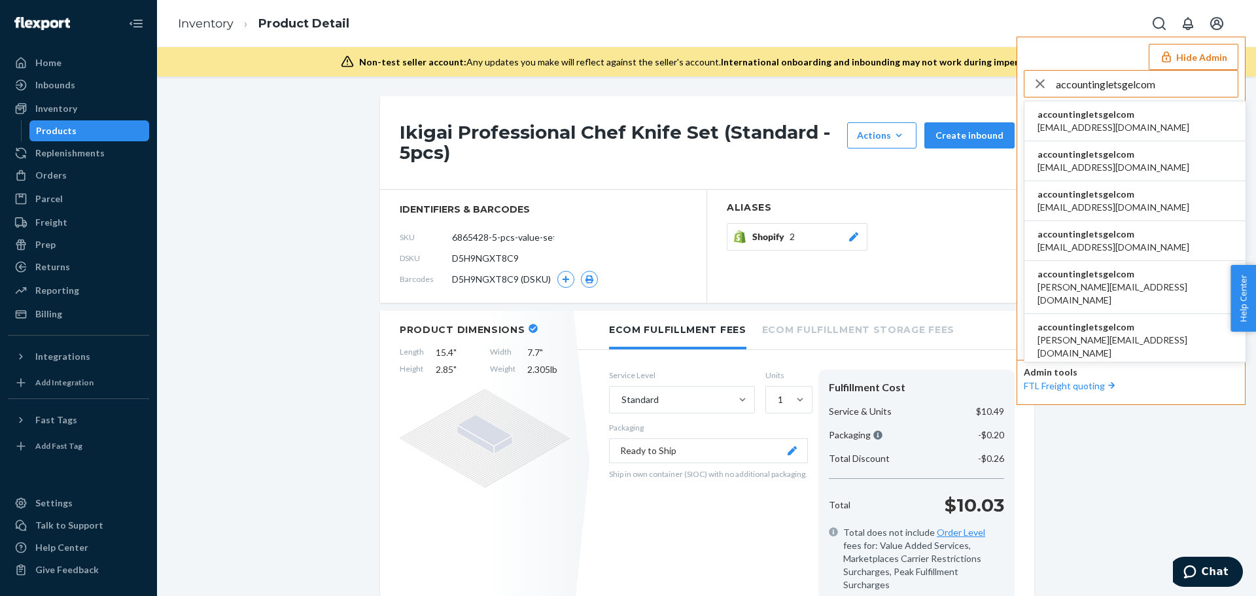
type input "accountingletsgelcom"
click at [1091, 122] on span "[EMAIL_ADDRESS][DOMAIN_NAME]" at bounding box center [1114, 127] width 152 height 13
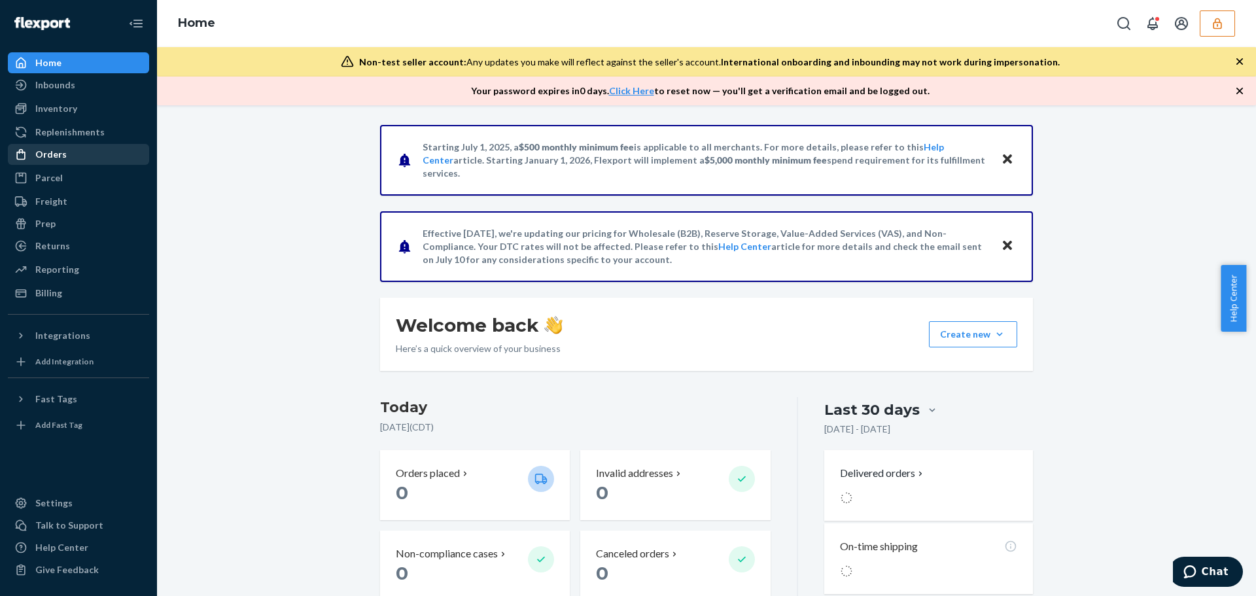
click at [82, 153] on div "Orders" at bounding box center [78, 154] width 139 height 18
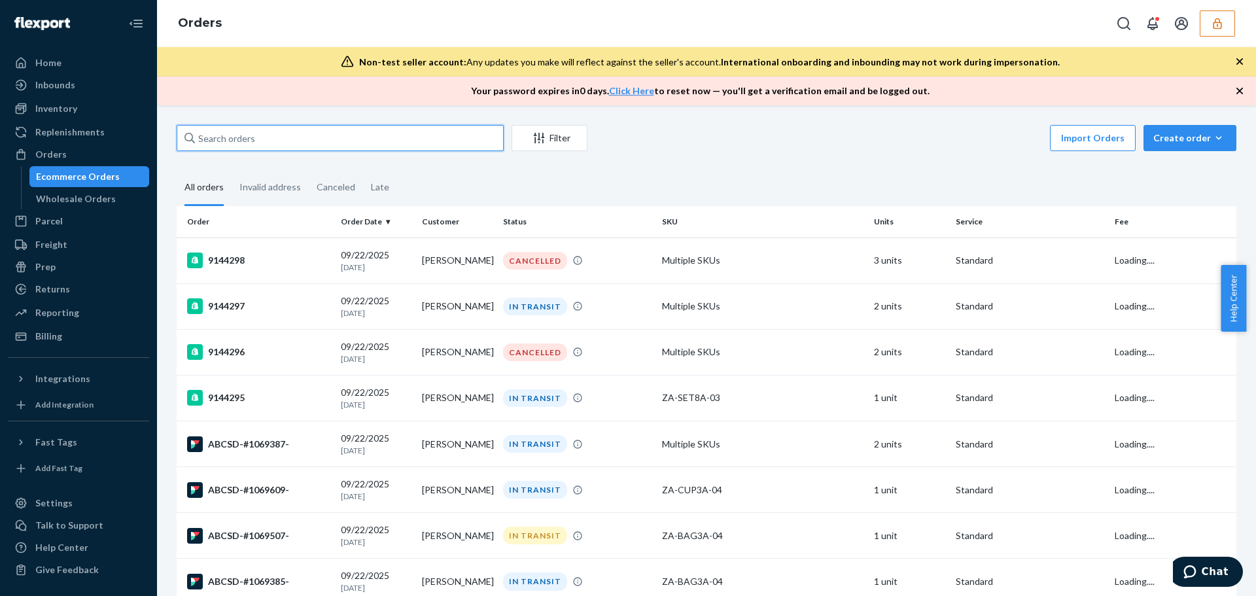
click at [259, 131] on input "text" at bounding box center [340, 138] width 327 height 26
paste input "ABCSD-#1069389-"
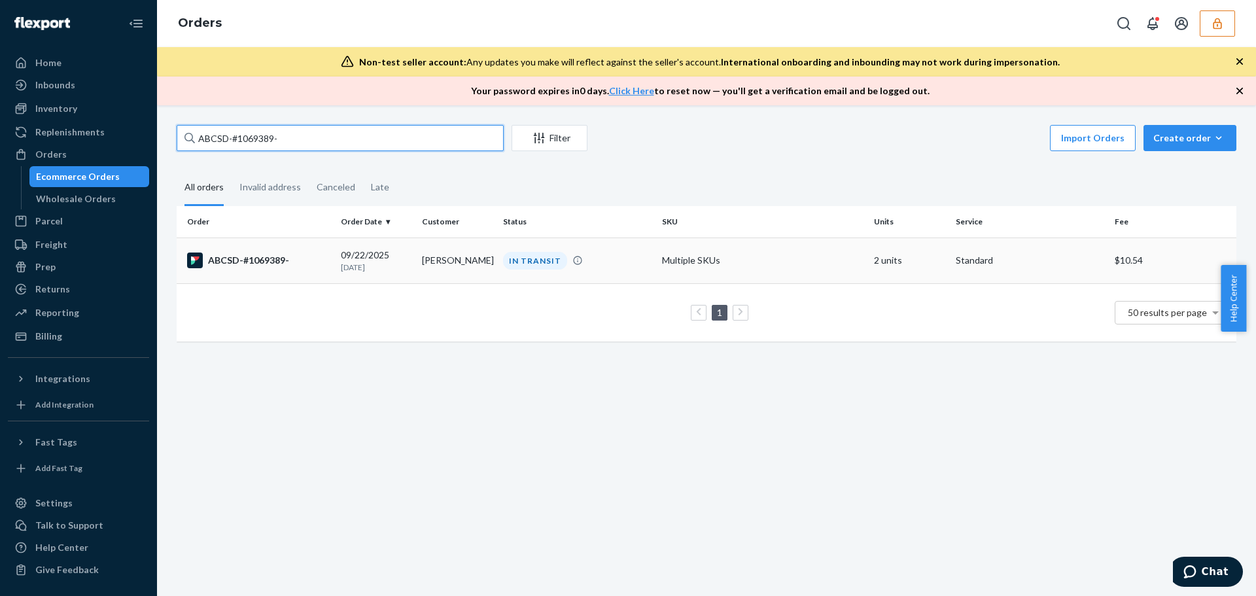
type input "ABCSD-#1069389-"
drag, startPoint x: 417, startPoint y: 264, endPoint x: 471, endPoint y: 262, distance: 54.3
click at [471, 262] on td "[PERSON_NAME]" at bounding box center [457, 260] width 81 height 46
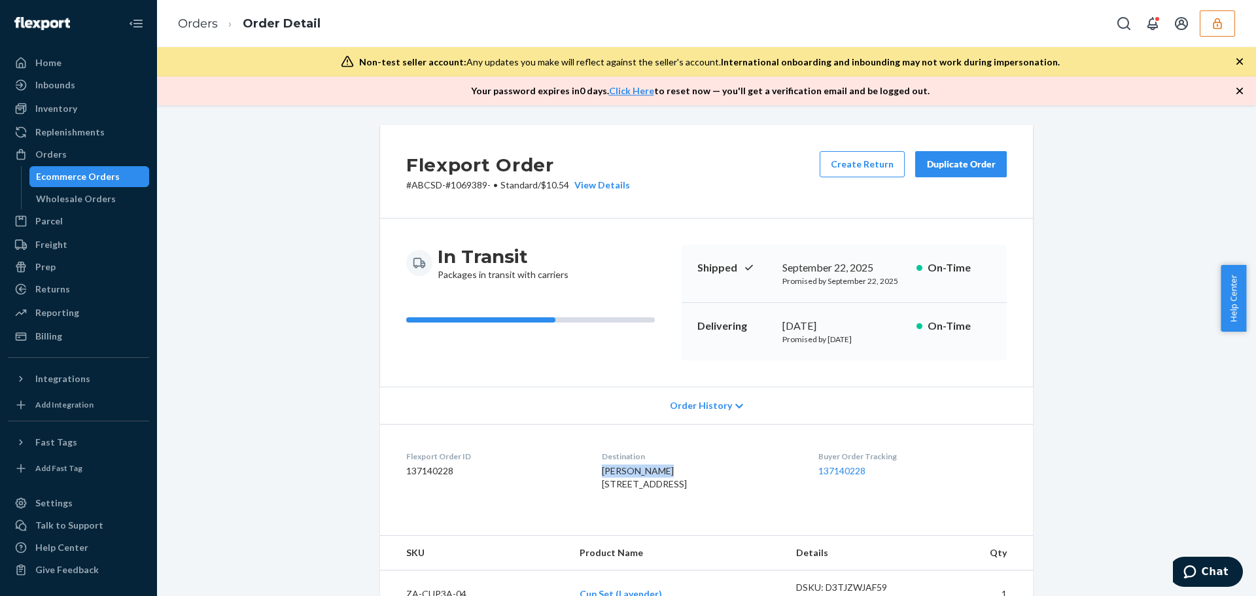
drag, startPoint x: 657, startPoint y: 470, endPoint x: 586, endPoint y: 471, distance: 71.3
click at [586, 471] on dl "Flexport Order ID 137140228 Destination [PERSON_NAME] [STREET_ADDRESS] US Buyer…" at bounding box center [706, 473] width 653 height 98
copy span "[PERSON_NAME]"
click at [203, 20] on link "Orders" at bounding box center [198, 23] width 40 height 14
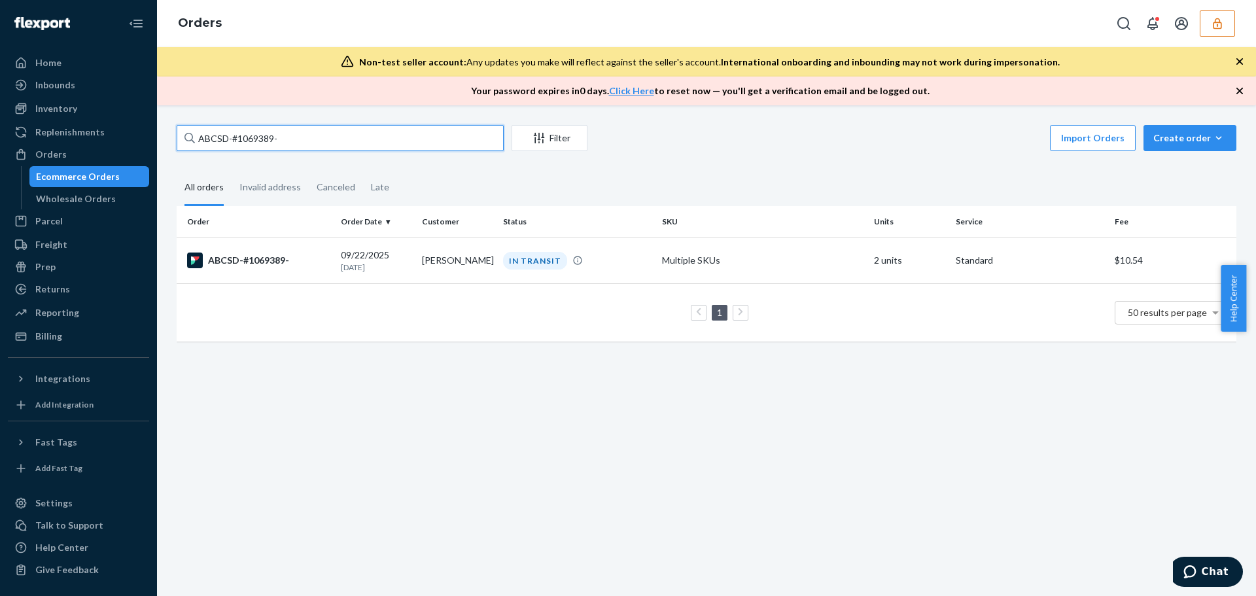
click at [328, 139] on input "ABCSD-#1069389-" at bounding box center [340, 138] width 327 height 26
drag, startPoint x: 328, startPoint y: 139, endPoint x: 105, endPoint y: 135, distance: 222.5
click at [105, 135] on div "Home Inbounds Shipping Plans Problems Inventory Products Replenishments Orders …" at bounding box center [628, 298] width 1256 height 596
paste input "[PERSON_NAME]"
type input "[PERSON_NAME]"
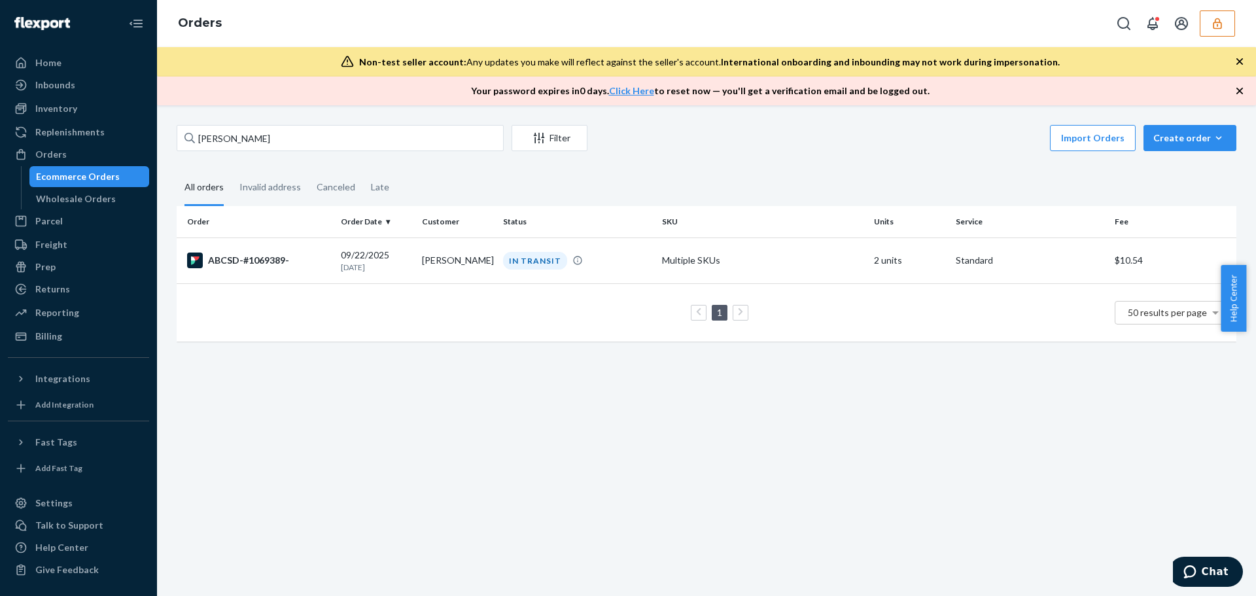
click at [1213, 32] on button "button" at bounding box center [1217, 23] width 35 height 26
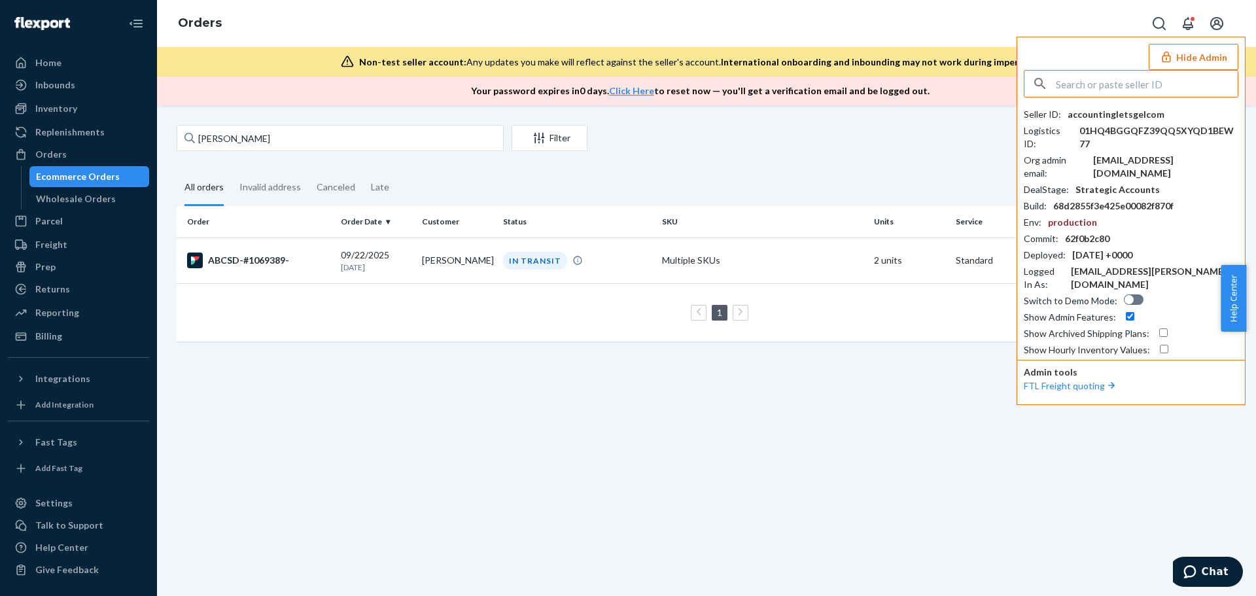
click at [1134, 89] on input "text" at bounding box center [1147, 84] width 182 height 26
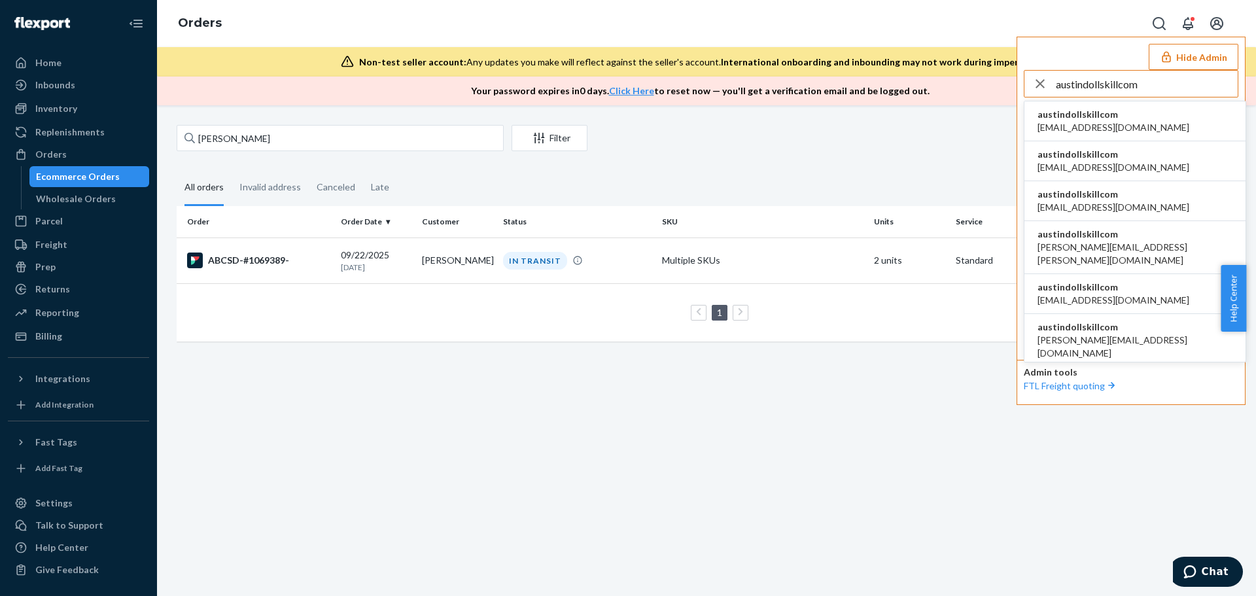
type input "austindollskillcom"
click at [1120, 114] on li "austindollskillcom [EMAIL_ADDRESS][DOMAIN_NAME]" at bounding box center [1134, 121] width 221 height 40
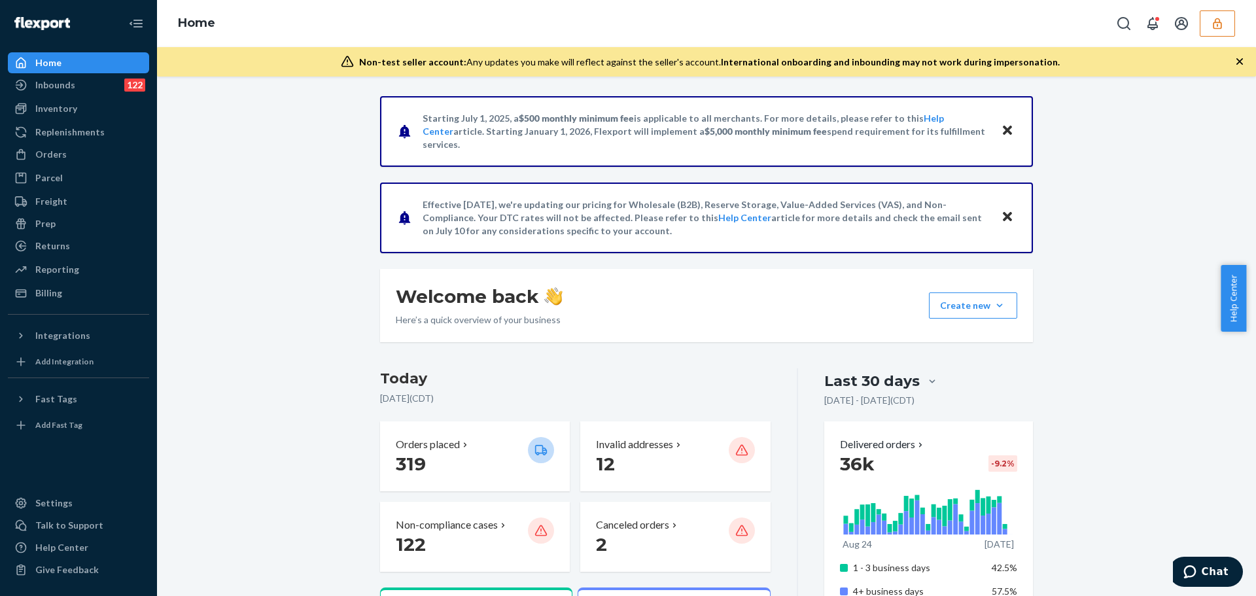
click at [1215, 26] on icon "button" at bounding box center [1217, 23] width 13 height 13
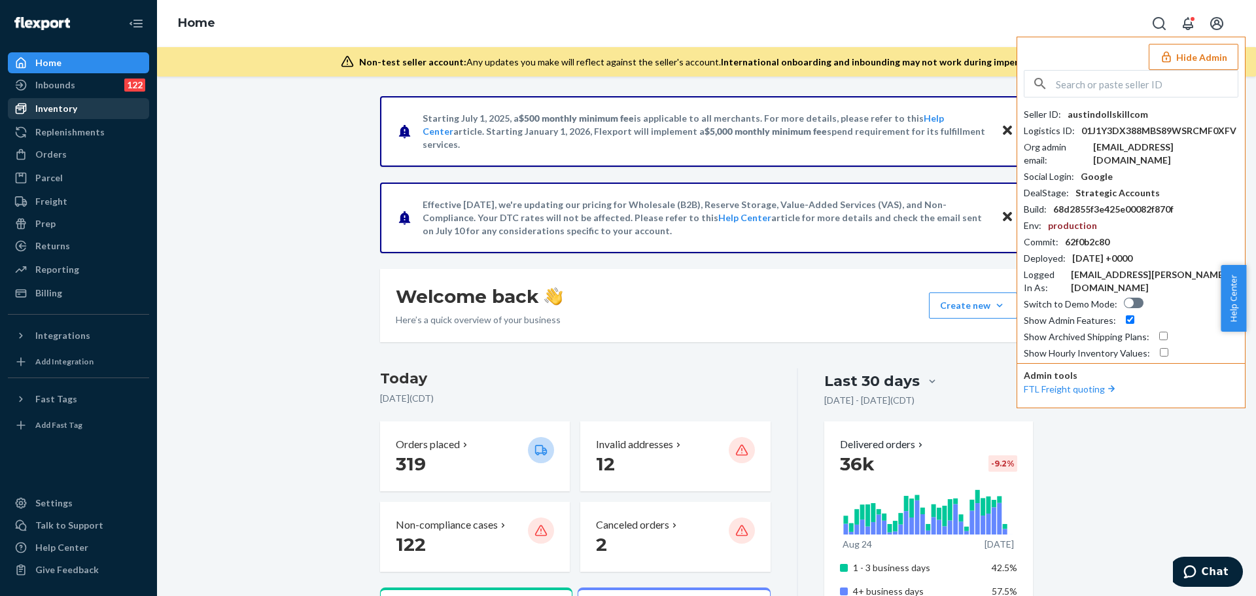
click at [64, 107] on div "Inventory" at bounding box center [56, 108] width 42 height 13
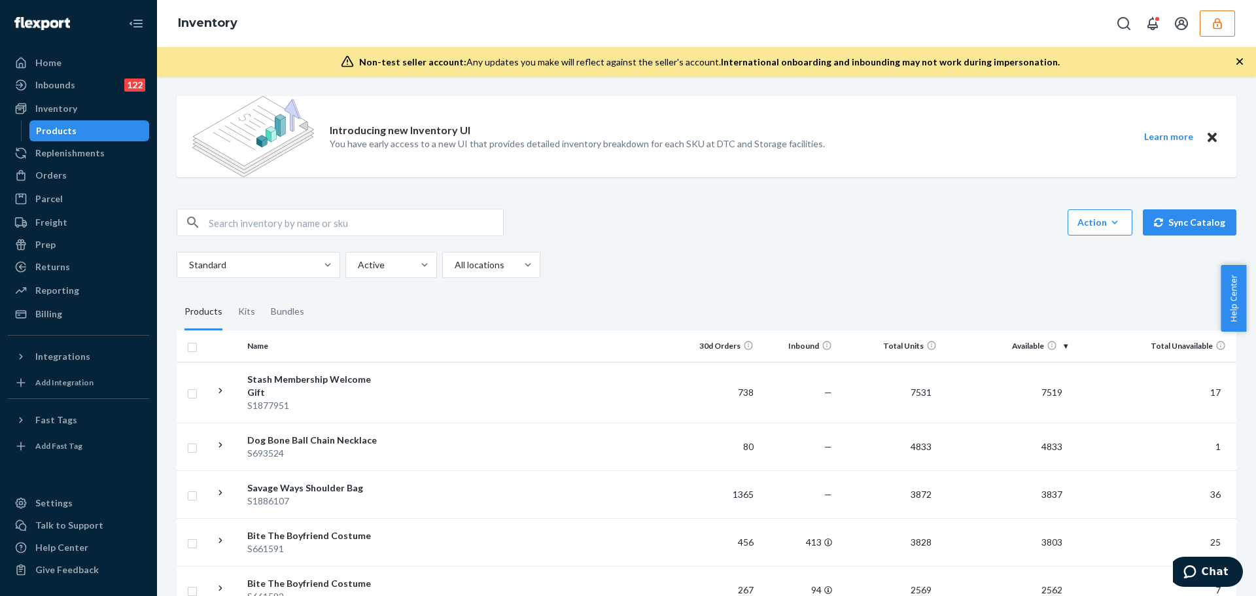
click at [345, 224] on input "text" at bounding box center [356, 222] width 294 height 26
paste input "DJ4RVSZCFTZ"
type input "DJ4RVSZCFTZ"
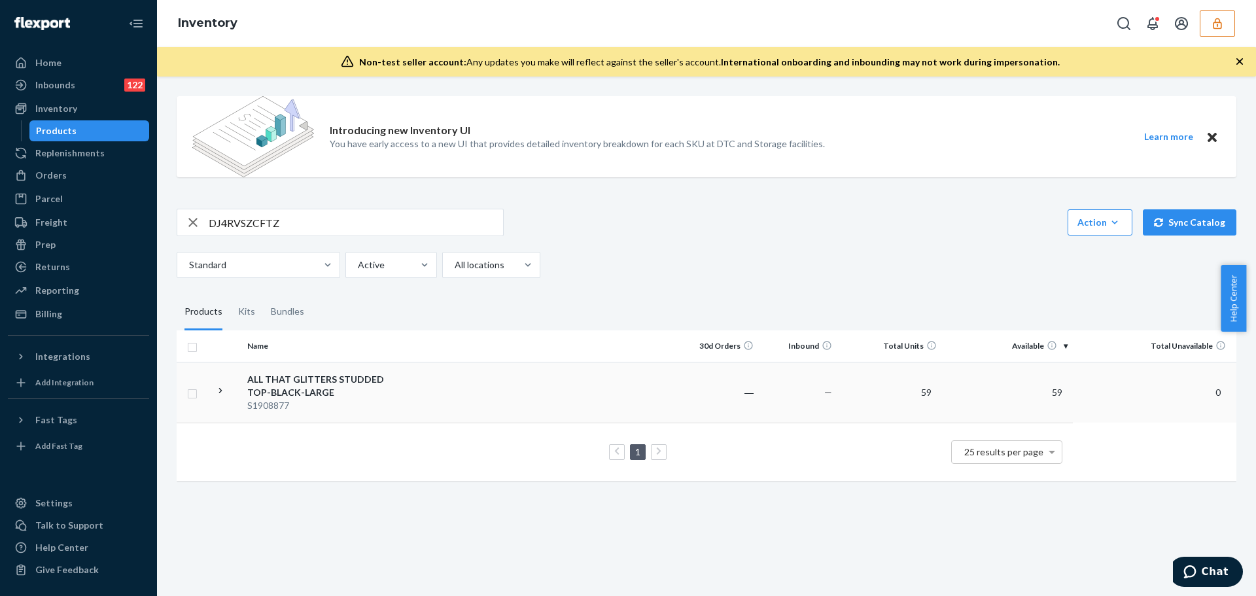
click at [481, 378] on td at bounding box center [534, 392] width 291 height 61
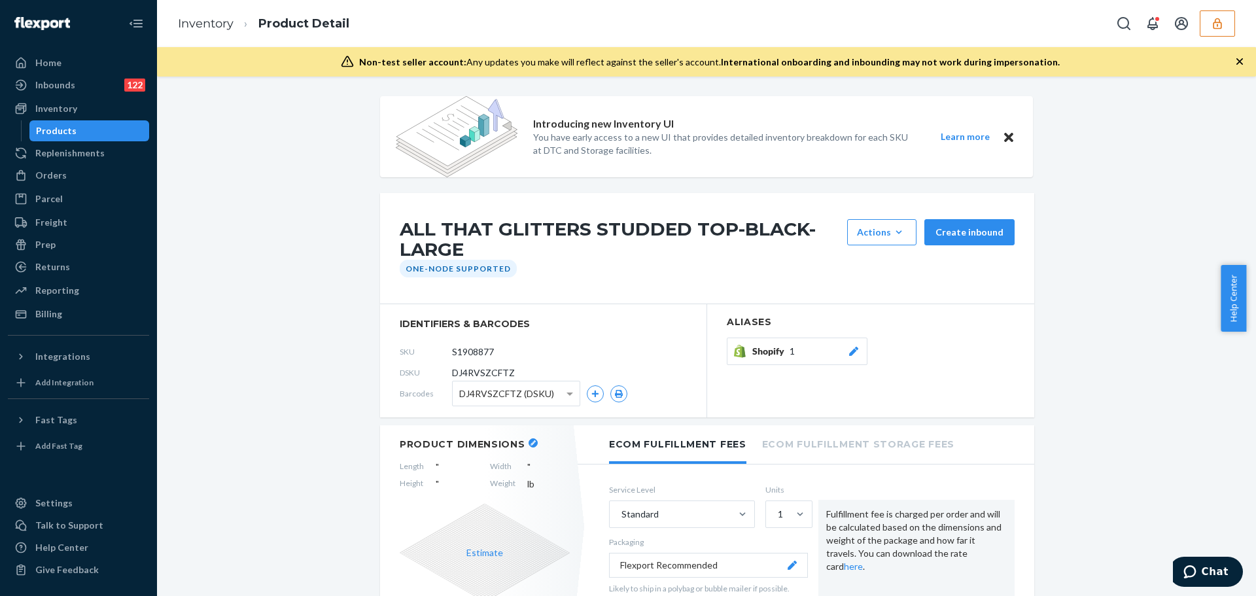
scroll to position [131, 0]
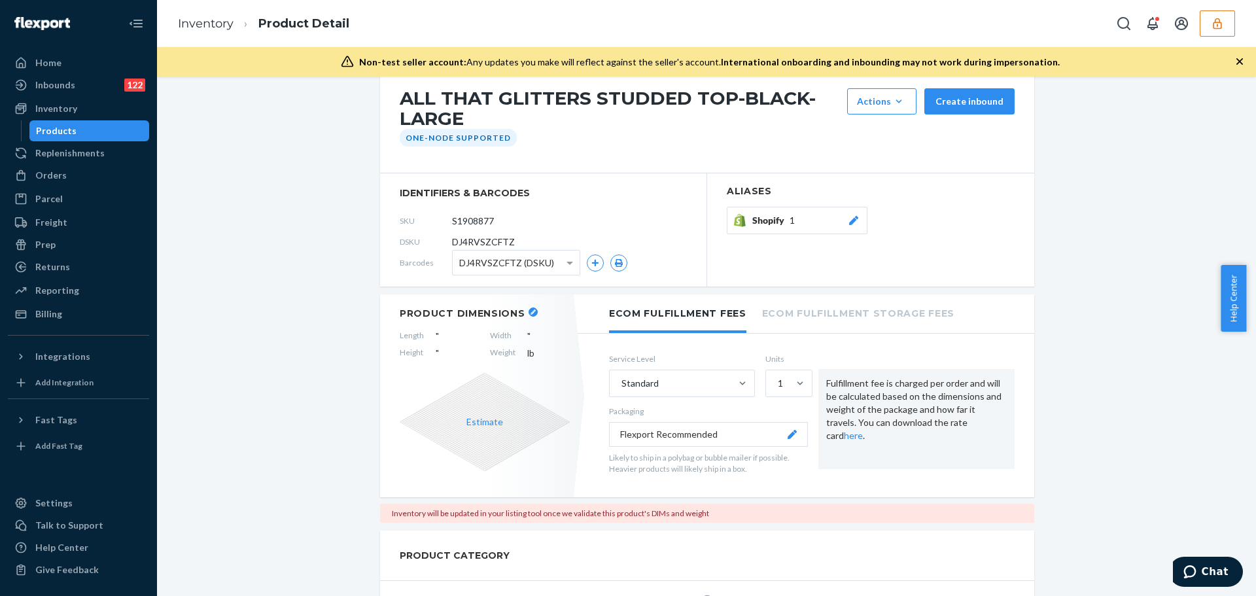
click at [483, 243] on span "DJ4RVSZCFTZ" at bounding box center [483, 242] width 63 height 13
copy span "DJ4RVSZCFTZ"
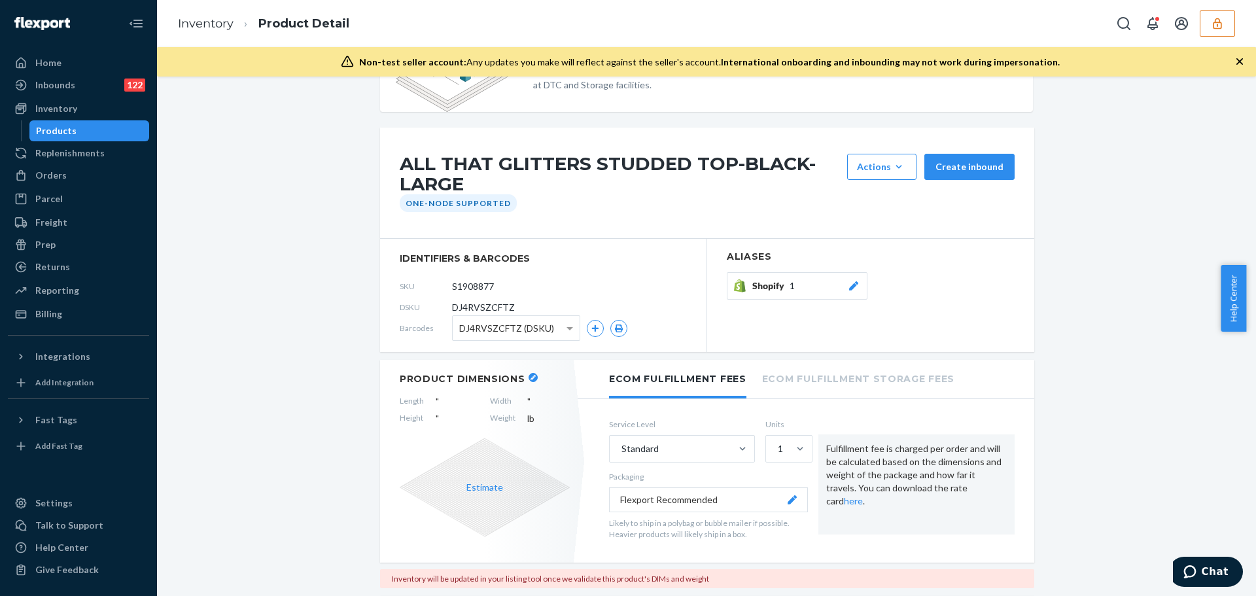
click at [565, 283] on div "SKU S1908877" at bounding box center [543, 286] width 287 height 21
click at [485, 304] on span "DJ4RVSZCFTZ" at bounding box center [483, 307] width 63 height 13
copy span "DJ4RVSZCFTZ"
click at [80, 86] on div "Inbounds 122" at bounding box center [78, 85] width 139 height 18
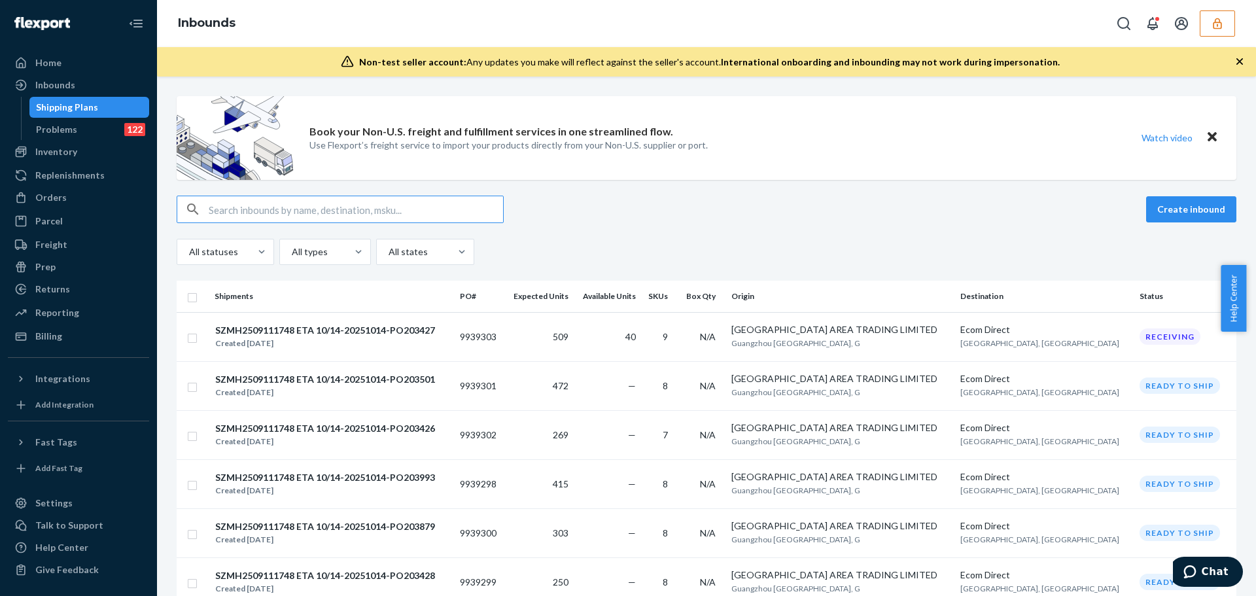
click at [303, 211] on input "text" at bounding box center [356, 209] width 294 height 26
type input "DJ4RVSZCFTZ"
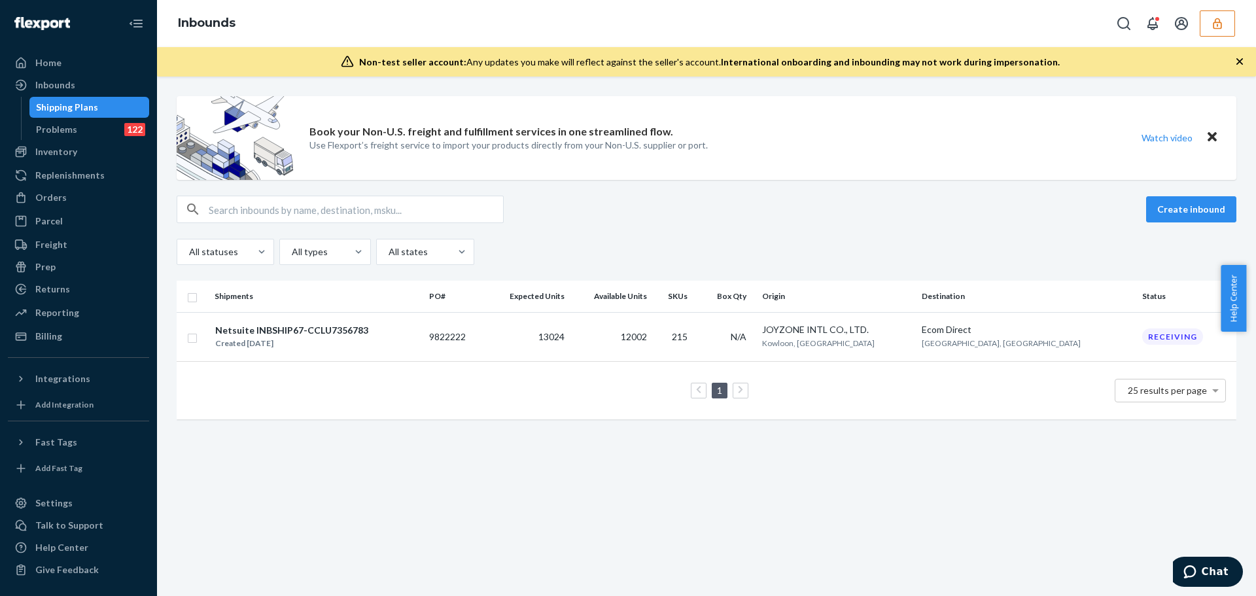
click at [249, 214] on input "text" at bounding box center [356, 209] width 294 height 26
paste input "DZFA2GBPAAJ"
click at [233, 210] on input "DZFA2GBPAAJ" at bounding box center [356, 209] width 294 height 26
paste input "NM95P7QFS"
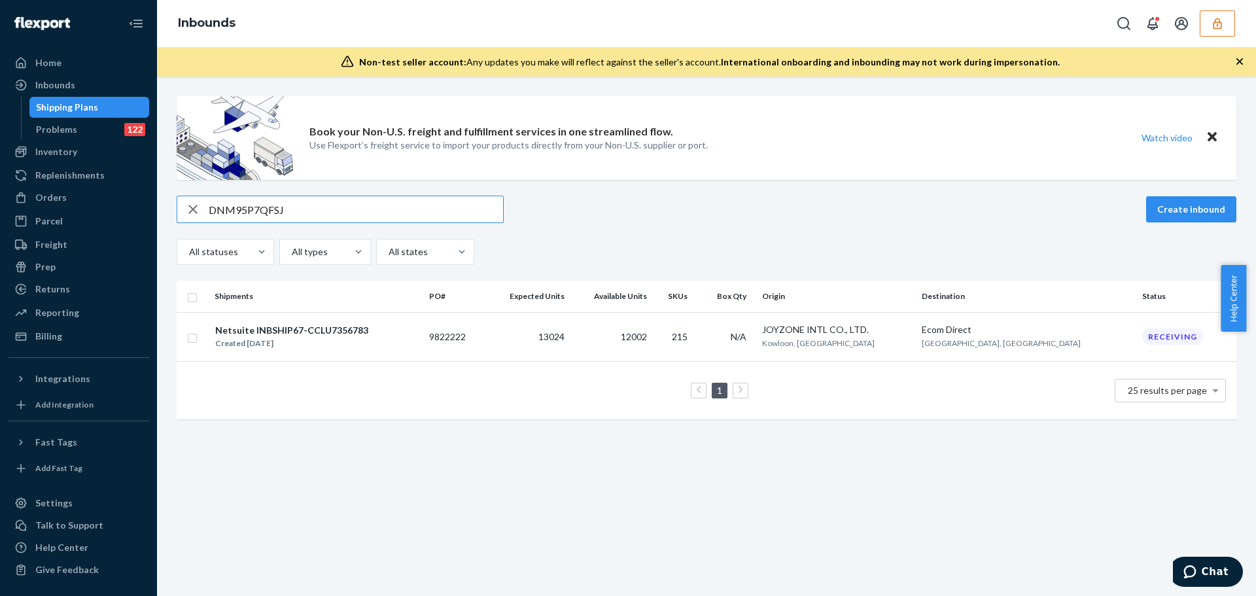
type input "DNM95P7QFSJ"
click at [330, 334] on div "Netsuite INBSHIP67-CCLU7356783" at bounding box center [291, 330] width 153 height 13
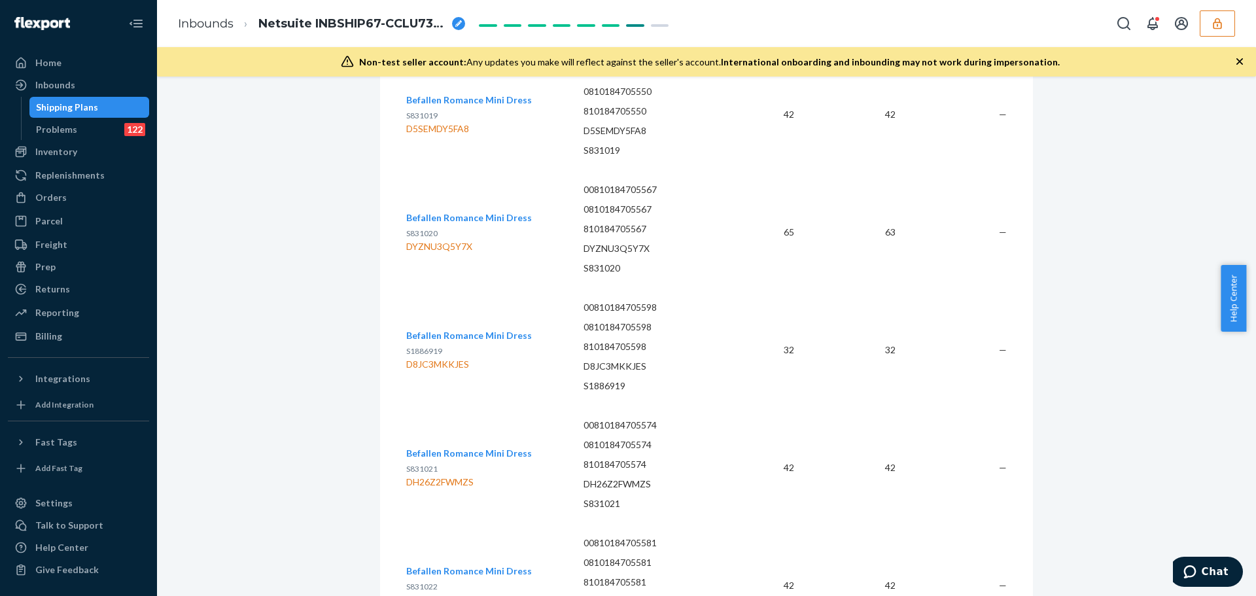
scroll to position [13084, 0]
